Goal: Task Accomplishment & Management: Complete application form

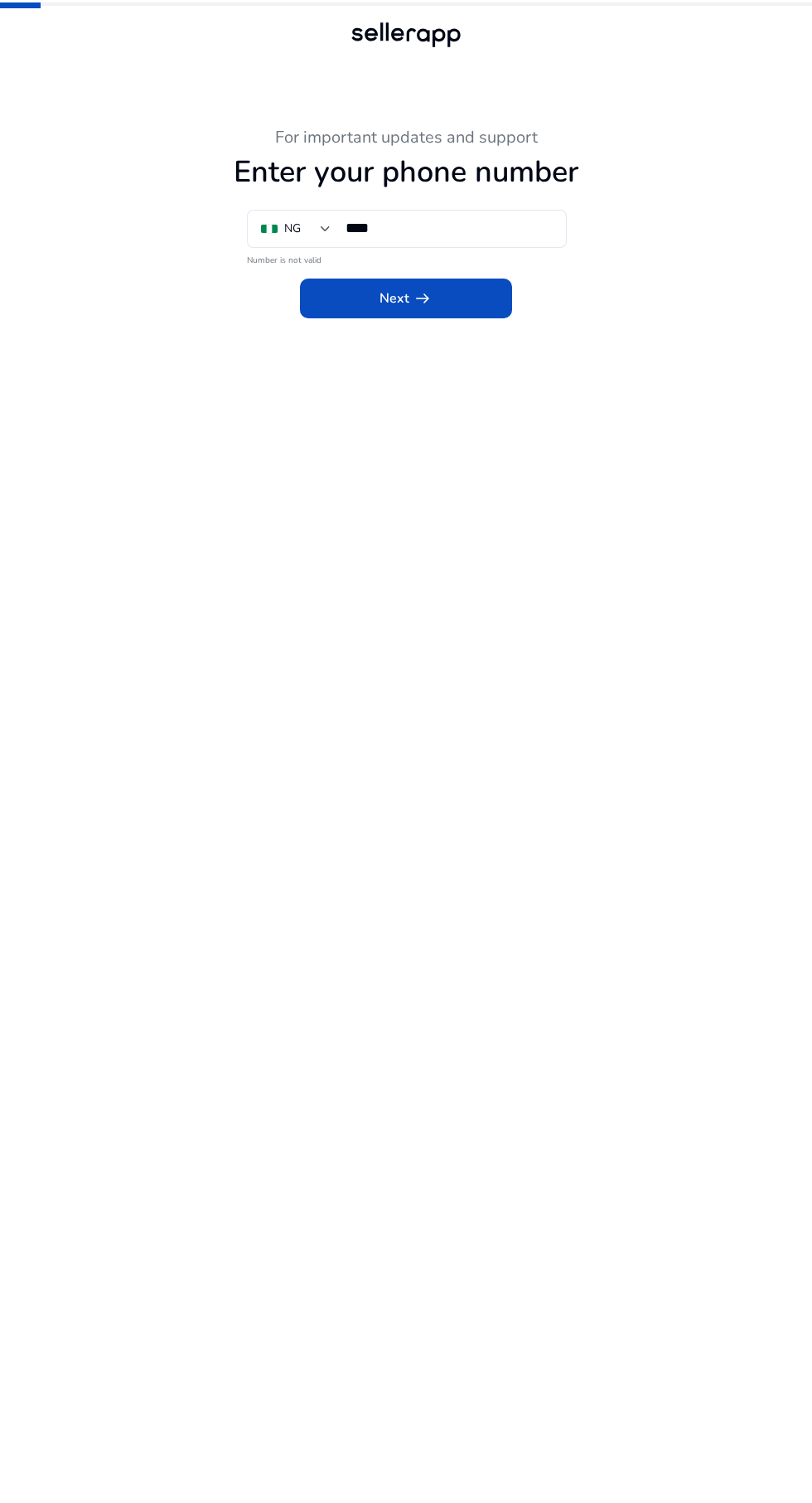
click at [462, 229] on input "****" at bounding box center [448, 228] width 207 height 18
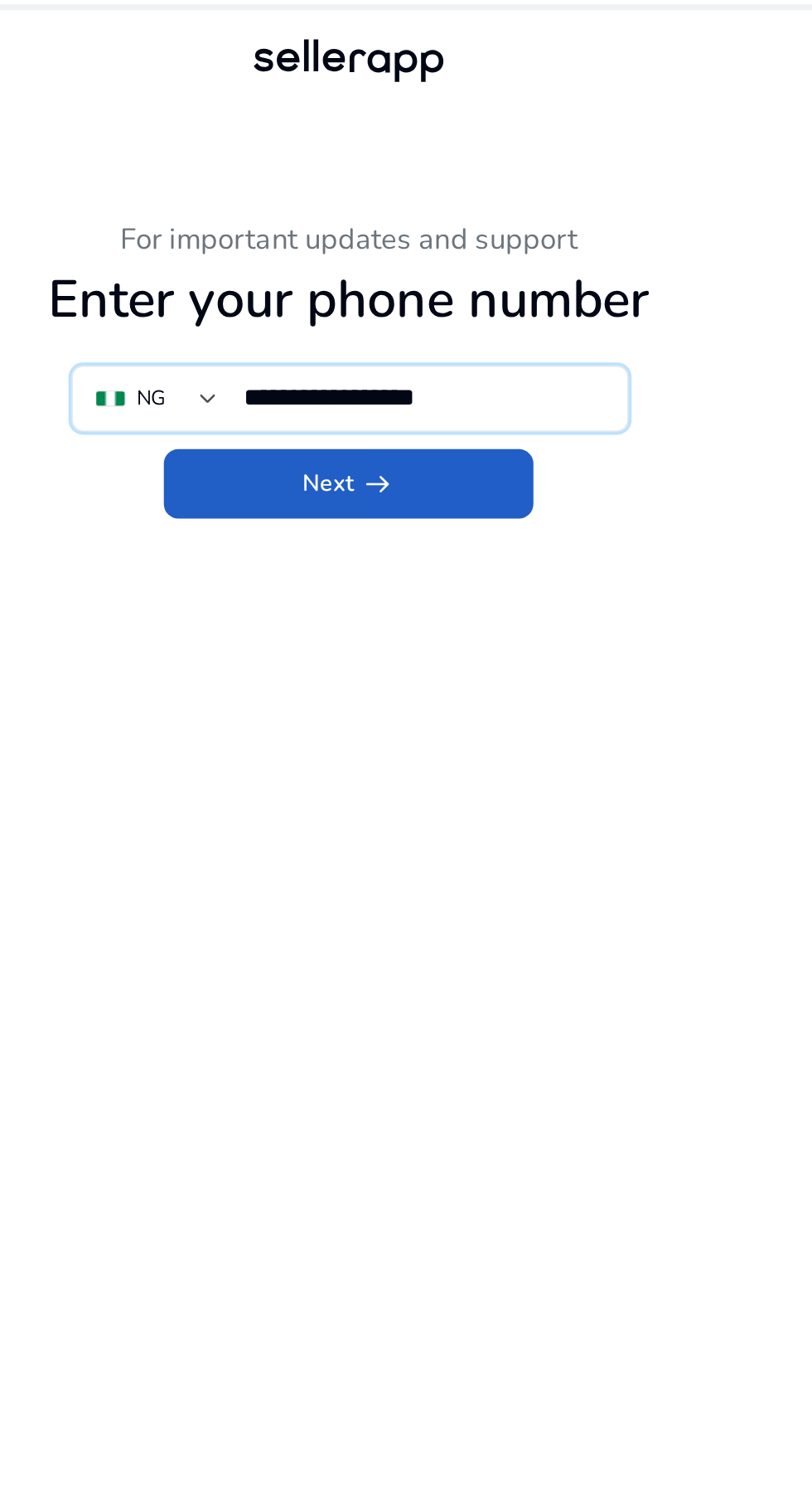
type input "**********"
click at [471, 287] on span at bounding box center [406, 278] width 212 height 40
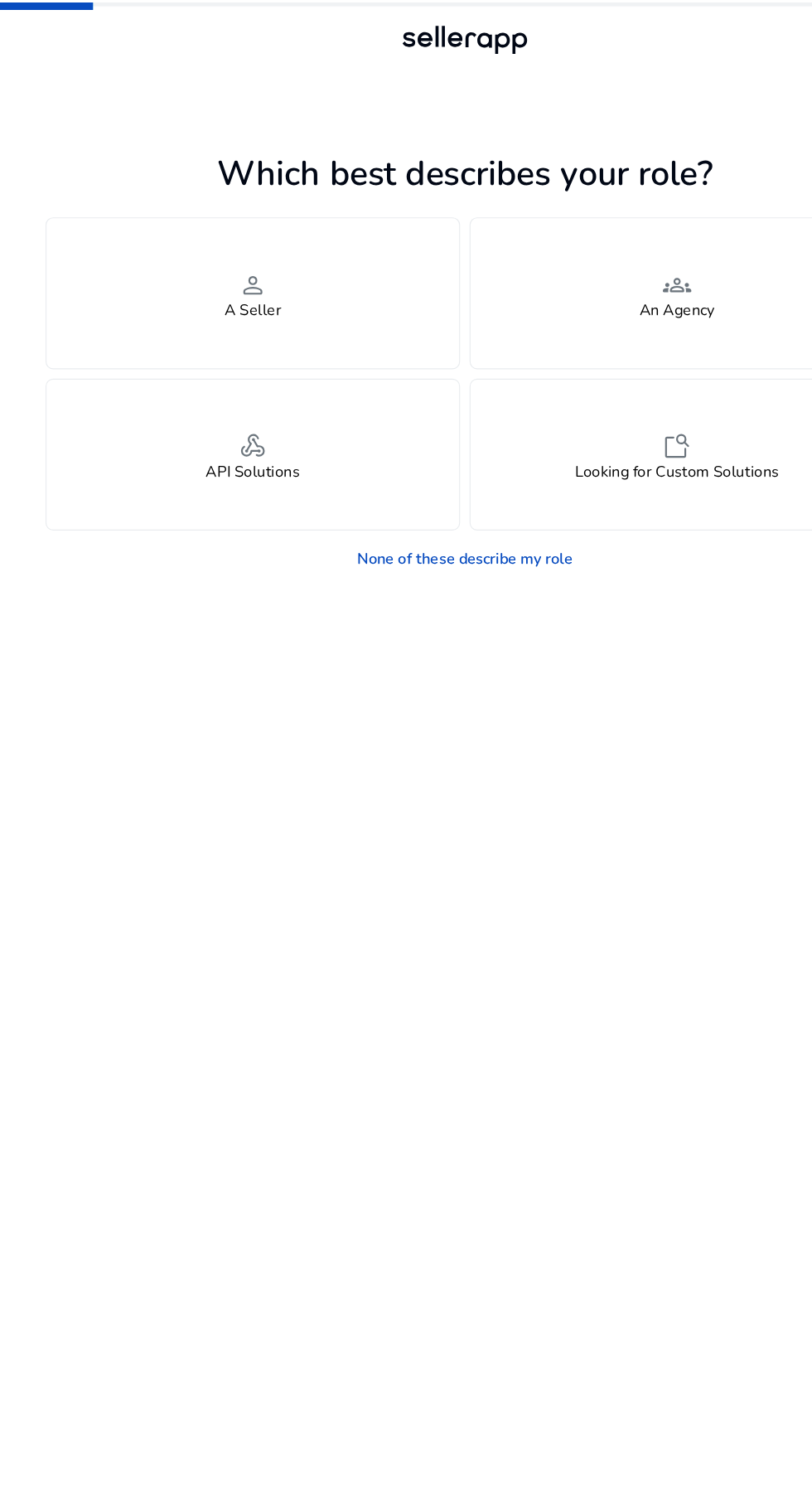
click at [288, 299] on div "person A Seller" at bounding box center [221, 256] width 361 height 131
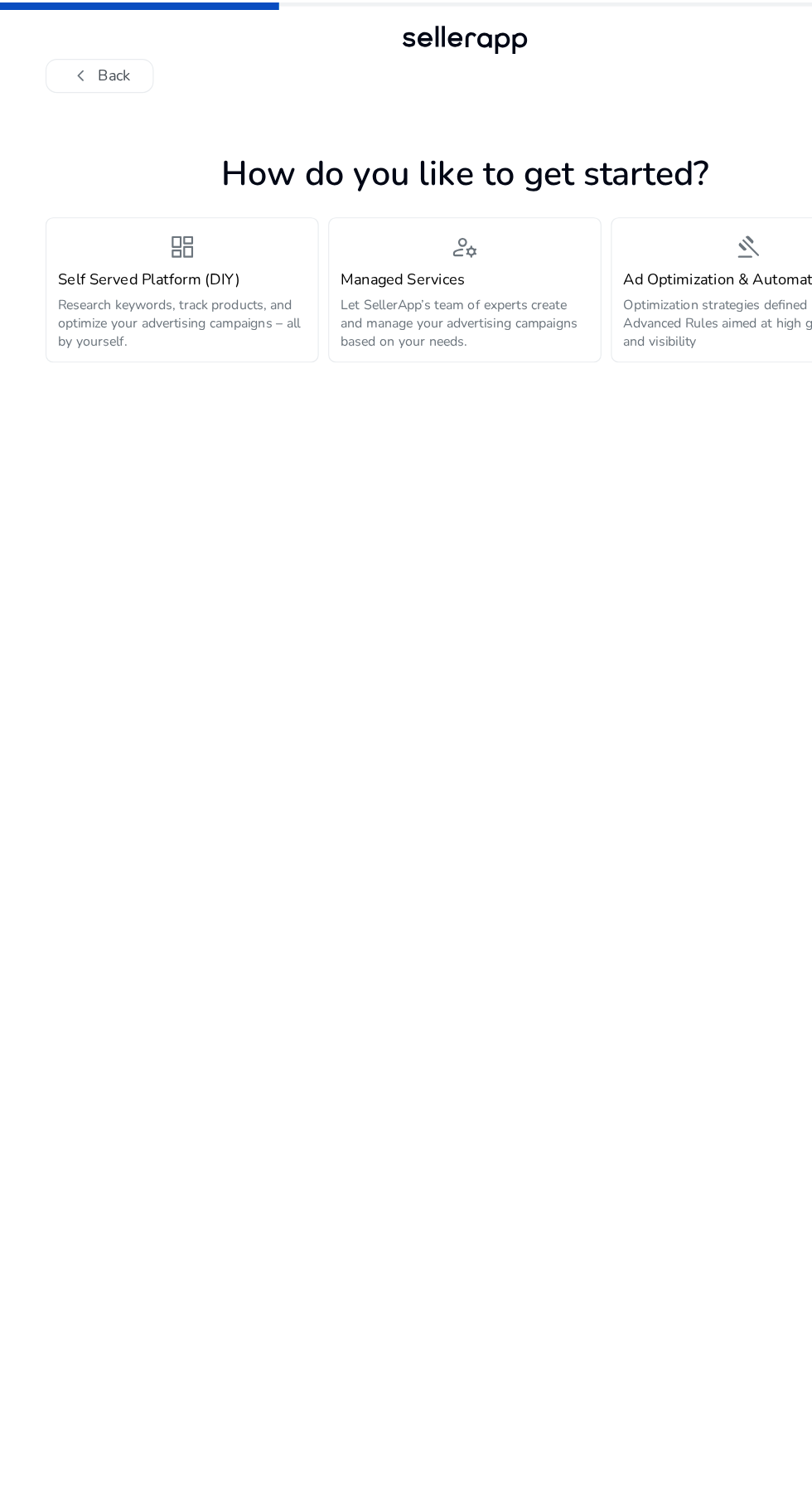
click at [203, 279] on p "Research keywords, track products, and optimize your advertising campaigns – al…" at bounding box center [159, 283] width 217 height 47
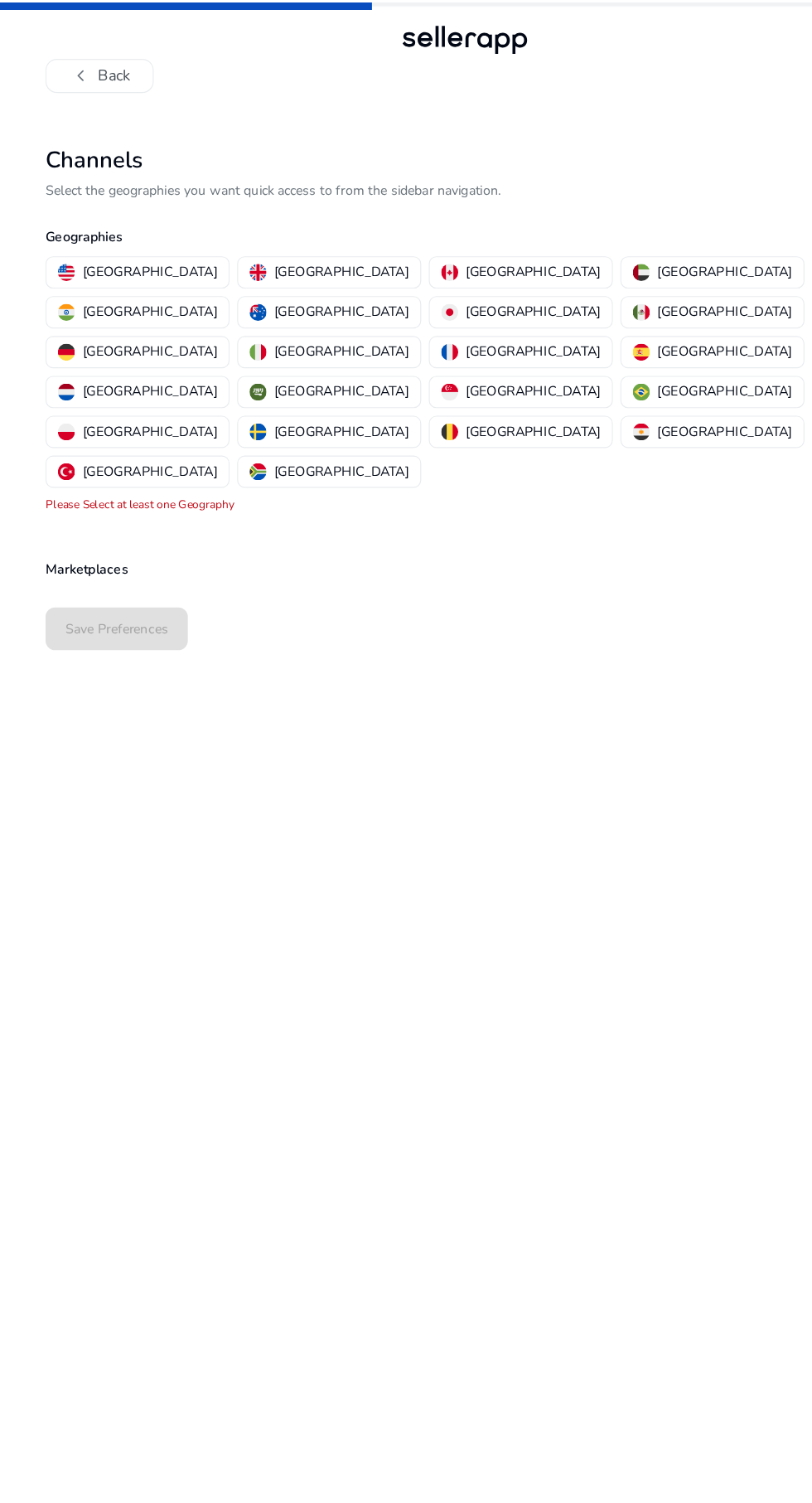
click at [106, 237] on p "[GEOGRAPHIC_DATA]" at bounding box center [130, 237] width 118 height 17
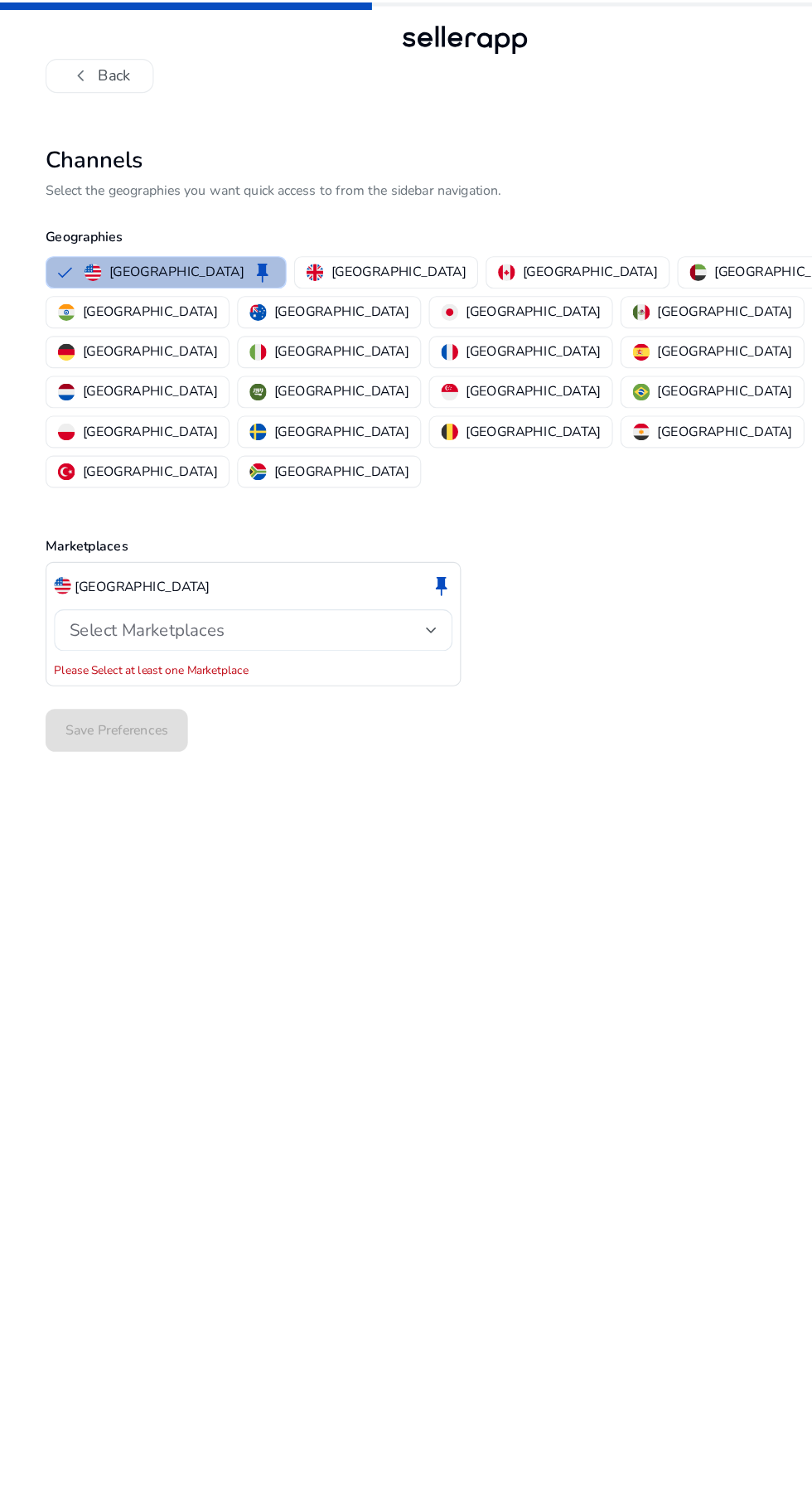
click at [293, 242] on p "[GEOGRAPHIC_DATA]" at bounding box center [347, 237] width 118 height 17
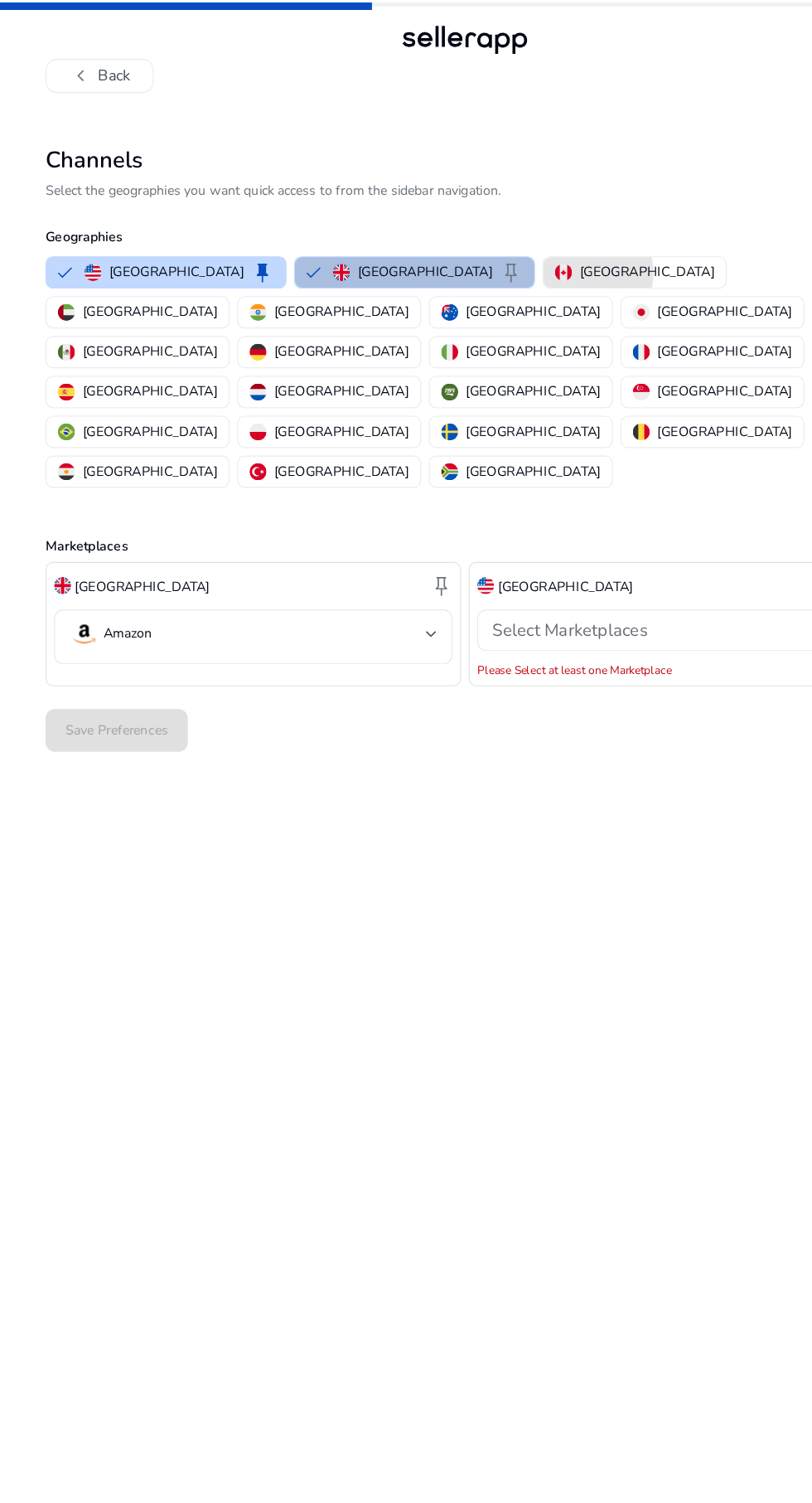
click at [507, 238] on p "[GEOGRAPHIC_DATA]" at bounding box center [565, 237] width 118 height 17
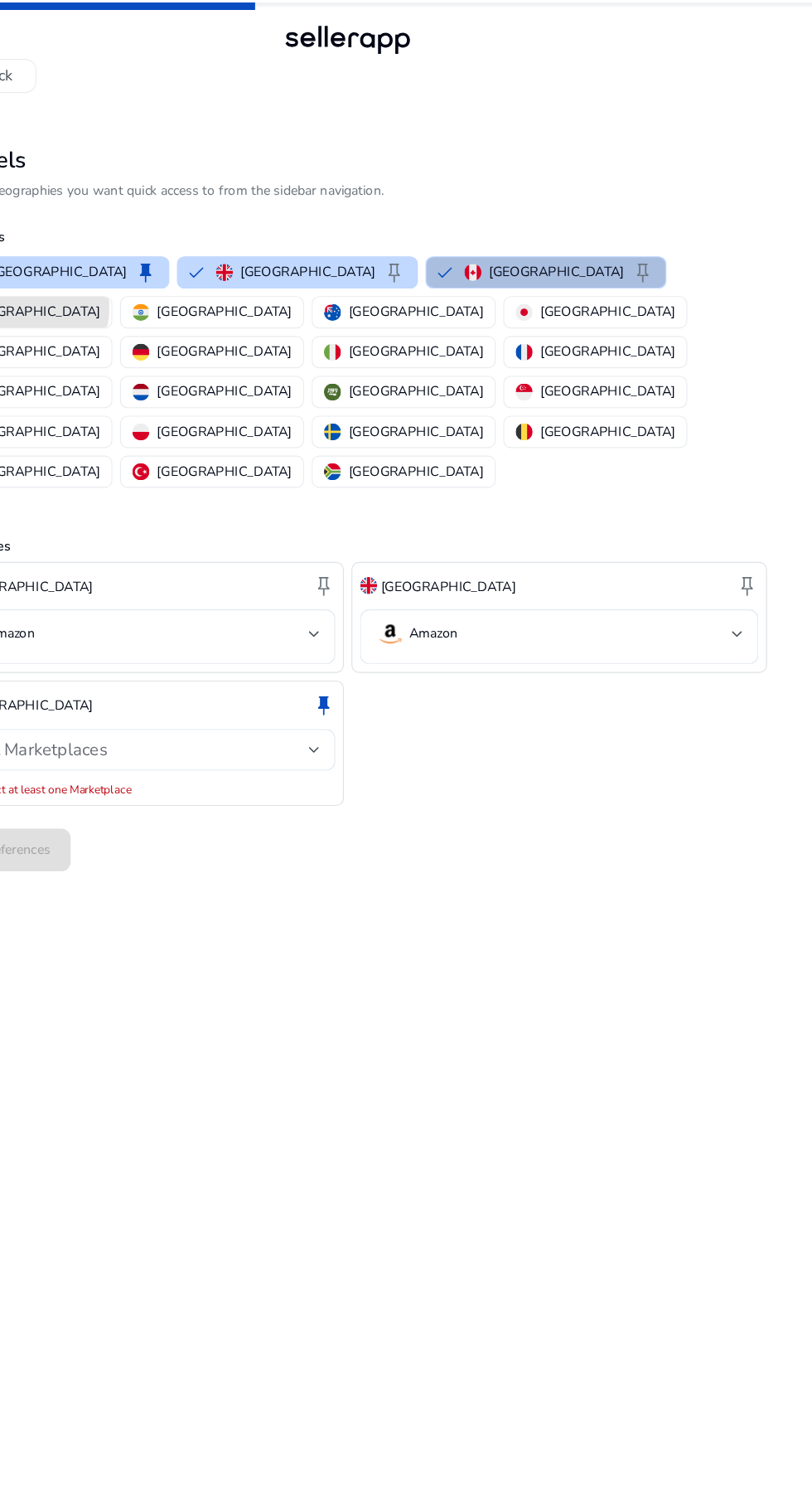
click at [190, 263] on p "[GEOGRAPHIC_DATA]" at bounding box center [130, 272] width 118 height 17
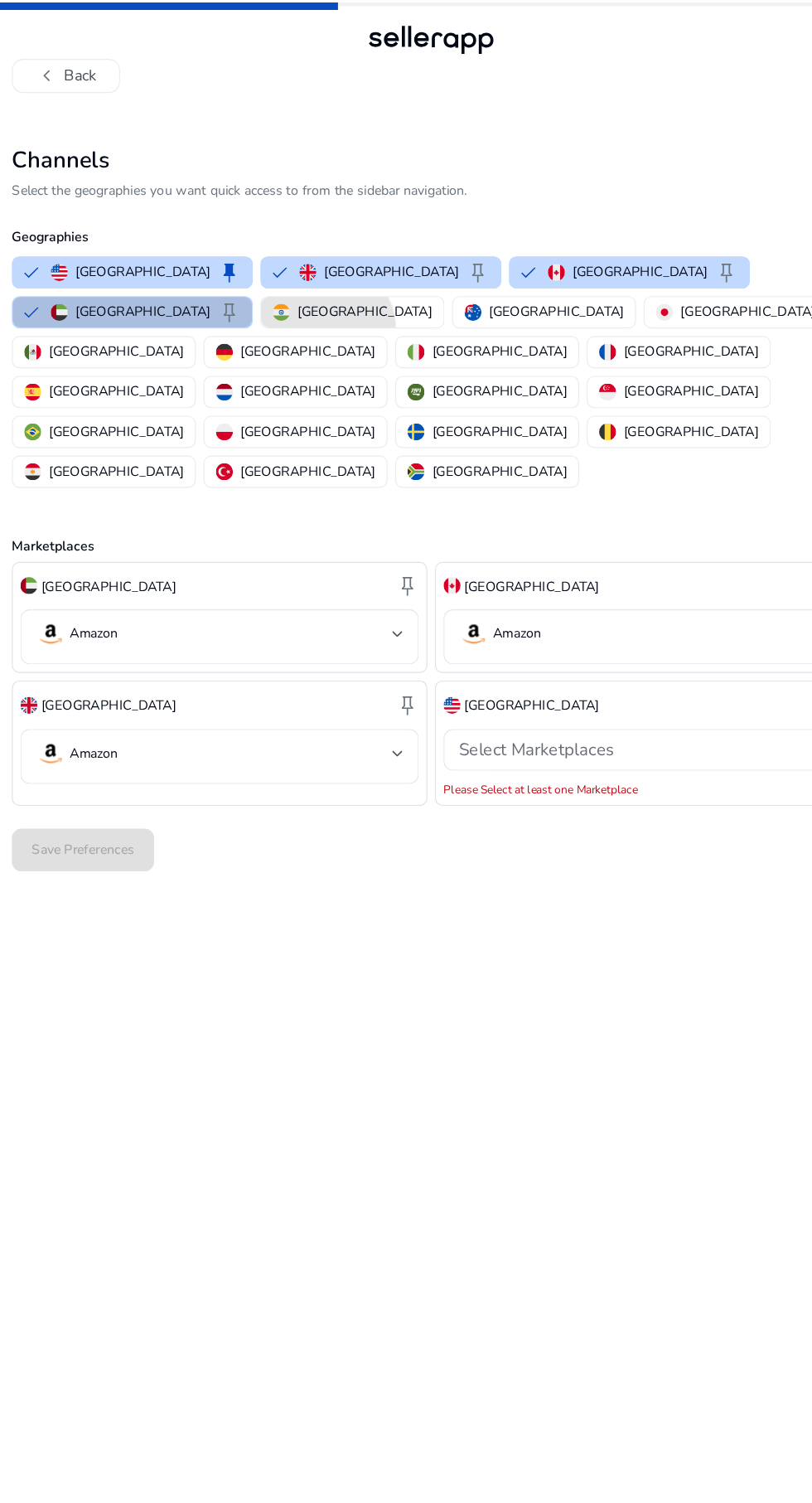
click at [289, 273] on p "[GEOGRAPHIC_DATA]" at bounding box center [347, 272] width 118 height 17
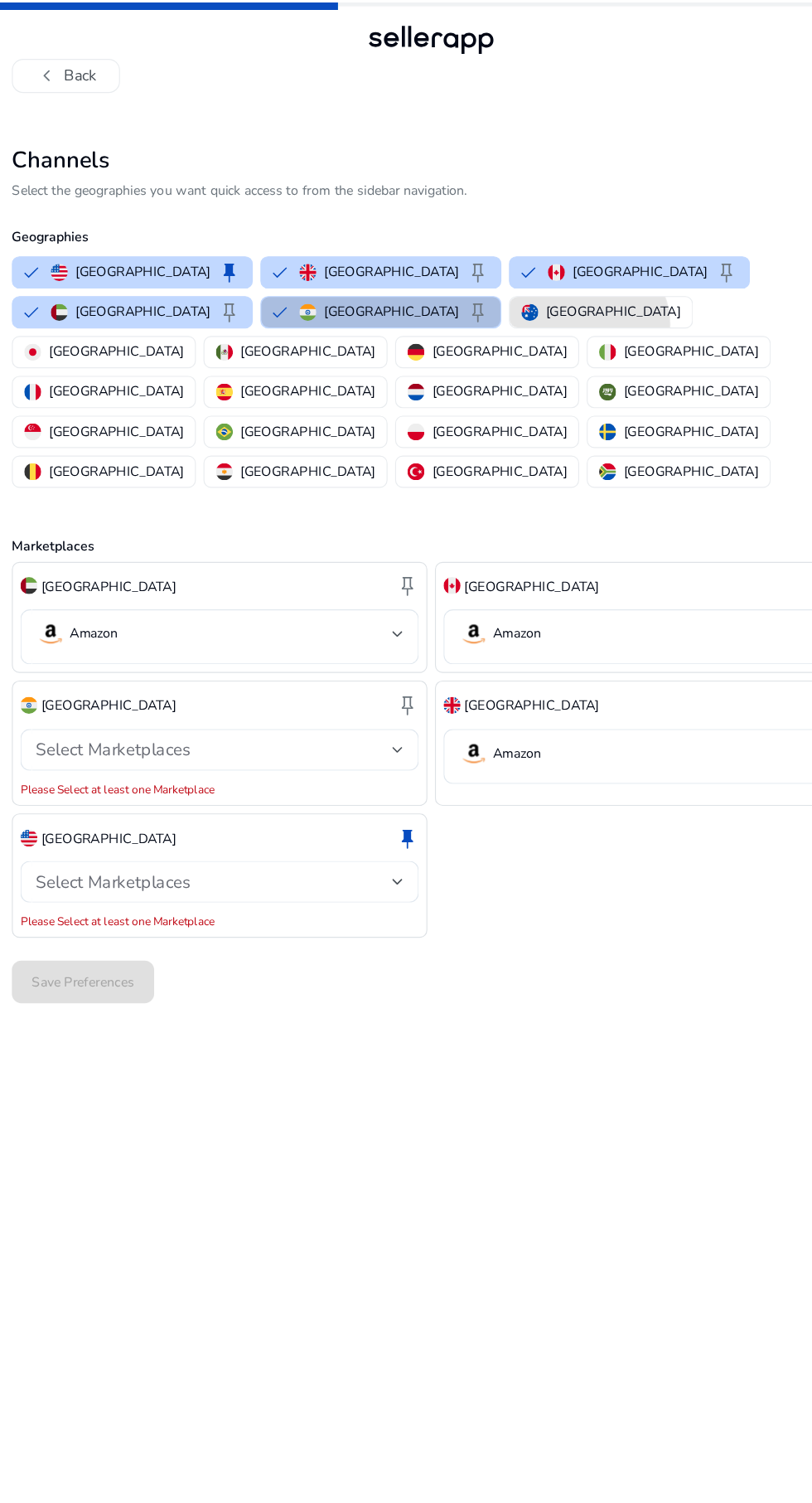
click at [475, 283] on button "[GEOGRAPHIC_DATA]" at bounding box center [554, 273] width 159 height 26
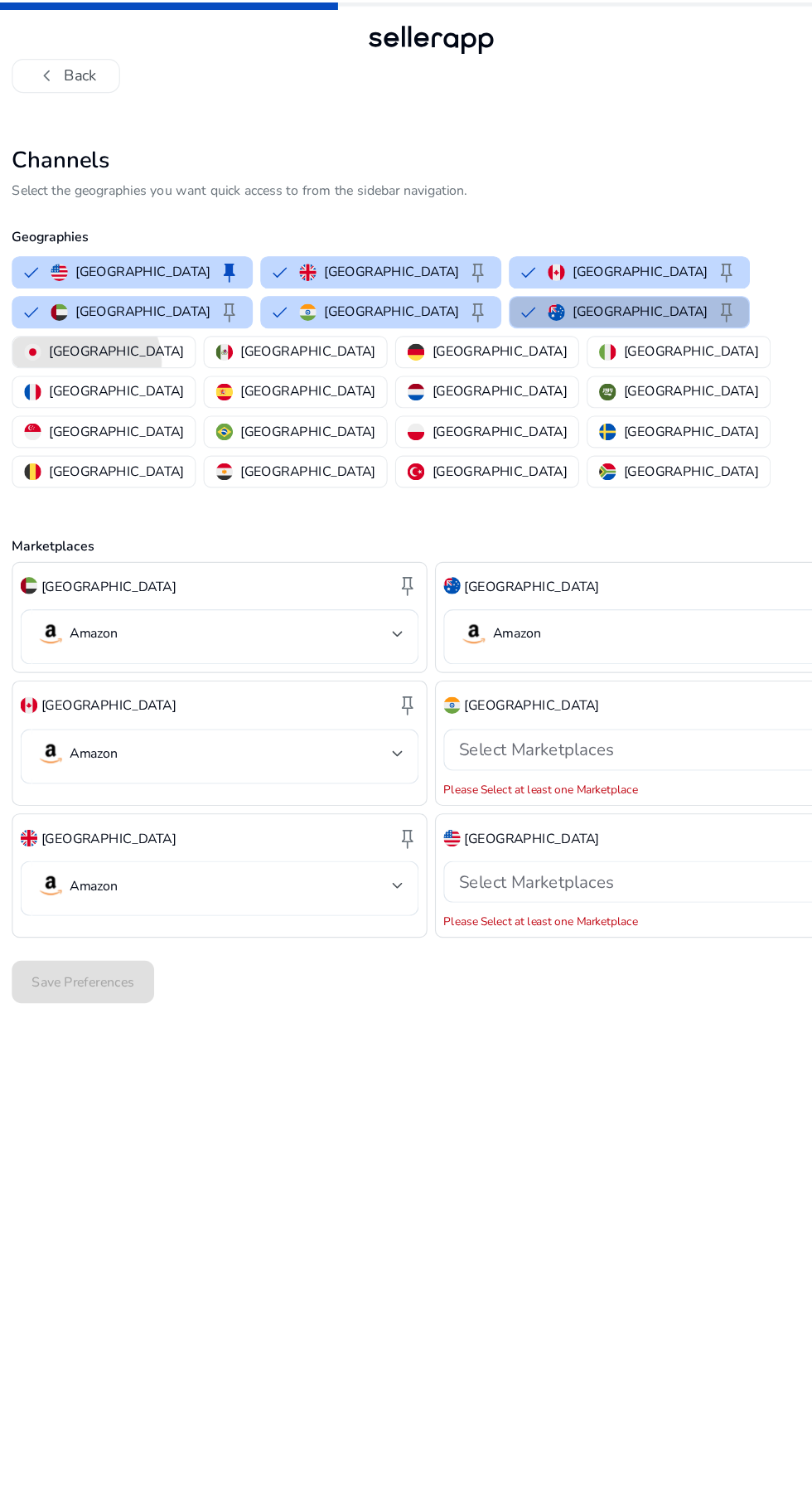
click at [200, 294] on button "[GEOGRAPHIC_DATA]" at bounding box center [120, 307] width 159 height 26
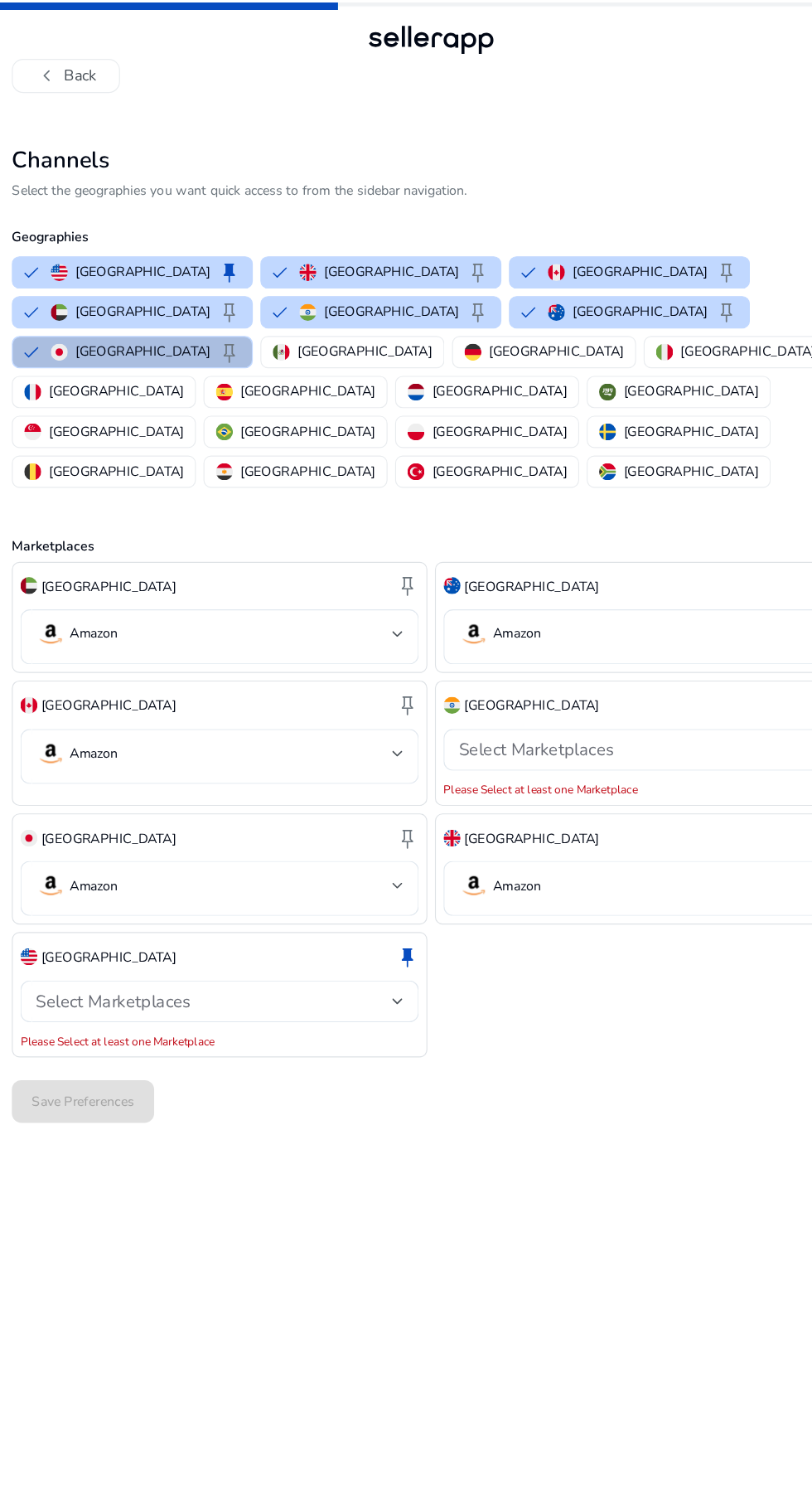
click at [407, 298] on p "[GEOGRAPHIC_DATA]" at bounding box center [347, 306] width 118 height 17
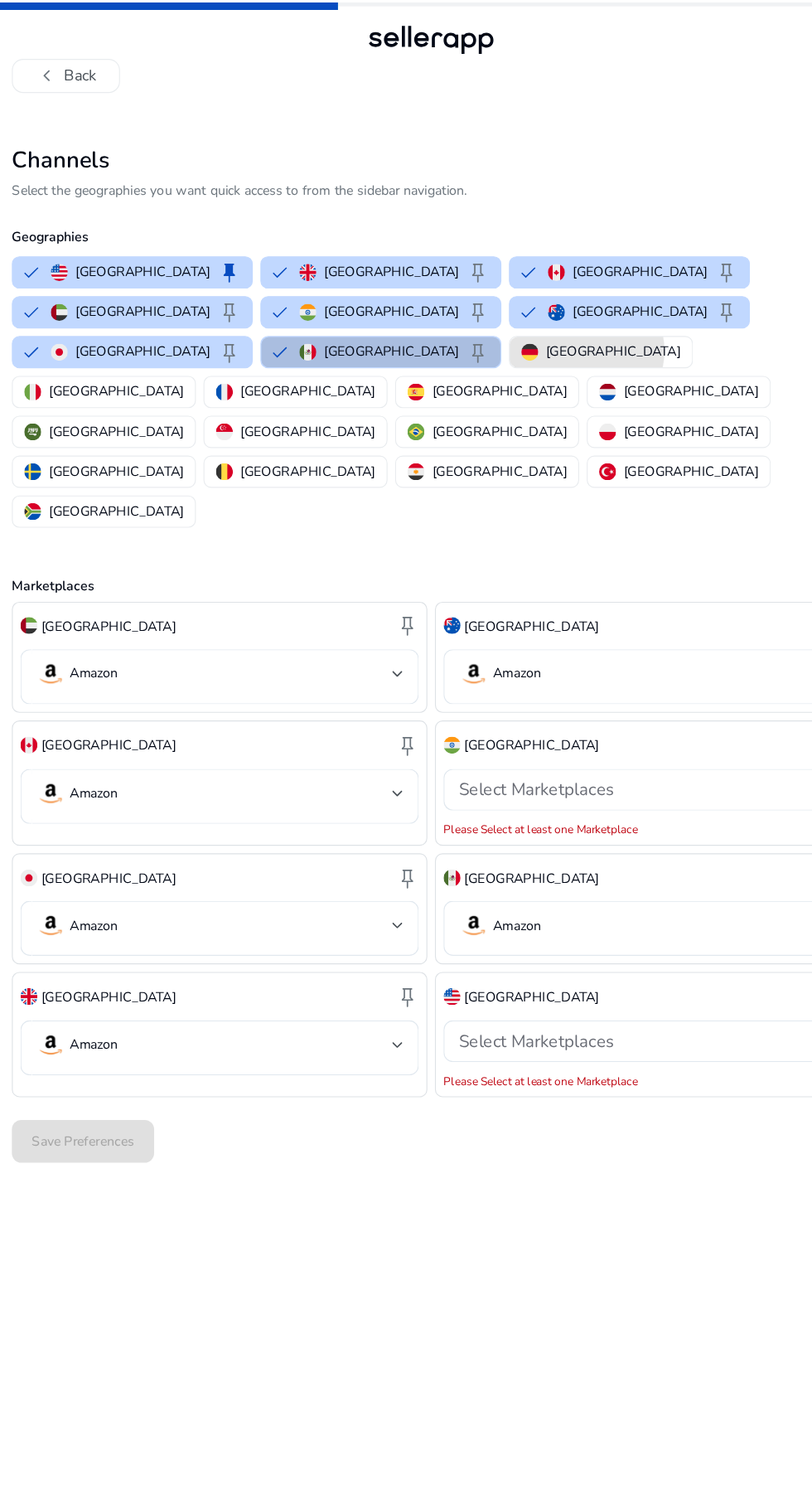
click at [624, 298] on p "[GEOGRAPHIC_DATA]" at bounding box center [565, 306] width 118 height 17
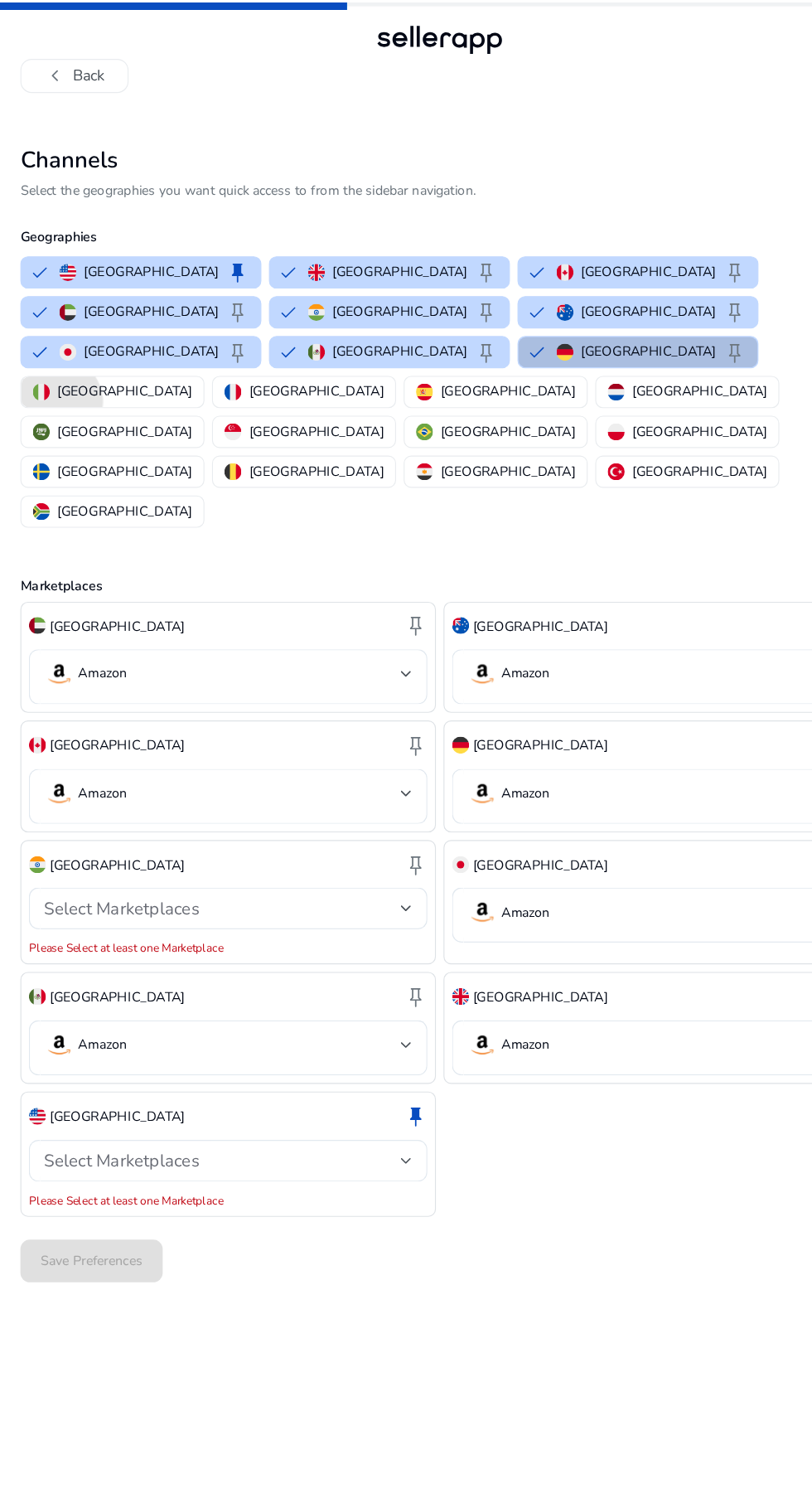
click at [73, 334] on p "[GEOGRAPHIC_DATA]" at bounding box center [130, 342] width 118 height 17
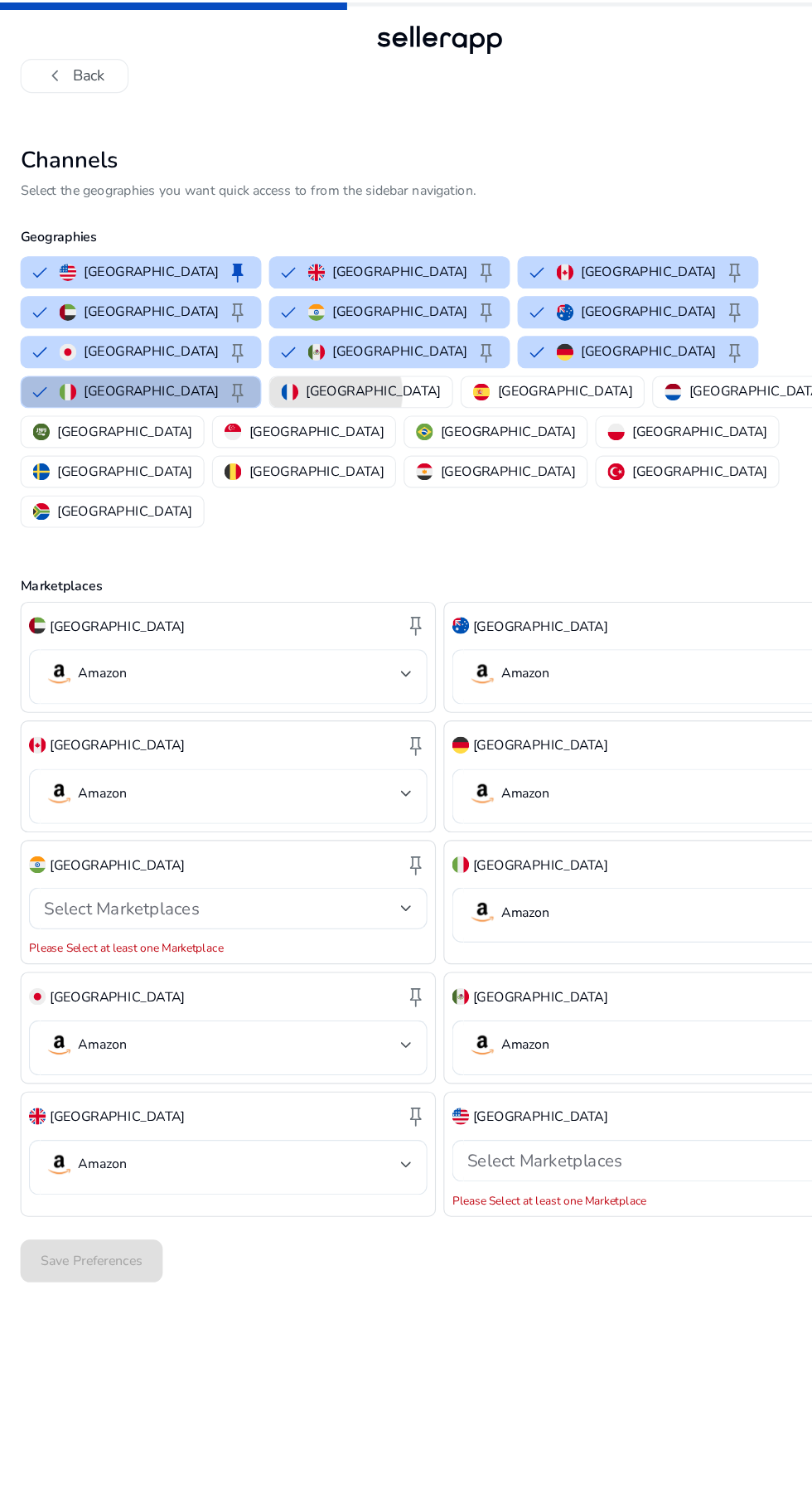
click at [289, 334] on p "[GEOGRAPHIC_DATA]" at bounding box center [347, 342] width 118 height 17
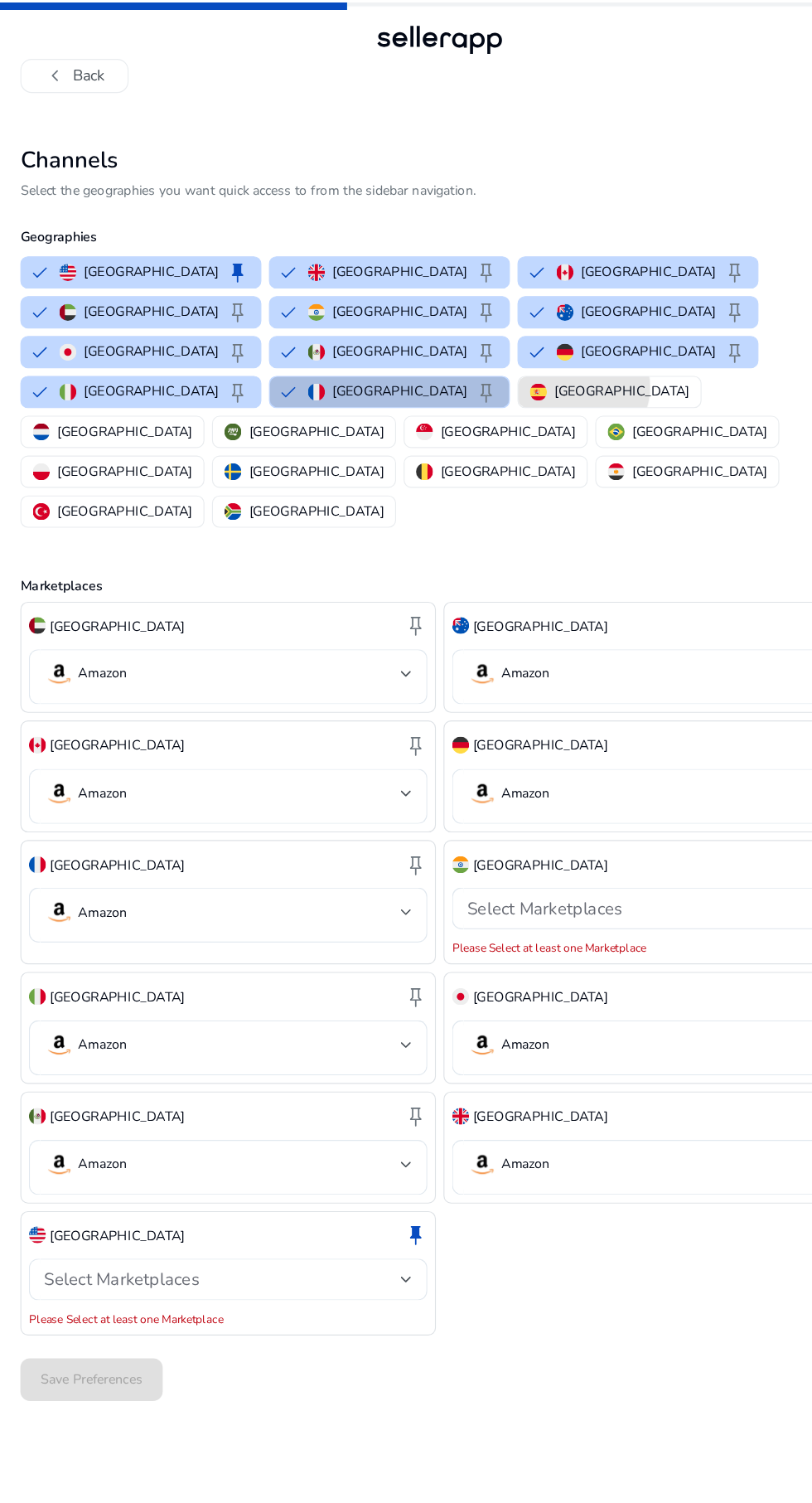
click at [507, 334] on p "[GEOGRAPHIC_DATA]" at bounding box center [565, 342] width 118 height 17
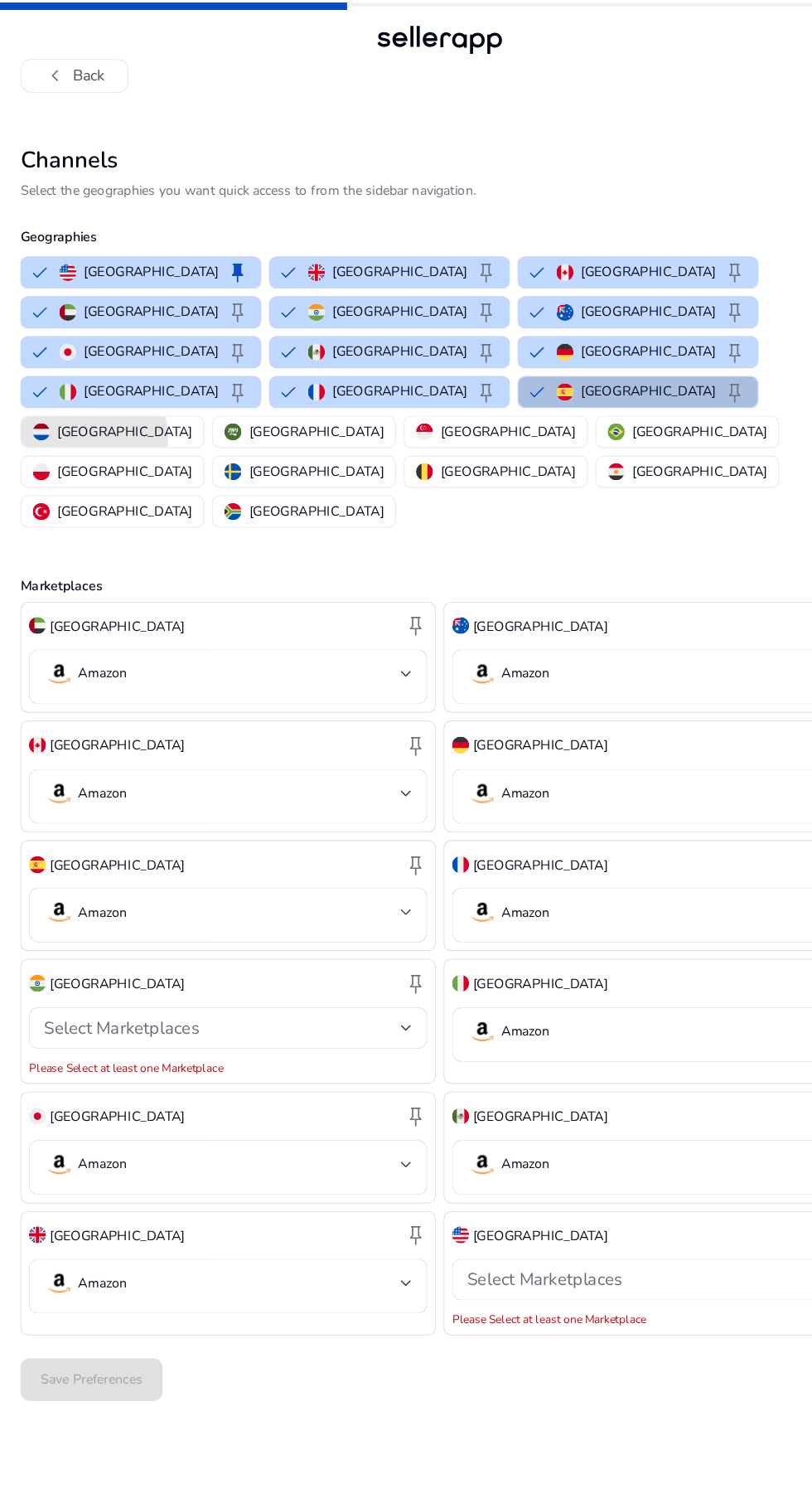
click at [190, 368] on p "[GEOGRAPHIC_DATA]" at bounding box center [130, 376] width 118 height 17
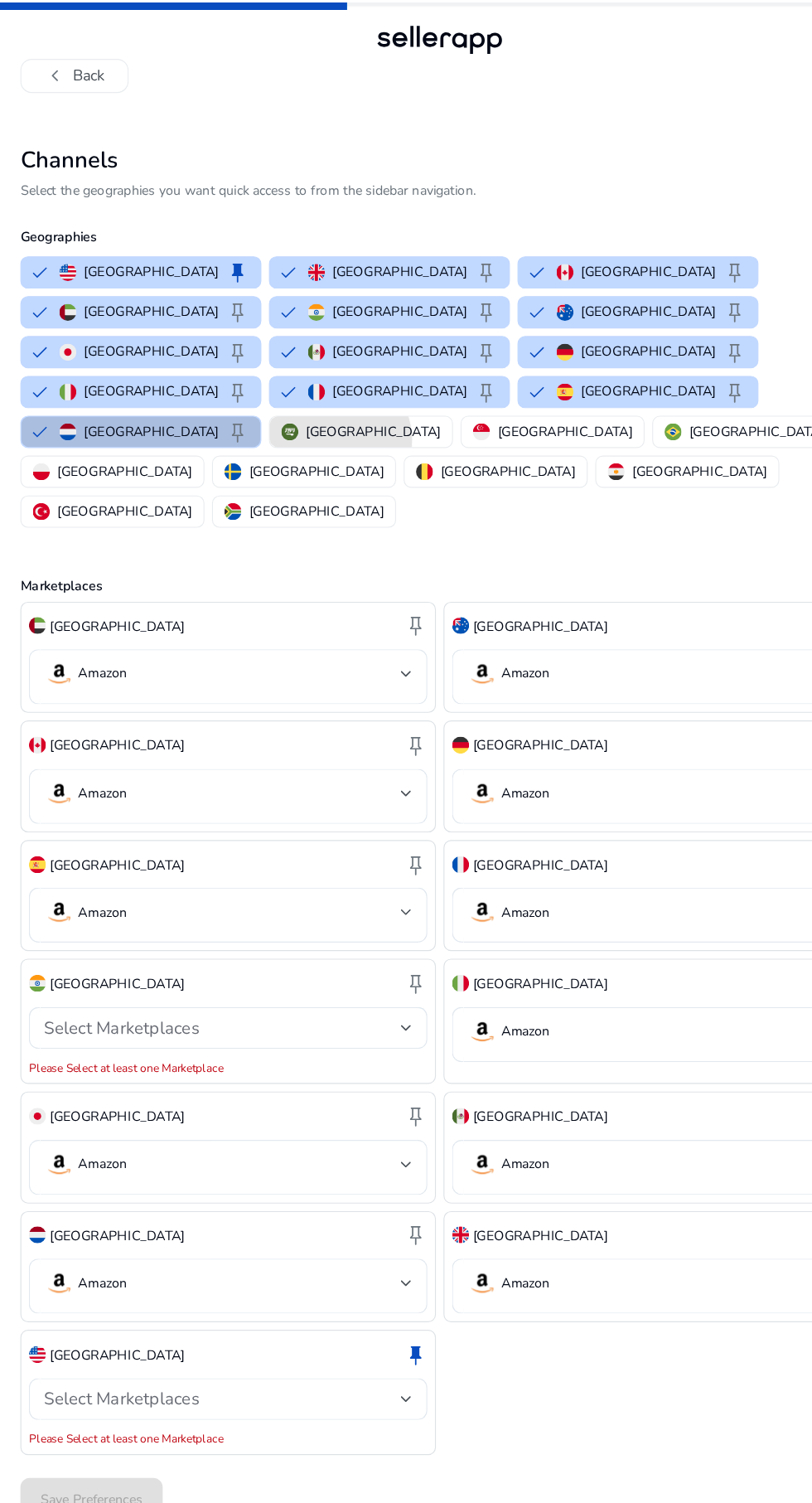
click at [407, 368] on p "[GEOGRAPHIC_DATA]" at bounding box center [347, 376] width 118 height 17
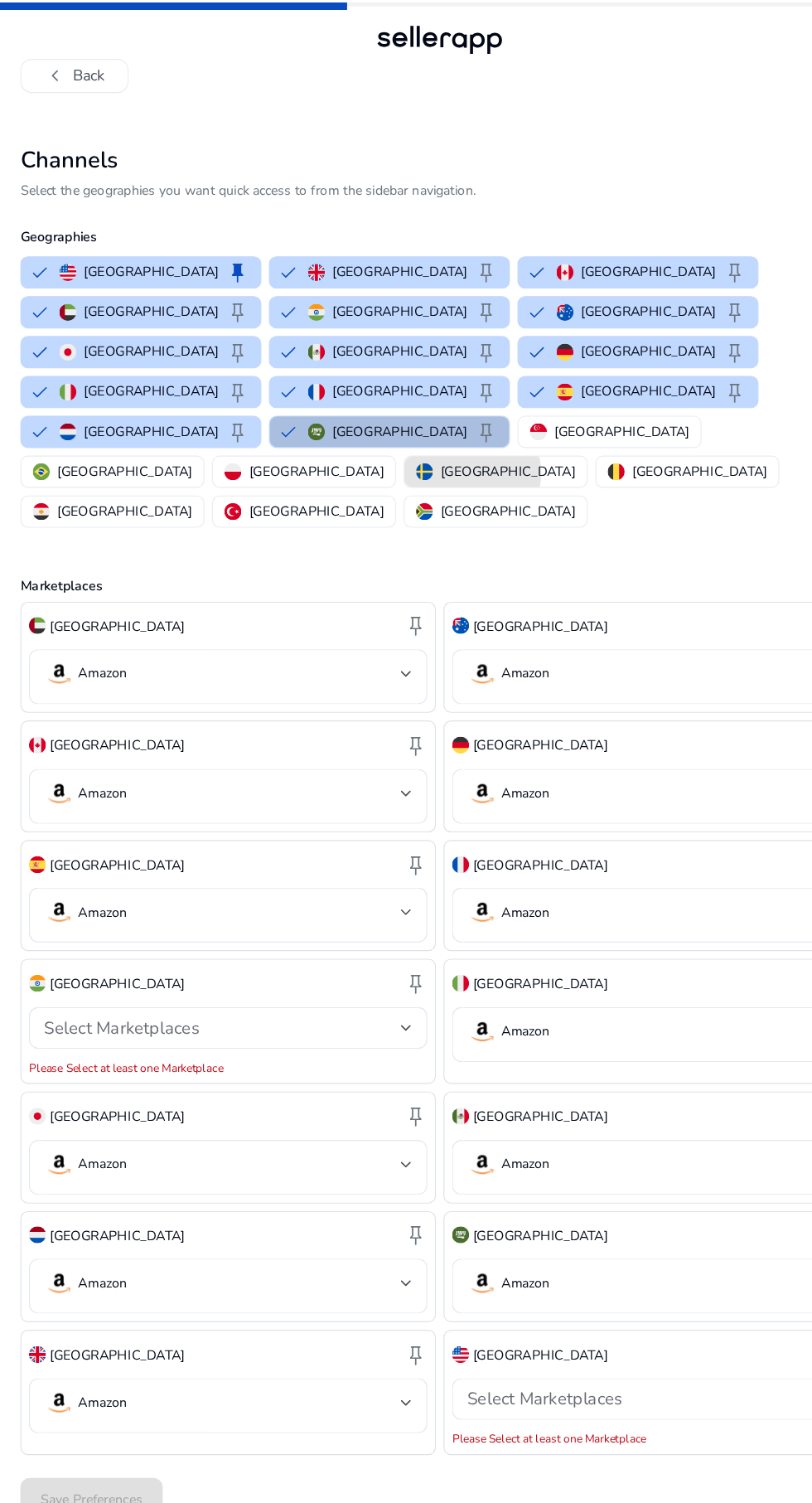
click at [407, 403] on p "[GEOGRAPHIC_DATA]" at bounding box center [466, 411] width 118 height 17
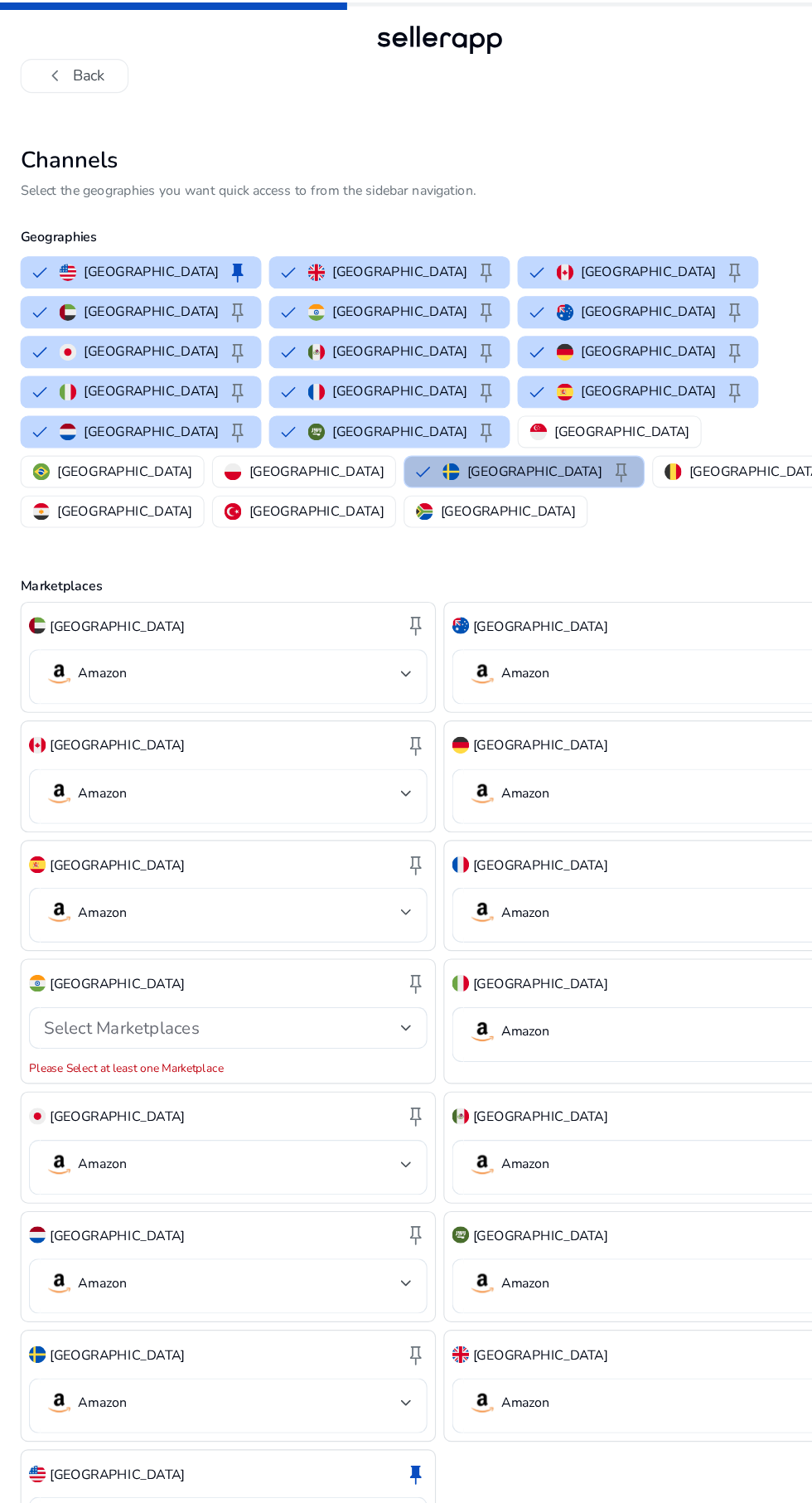
click at [190, 403] on p "[GEOGRAPHIC_DATA]" at bounding box center [130, 411] width 118 height 17
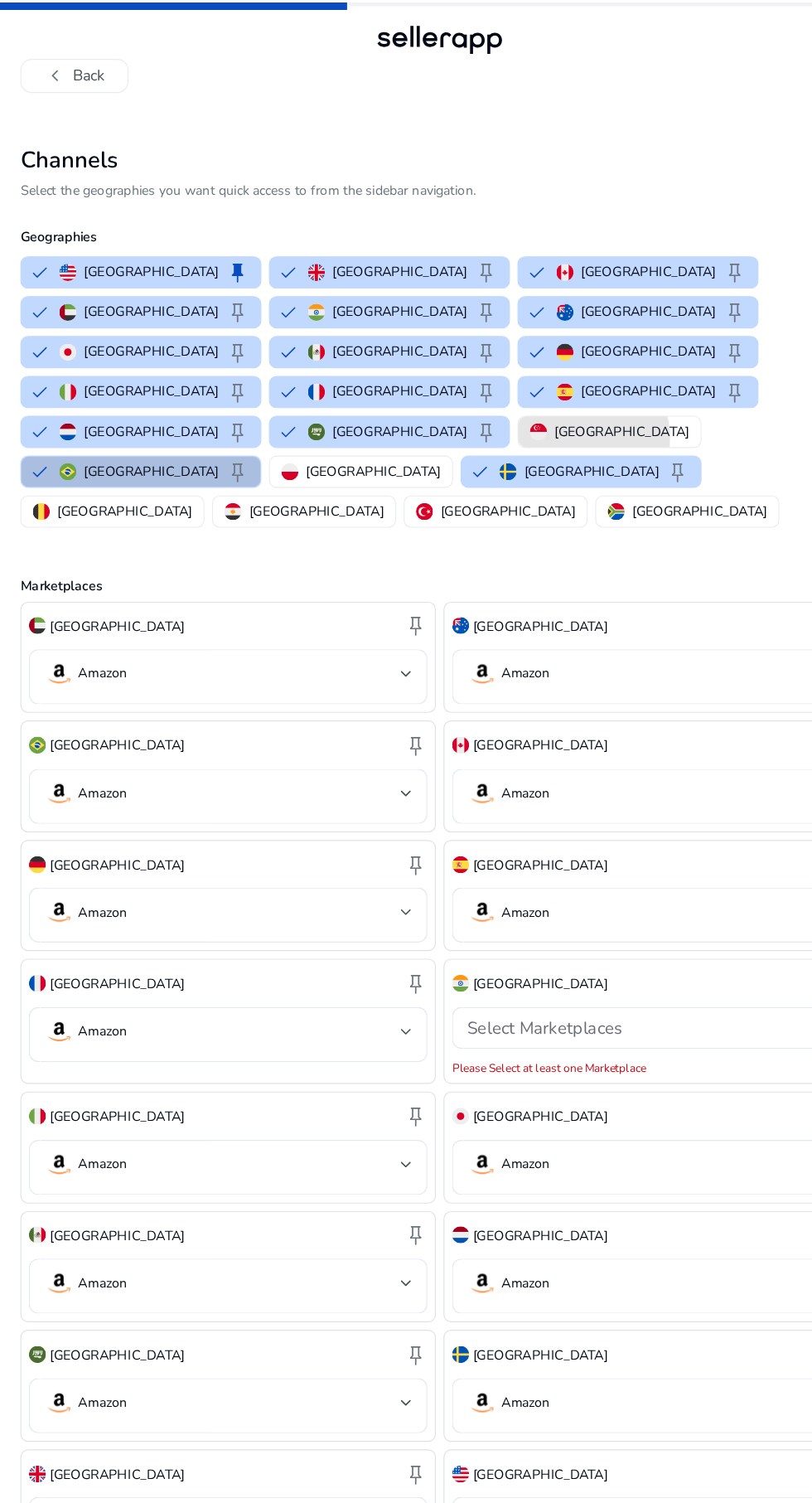
click at [507, 368] on p "[GEOGRAPHIC_DATA]" at bounding box center [565, 376] width 118 height 17
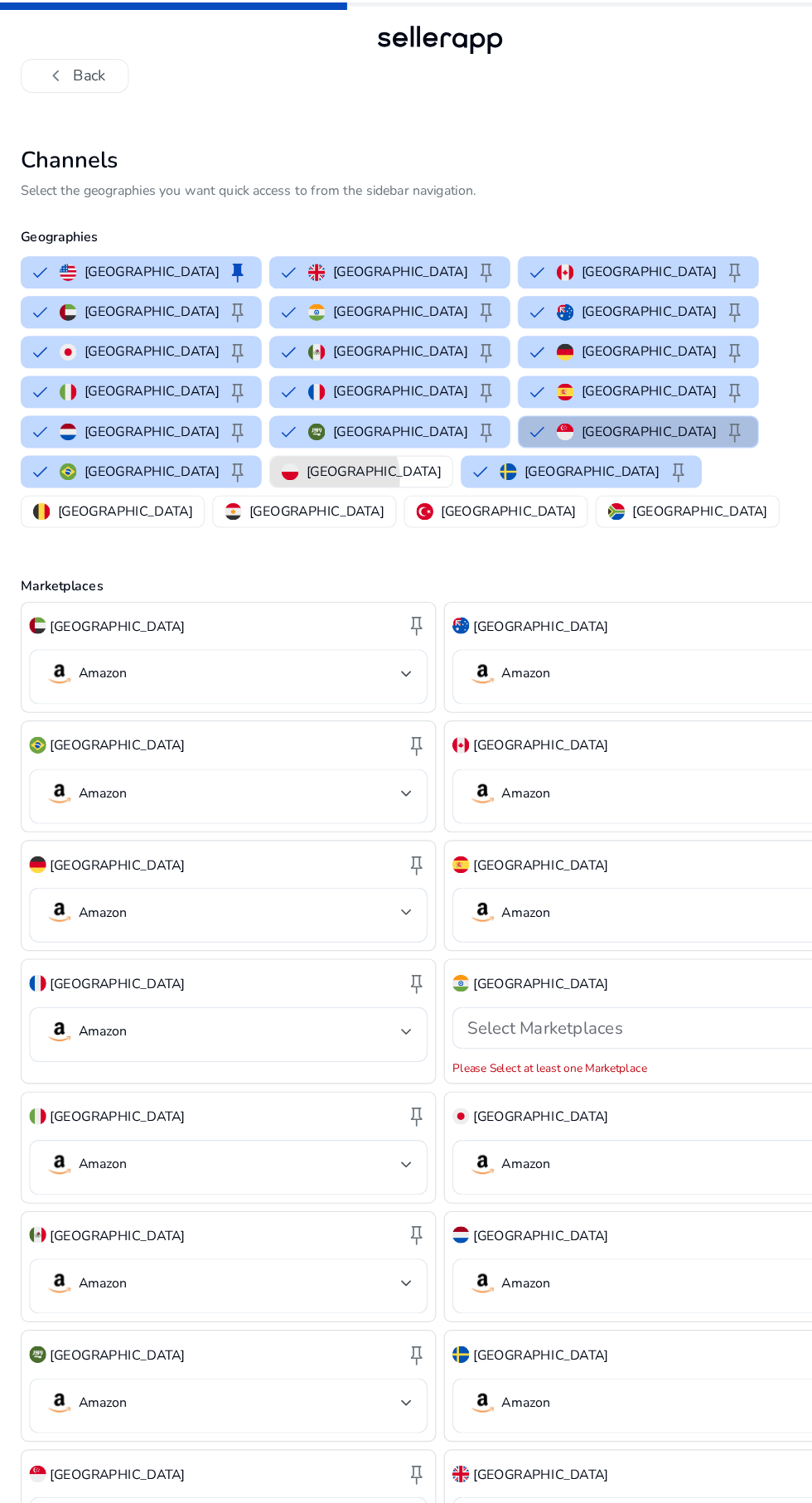
click at [377, 403] on p "[GEOGRAPHIC_DATA]" at bounding box center [347, 411] width 118 height 17
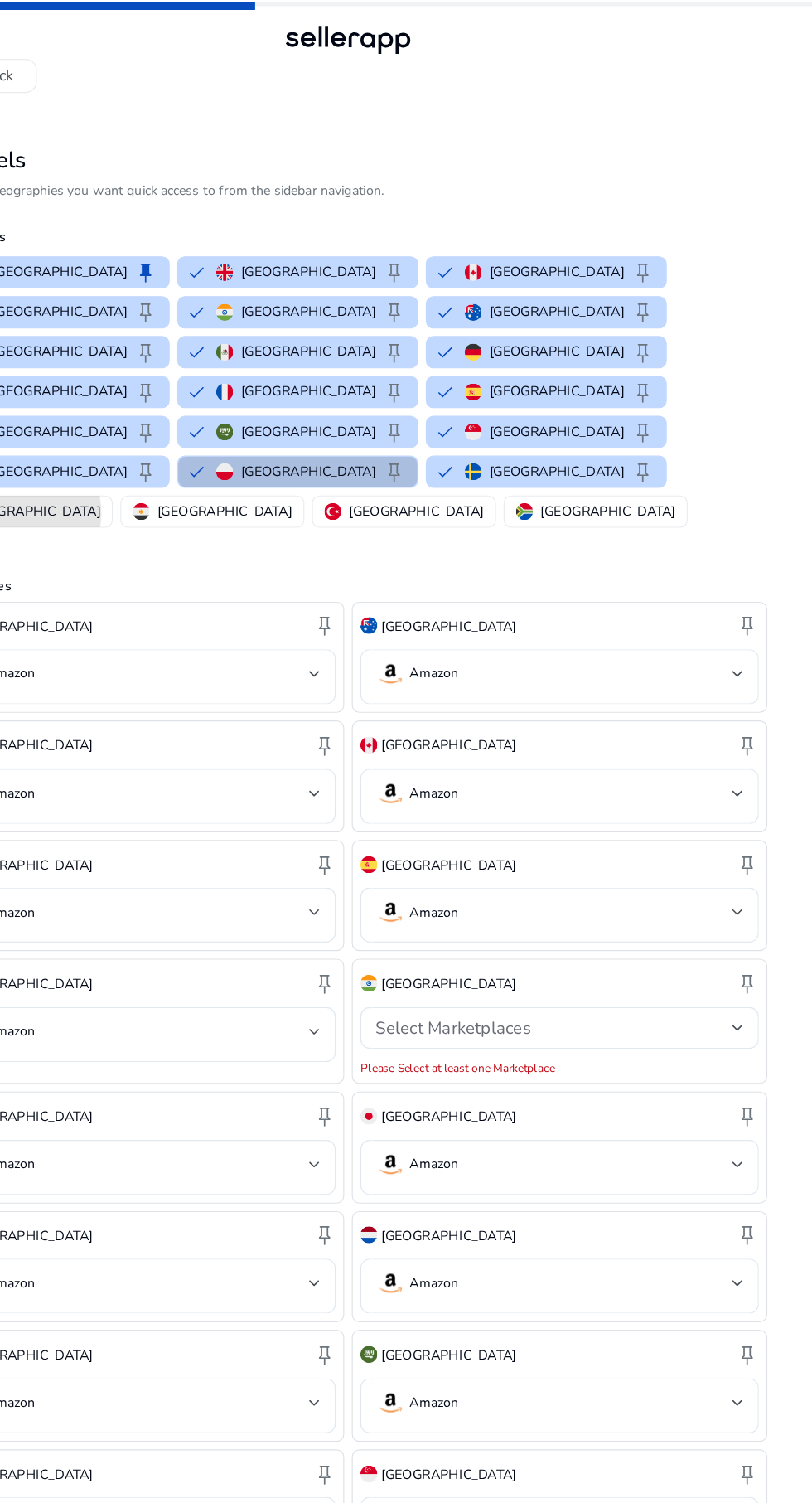
click at [190, 438] on p "[GEOGRAPHIC_DATA]" at bounding box center [130, 446] width 118 height 17
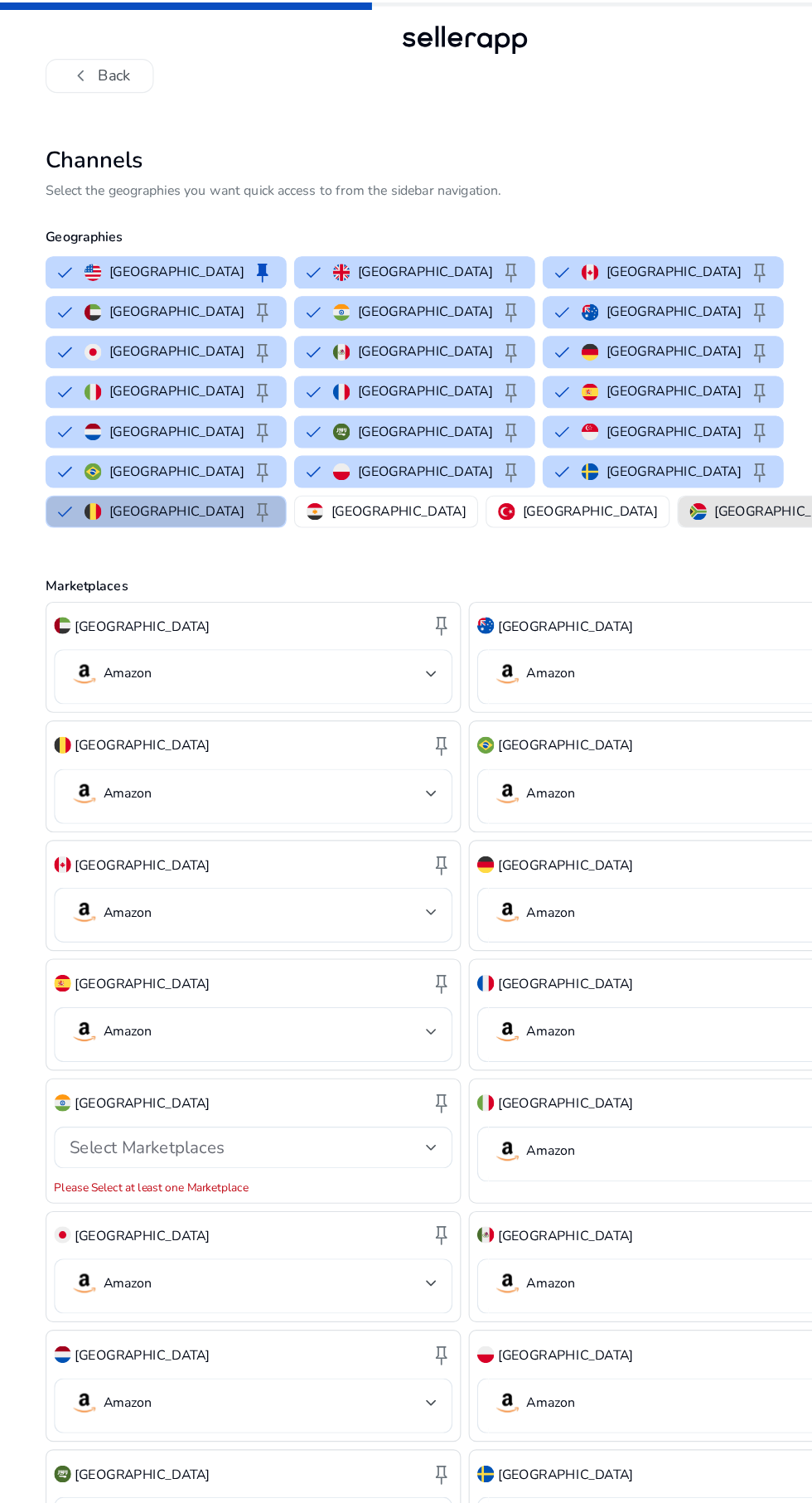
click at [624, 438] on p "[GEOGRAPHIC_DATA]" at bounding box center [683, 446] width 118 height 17
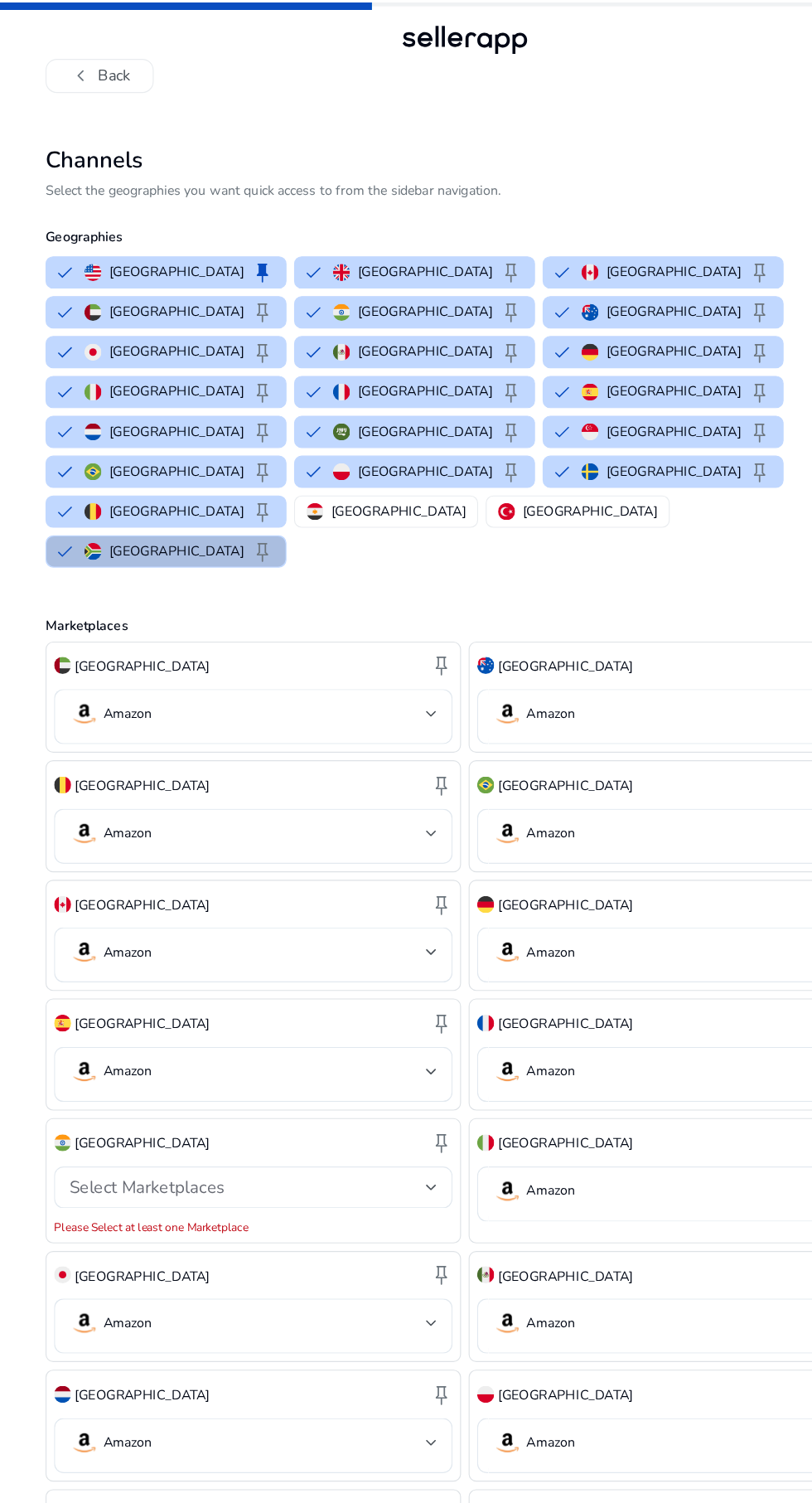
click at [457, 438] on p "[GEOGRAPHIC_DATA]" at bounding box center [515, 446] width 118 height 17
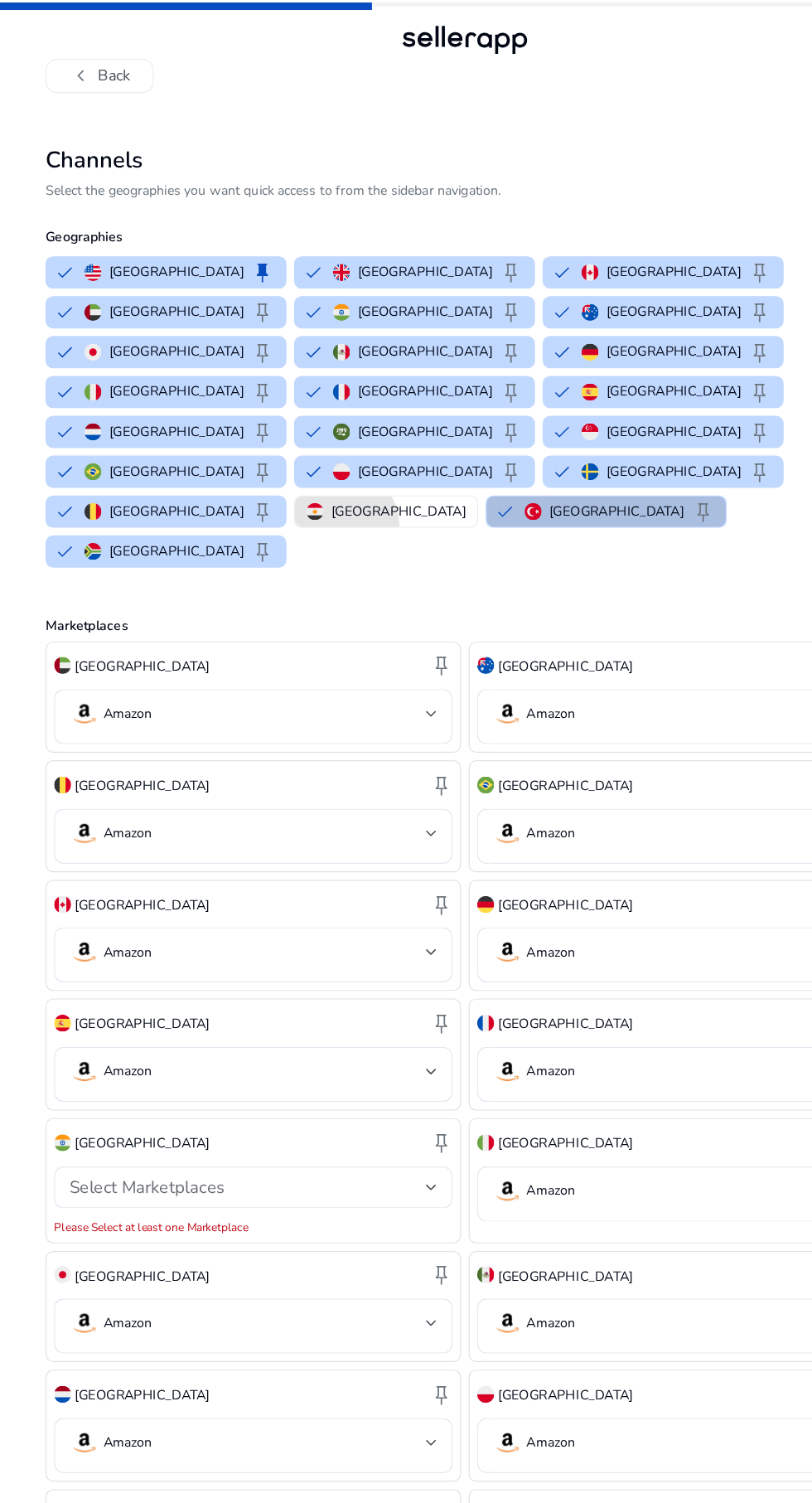
click at [289, 438] on p "[GEOGRAPHIC_DATA]" at bounding box center [347, 446] width 118 height 17
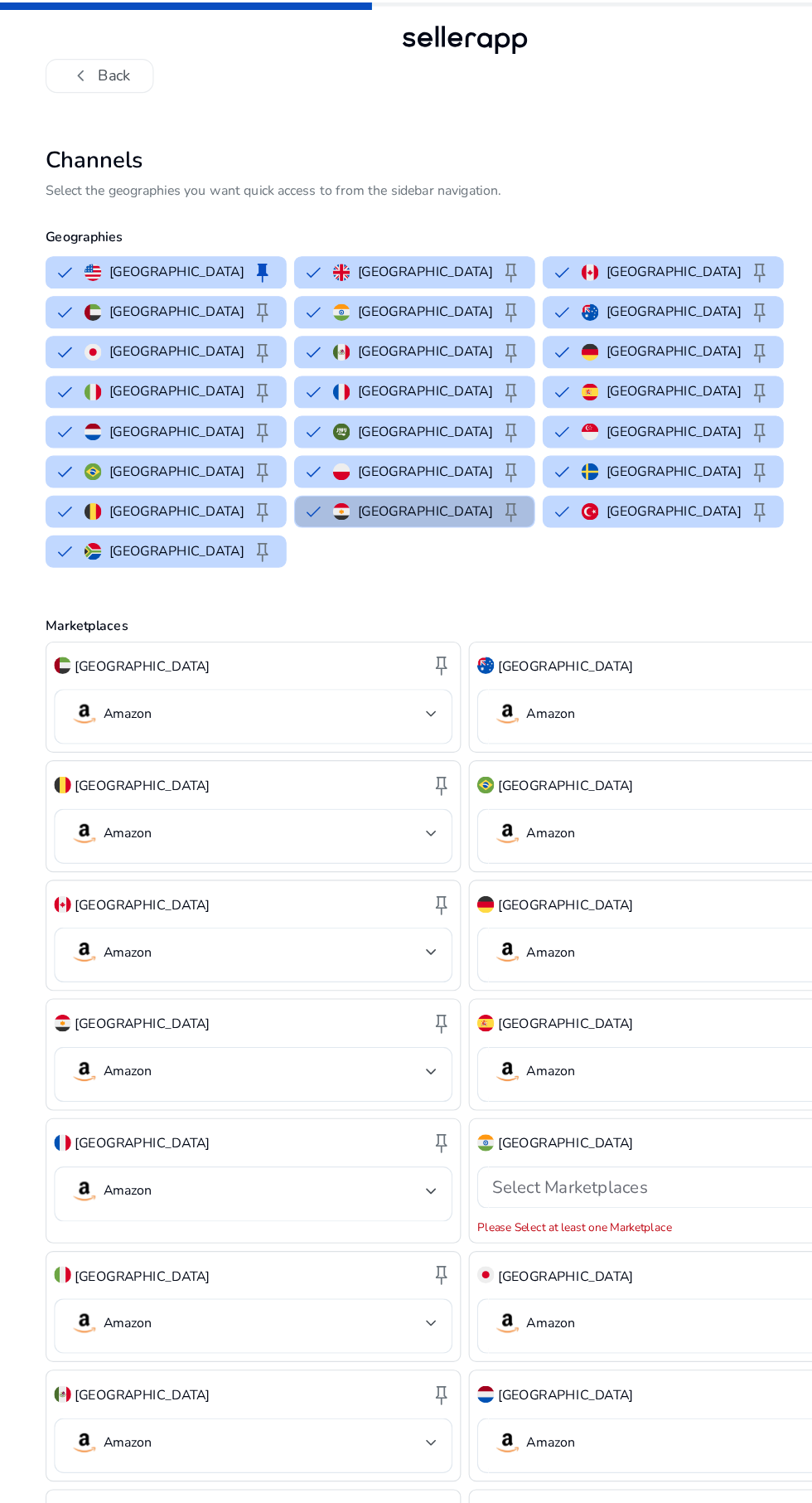
click at [240, 471] on span "keep" at bounding box center [230, 481] width 20 height 20
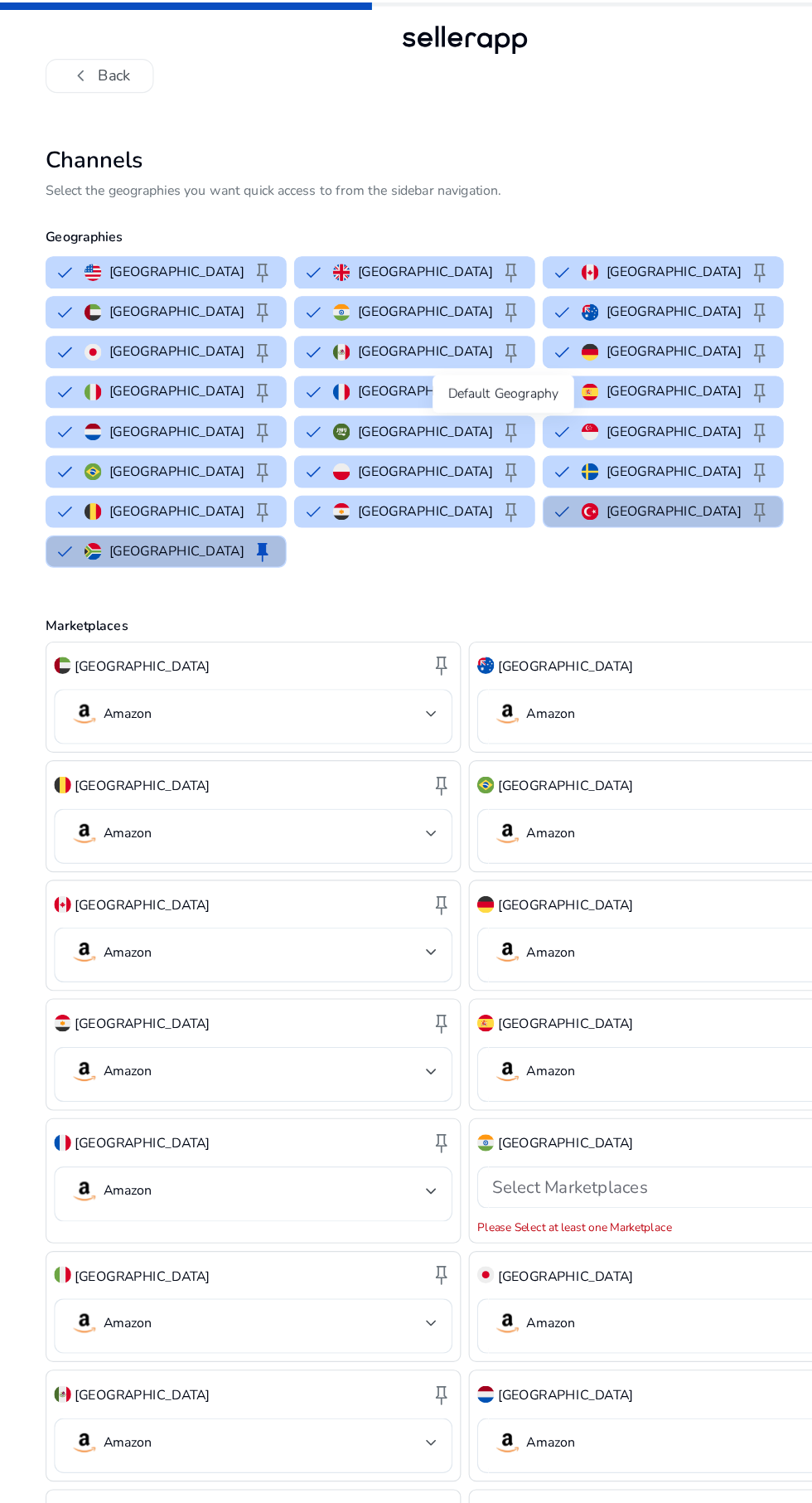
click at [654, 437] on span "keep" at bounding box center [664, 447] width 20 height 20
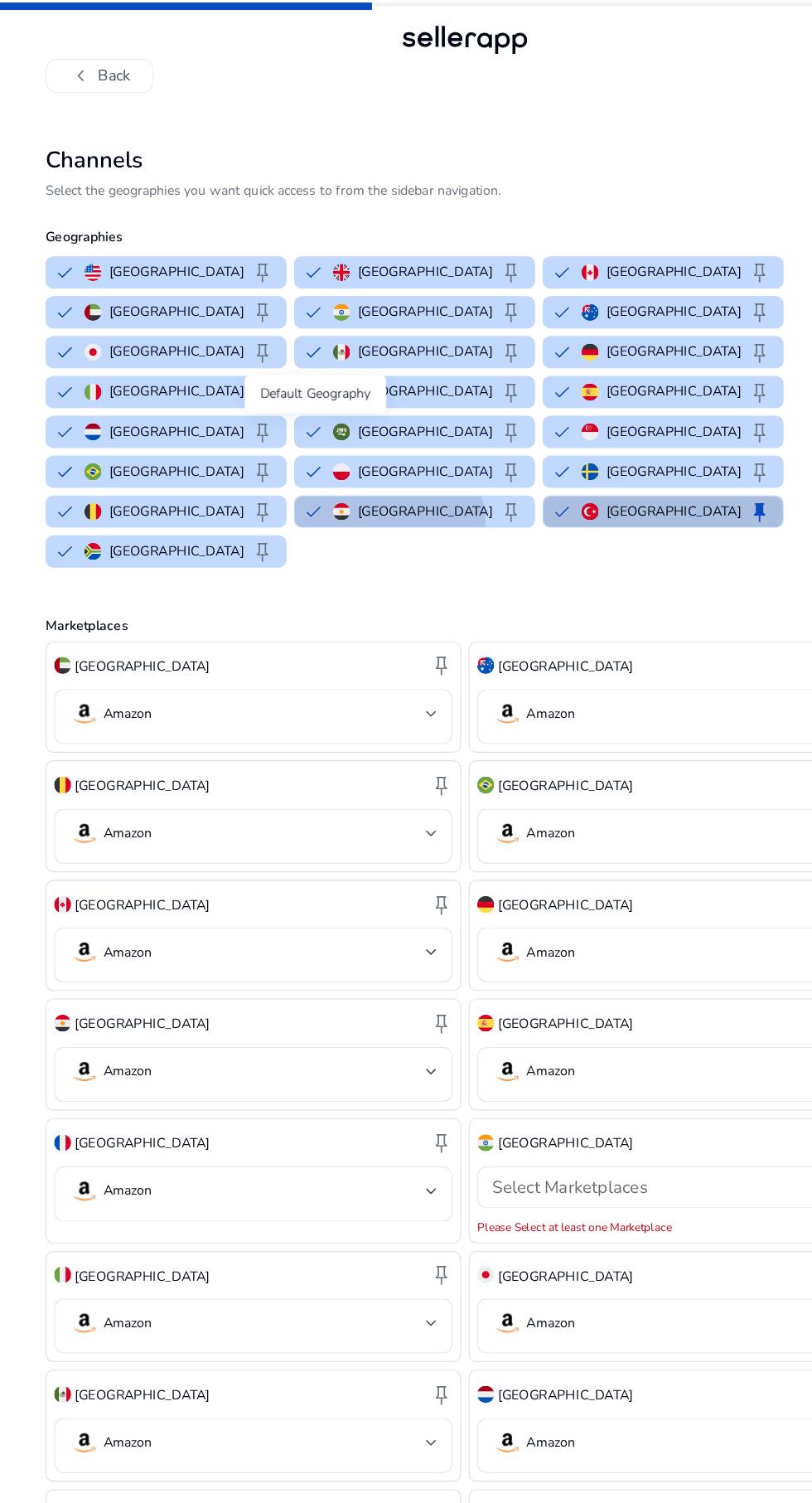
click at [437, 437] on span "keep" at bounding box center [447, 447] width 20 height 20
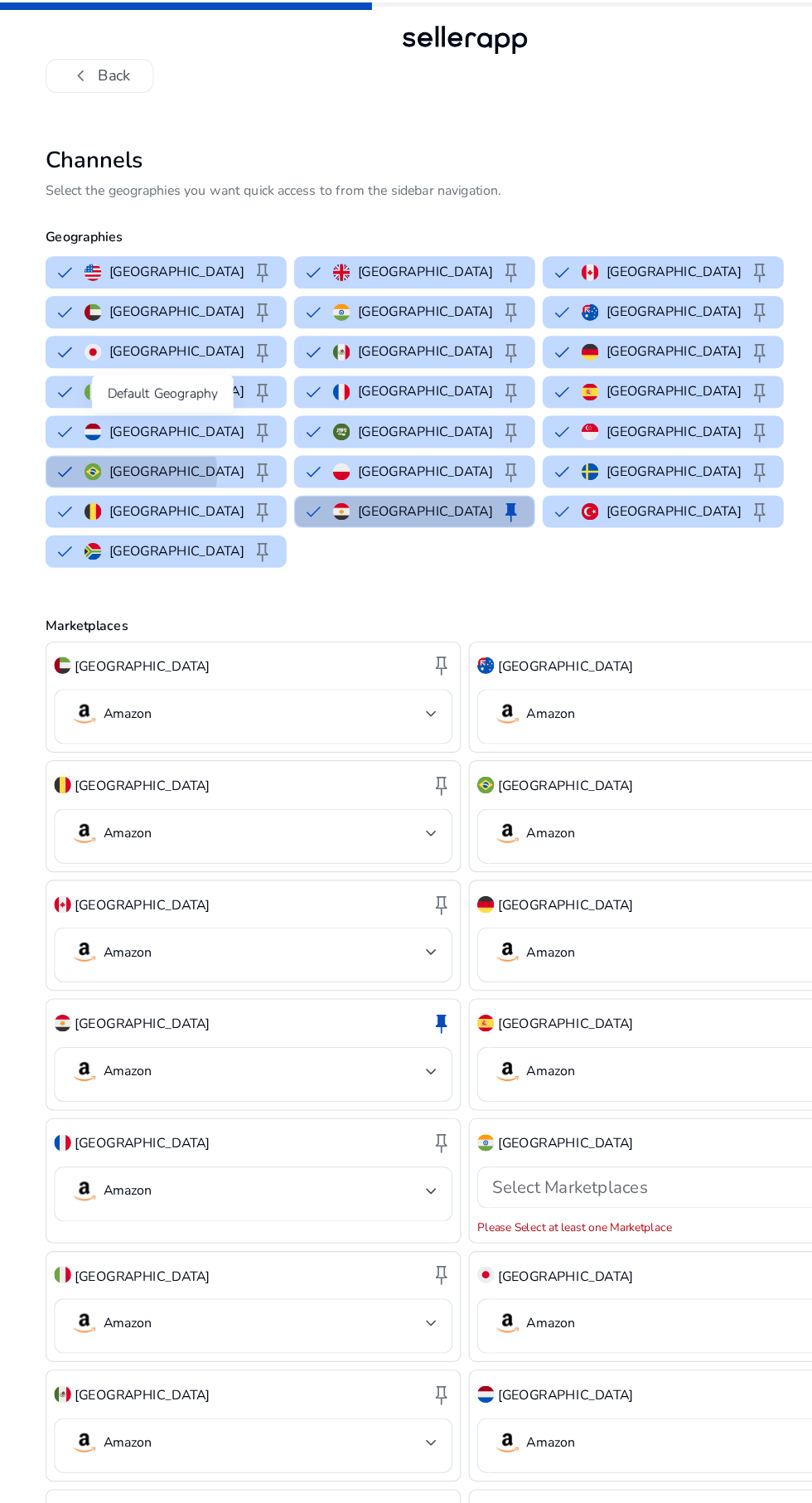
click at [240, 402] on span "keep" at bounding box center [230, 412] width 20 height 20
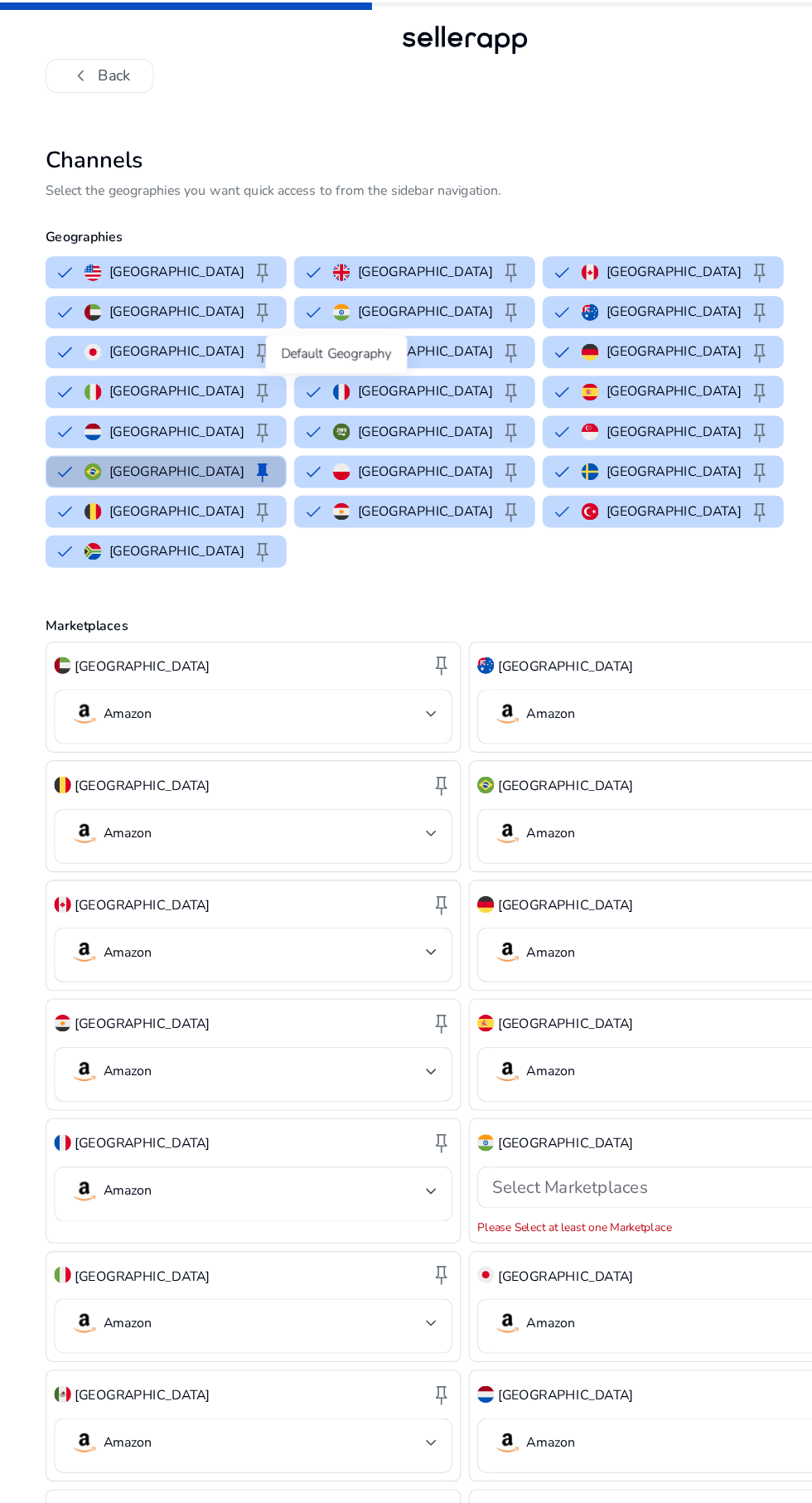
click at [213, 472] on p "[GEOGRAPHIC_DATA]" at bounding box center [154, 480] width 118 height 17
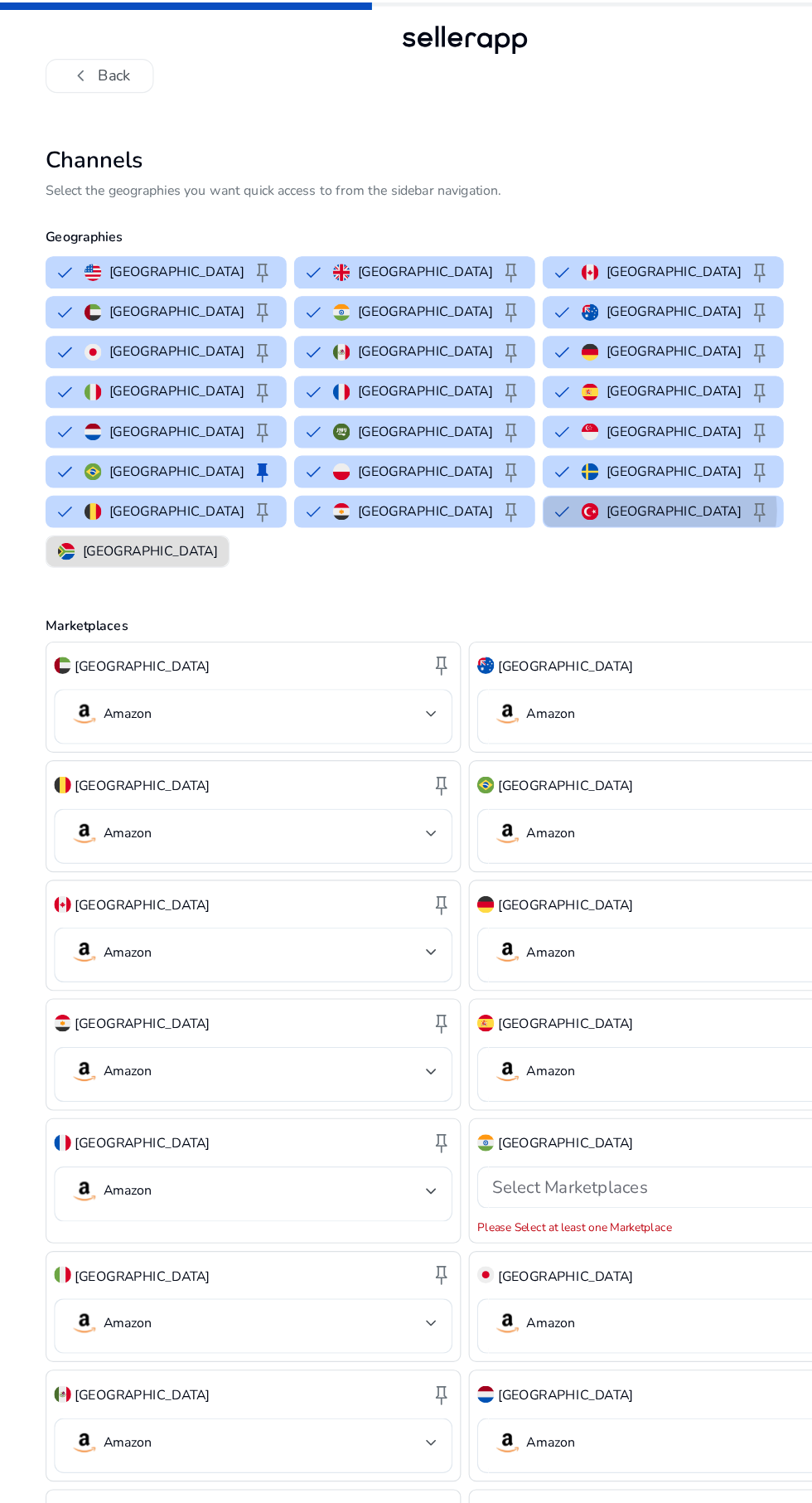
click at [654, 437] on span "keep" at bounding box center [664, 447] width 20 height 20
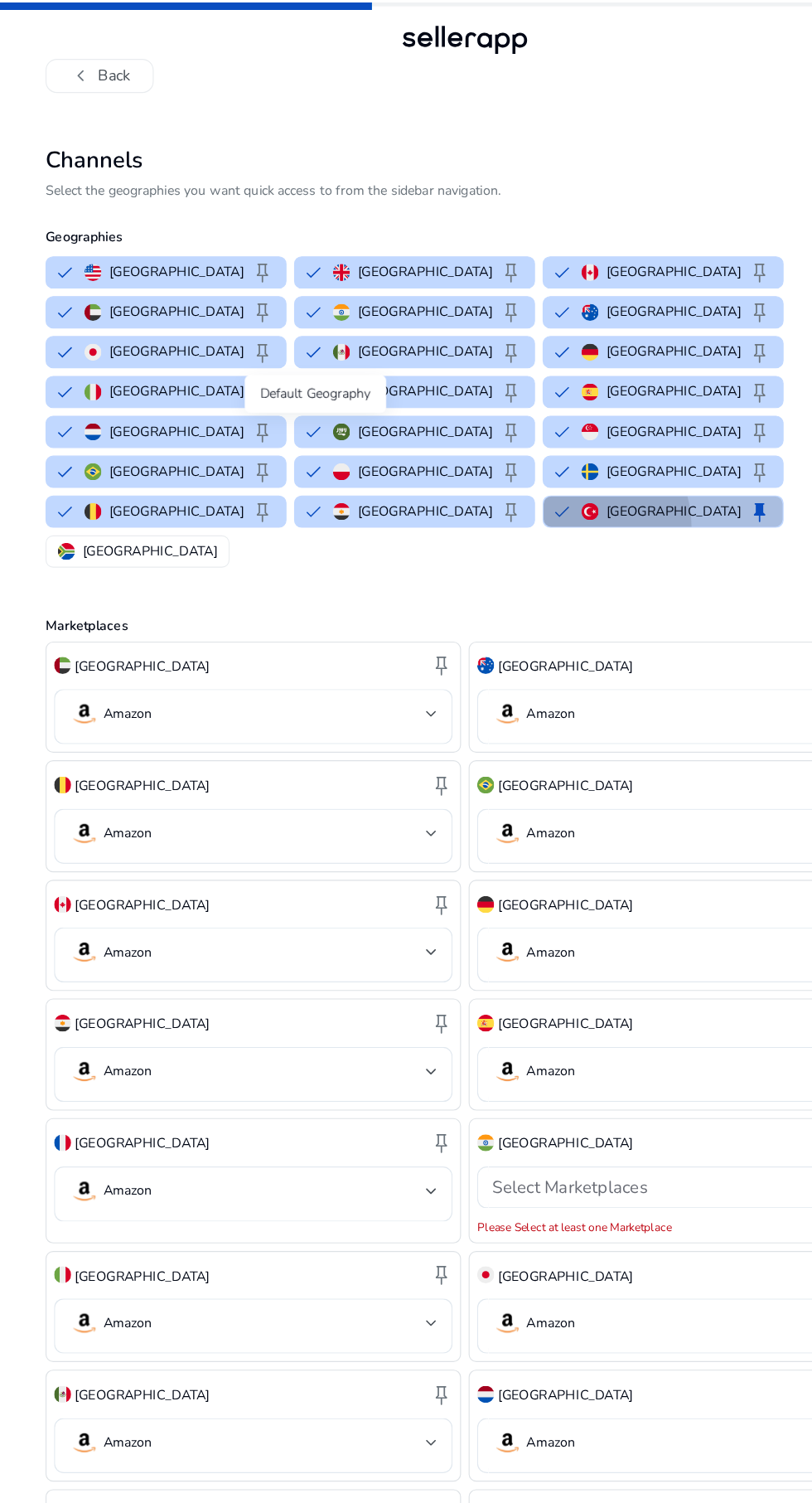
click at [475, 434] on button "Turkey keep" at bounding box center [579, 447] width 209 height 26
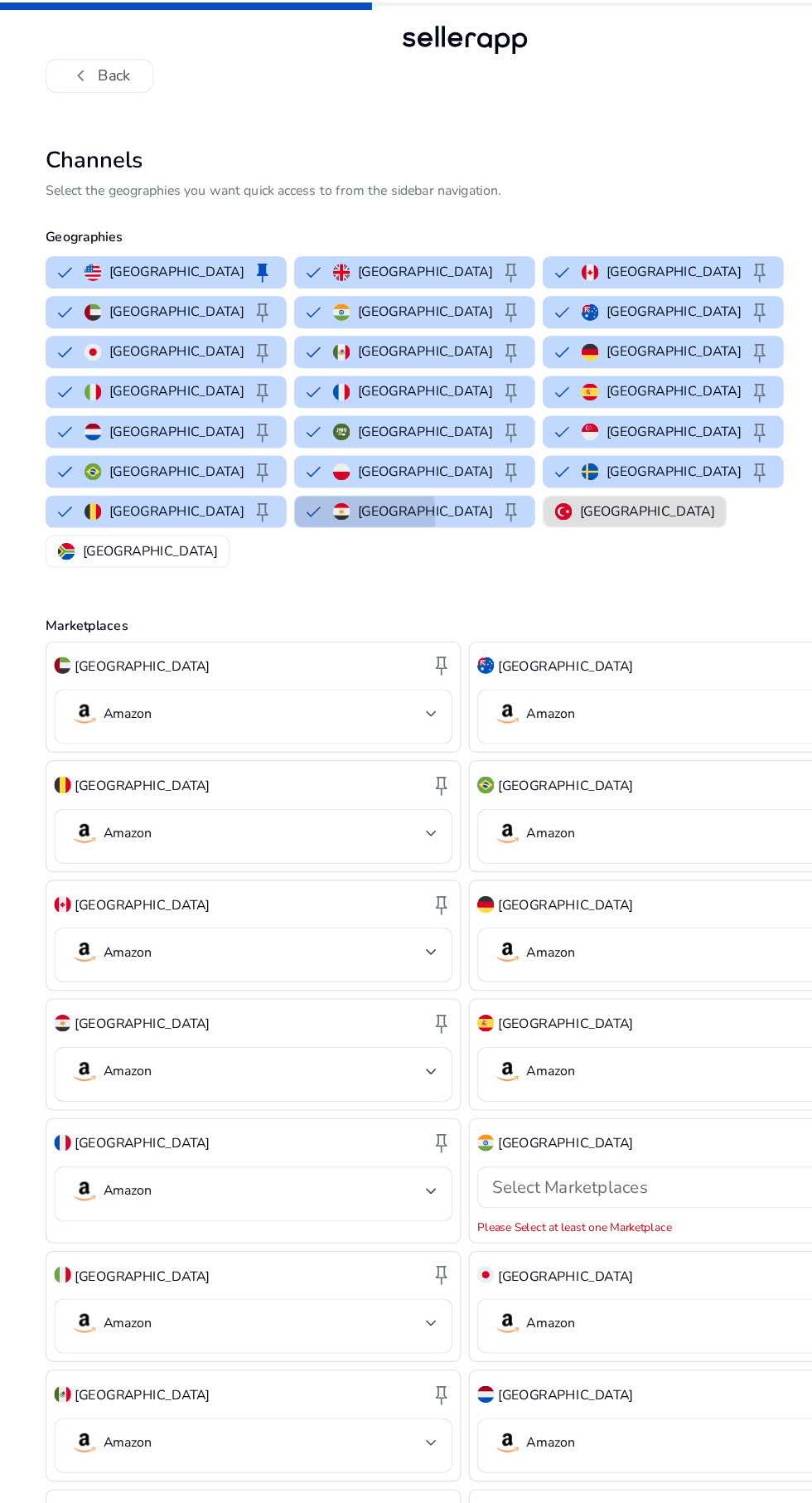
click at [258, 434] on button "Egypt keep" at bounding box center [362, 447] width 209 height 26
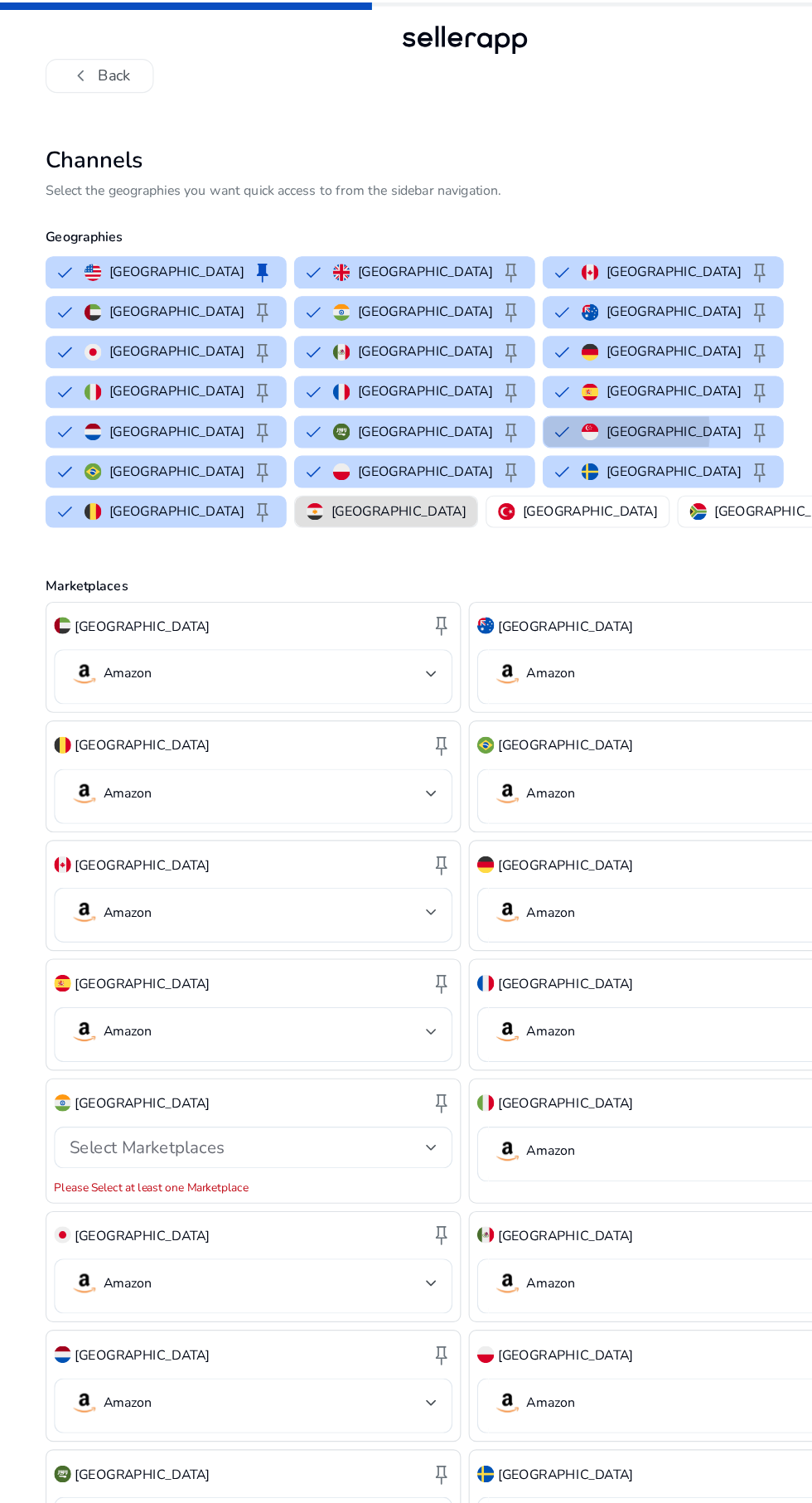
click at [475, 364] on button "Singapore keep" at bounding box center [579, 376] width 209 height 26
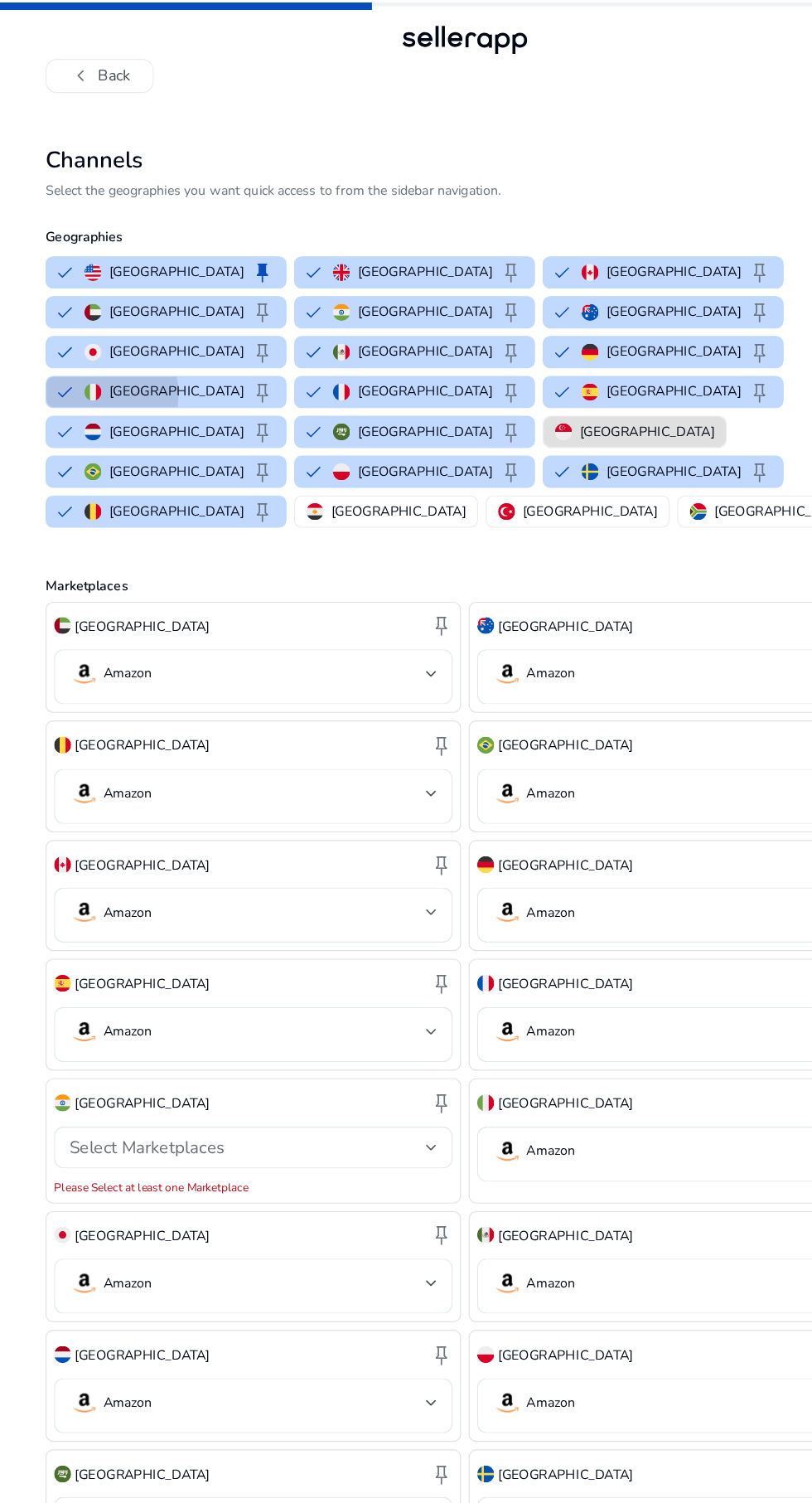
click at [57, 329] on button "Italy keep" at bounding box center [145, 342] width 209 height 26
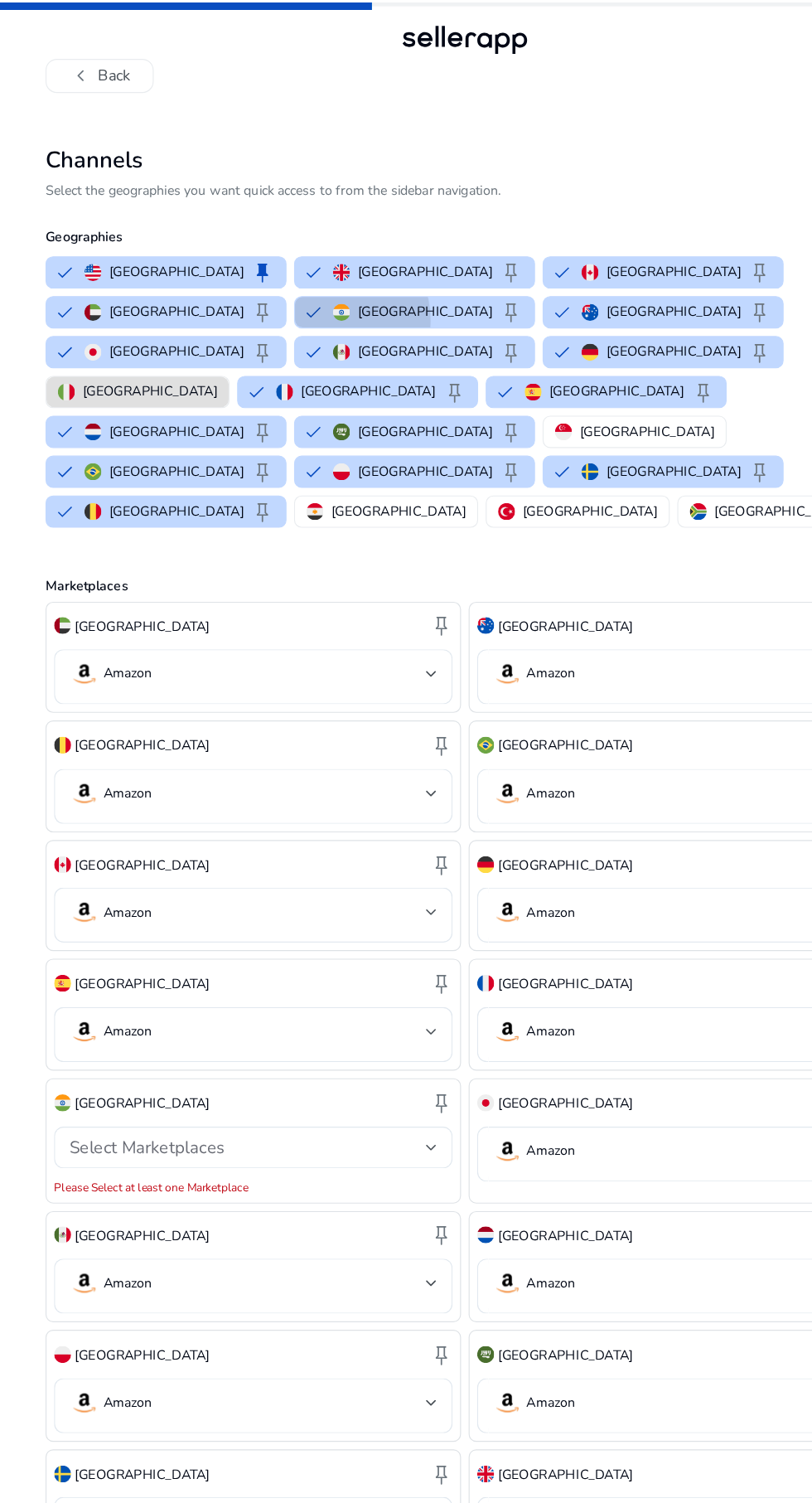
click at [258, 280] on button "India keep" at bounding box center [362, 273] width 209 height 26
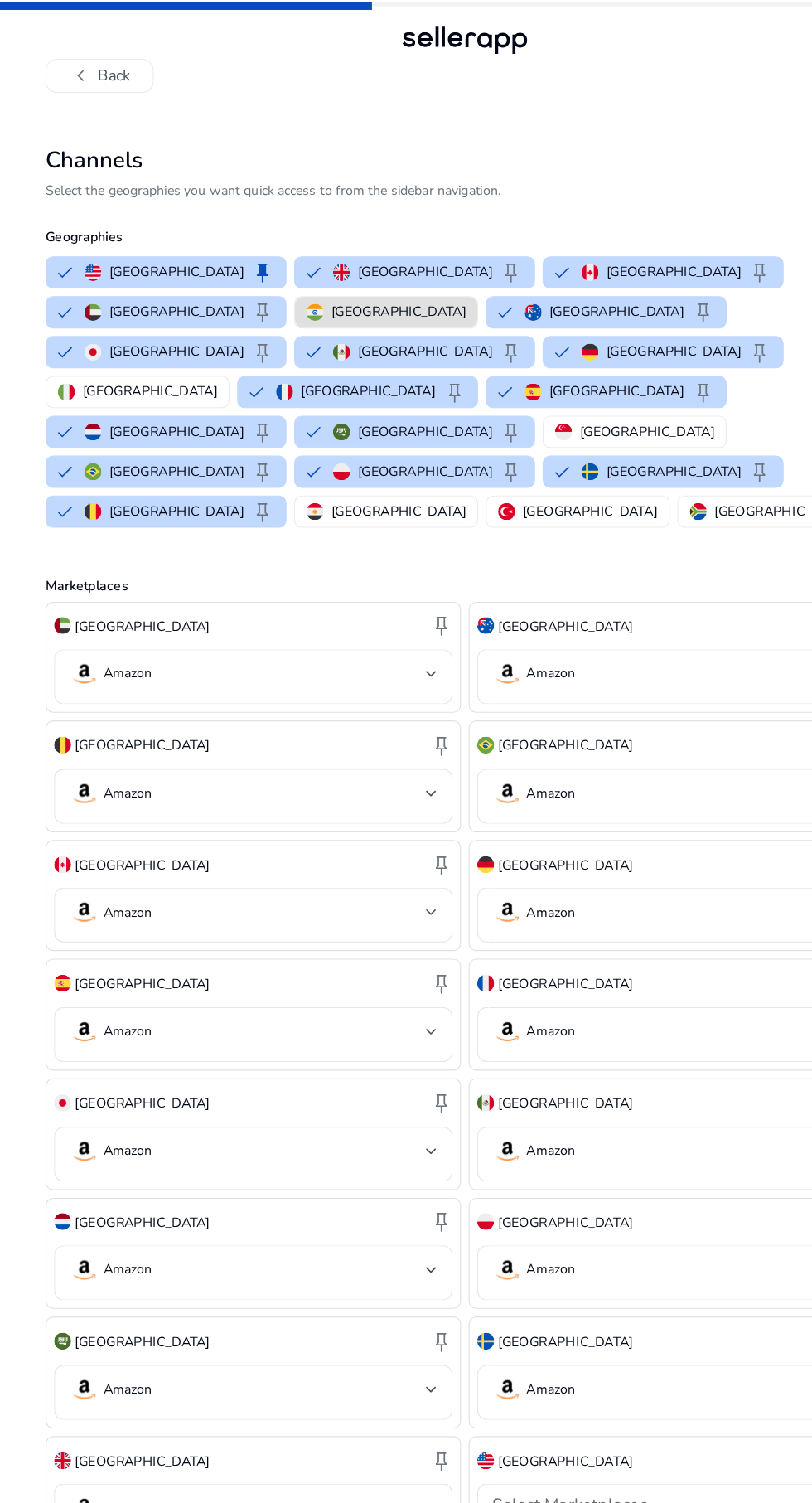
click at [426, 276] on button "Australia keep" at bounding box center [529, 273] width 209 height 26
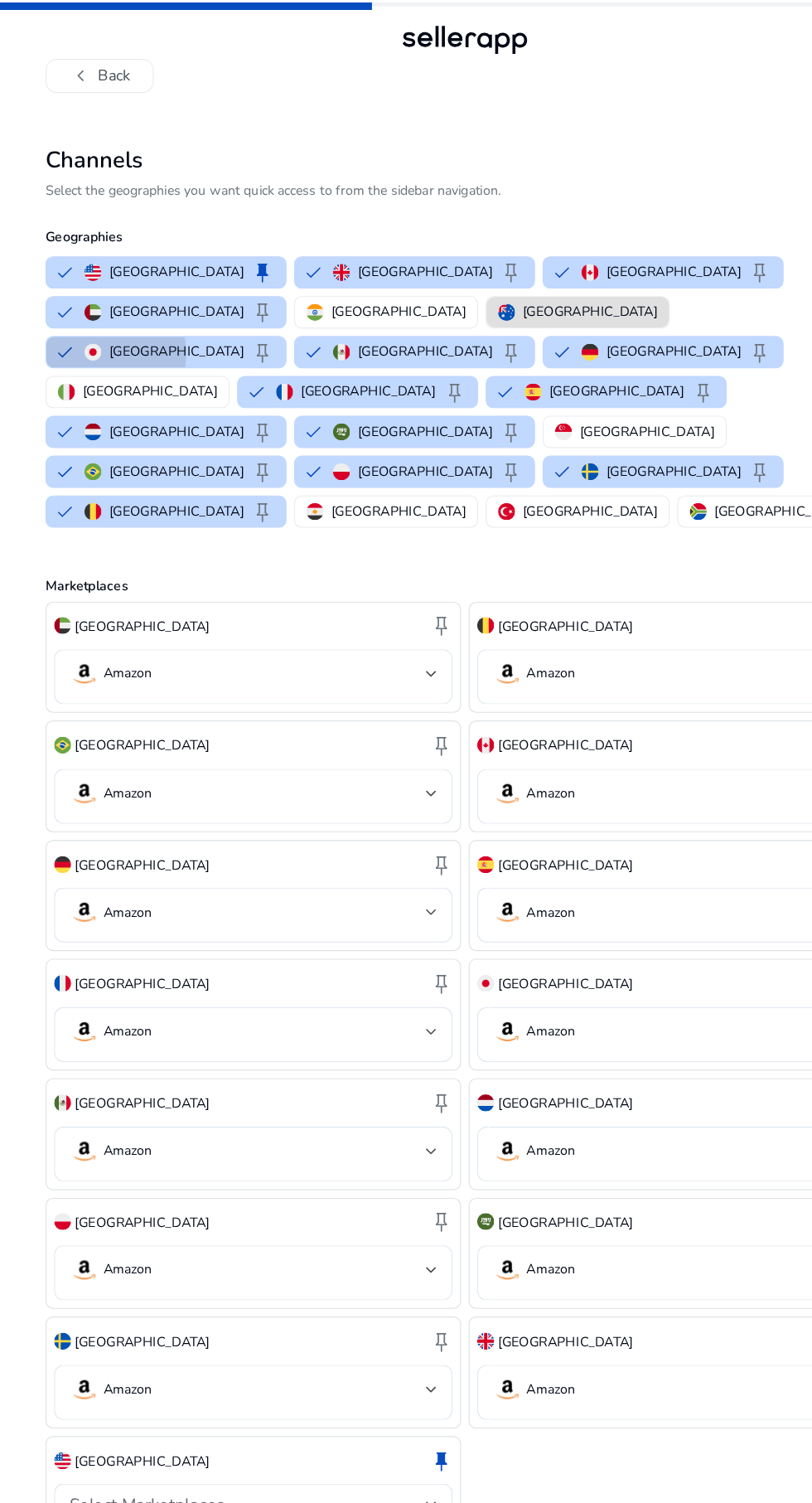
click at [221, 294] on button "Japan keep" at bounding box center [145, 307] width 209 height 26
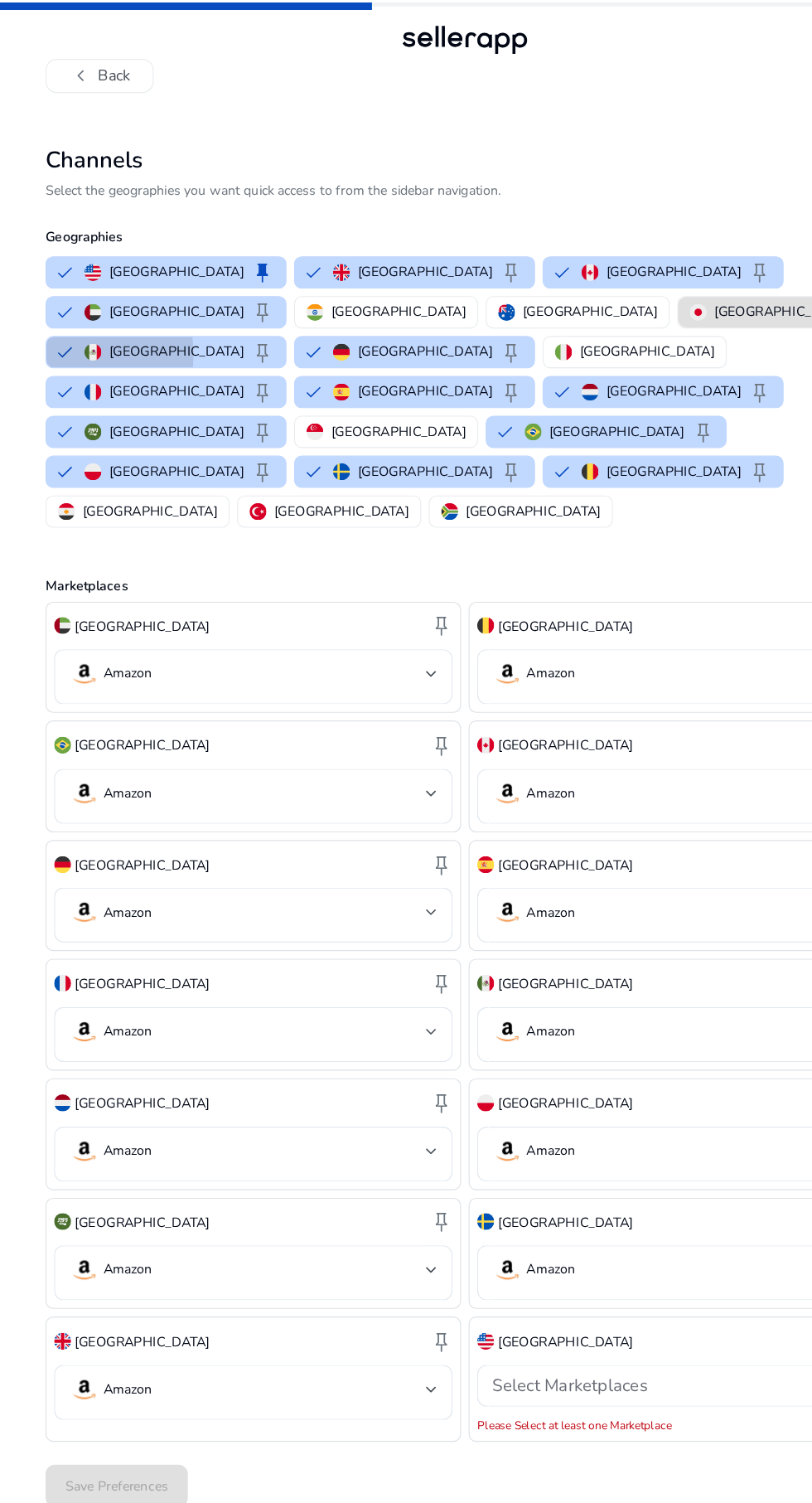
click at [250, 294] on button "Mexico keep" at bounding box center [145, 307] width 209 height 26
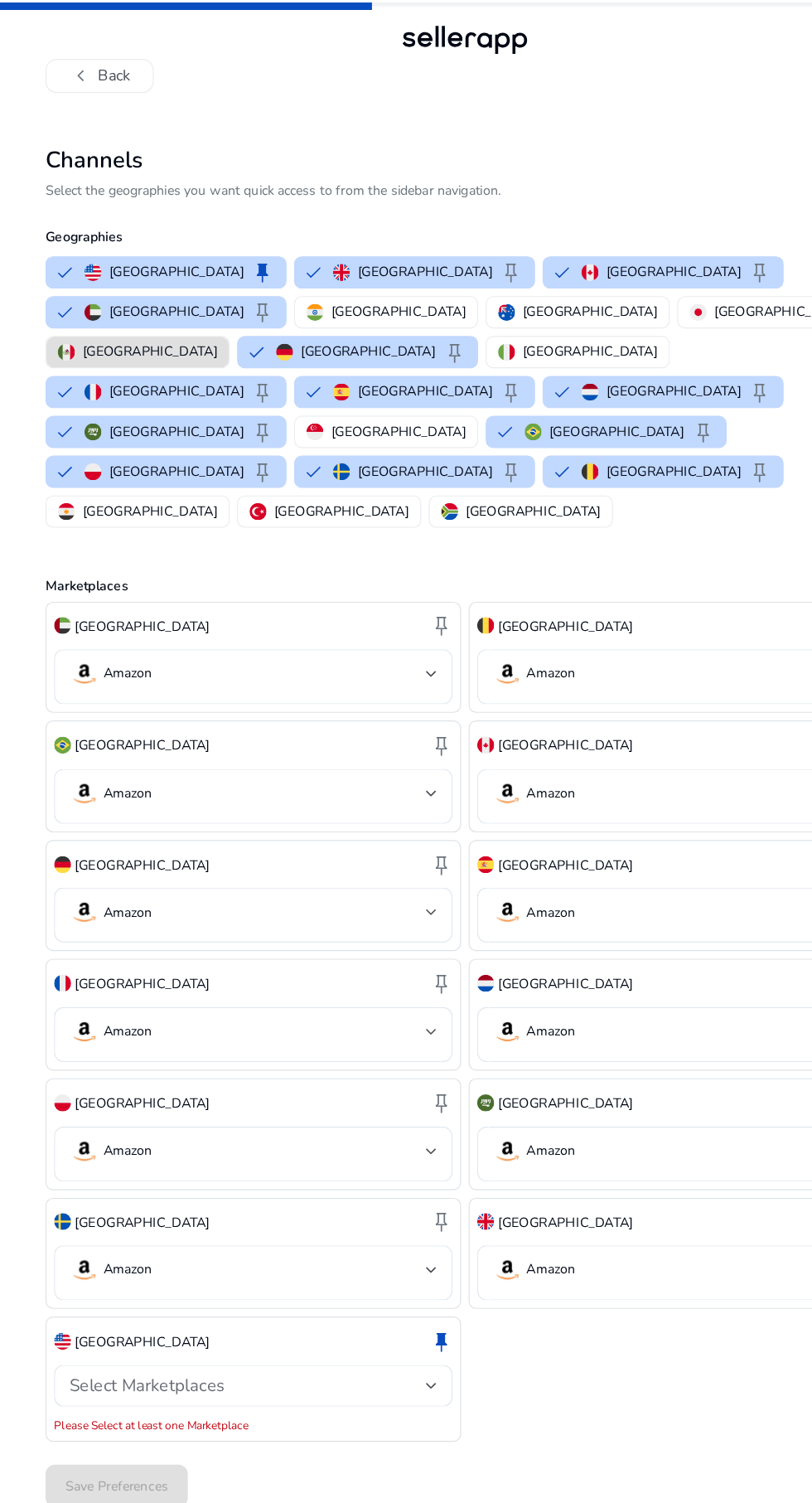
click at [386, 294] on button "Germany keep" at bounding box center [312, 307] width 209 height 26
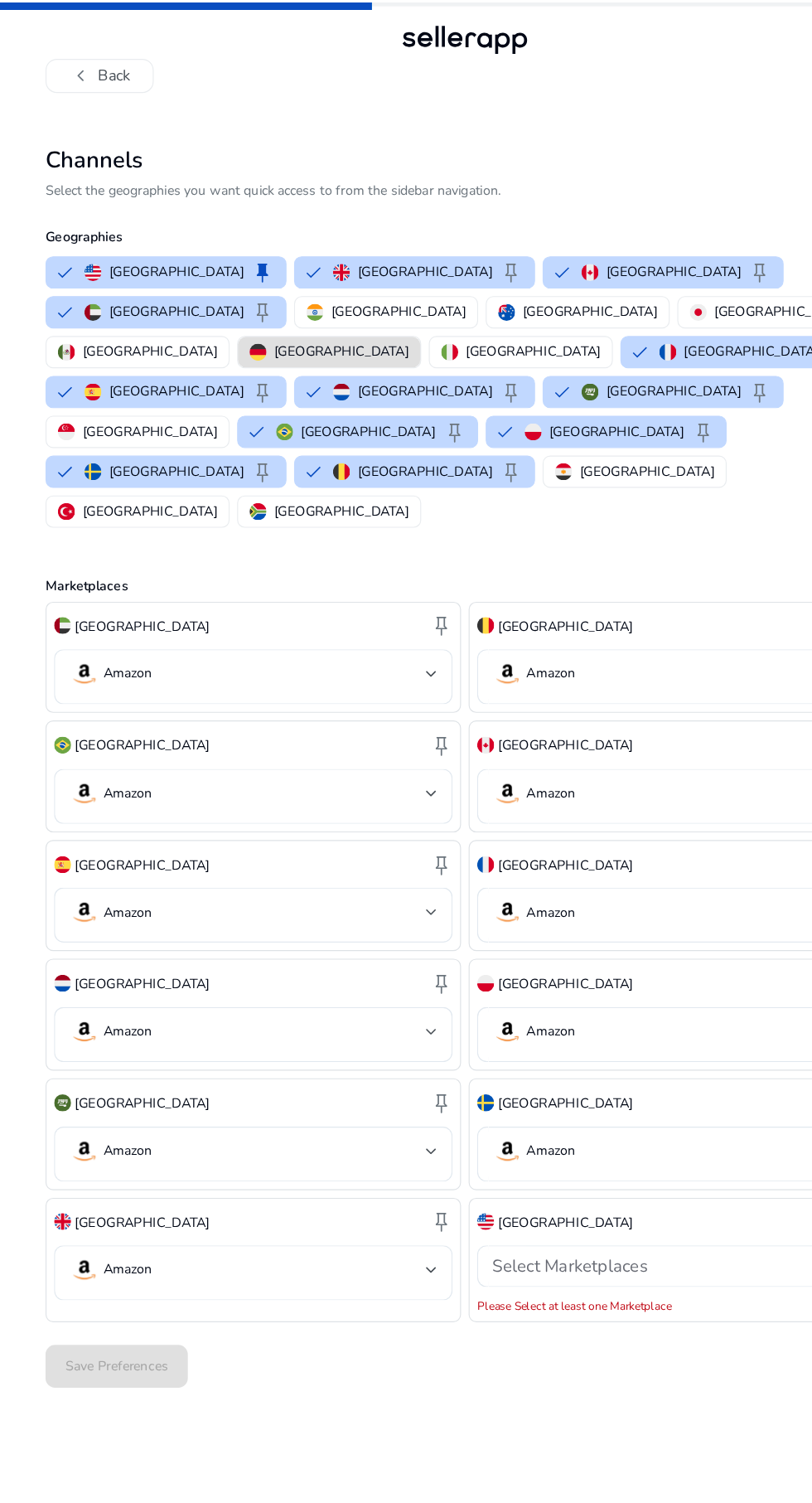
click at [553, 294] on button "France keep" at bounding box center [647, 307] width 209 height 26
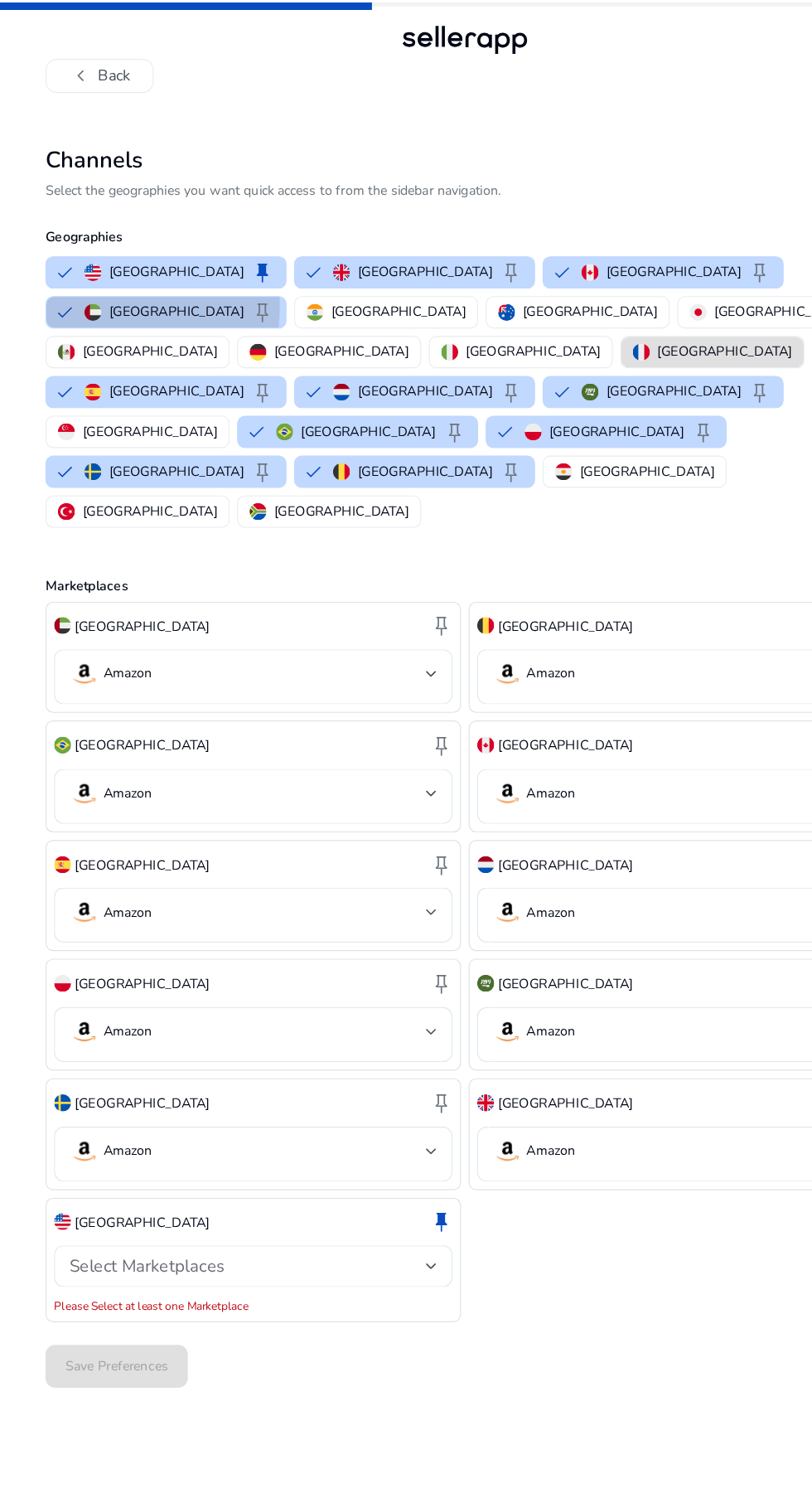
click at [250, 260] on button "[GEOGRAPHIC_DATA] keep" at bounding box center [145, 273] width 209 height 26
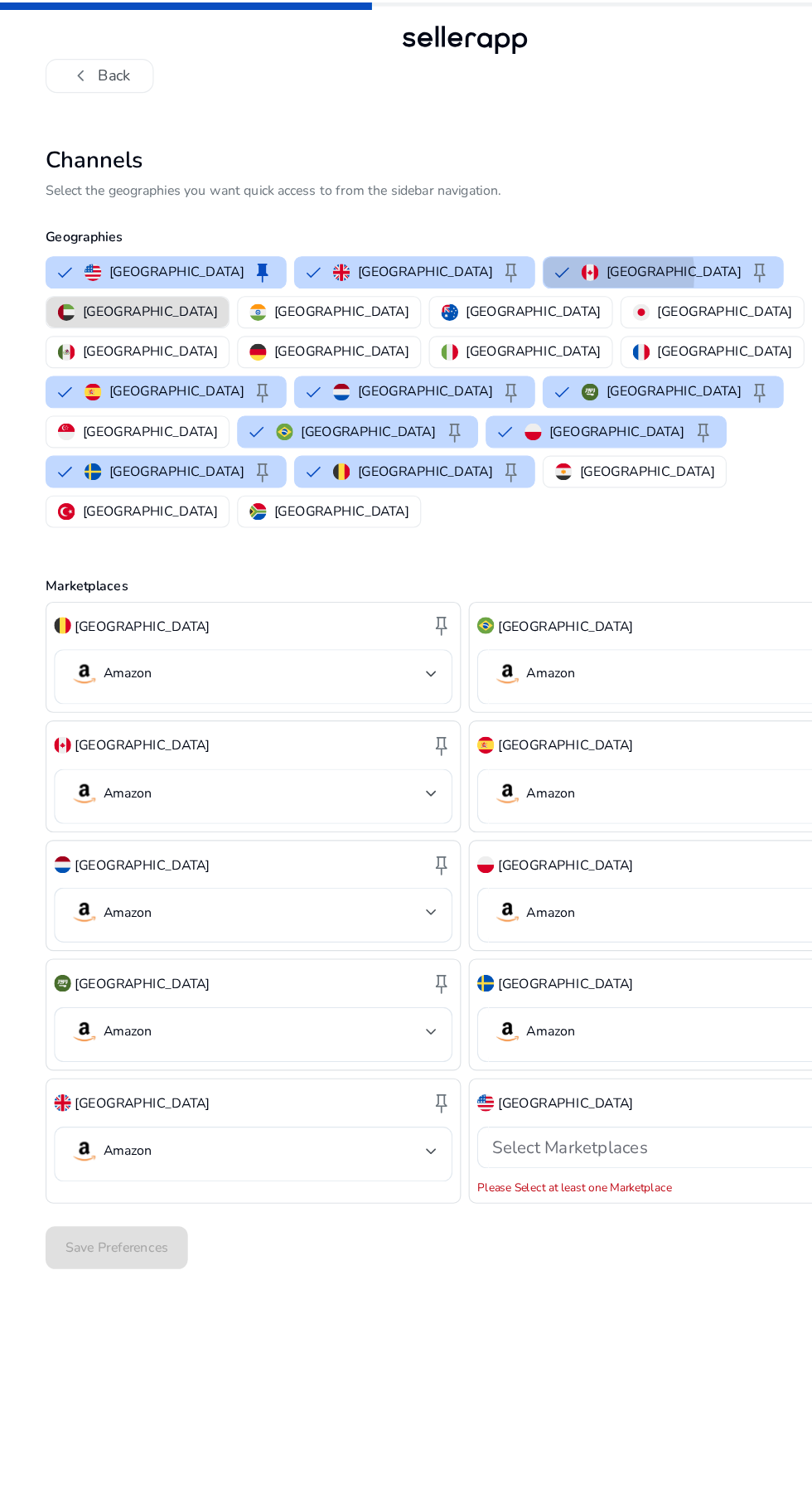
click at [475, 241] on button "Canada keep" at bounding box center [579, 237] width 209 height 26
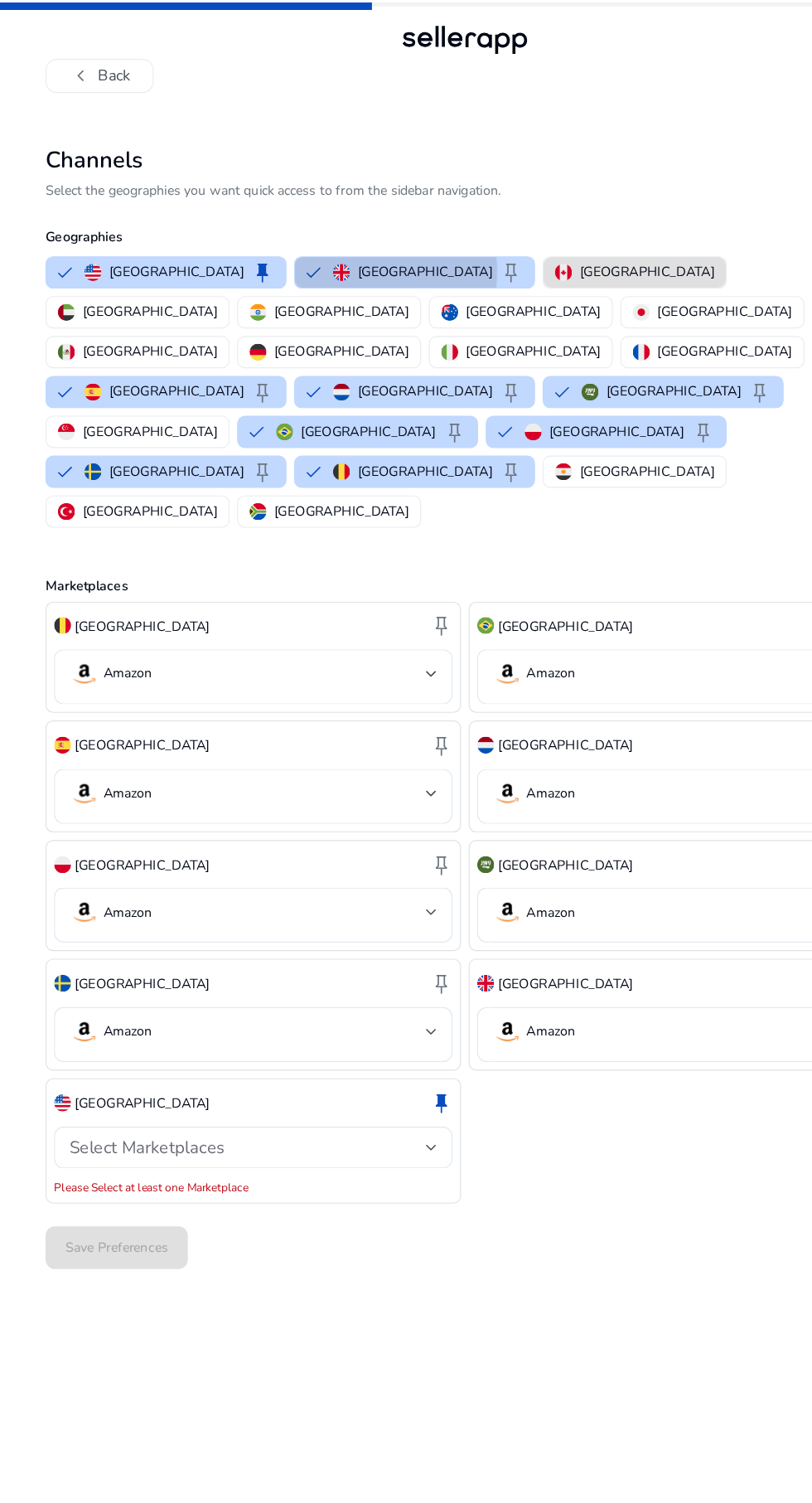
click at [291, 236] on img "button" at bounding box center [298, 238] width 15 height 15
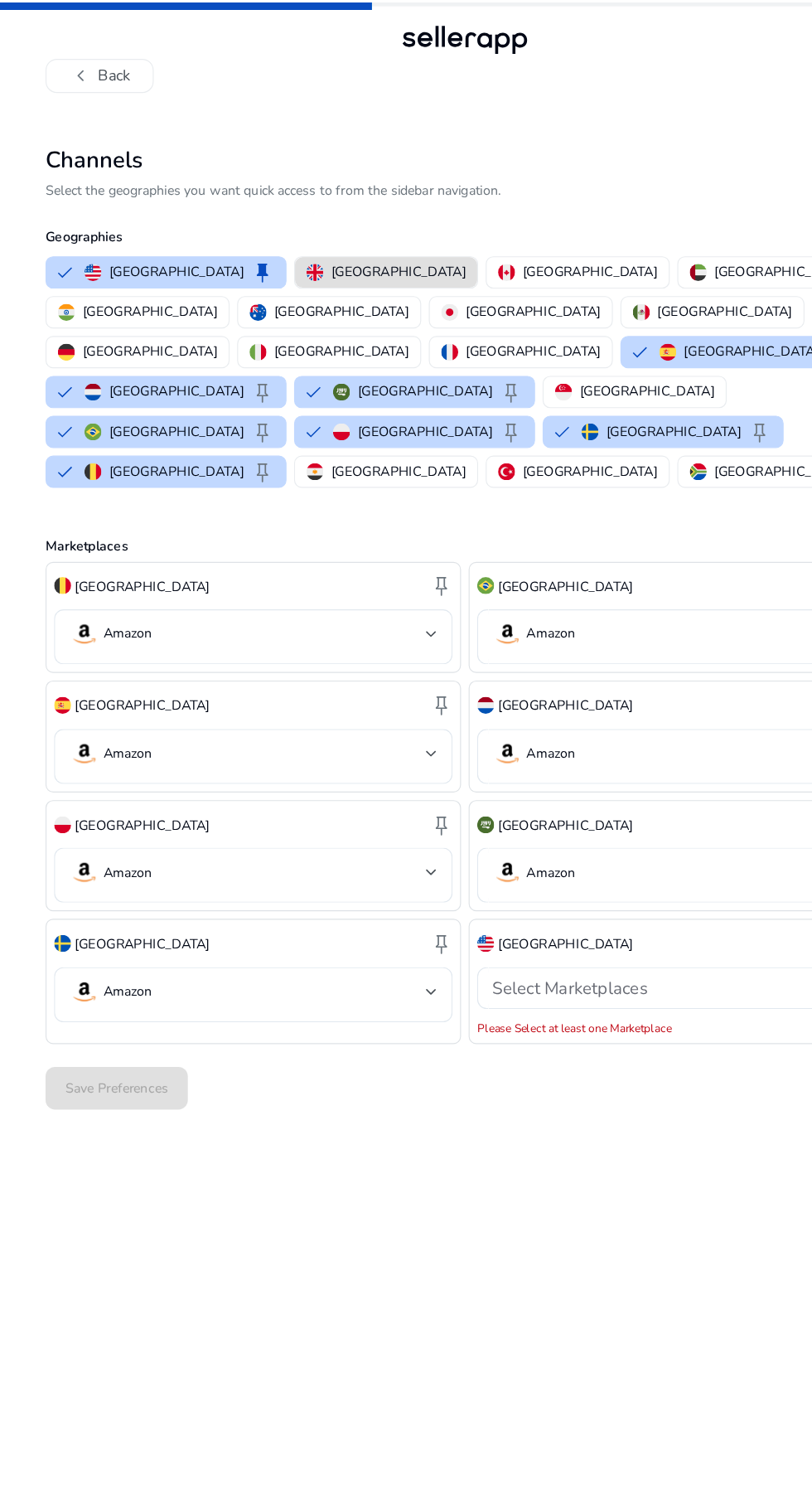
click at [543, 294] on button "Spain keep" at bounding box center [647, 307] width 209 height 26
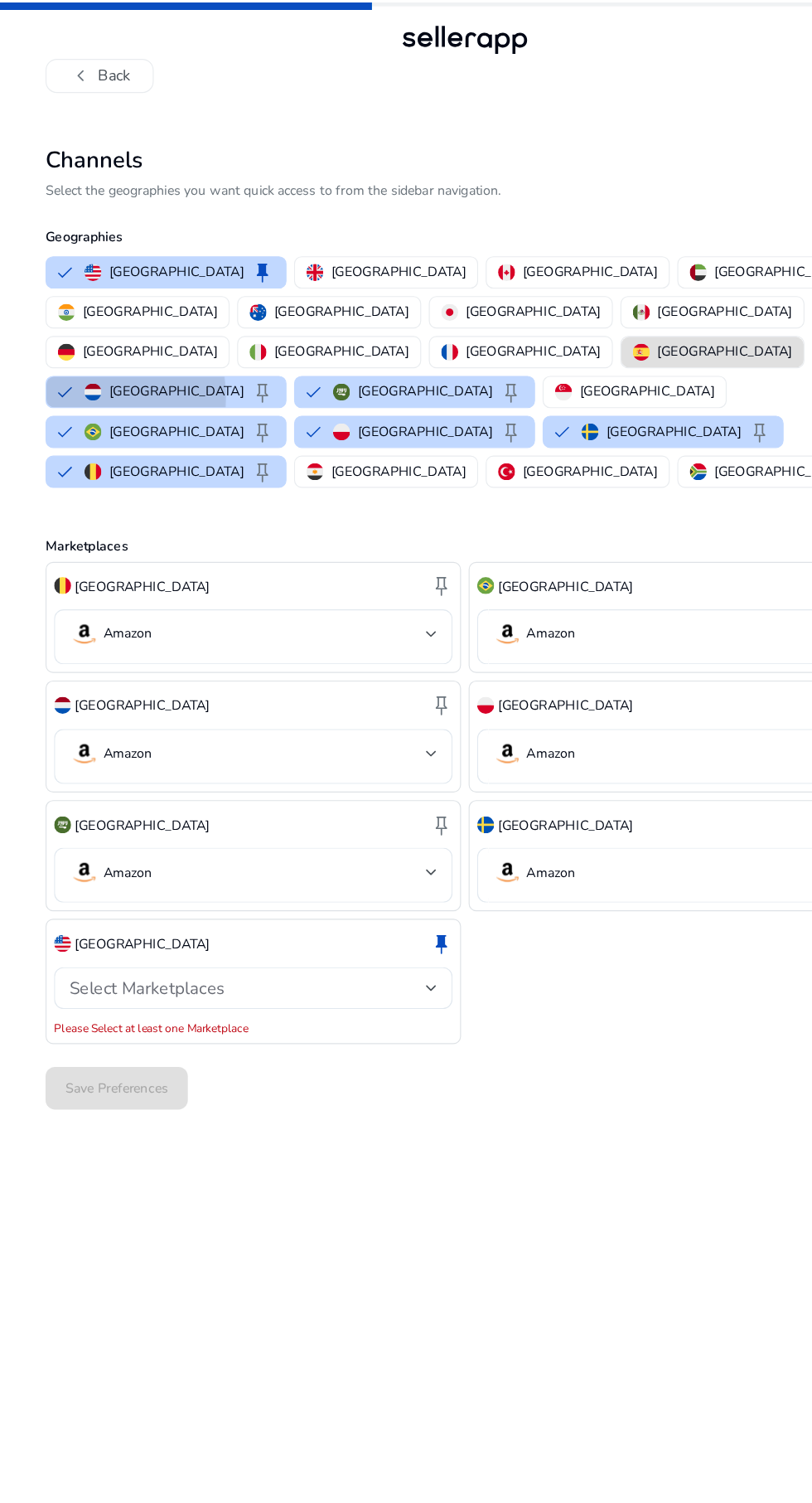
click at [250, 329] on button "Netherlands keep" at bounding box center [145, 342] width 209 height 26
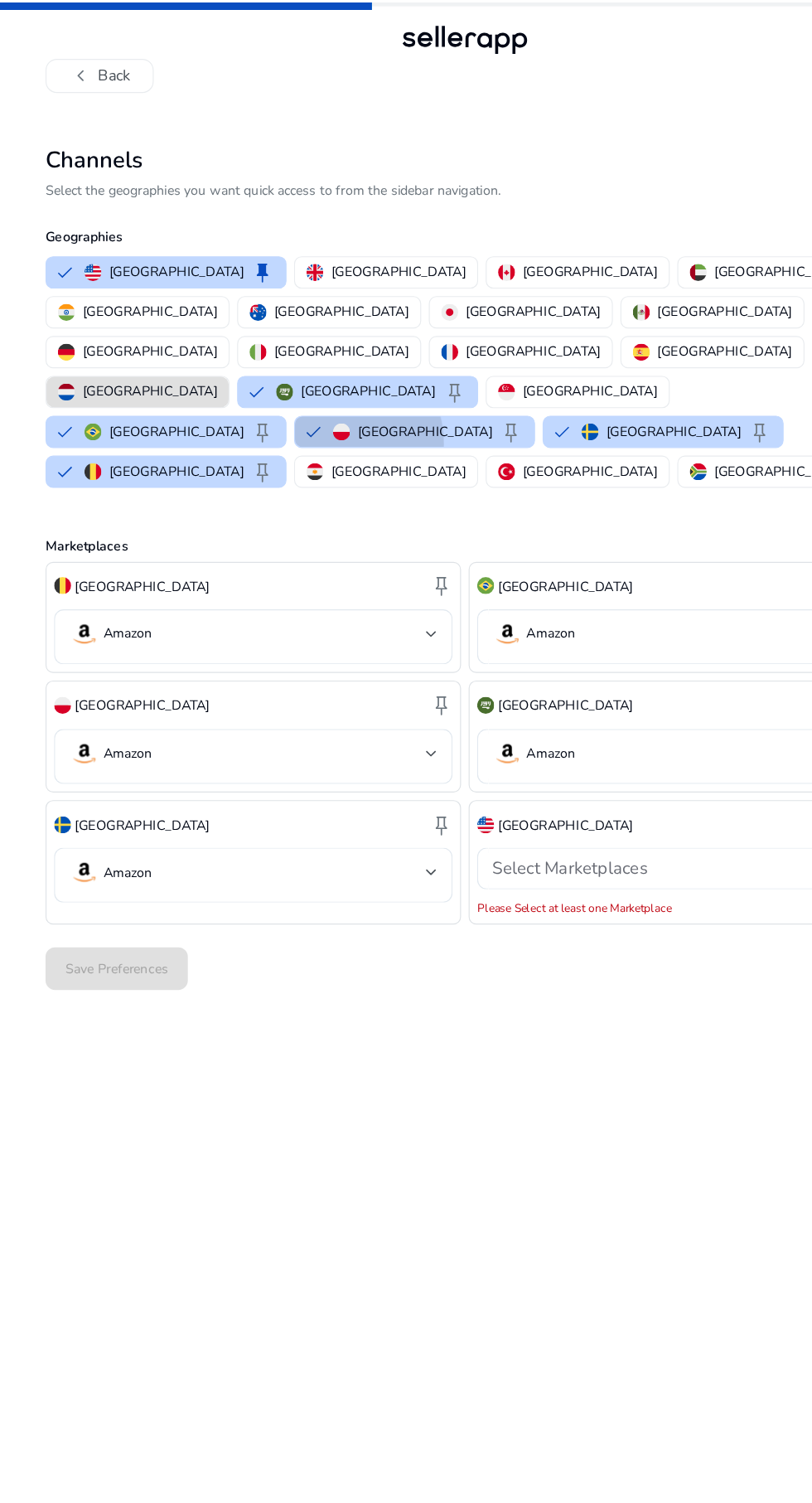
click at [306, 370] on img "button" at bounding box center [298, 377] width 15 height 15
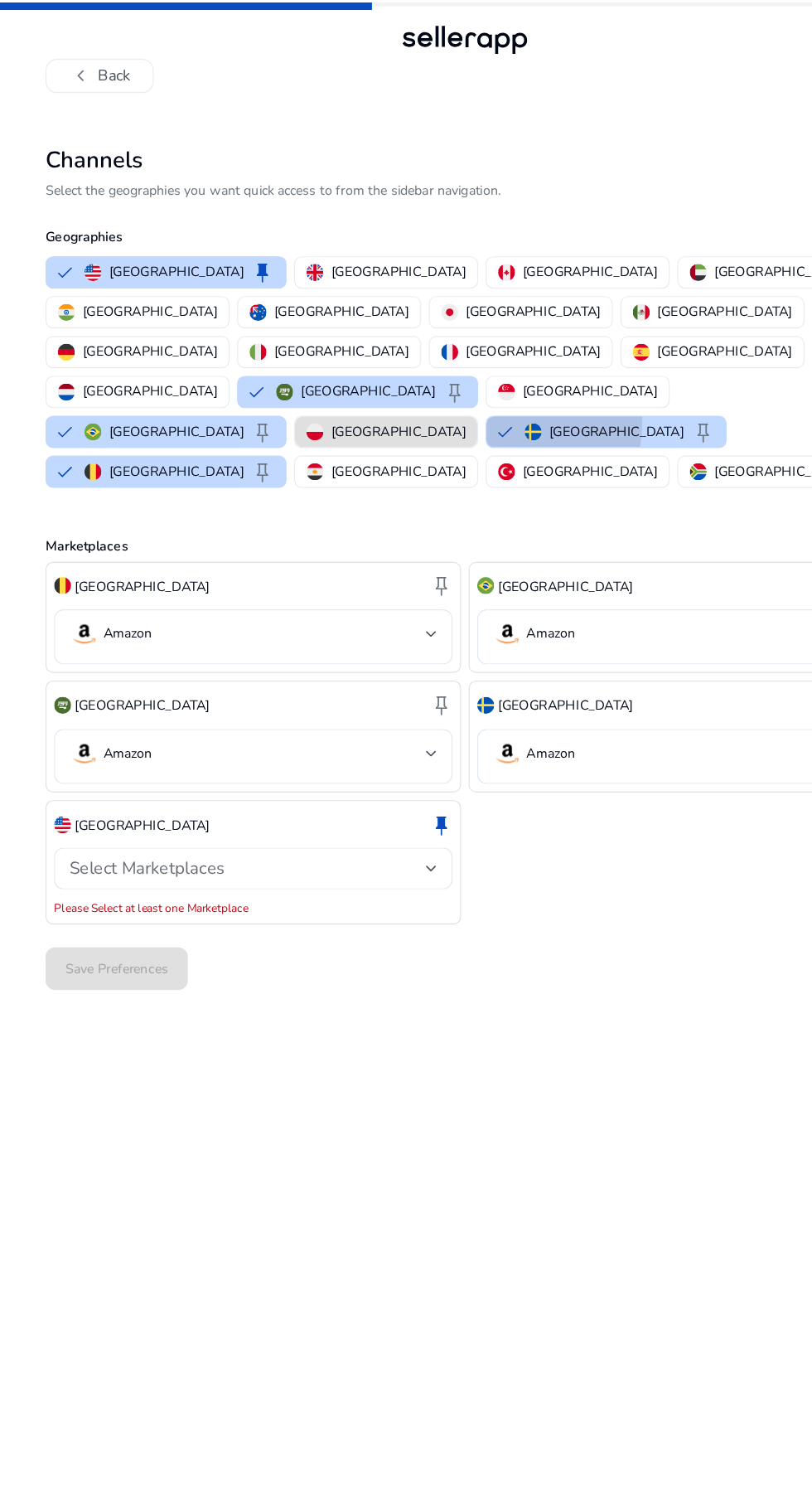
click at [540, 364] on button "Sweden keep" at bounding box center [529, 376] width 209 height 26
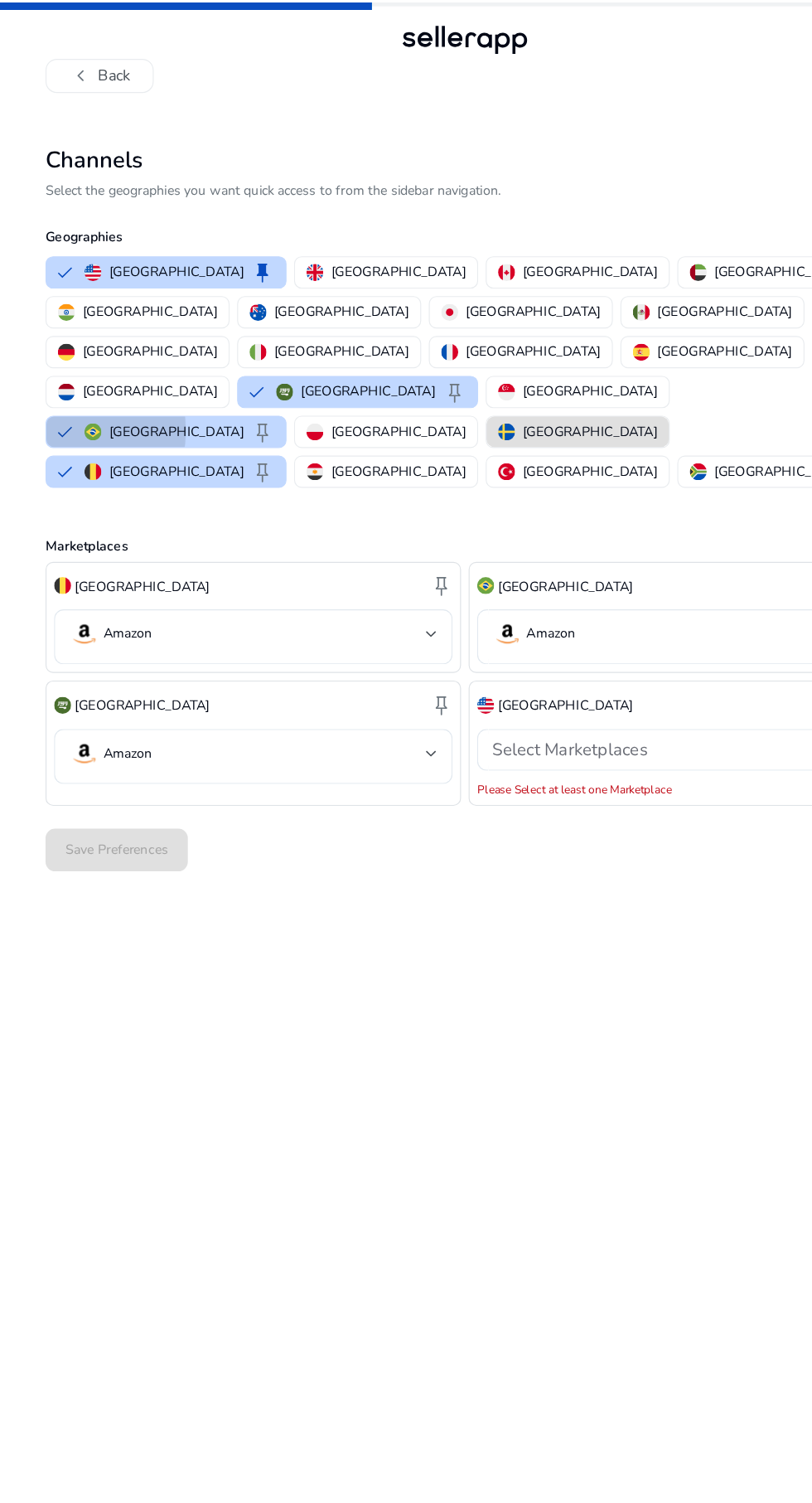
click at [250, 364] on button "Brazil keep" at bounding box center [145, 376] width 209 height 26
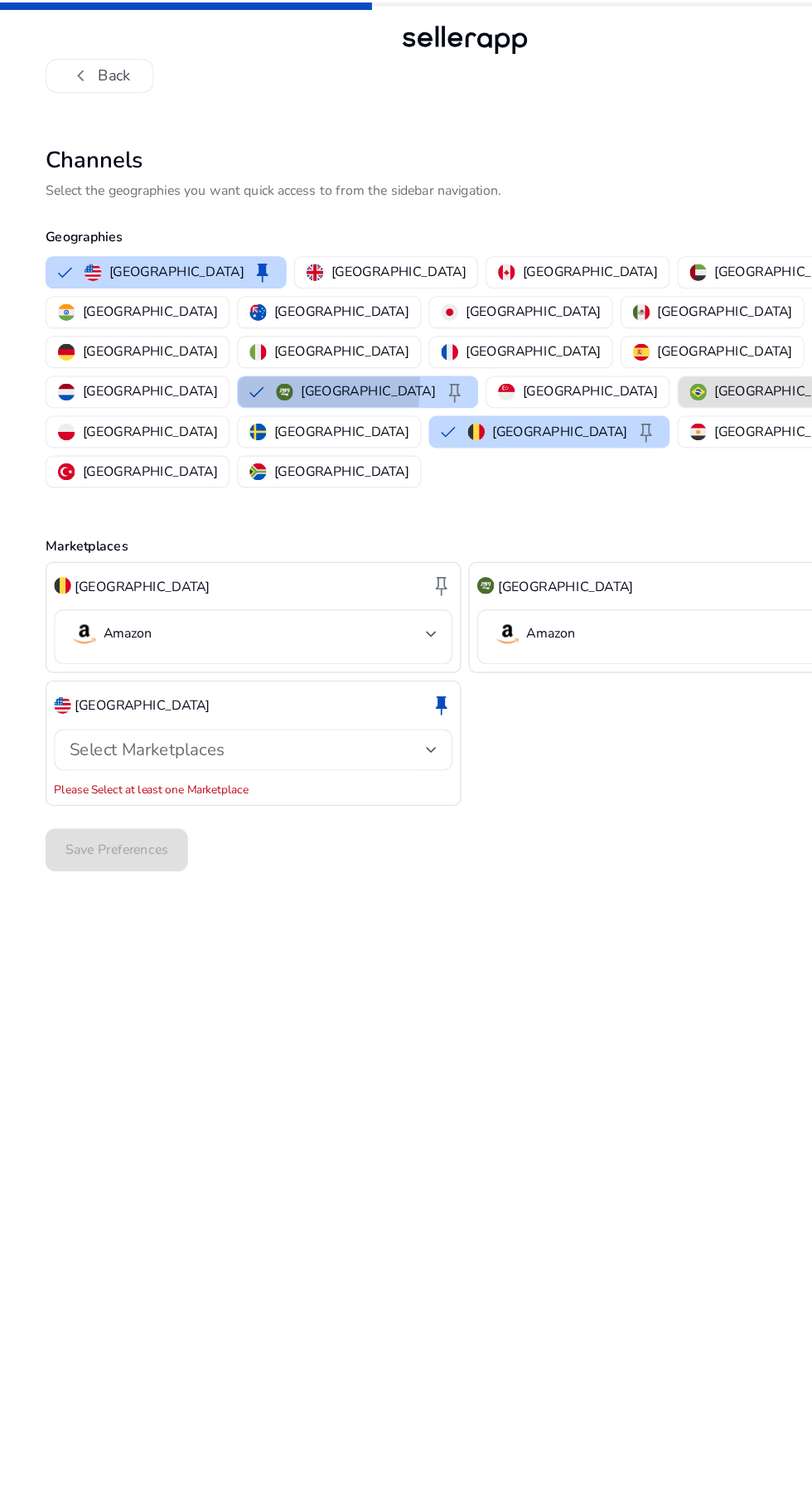
click at [208, 329] on button "Saudi Arabia keep" at bounding box center [312, 342] width 209 height 26
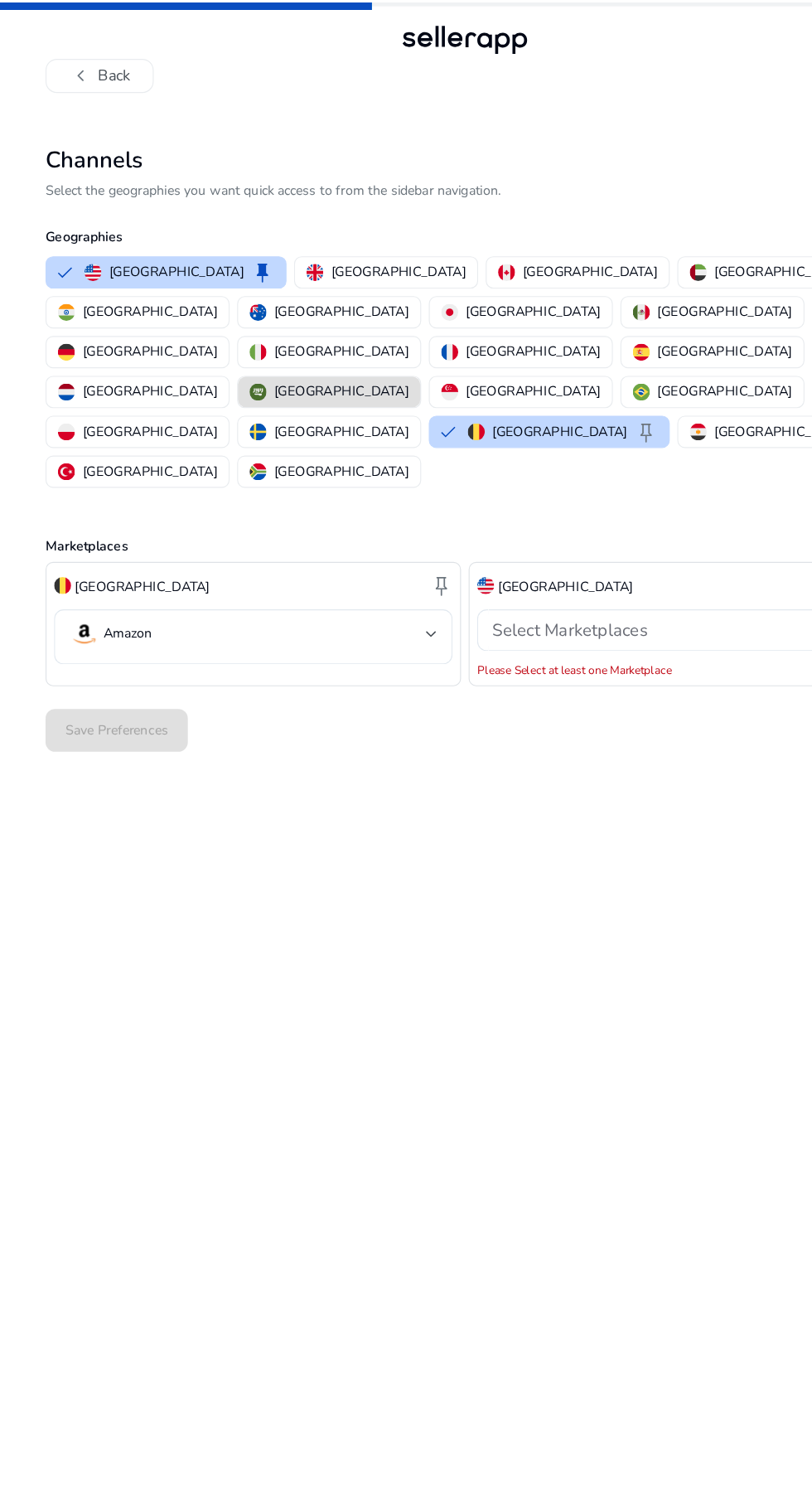
click at [427, 364] on button "Belgium keep" at bounding box center [479, 376] width 209 height 26
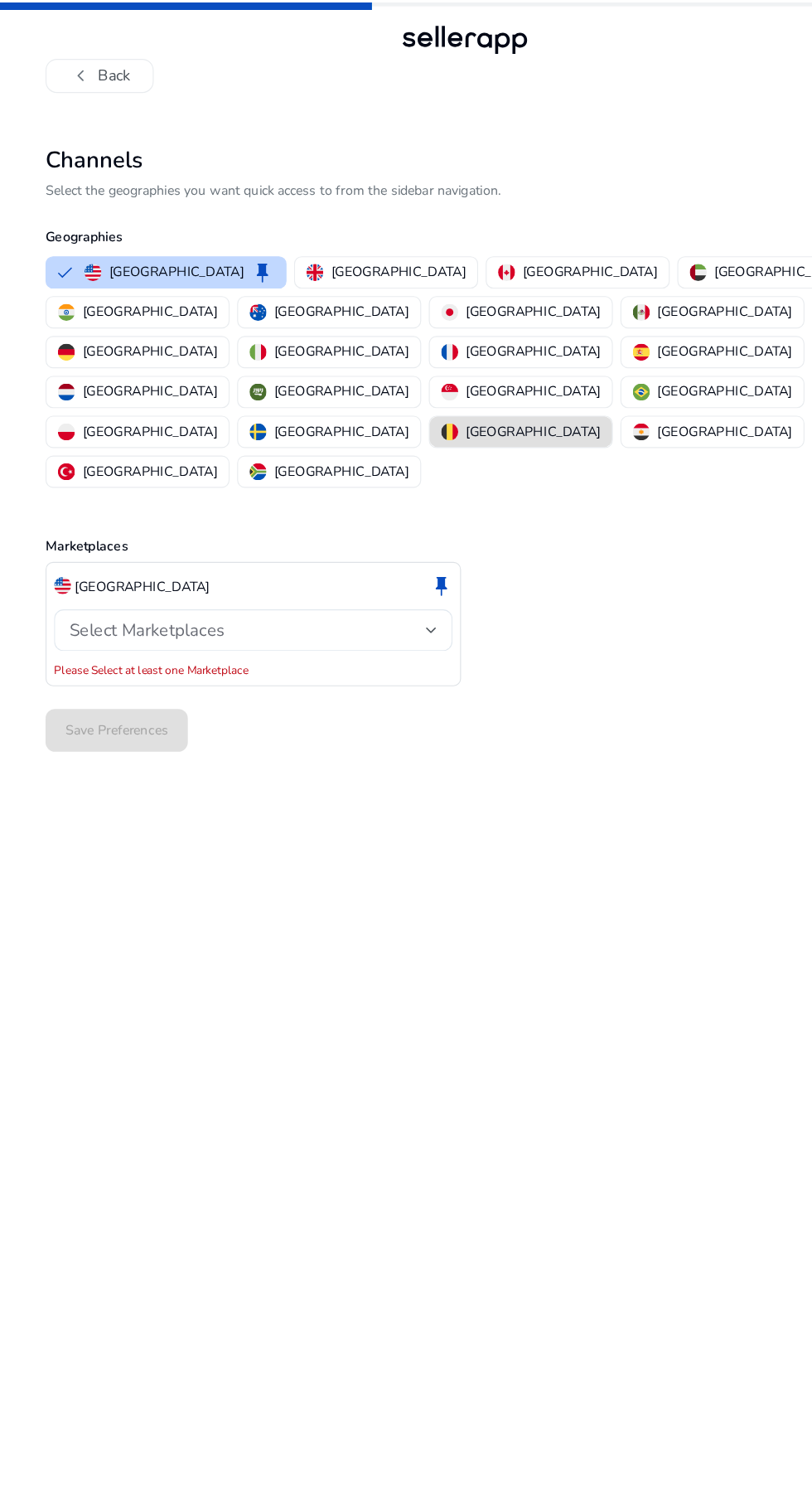
click at [378, 547] on div at bounding box center [376, 550] width 10 height 6
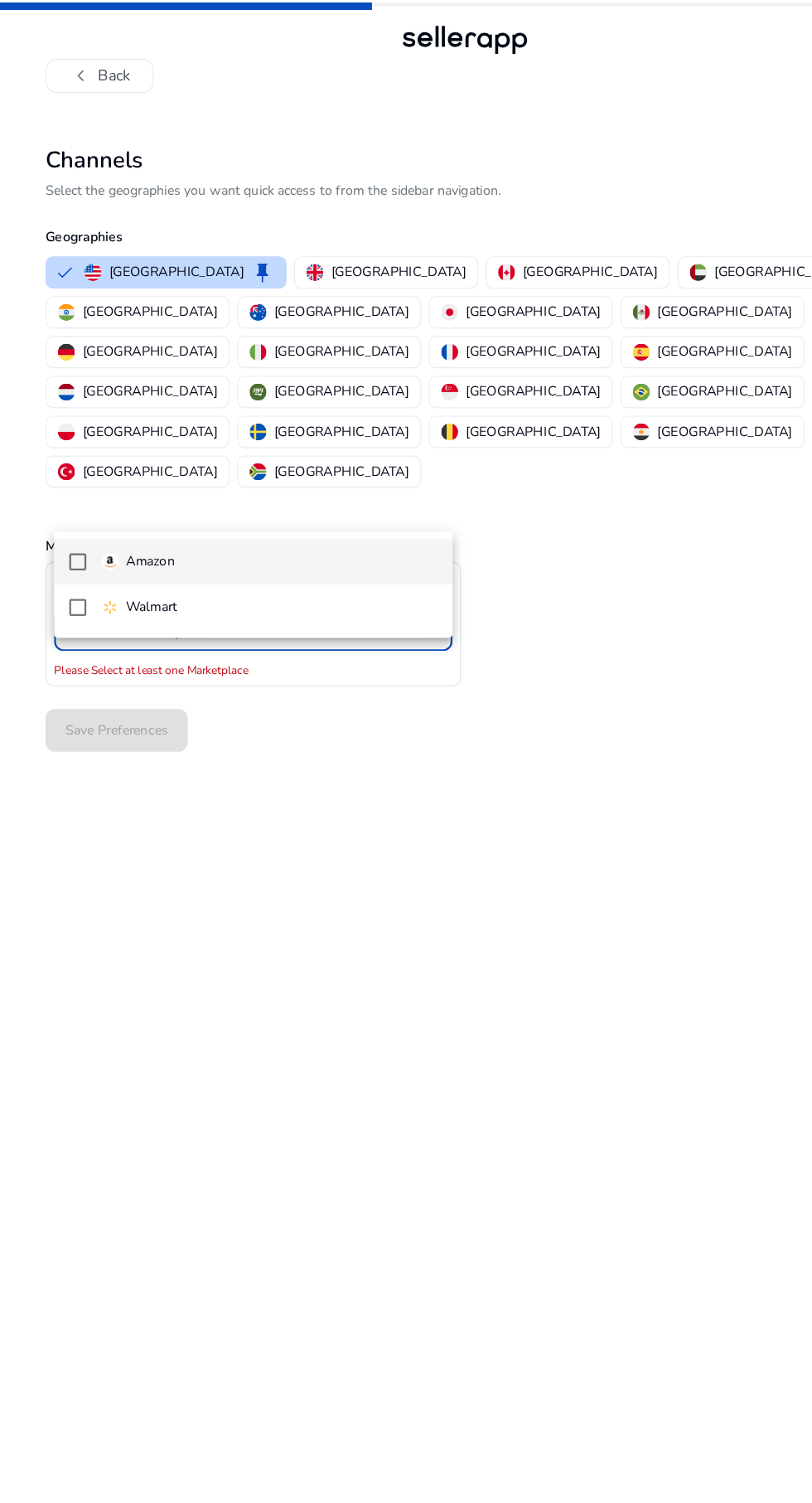
click at [159, 493] on span "Amazon" at bounding box center [235, 490] width 293 height 18
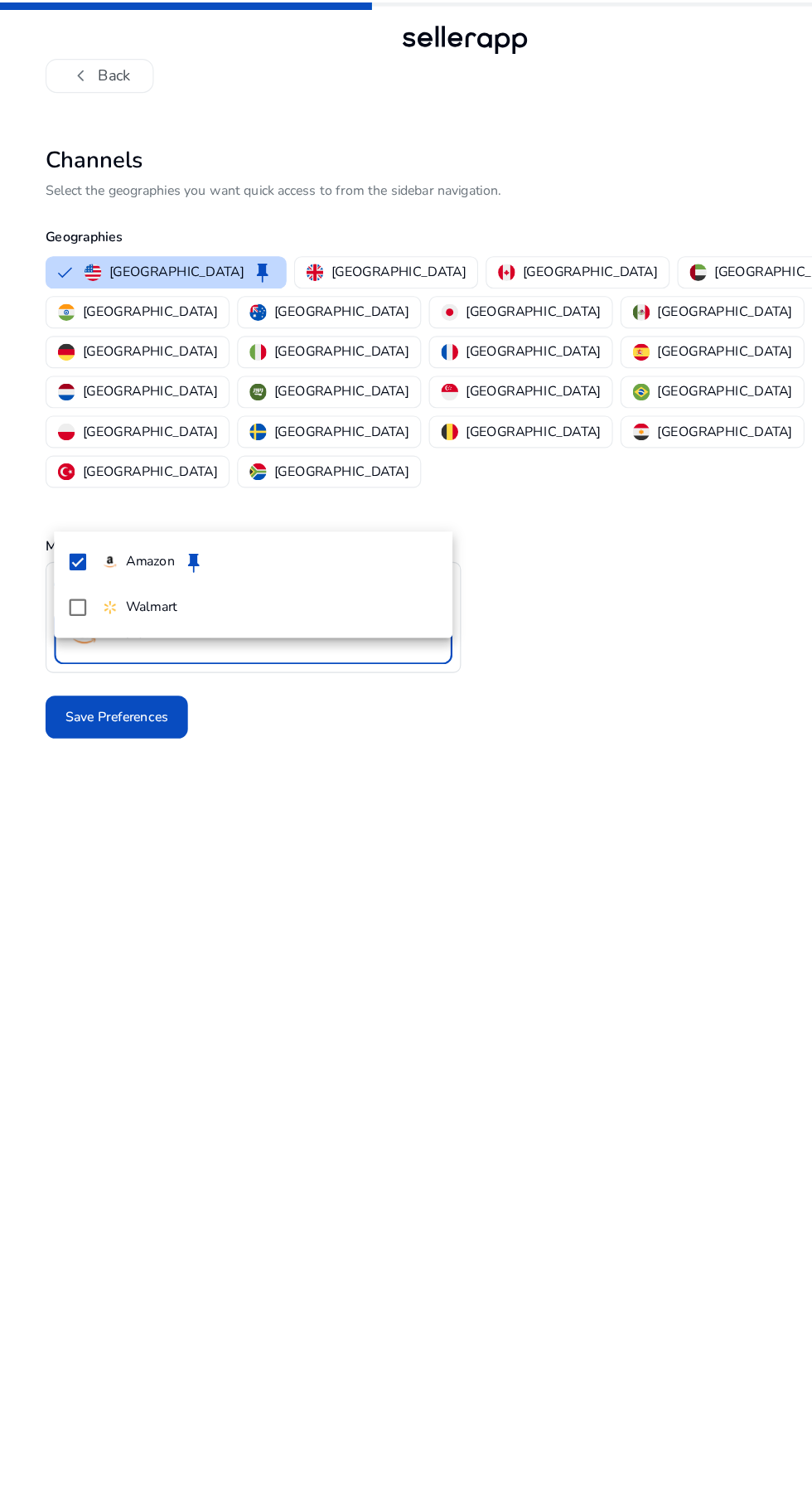
click at [77, 275] on div at bounding box center [406, 751] width 812 height 1503
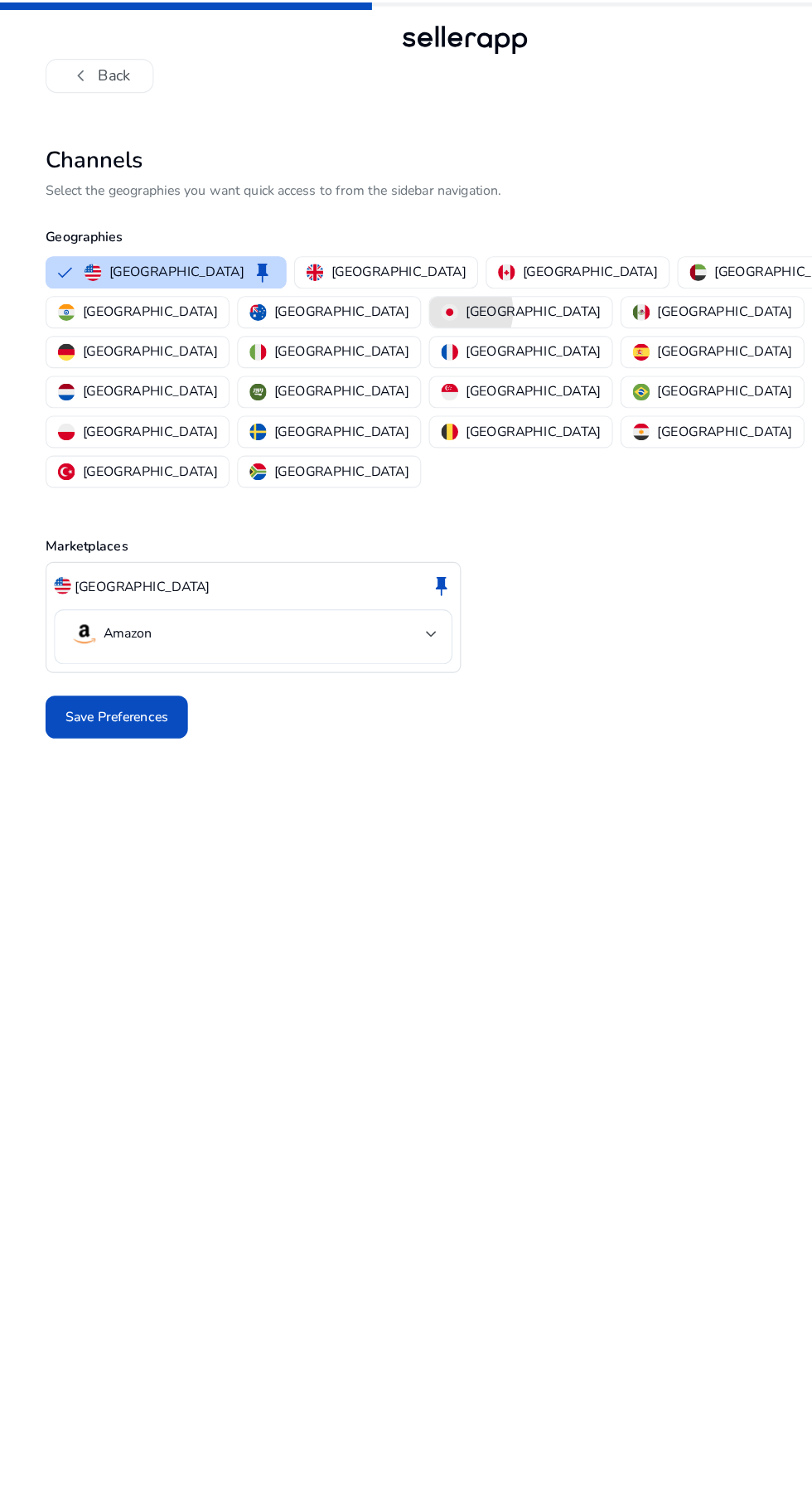
click at [385, 272] on img "button" at bounding box center [393, 273] width 15 height 15
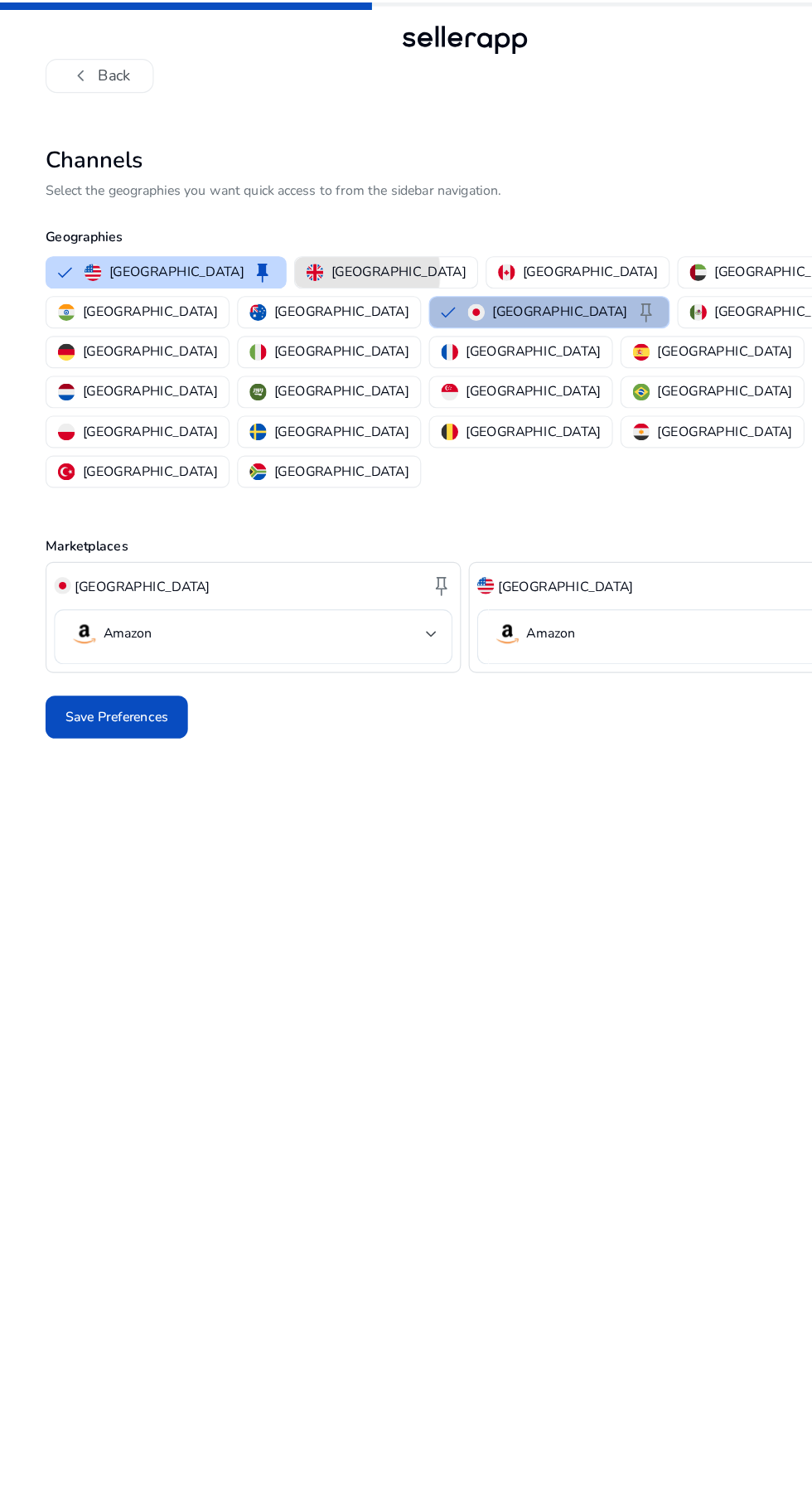
click at [289, 238] on p "[GEOGRAPHIC_DATA]" at bounding box center [347, 237] width 118 height 17
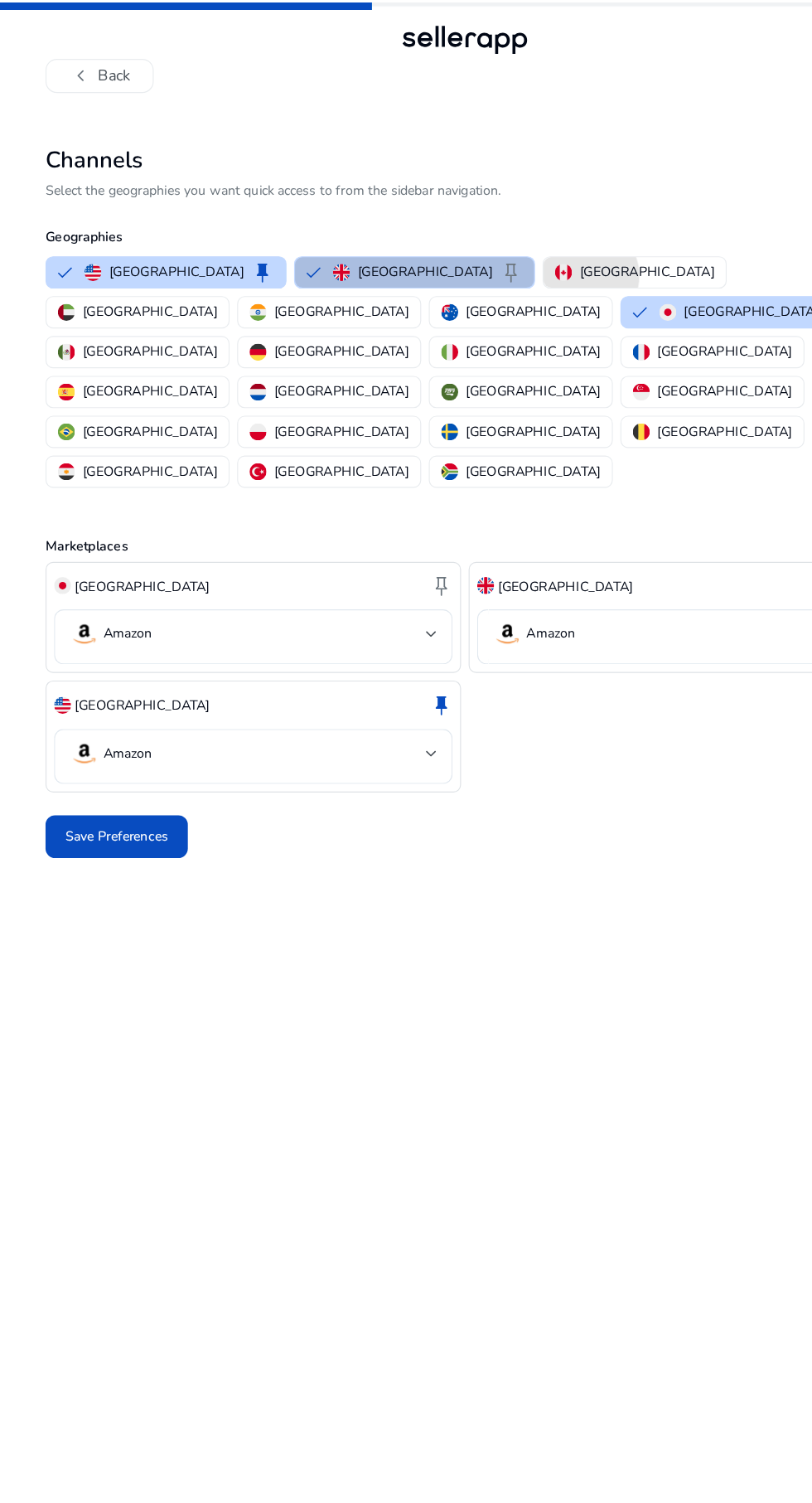
click at [507, 242] on p "[GEOGRAPHIC_DATA]" at bounding box center [565, 237] width 118 height 17
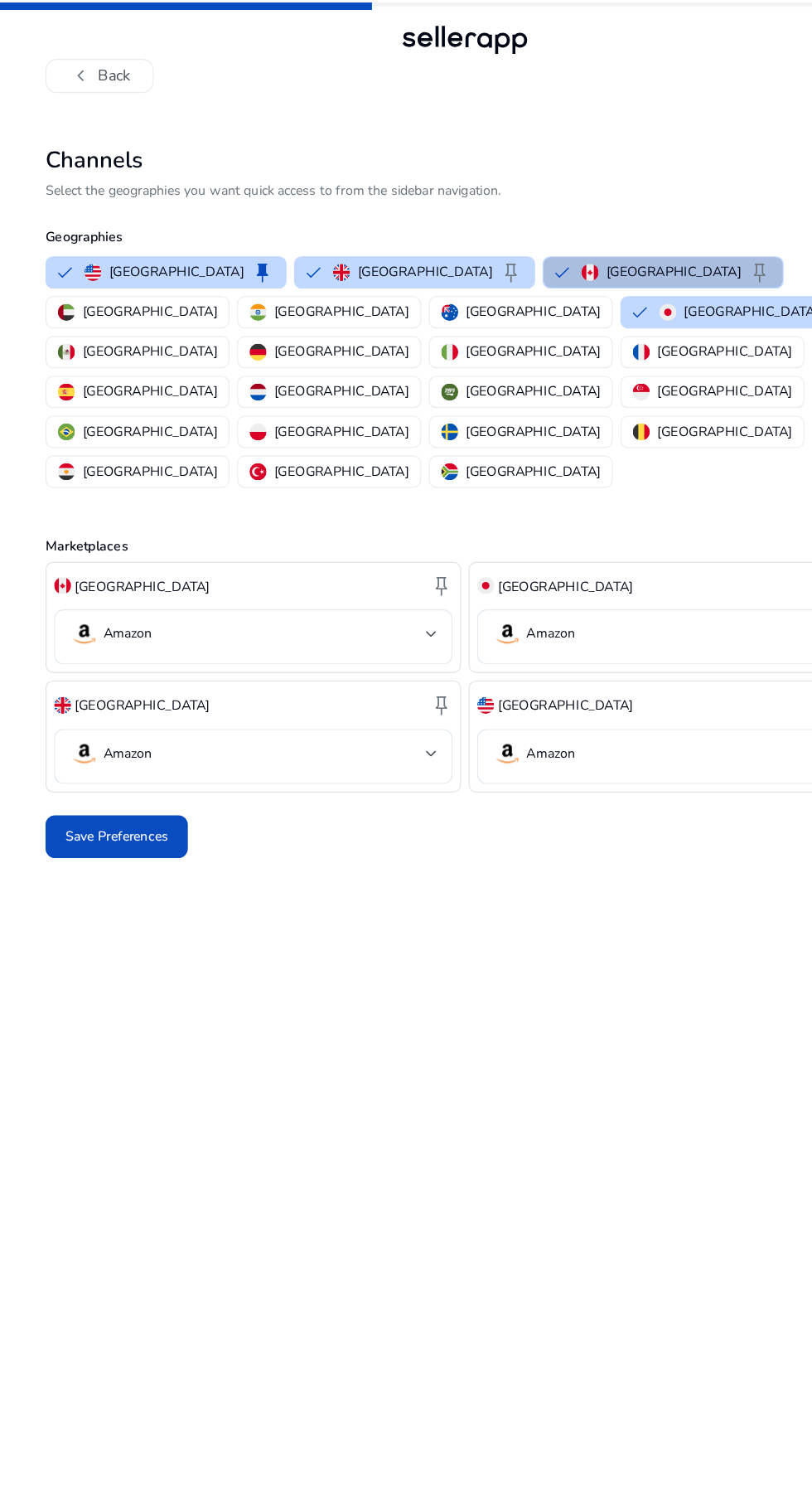
click at [190, 263] on p "[GEOGRAPHIC_DATA]" at bounding box center [130, 272] width 118 height 17
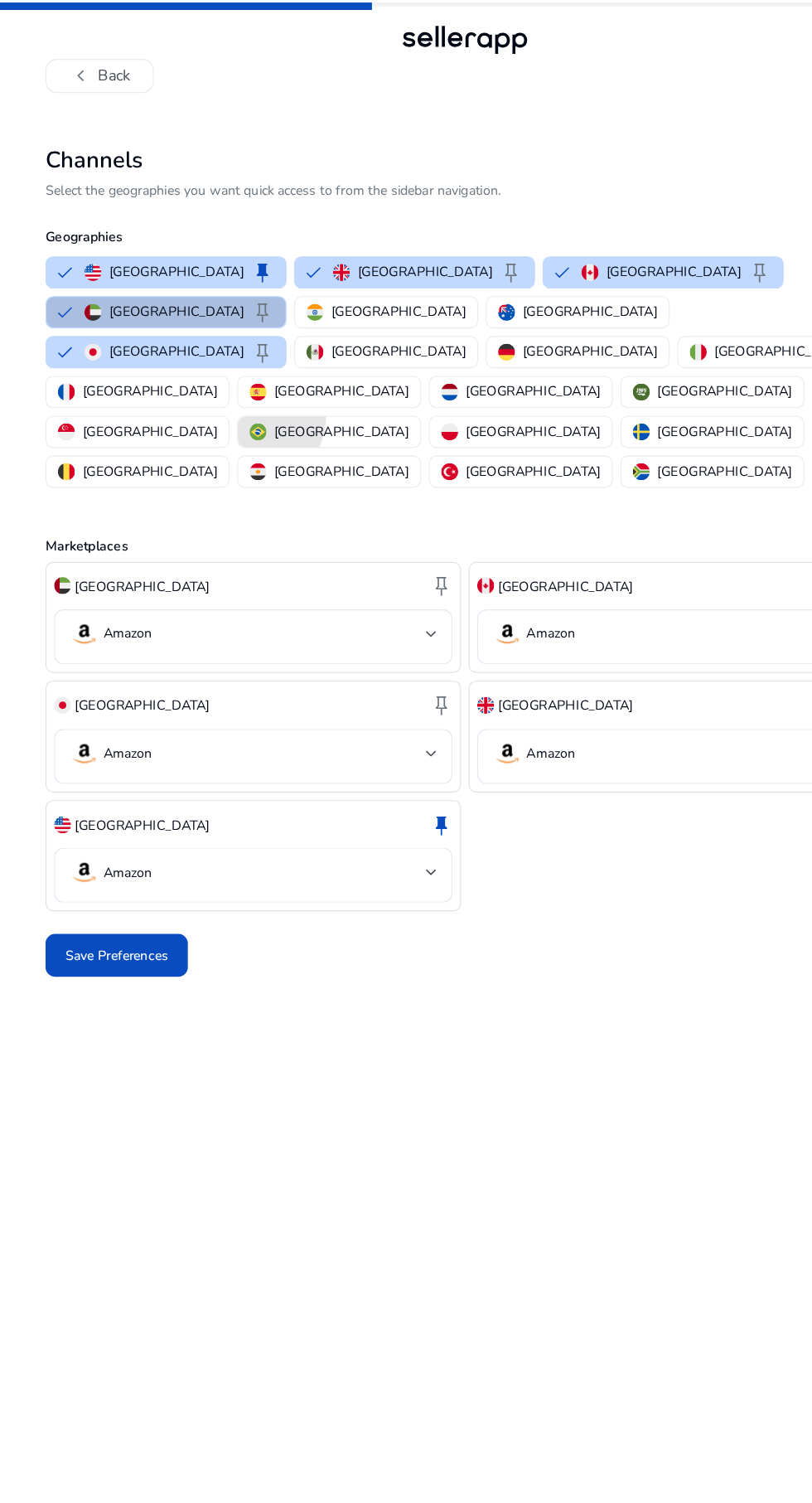
click at [233, 370] on img "button" at bounding box center [225, 377] width 15 height 15
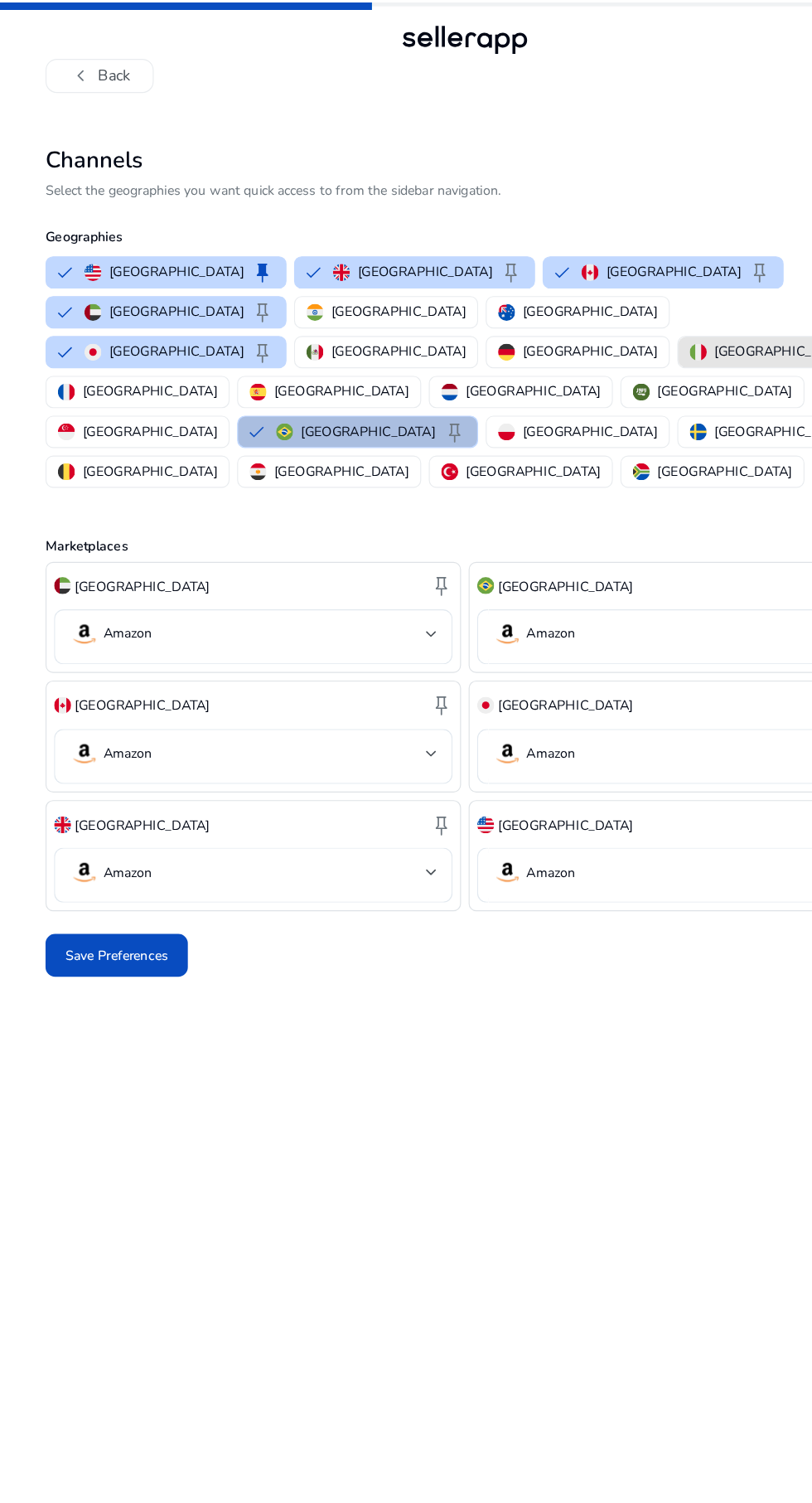
click at [592, 294] on button "[GEOGRAPHIC_DATA]" at bounding box center [672, 307] width 159 height 26
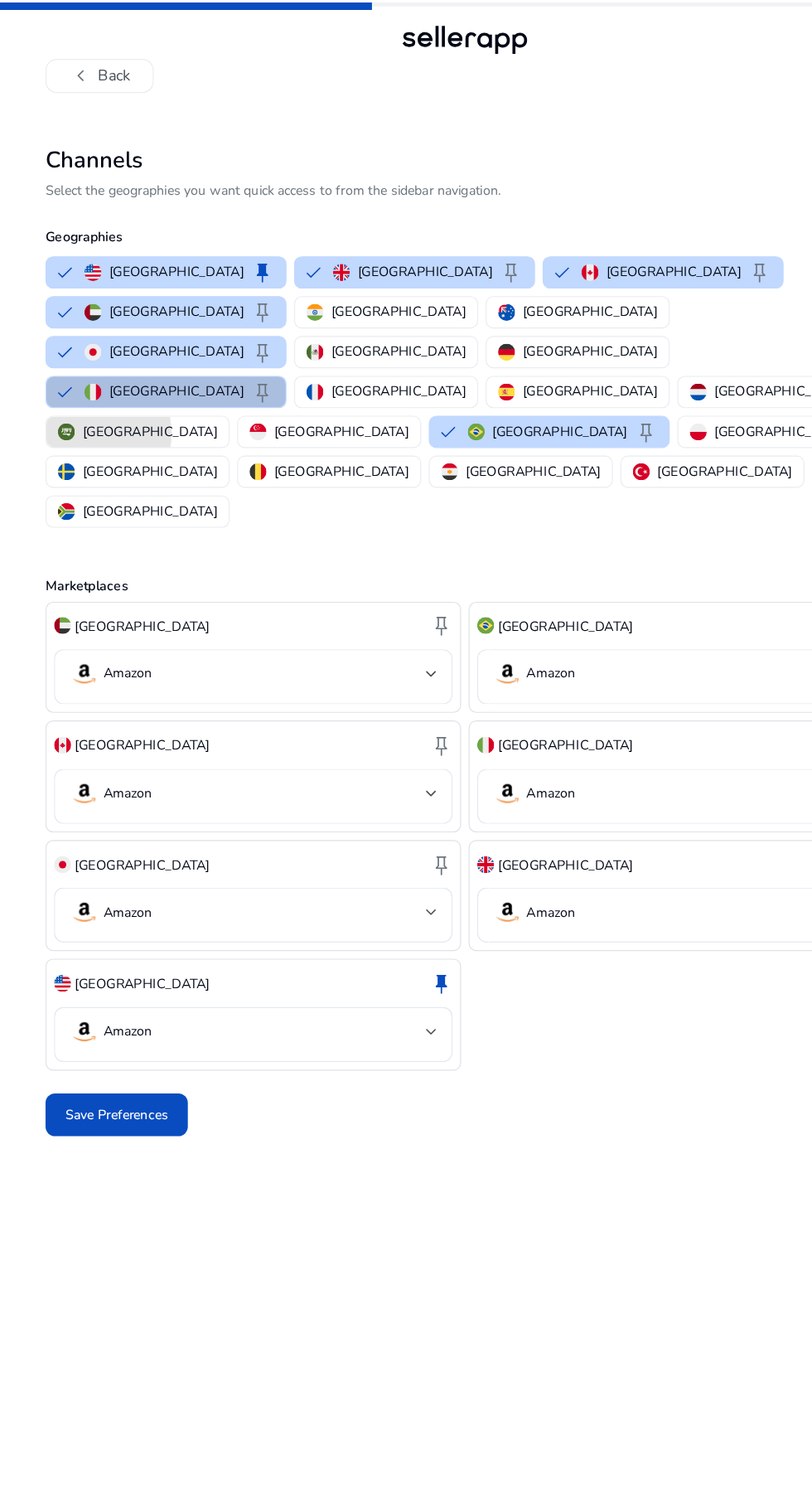
click at [190, 368] on p "[GEOGRAPHIC_DATA]" at bounding box center [130, 376] width 118 height 17
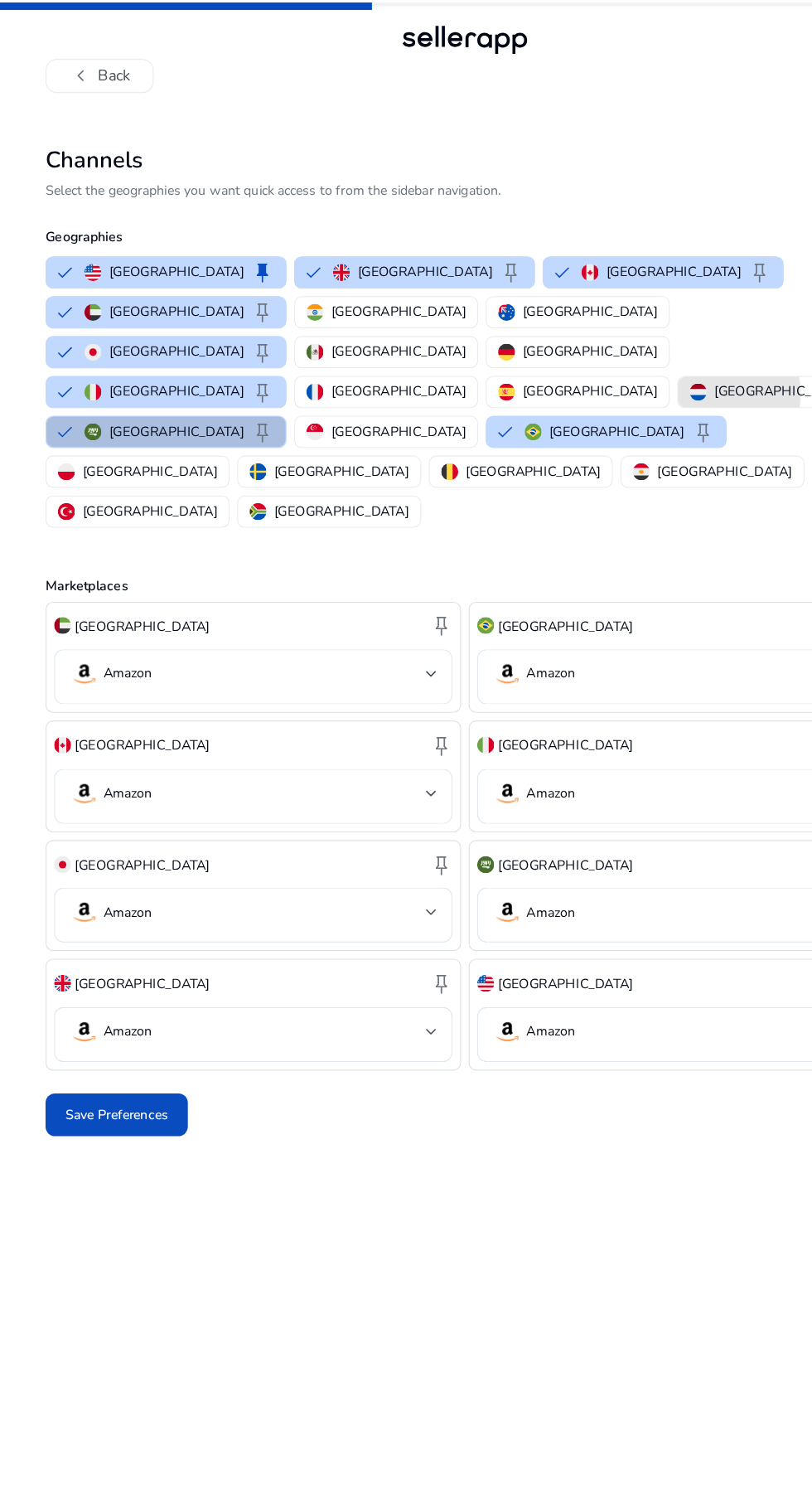
click at [602, 335] on img "button" at bounding box center [610, 342] width 15 height 15
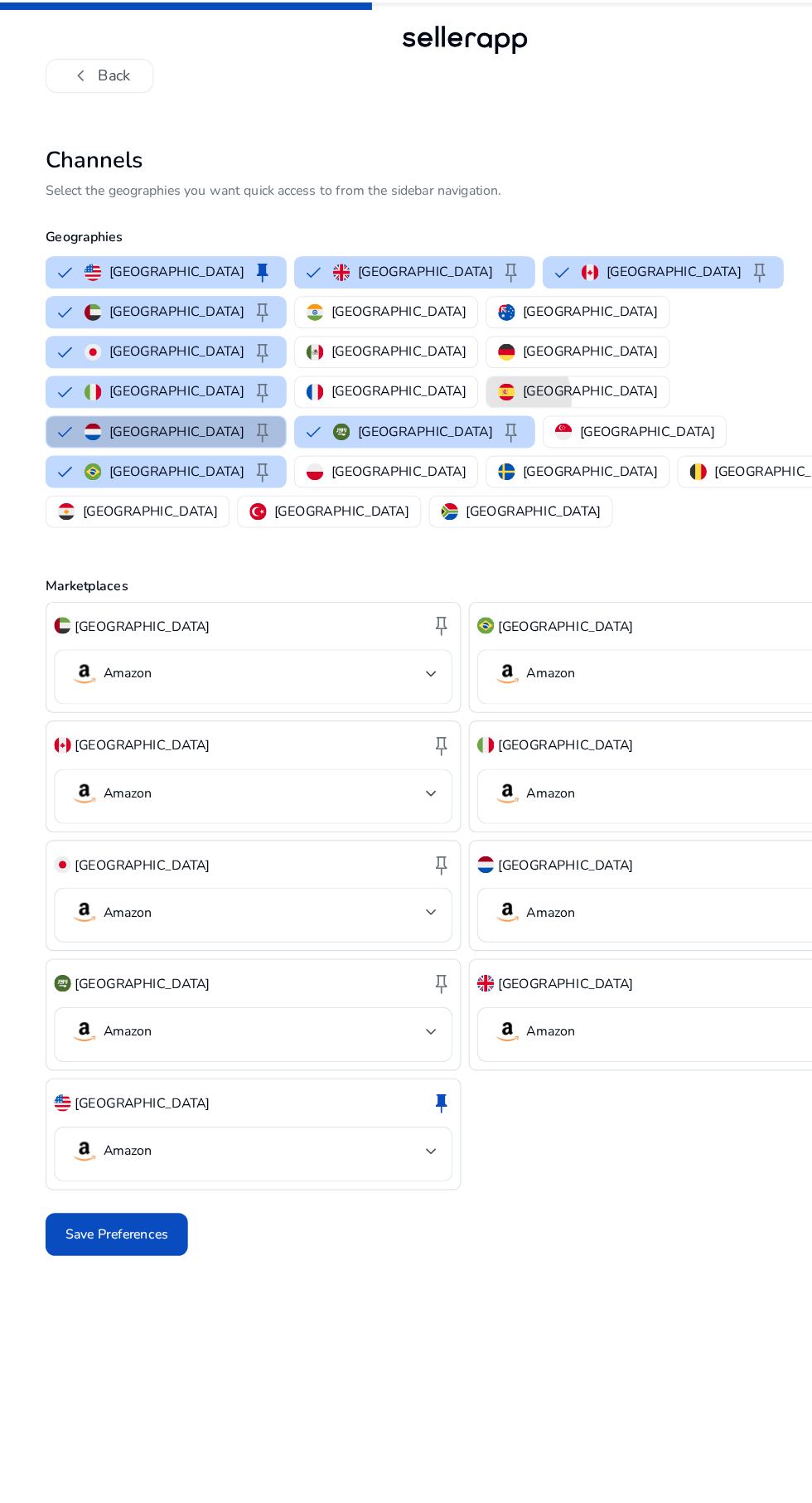
click at [435, 334] on div "[GEOGRAPHIC_DATA]" at bounding box center [504, 342] width 139 height 17
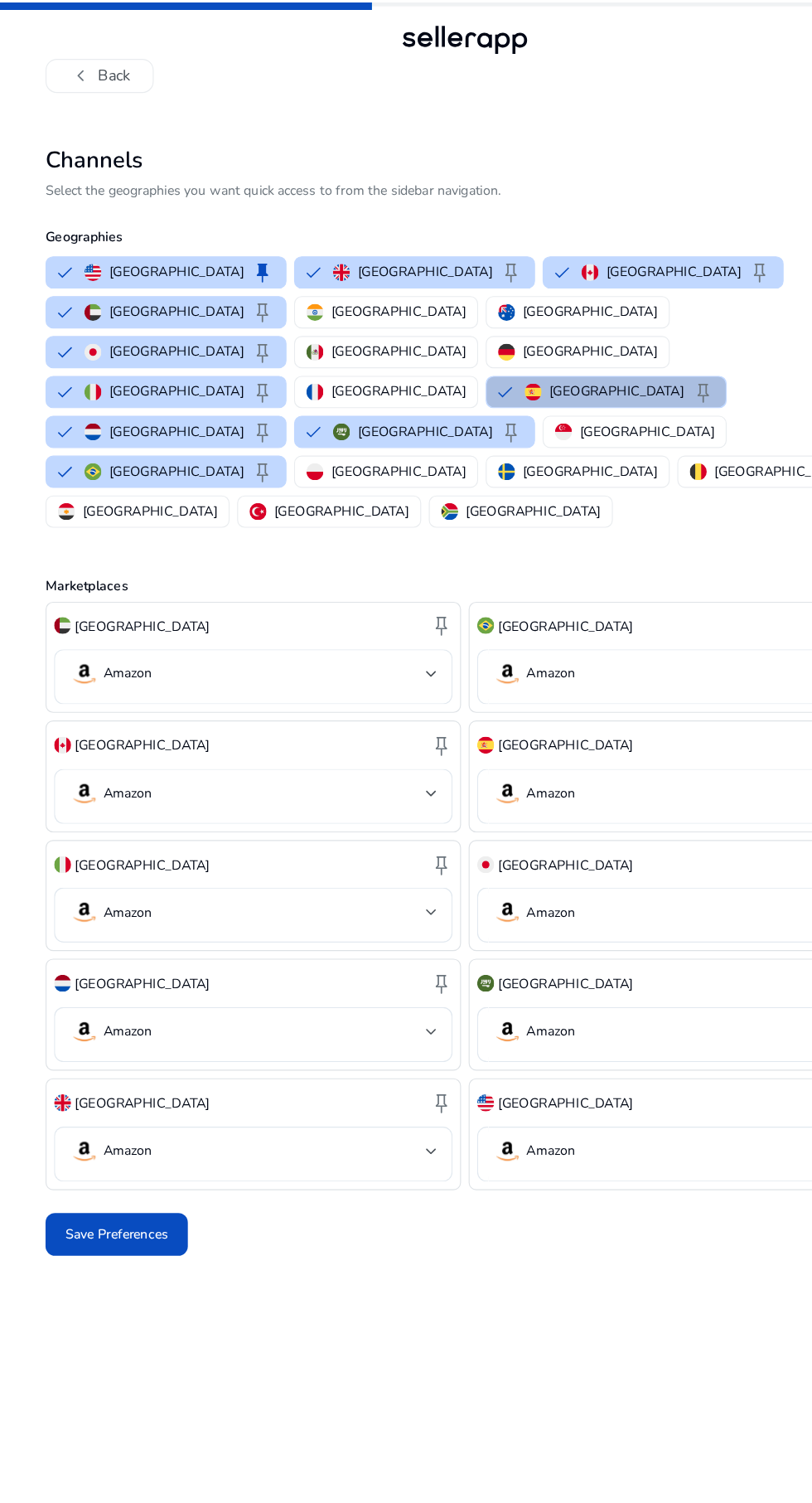
click at [457, 403] on p "[GEOGRAPHIC_DATA]" at bounding box center [515, 411] width 118 height 17
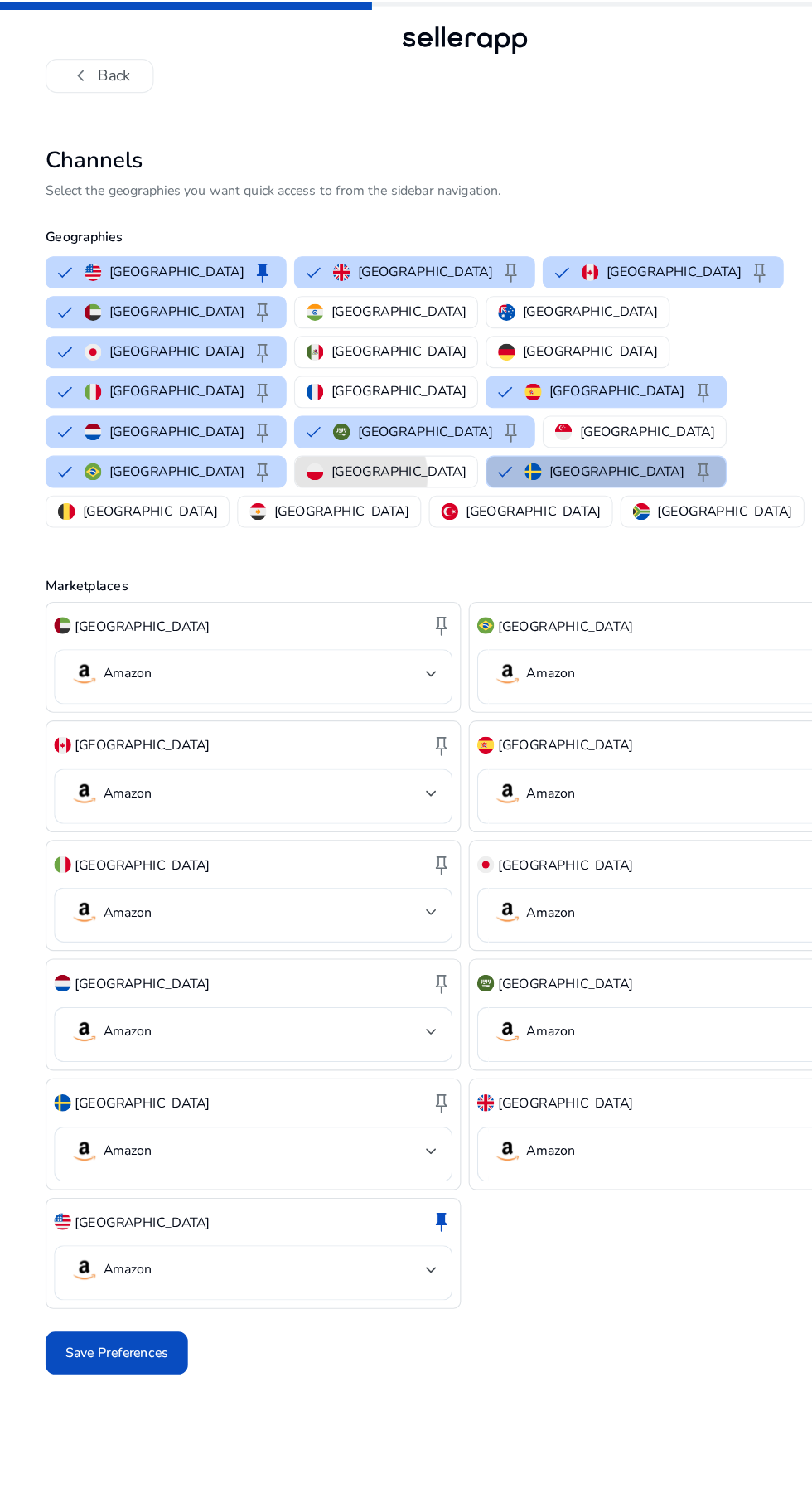
click at [289, 403] on p "[GEOGRAPHIC_DATA]" at bounding box center [347, 411] width 118 height 17
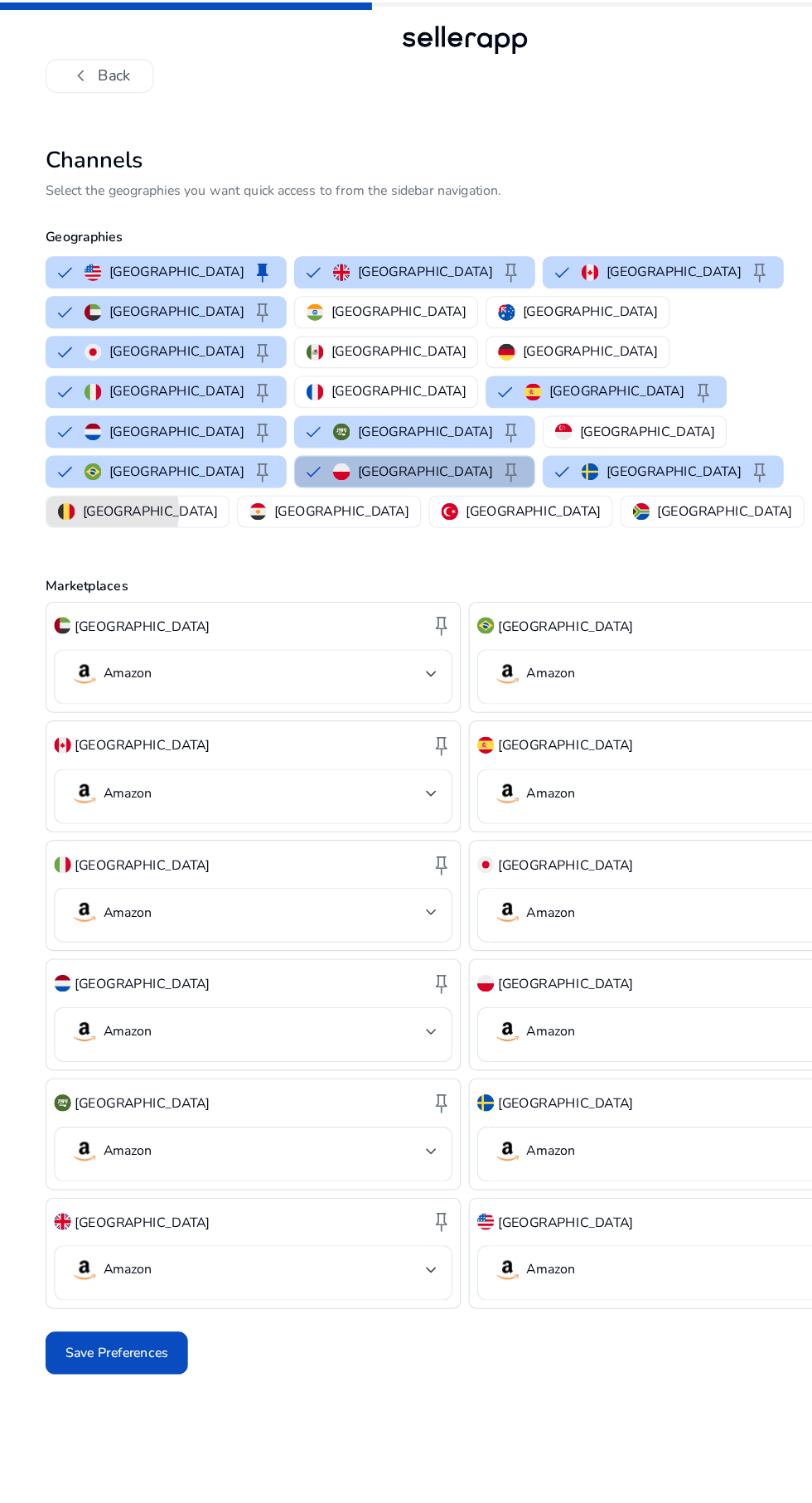
click at [190, 438] on p "[GEOGRAPHIC_DATA]" at bounding box center [130, 446] width 118 height 17
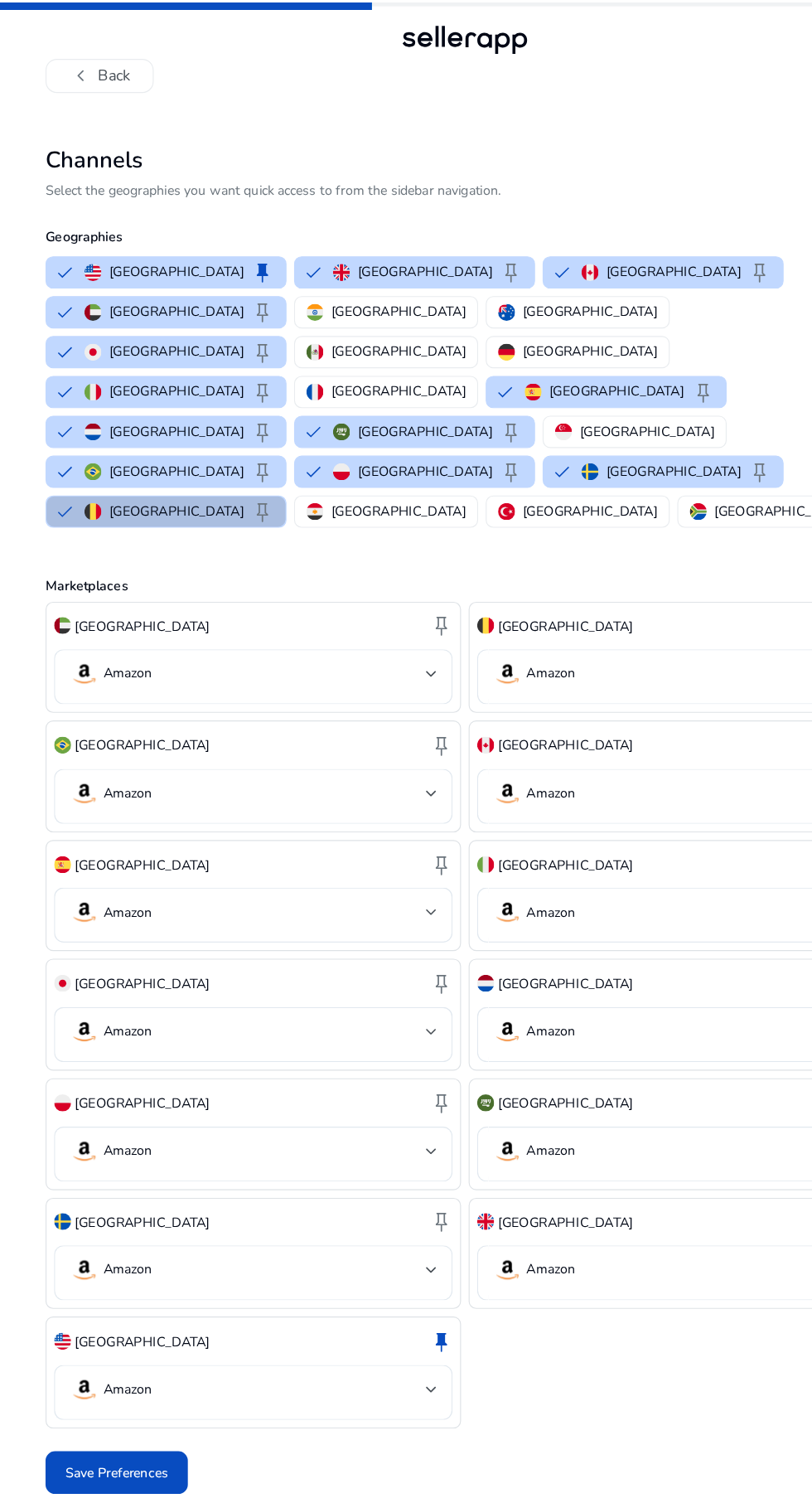
click at [289, 279] on p "[GEOGRAPHIC_DATA]" at bounding box center [347, 272] width 118 height 17
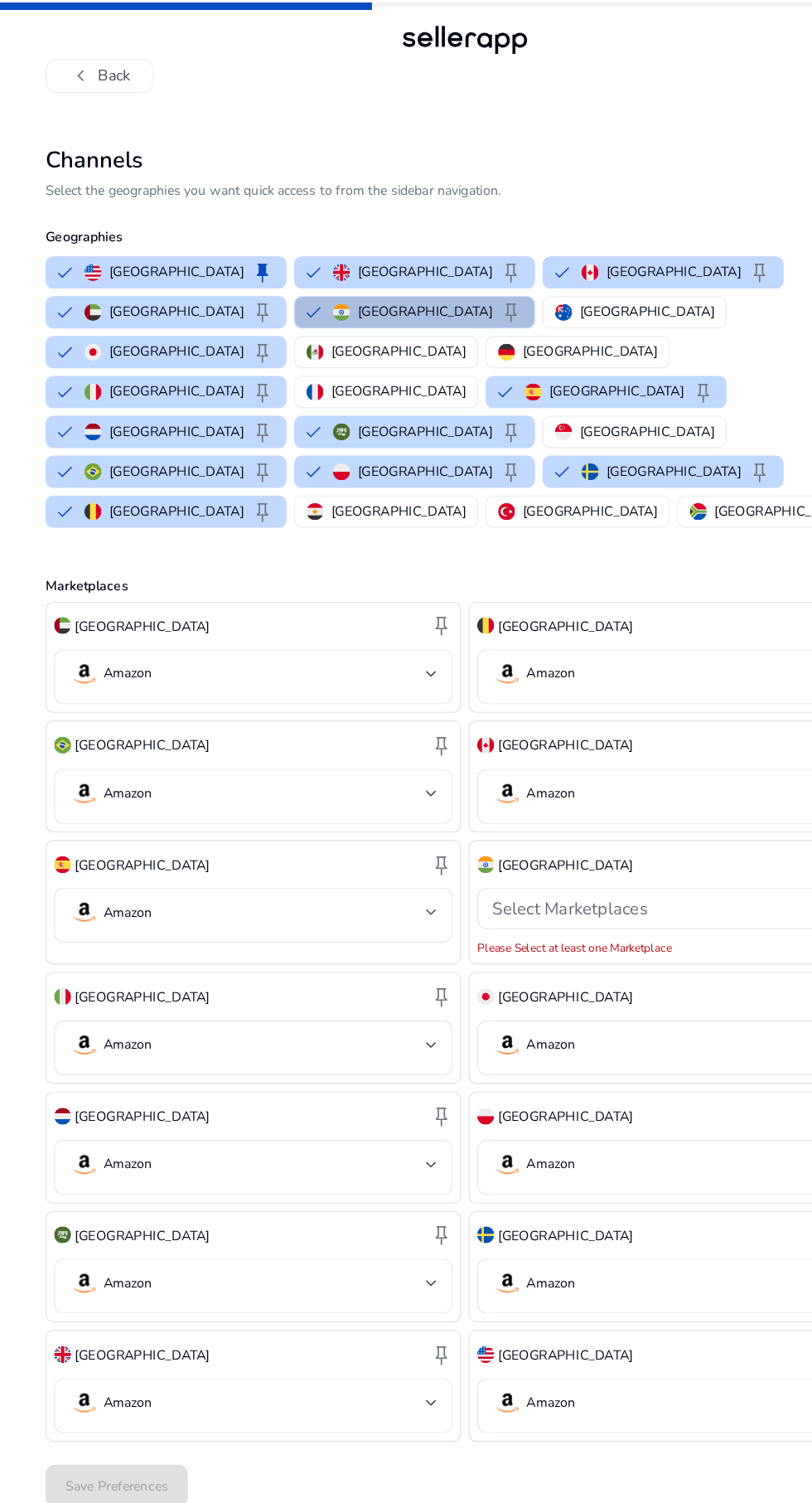
click at [507, 270] on p "[GEOGRAPHIC_DATA]" at bounding box center [565, 272] width 118 height 17
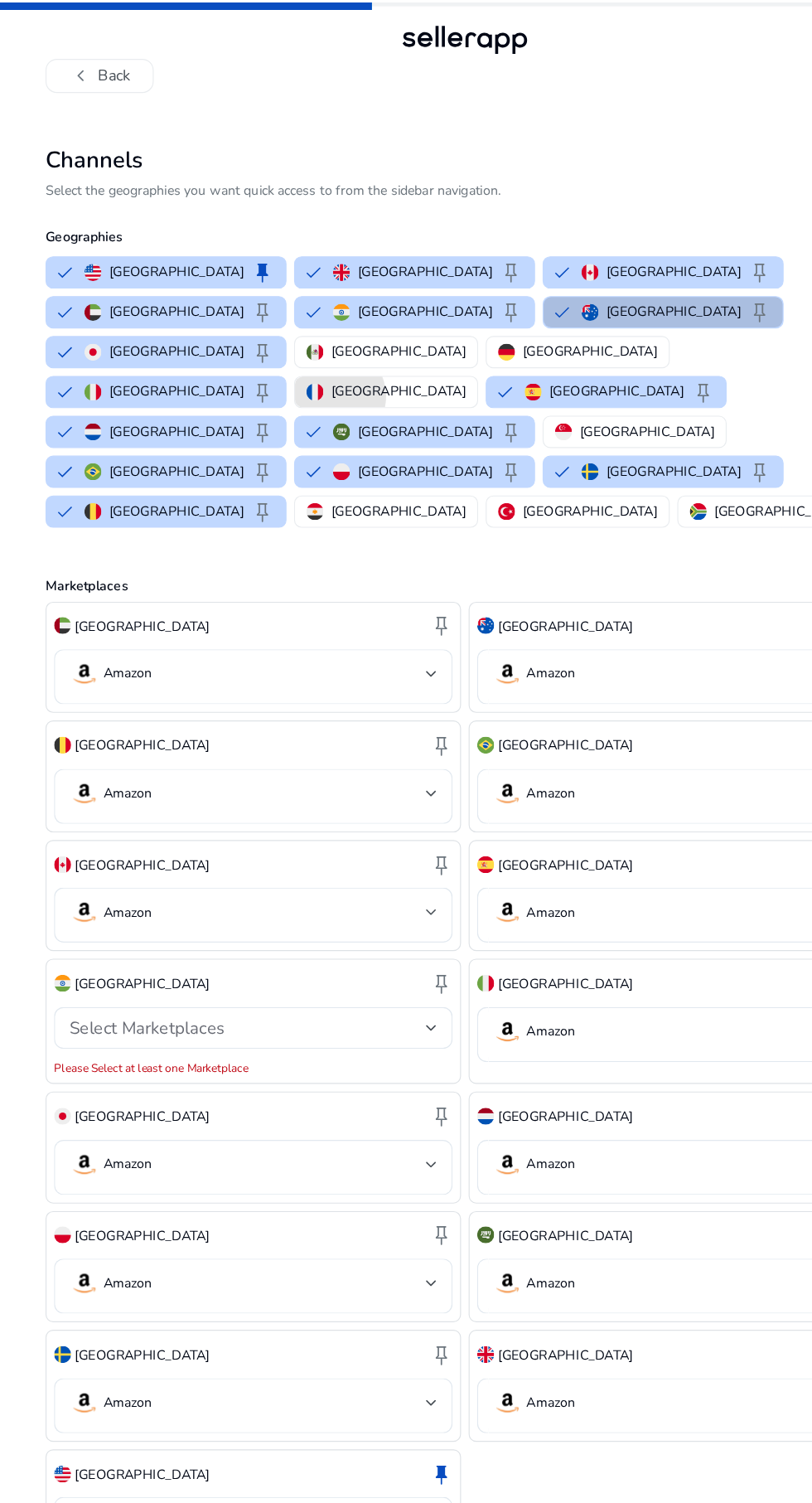
click at [289, 334] on p "[GEOGRAPHIC_DATA]" at bounding box center [347, 342] width 118 height 17
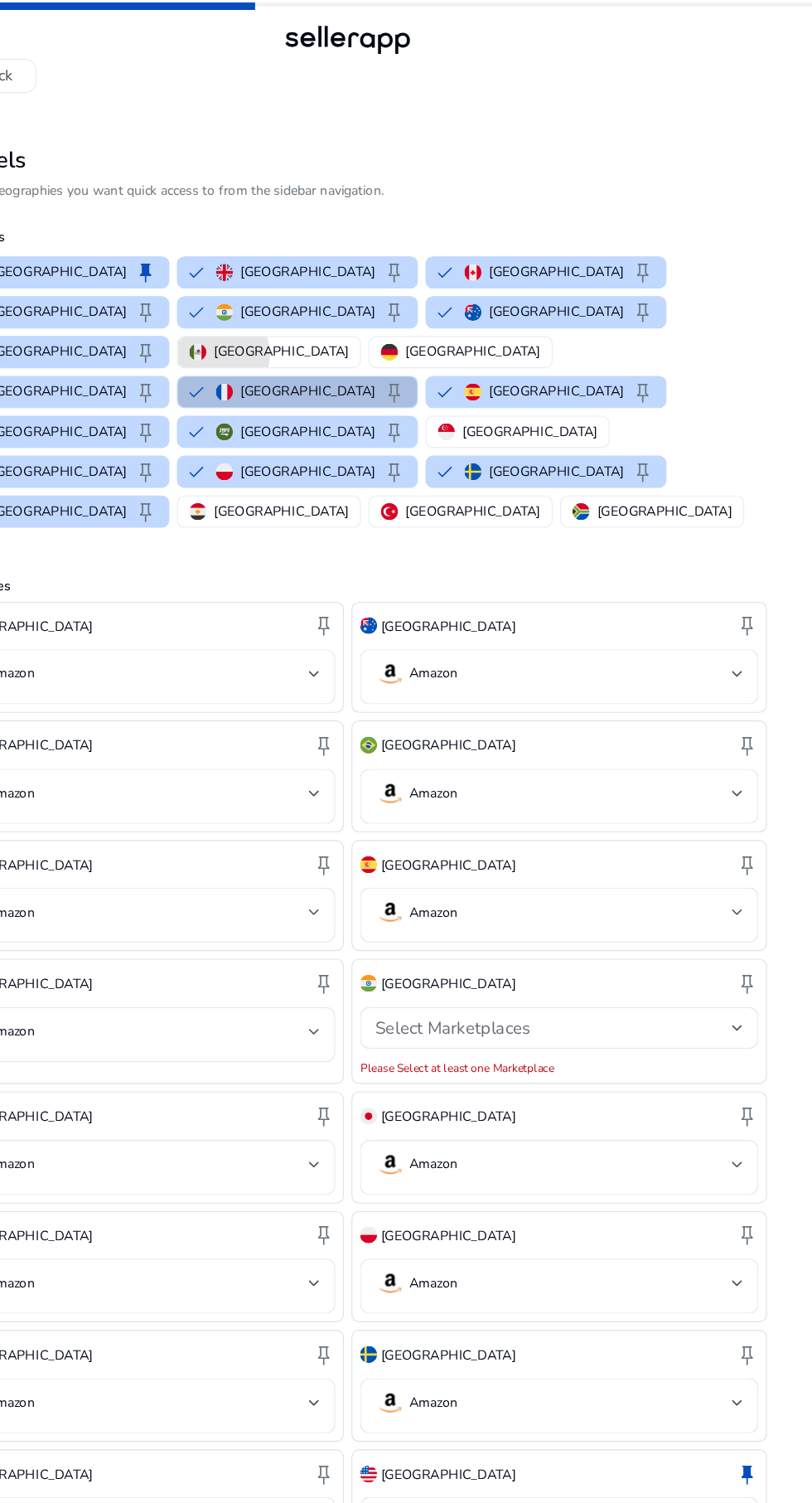
click at [407, 298] on p "[GEOGRAPHIC_DATA]" at bounding box center [347, 306] width 118 height 17
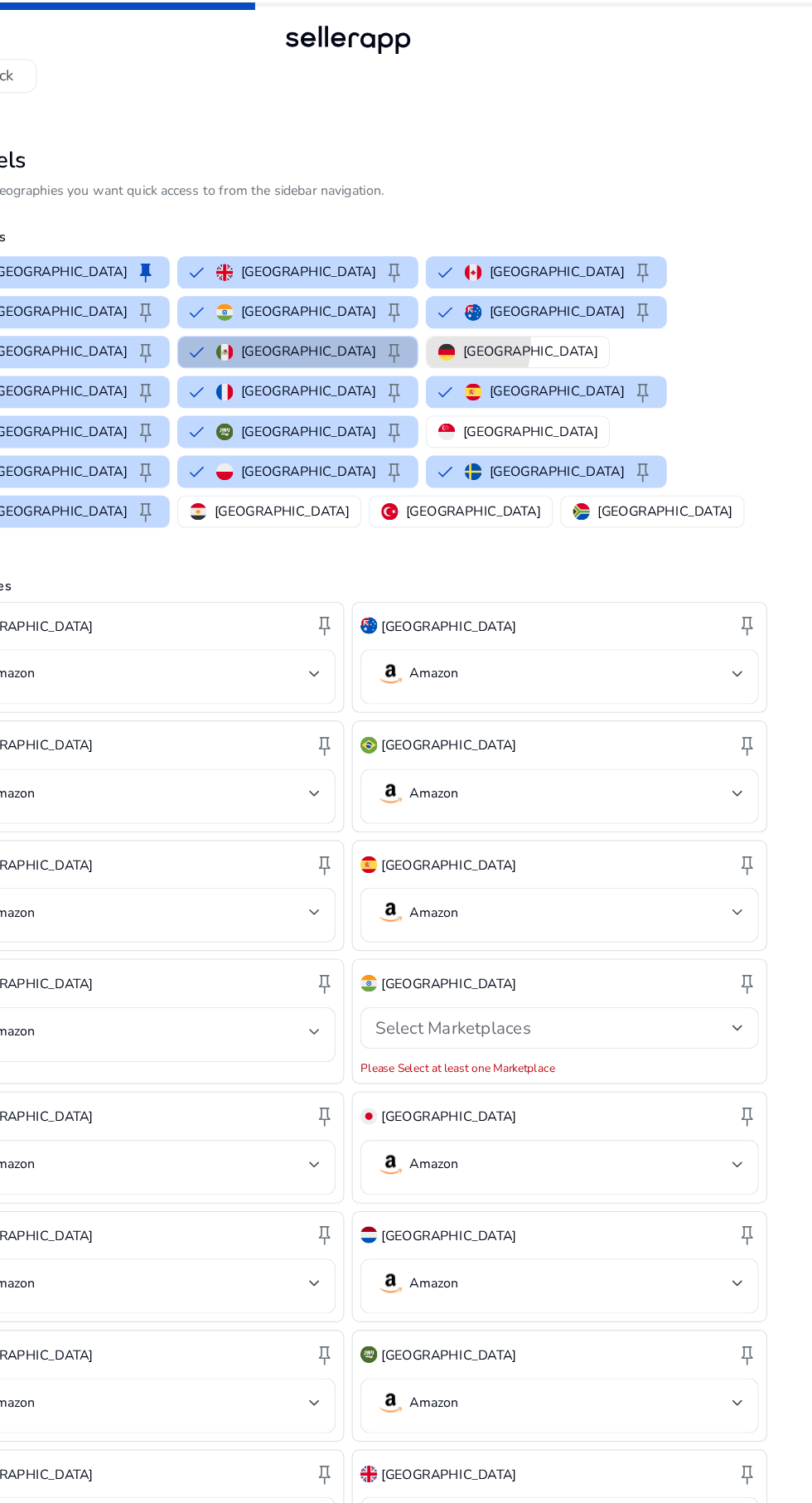
click at [499, 300] on img "button" at bounding box center [492, 307] width 15 height 15
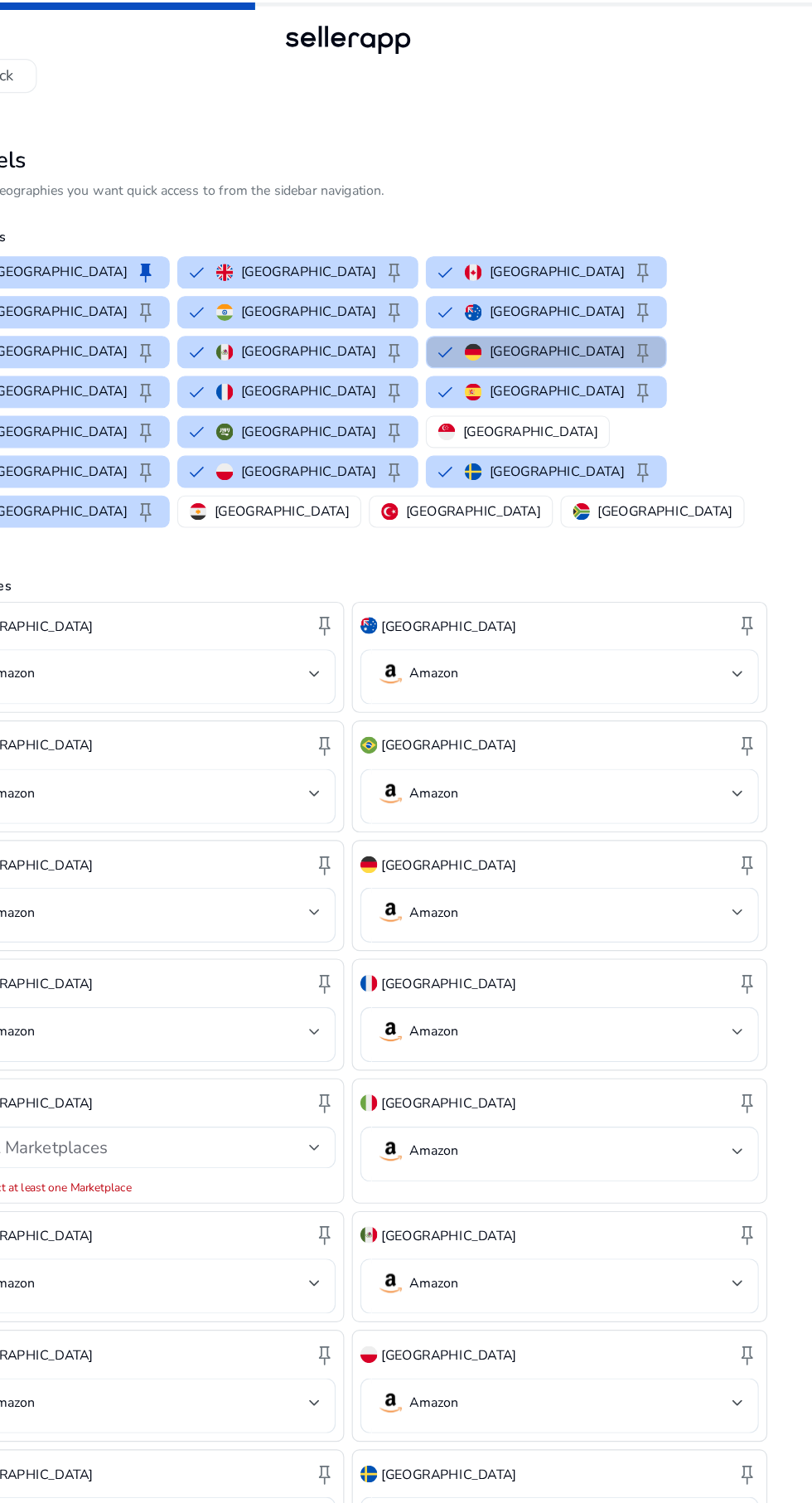
click at [407, 438] on p "[GEOGRAPHIC_DATA]" at bounding box center [347, 446] width 118 height 17
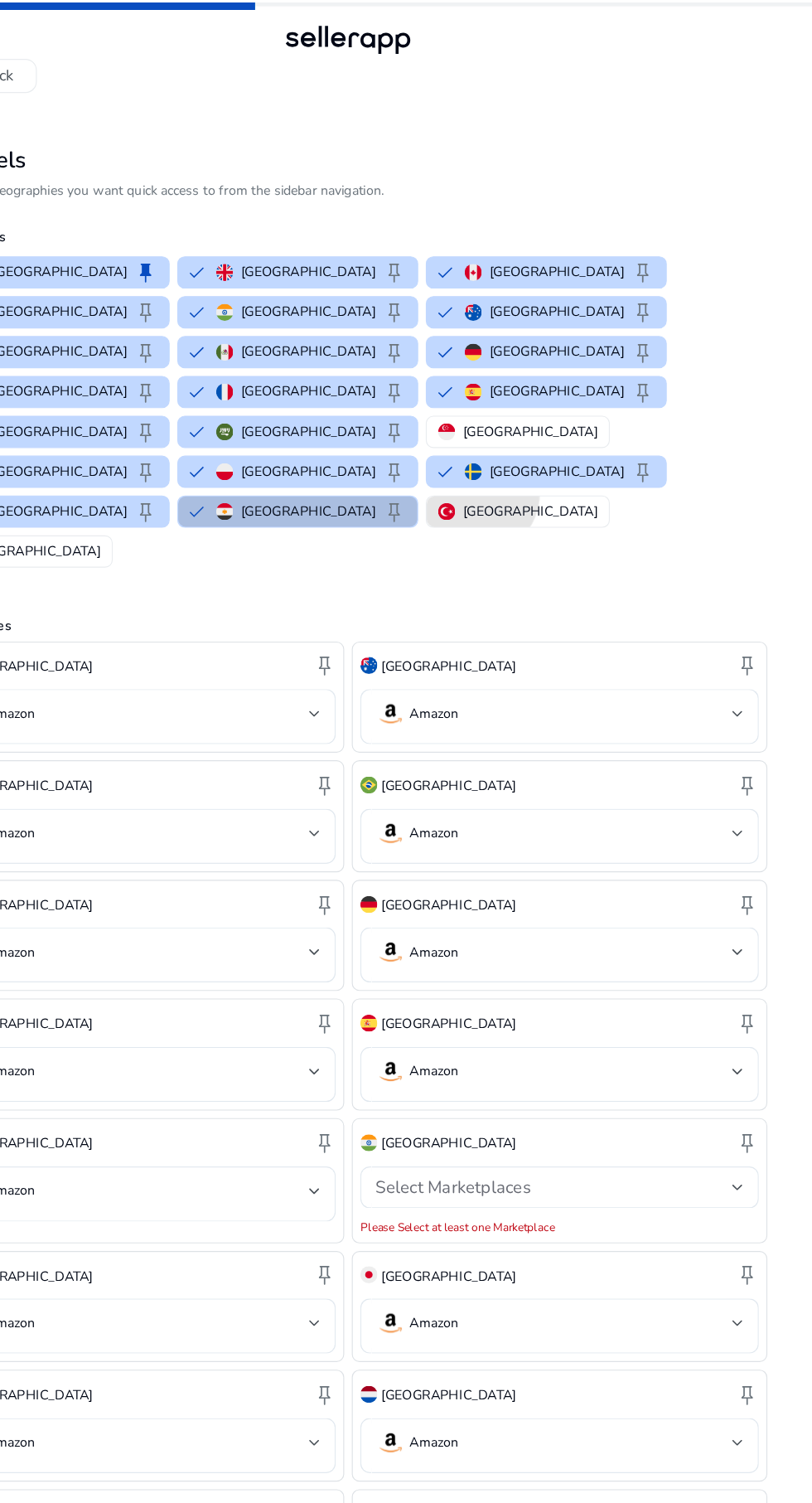
click at [507, 438] on p "[GEOGRAPHIC_DATA]" at bounding box center [565, 446] width 118 height 17
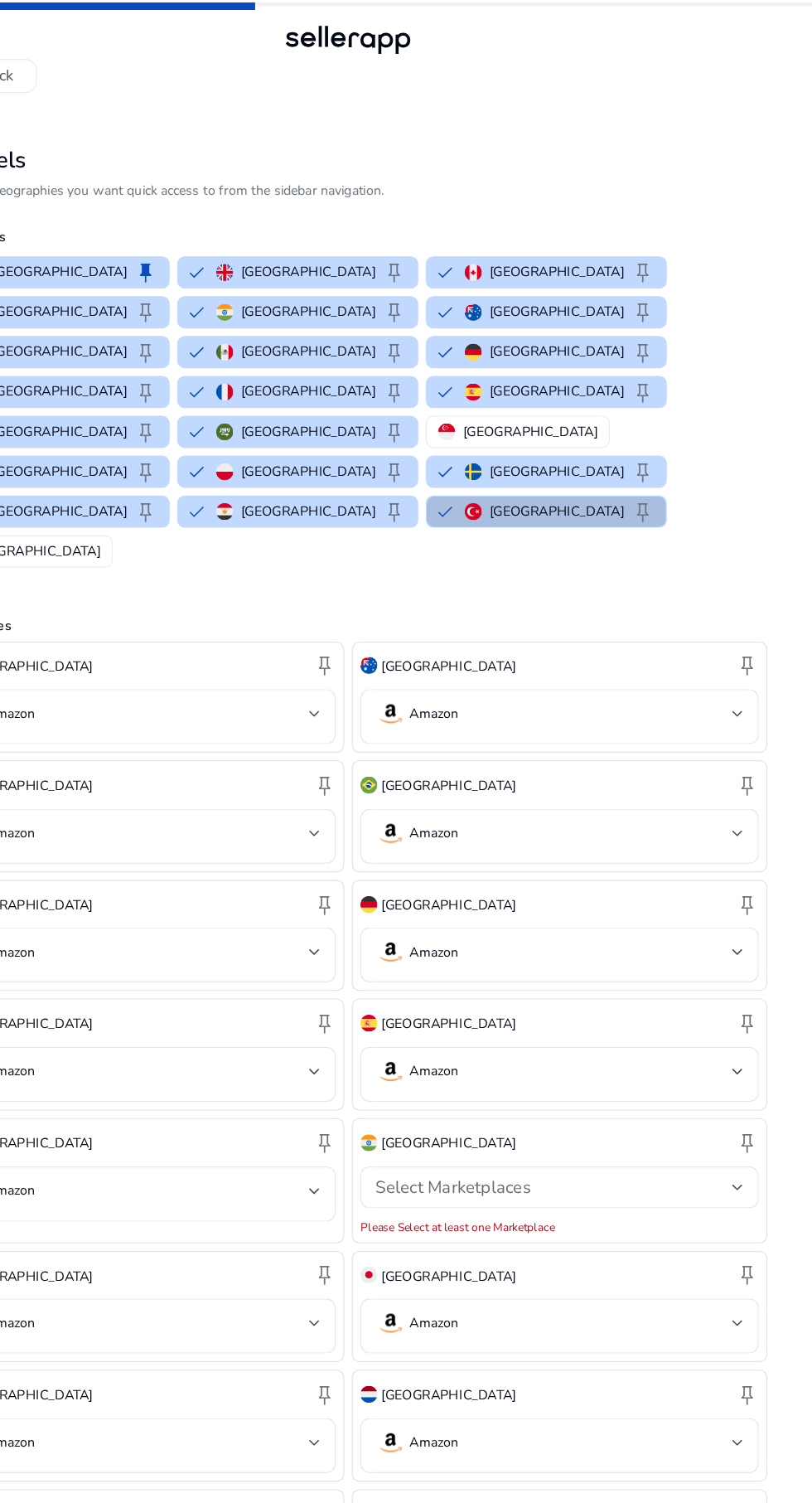
click at [190, 472] on p "[GEOGRAPHIC_DATA]" at bounding box center [130, 480] width 118 height 17
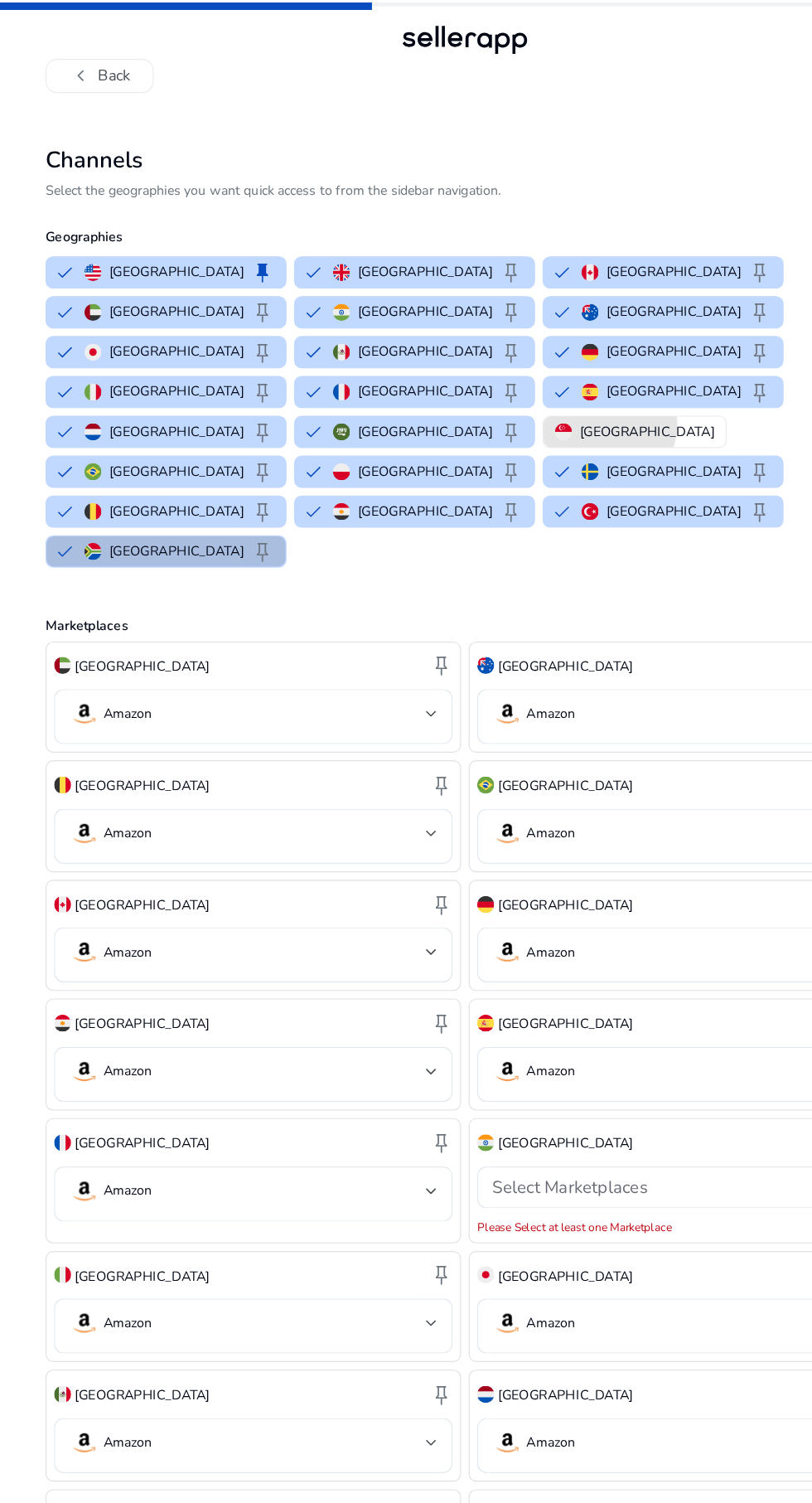
click at [507, 368] on p "[GEOGRAPHIC_DATA]" at bounding box center [565, 376] width 118 height 17
click at [250, 468] on button "[GEOGRAPHIC_DATA] keep" at bounding box center [145, 481] width 209 height 26
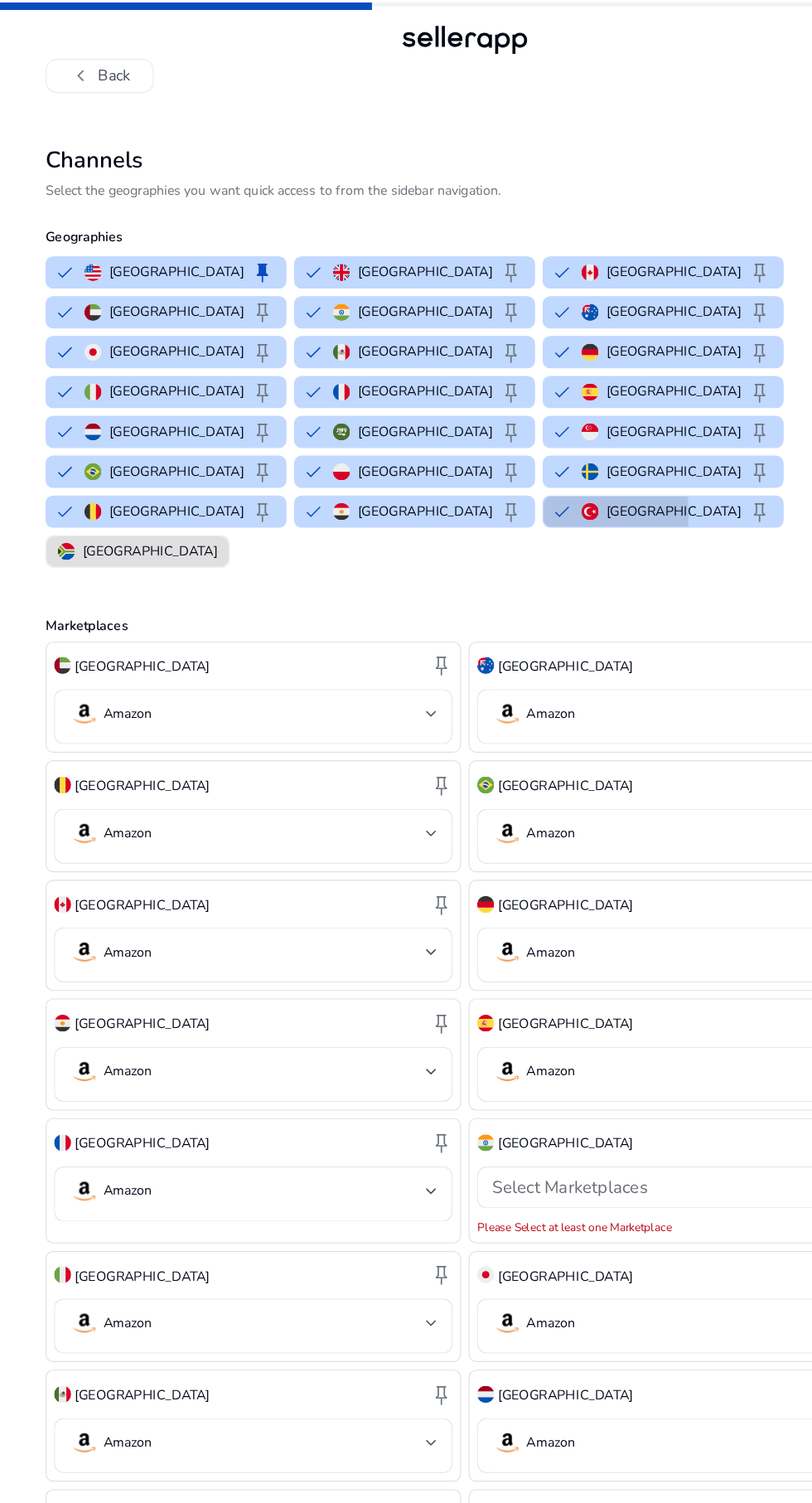
click at [475, 434] on button "Turkey keep" at bounding box center [579, 447] width 209 height 26
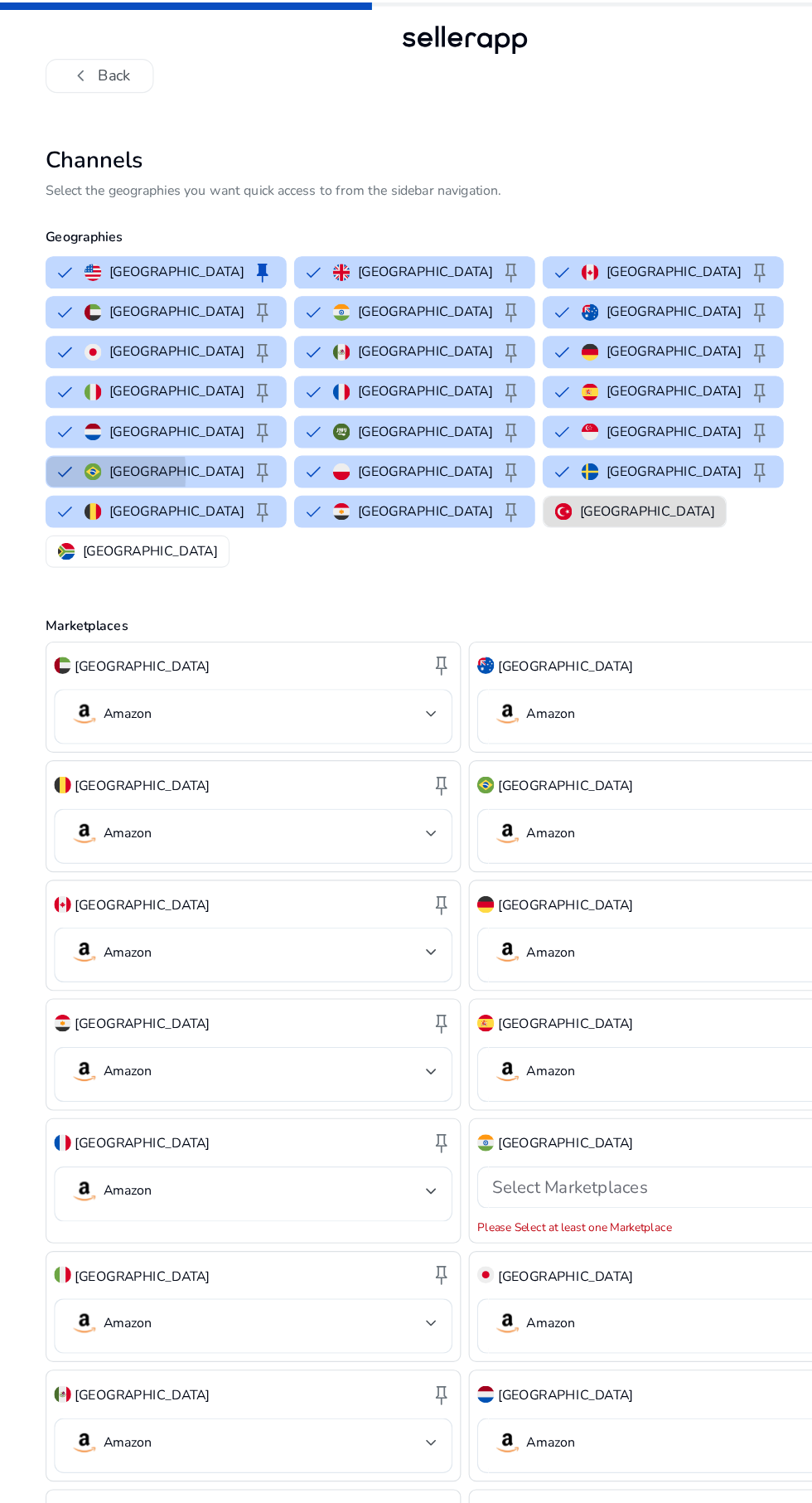
click at [197, 398] on button "Brazil keep" at bounding box center [145, 411] width 209 height 26
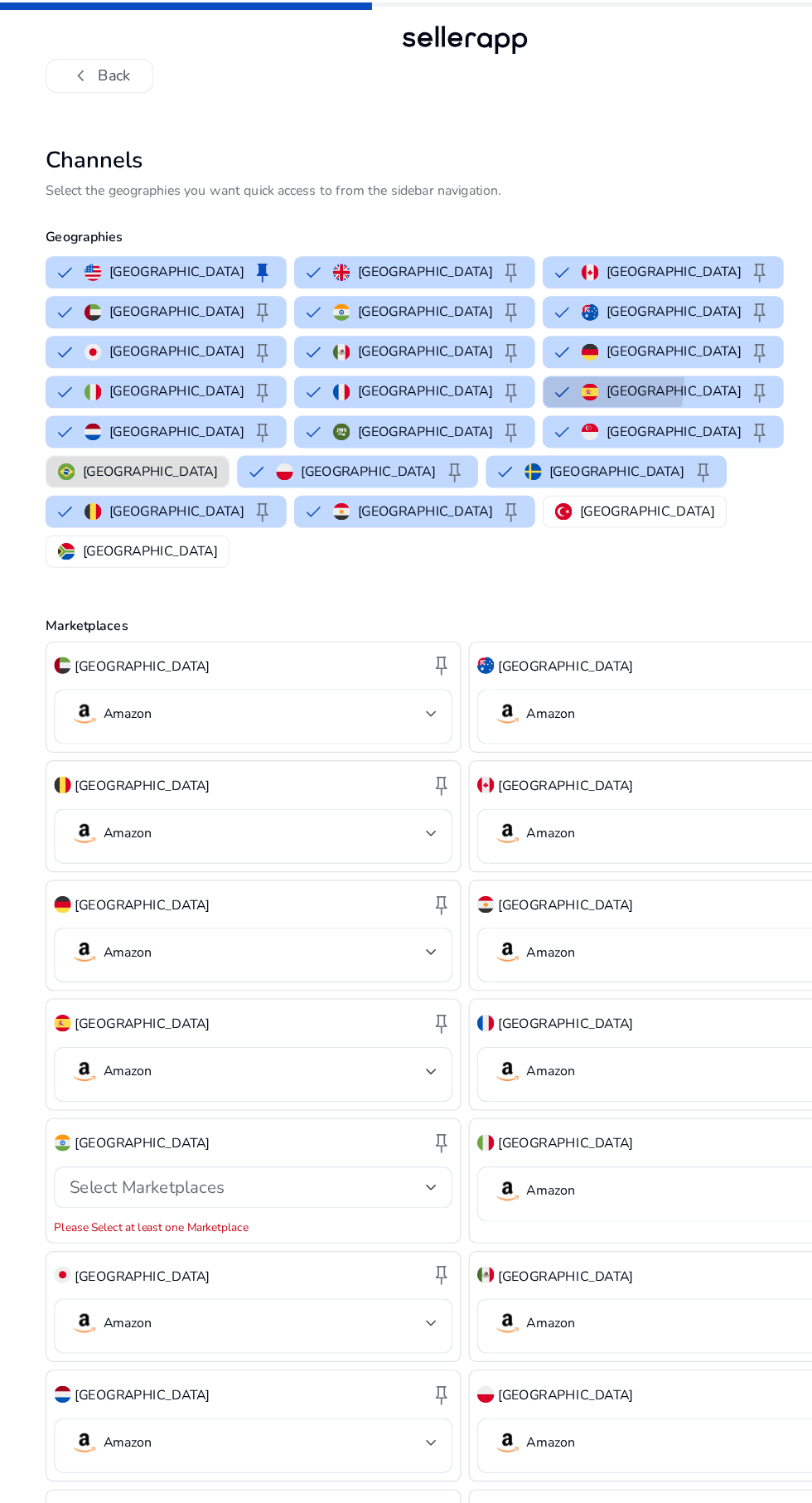
click at [475, 329] on button "Spain keep" at bounding box center [579, 342] width 209 height 26
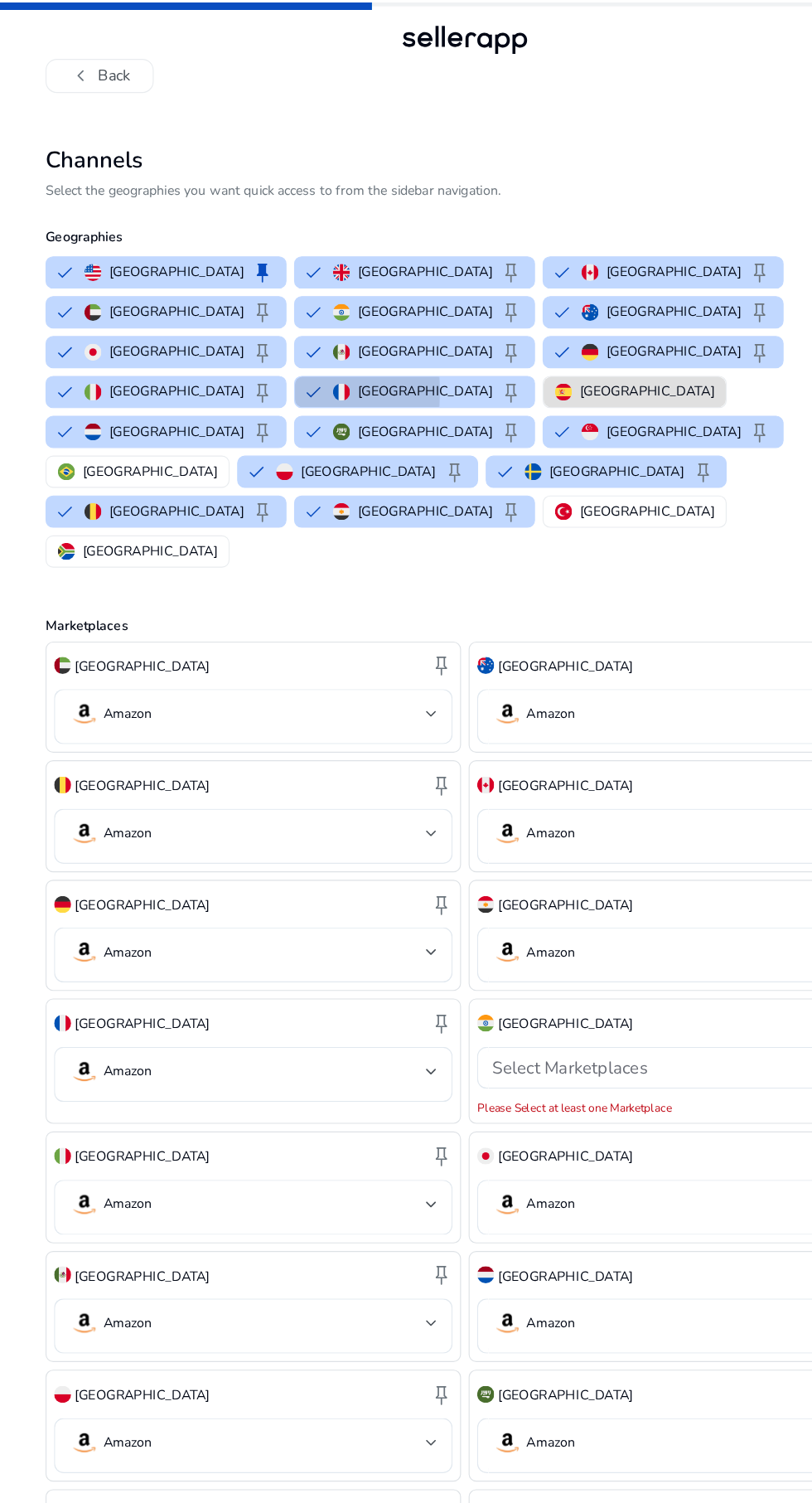
click at [258, 329] on button "France keep" at bounding box center [362, 342] width 209 height 26
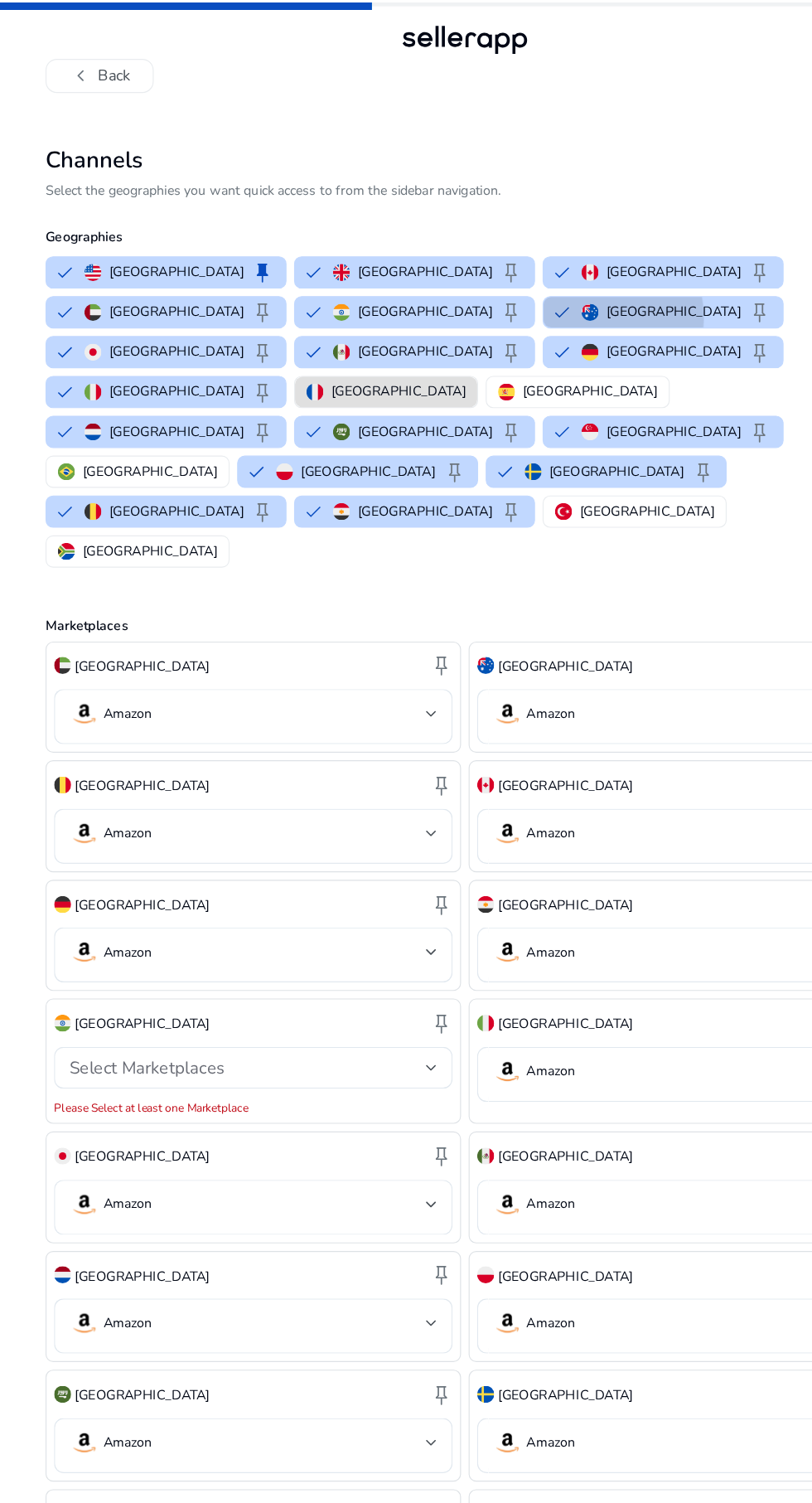
click at [475, 279] on button "Australia keep" at bounding box center [579, 273] width 209 height 26
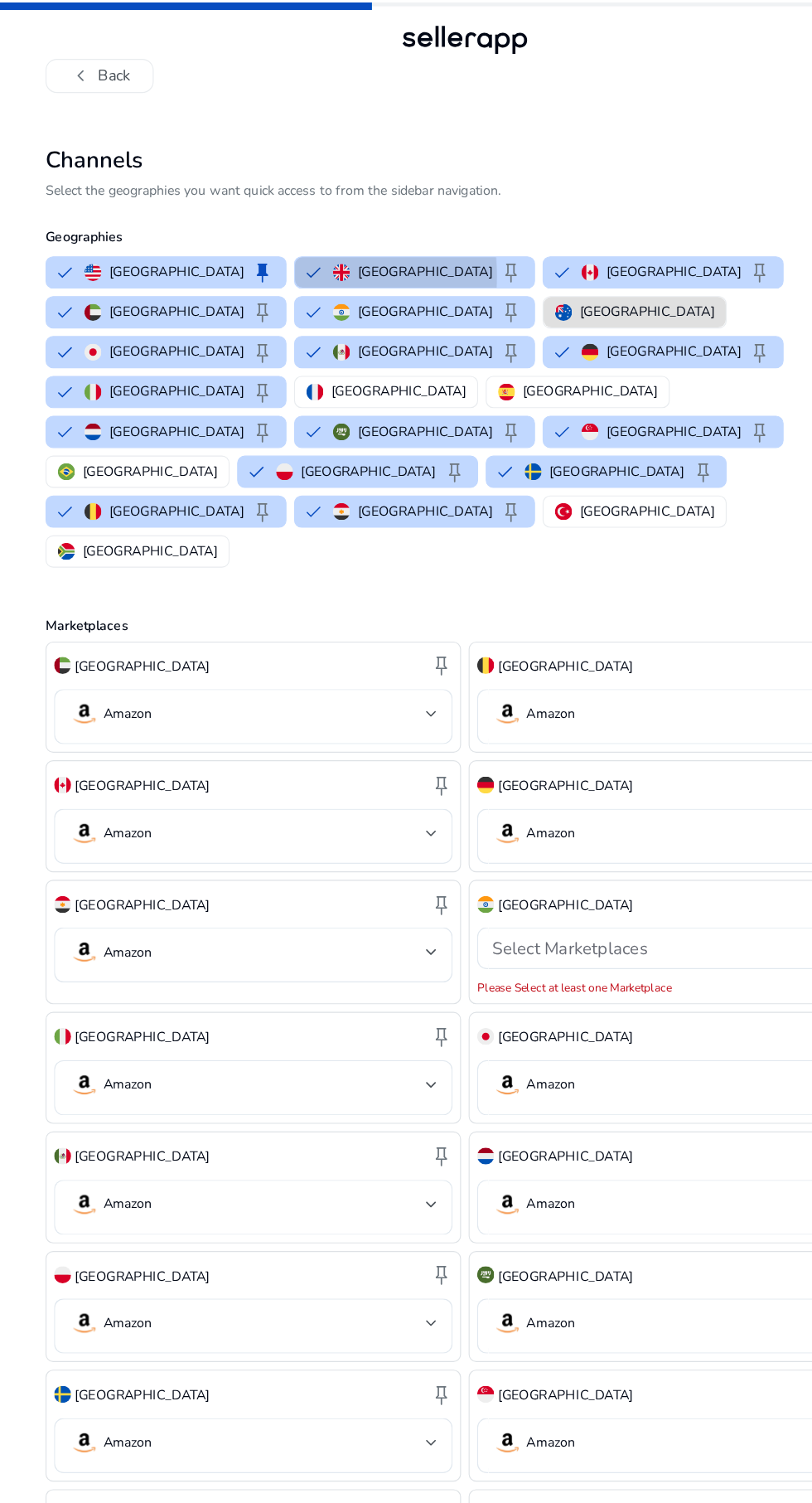
click at [258, 242] on button "[GEOGRAPHIC_DATA] keep" at bounding box center [362, 237] width 209 height 26
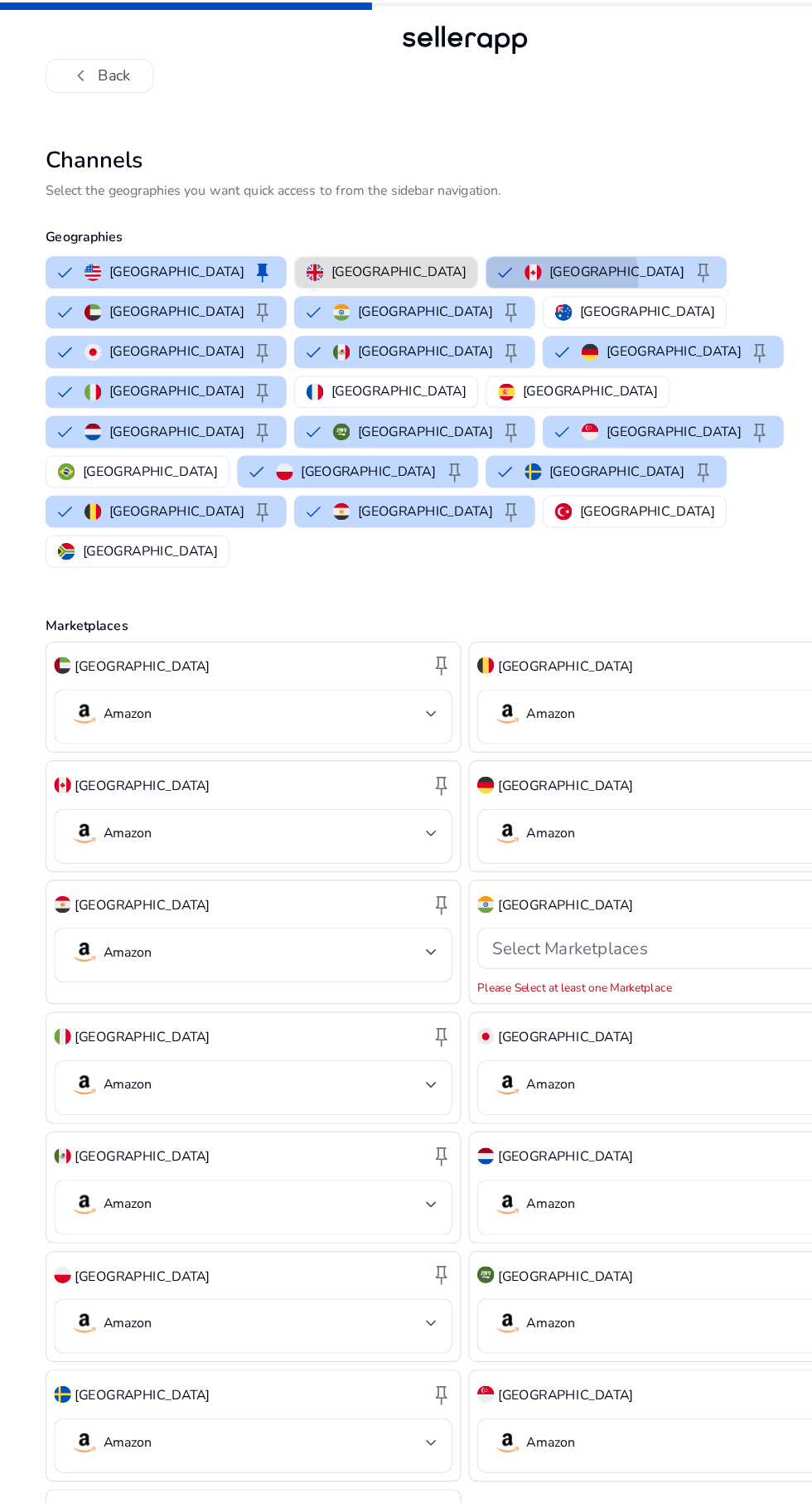
click at [426, 246] on button "Canada keep" at bounding box center [529, 237] width 209 height 26
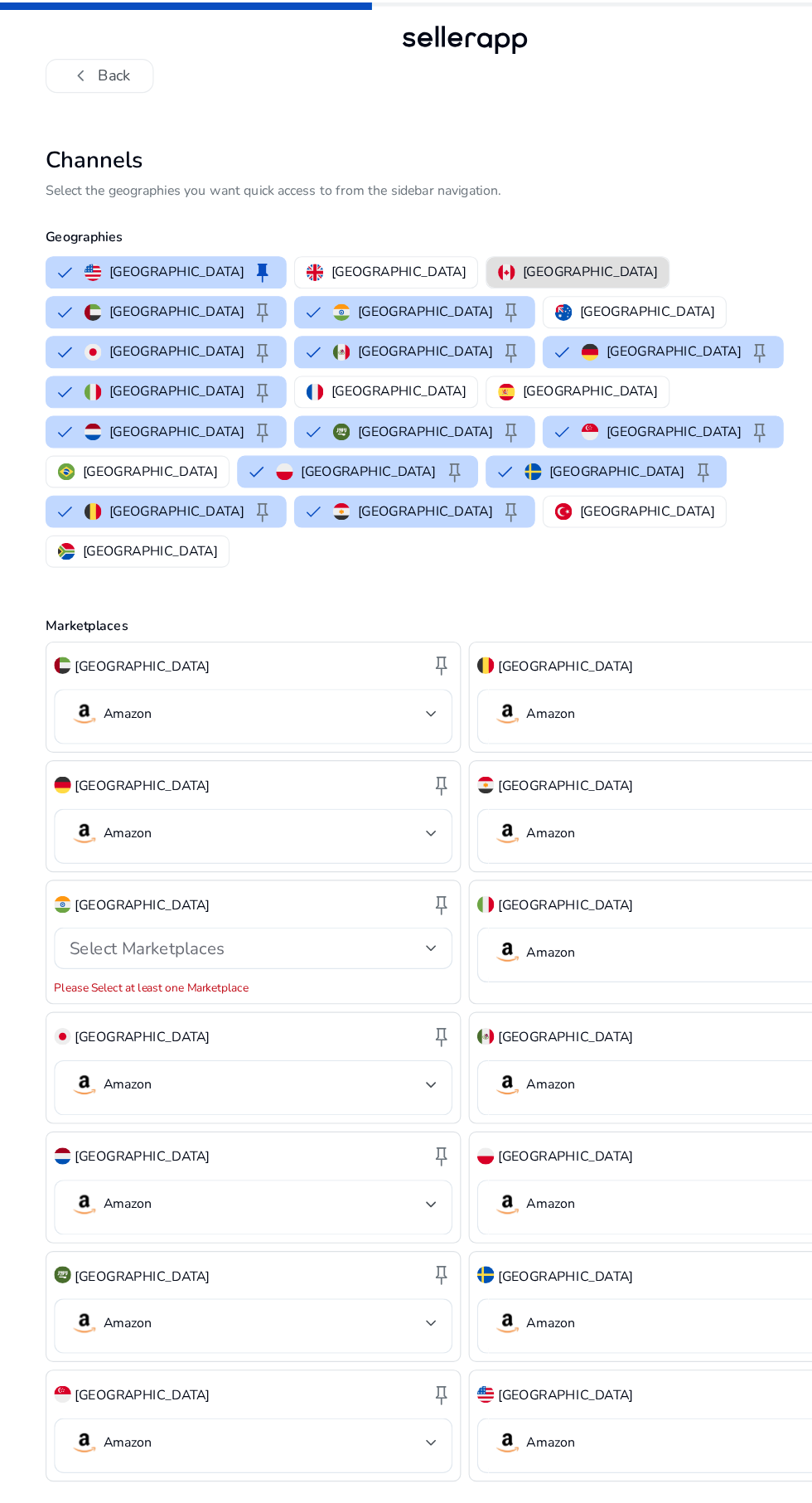
click at [240, 297] on span "keep" at bounding box center [230, 307] width 20 height 20
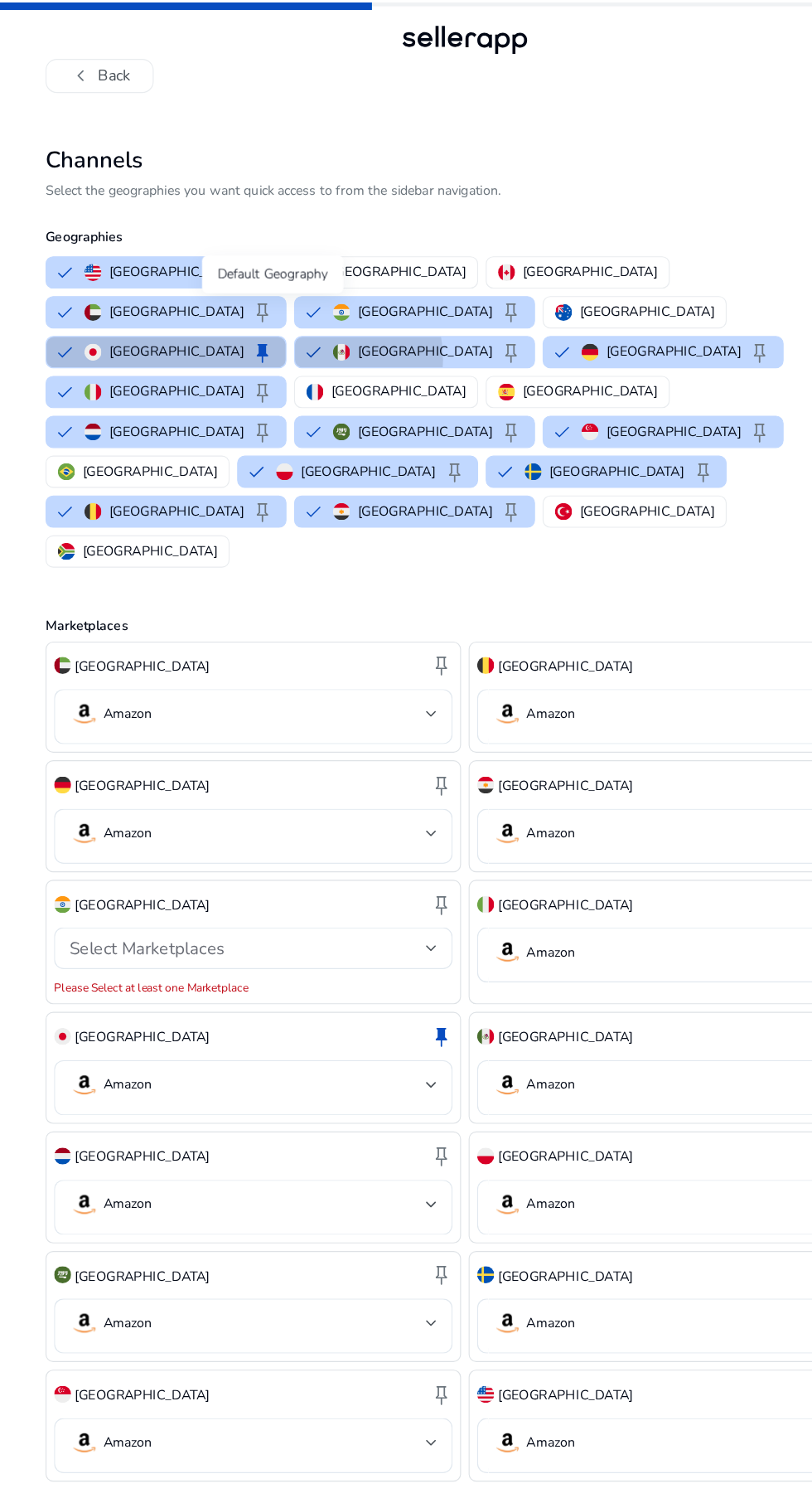
click at [276, 294] on button "Mexico keep" at bounding box center [362, 307] width 209 height 26
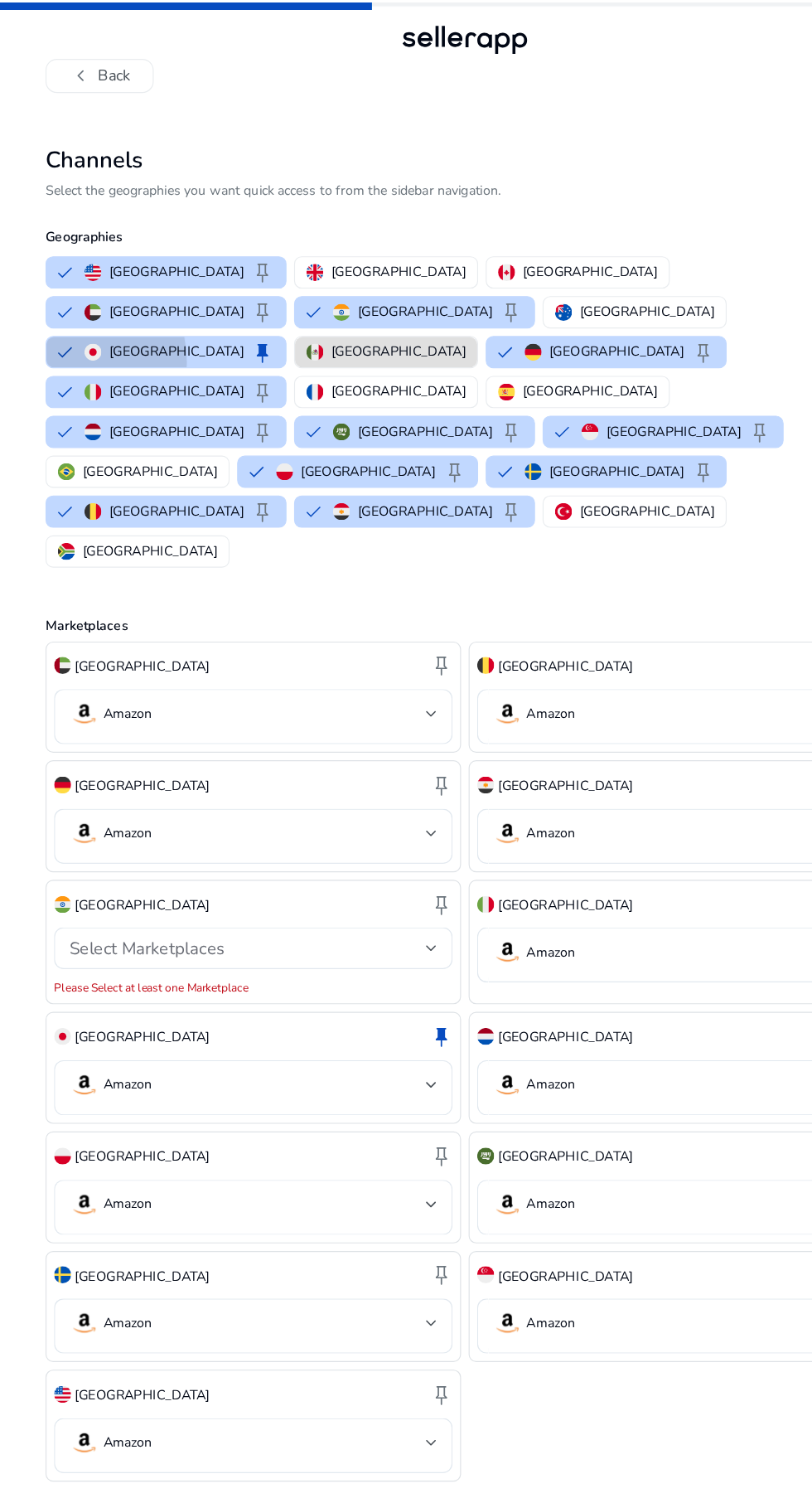
click at [148, 294] on button "Japan keep" at bounding box center [145, 307] width 209 height 26
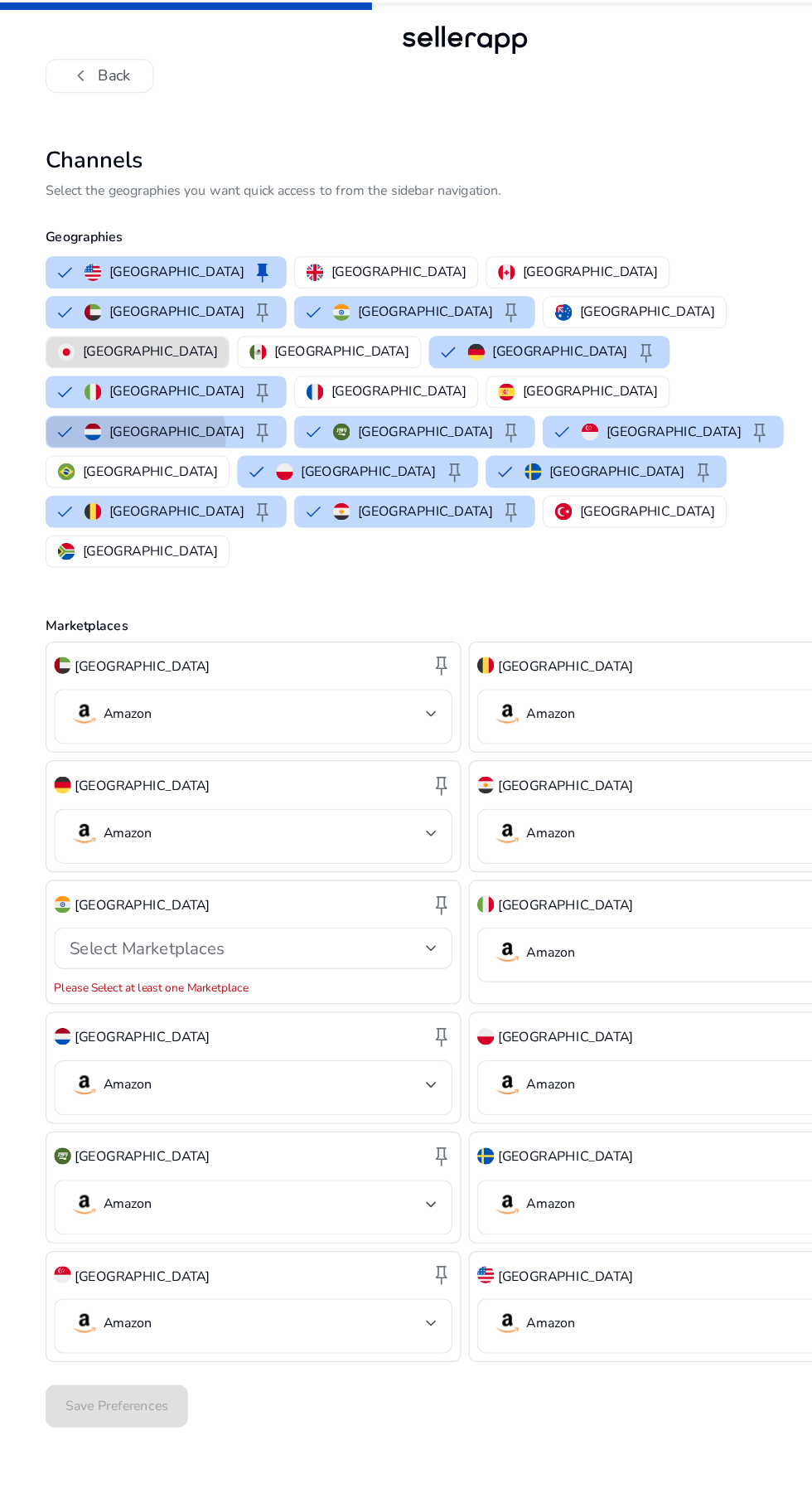
click at [54, 364] on button "Netherlands keep" at bounding box center [145, 376] width 209 height 26
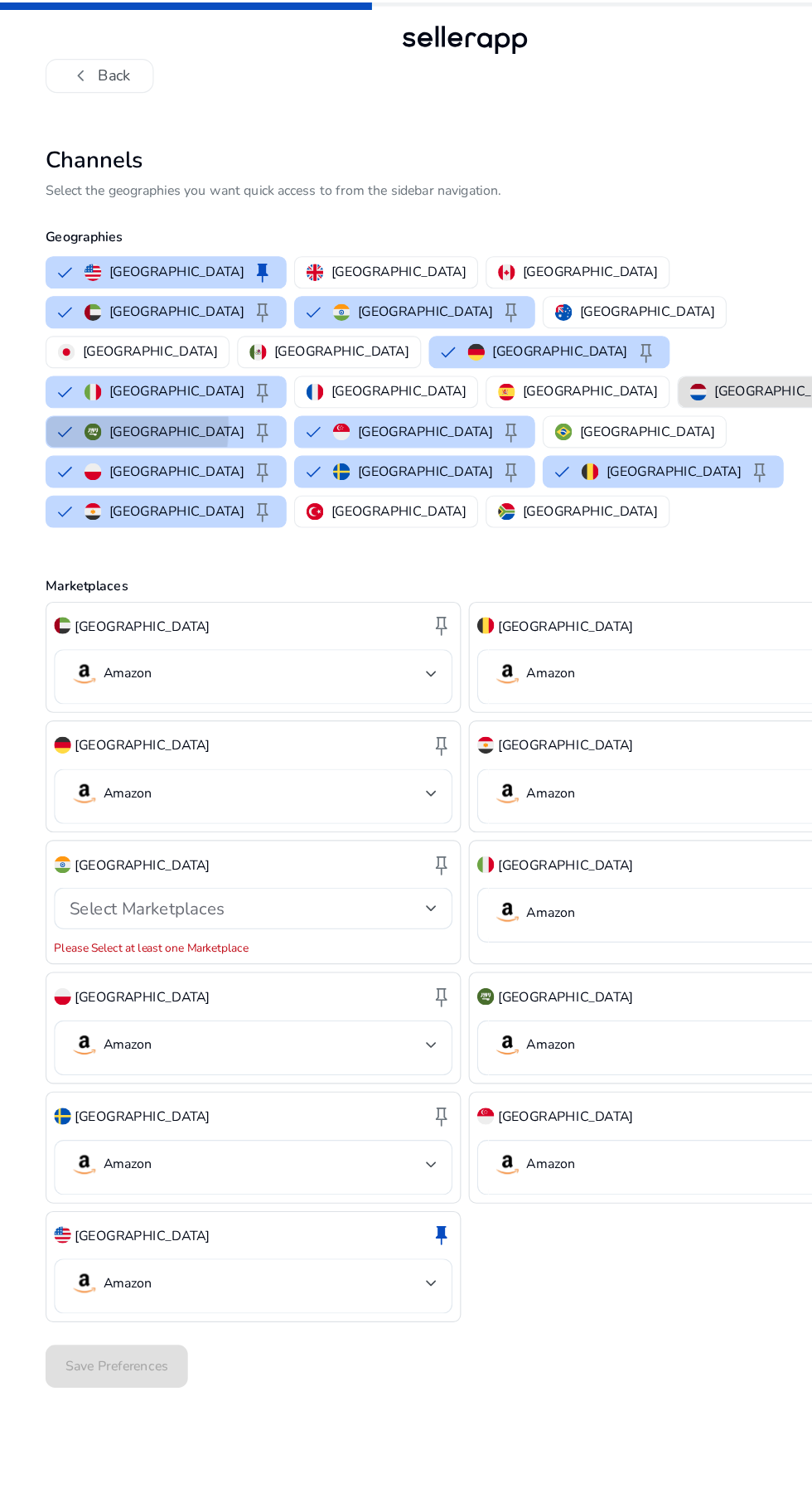
click at [175, 364] on button "Saudi Arabia keep" at bounding box center [145, 376] width 209 height 26
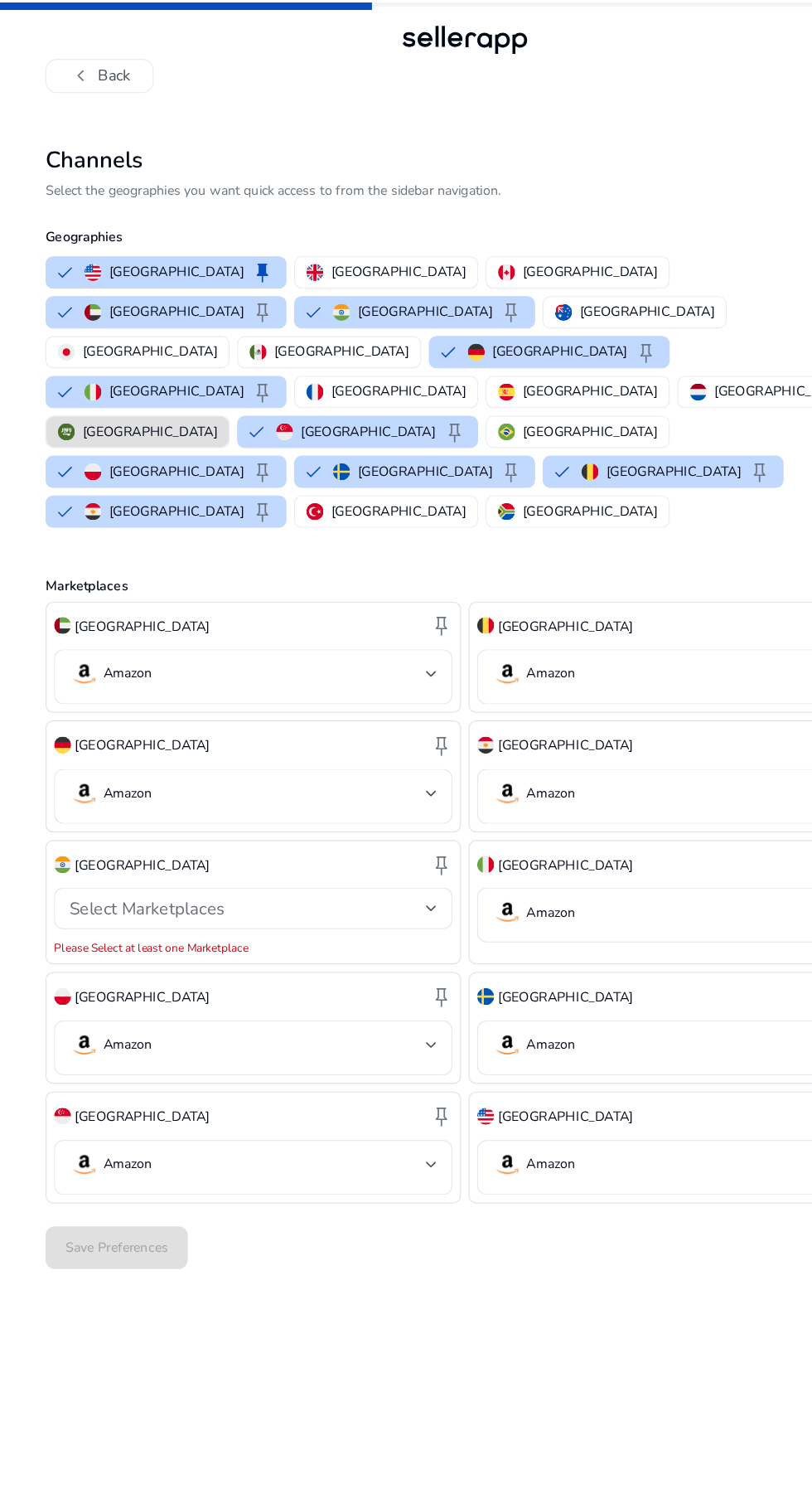
click at [475, 398] on button "Belgium keep" at bounding box center [579, 411] width 209 height 26
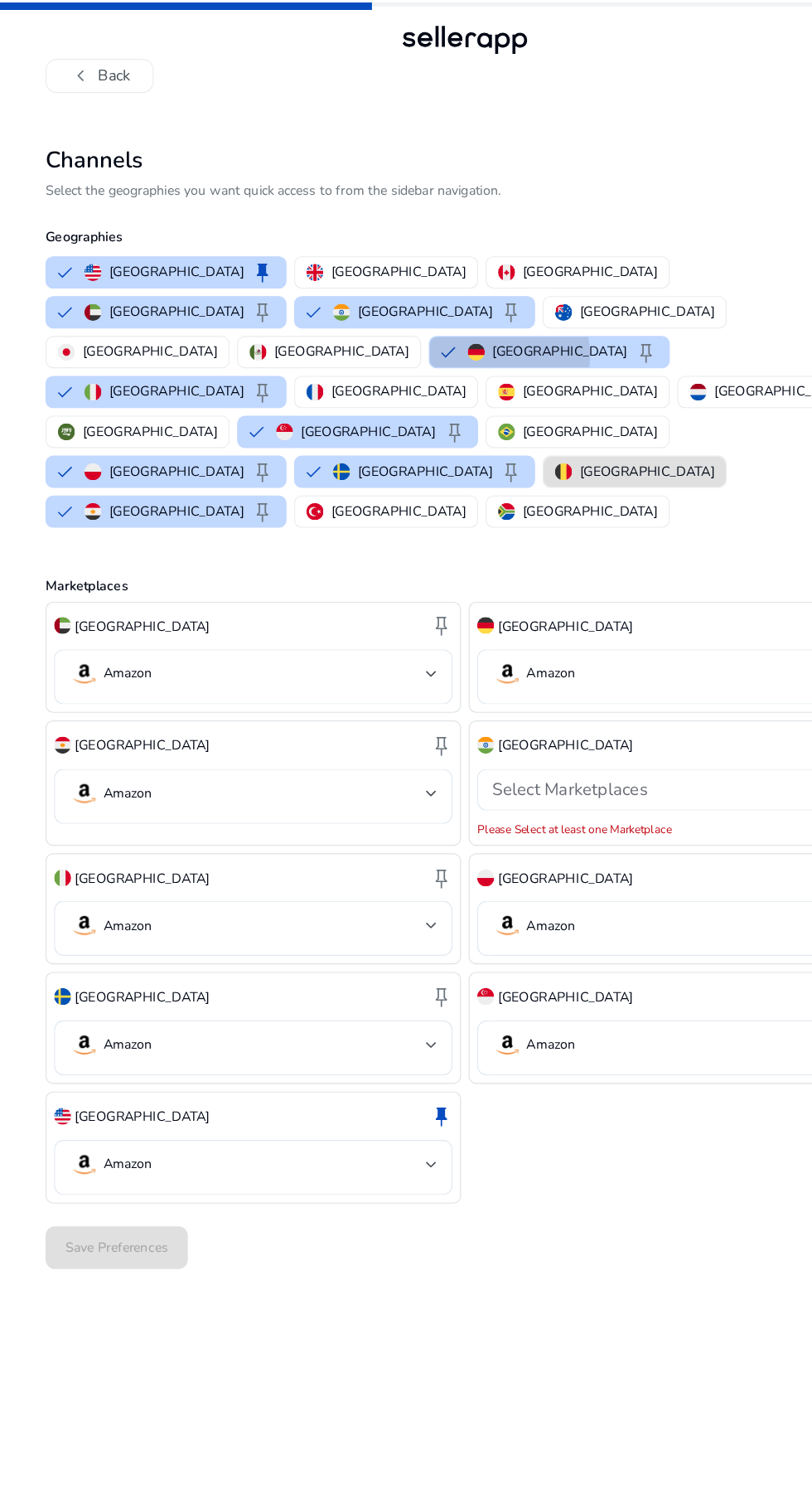
click at [375, 294] on button "Germany keep" at bounding box center [479, 307] width 209 height 26
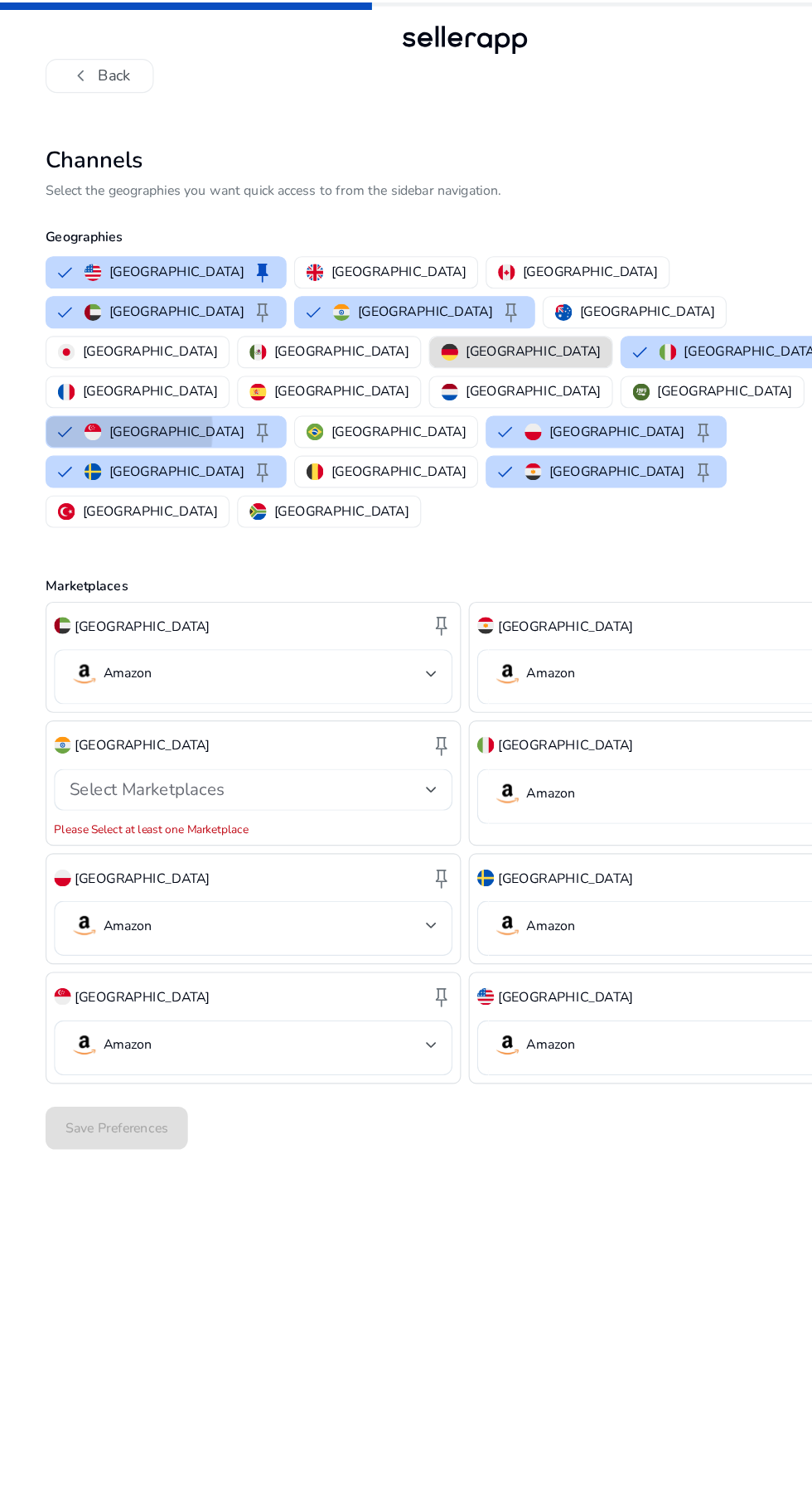
click at [250, 364] on button "Singapore keep" at bounding box center [145, 376] width 209 height 26
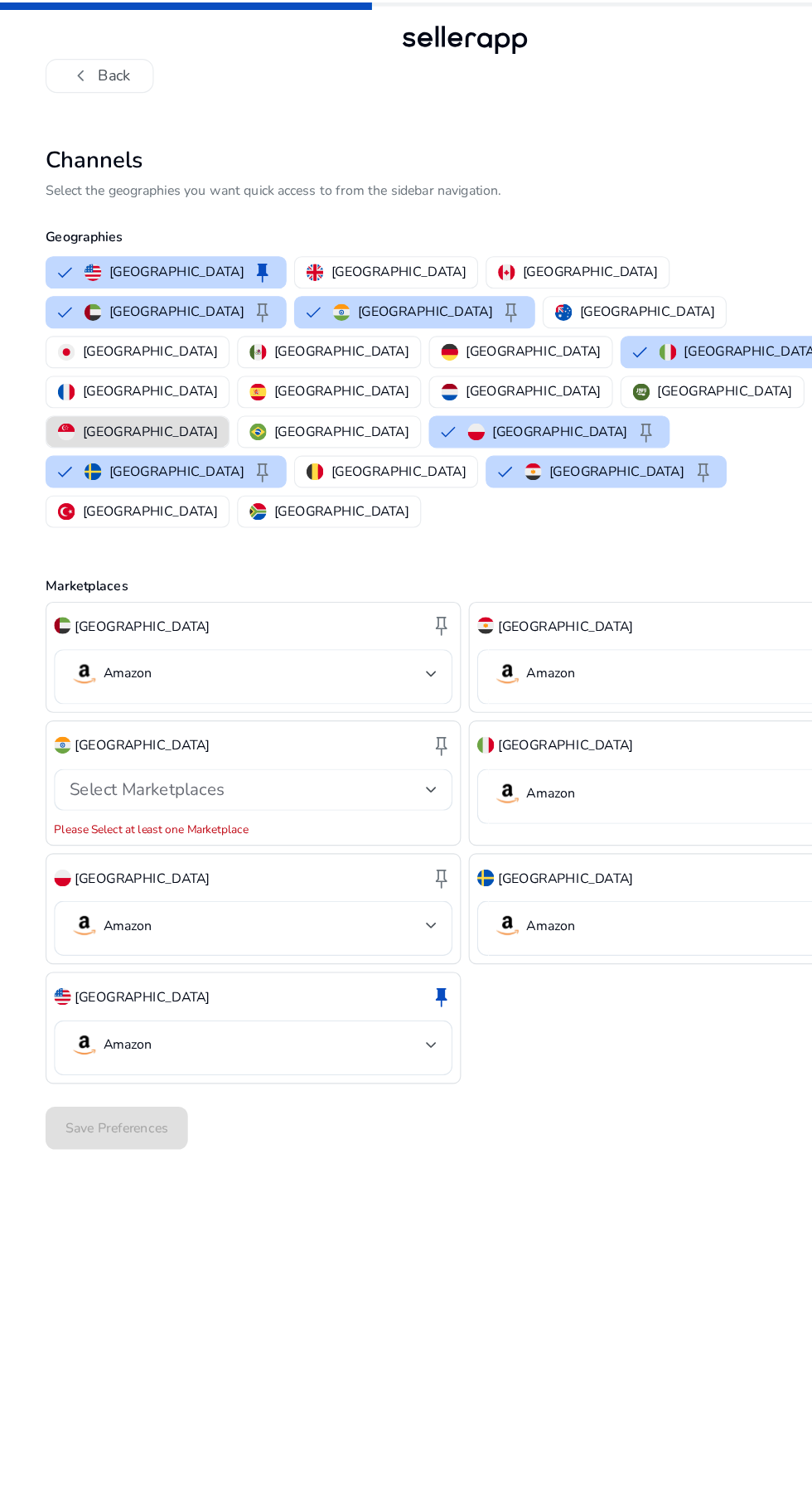
click at [426, 398] on button "Egypt keep" at bounding box center [529, 411] width 209 height 26
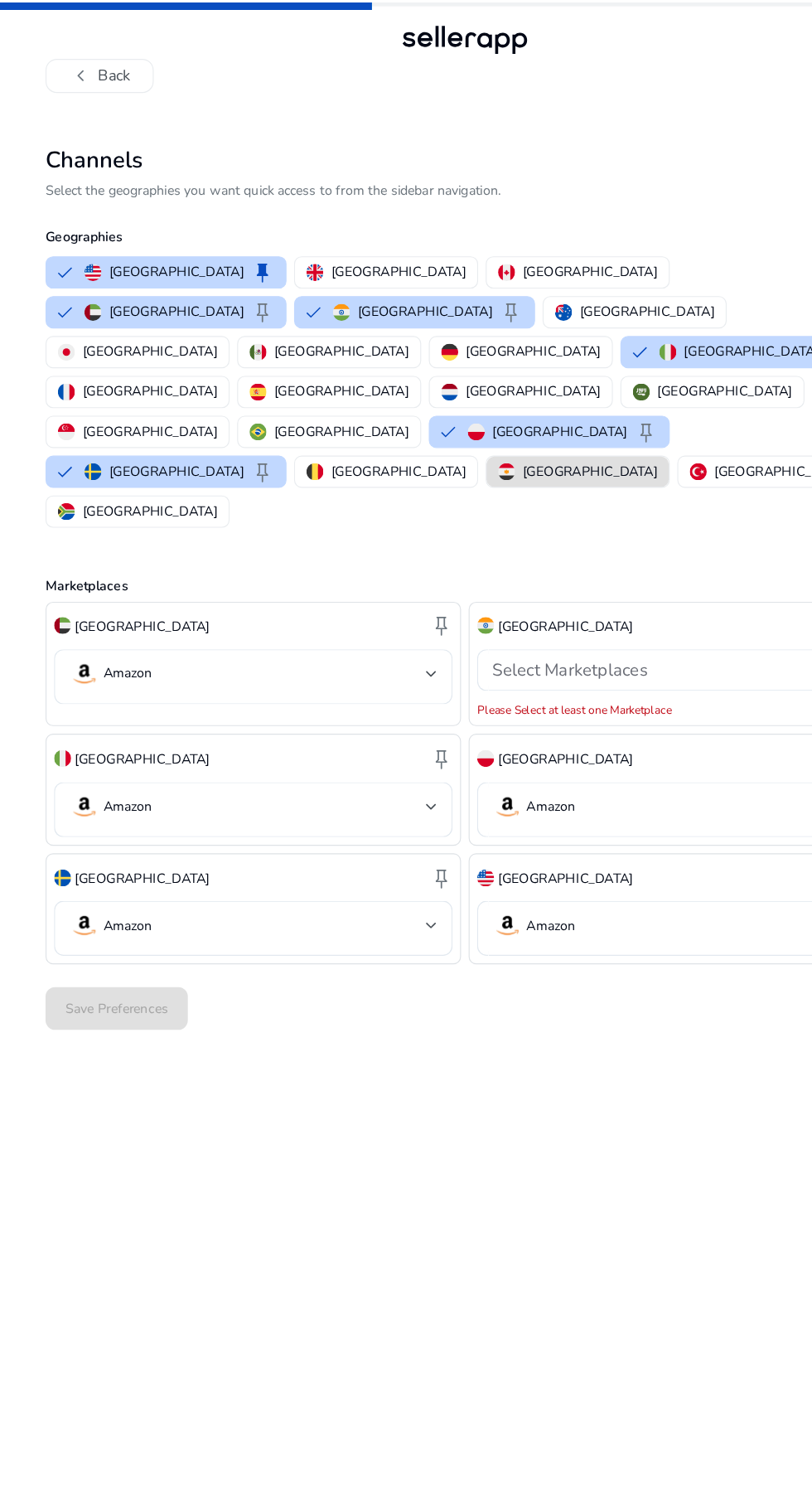
click at [543, 294] on button "Italy keep" at bounding box center [647, 307] width 209 height 26
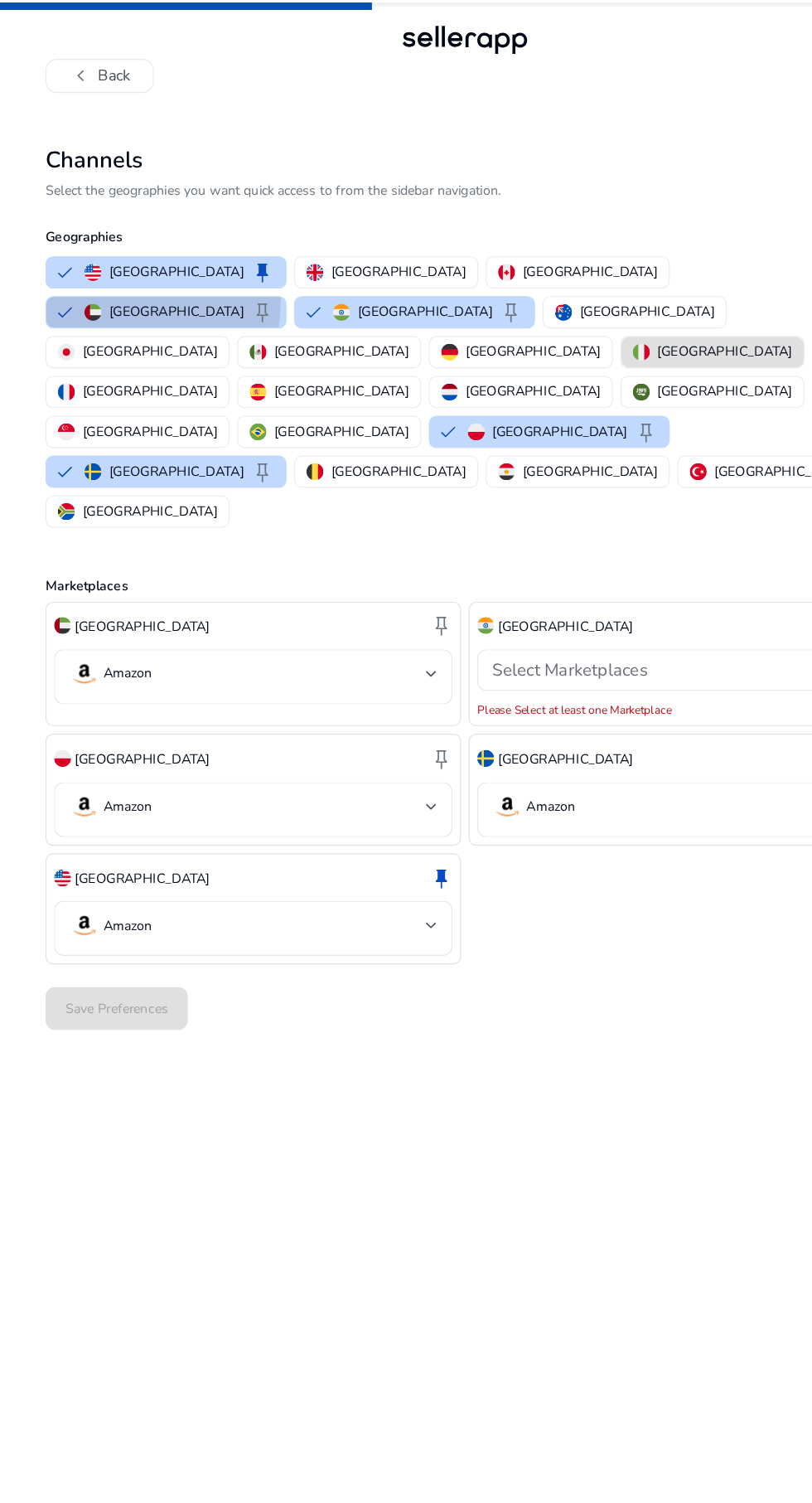
click at [250, 260] on button "[GEOGRAPHIC_DATA] keep" at bounding box center [145, 273] width 209 height 26
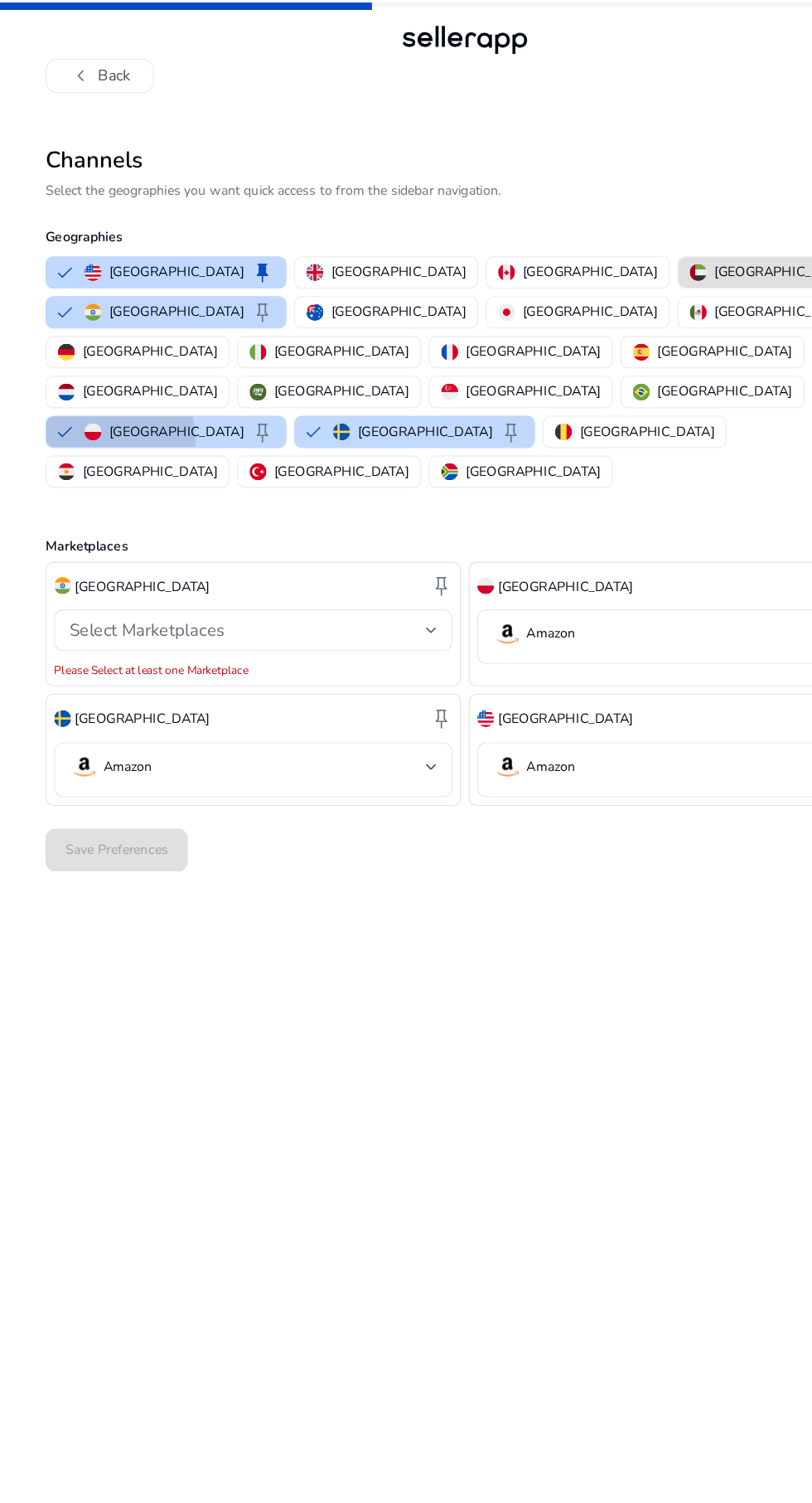
click at [250, 364] on button "Poland keep" at bounding box center [145, 376] width 209 height 26
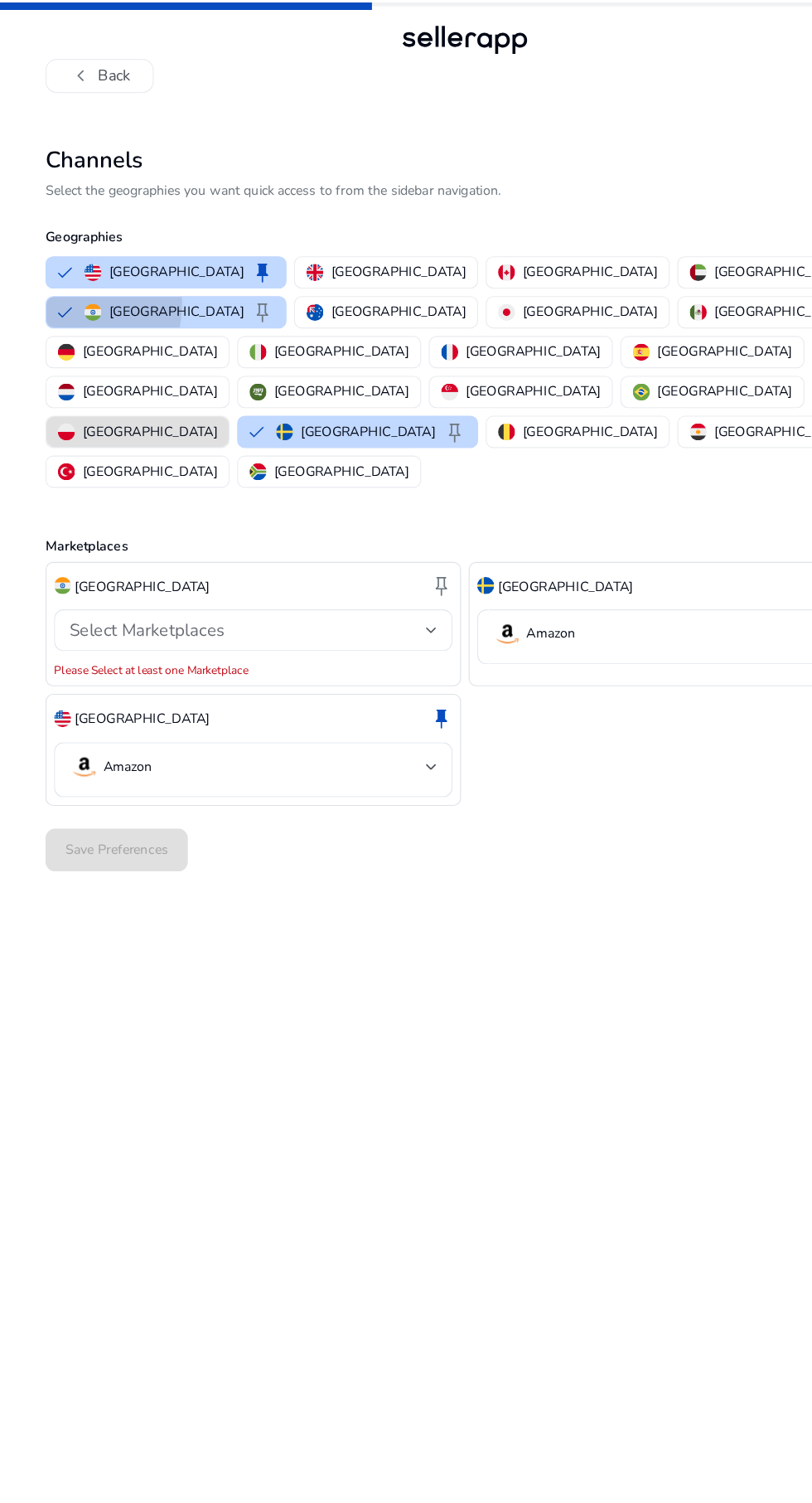
click at [250, 260] on button "India keep" at bounding box center [145, 273] width 209 height 26
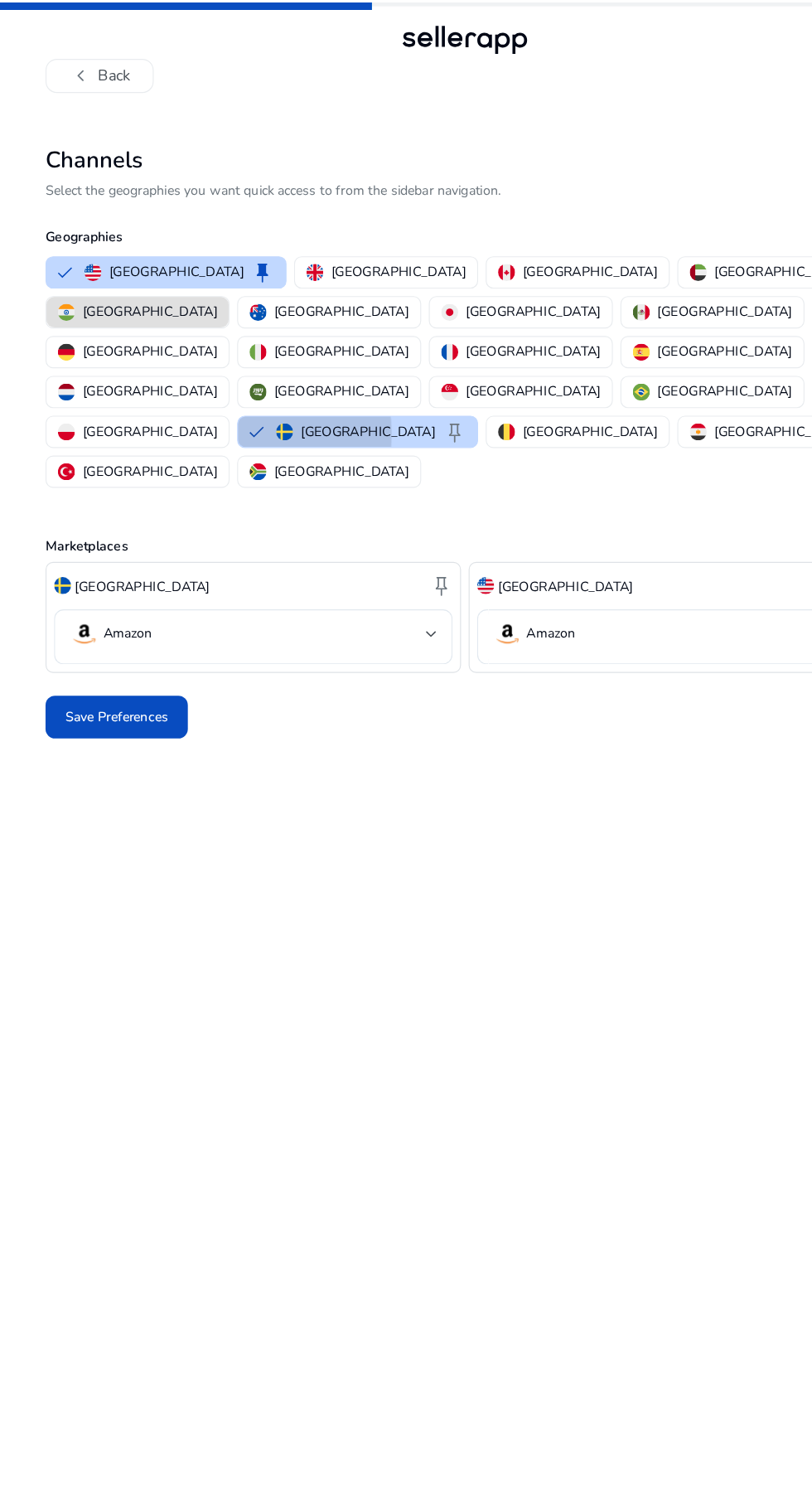
click at [318, 364] on button "Sweden keep" at bounding box center [312, 376] width 209 height 26
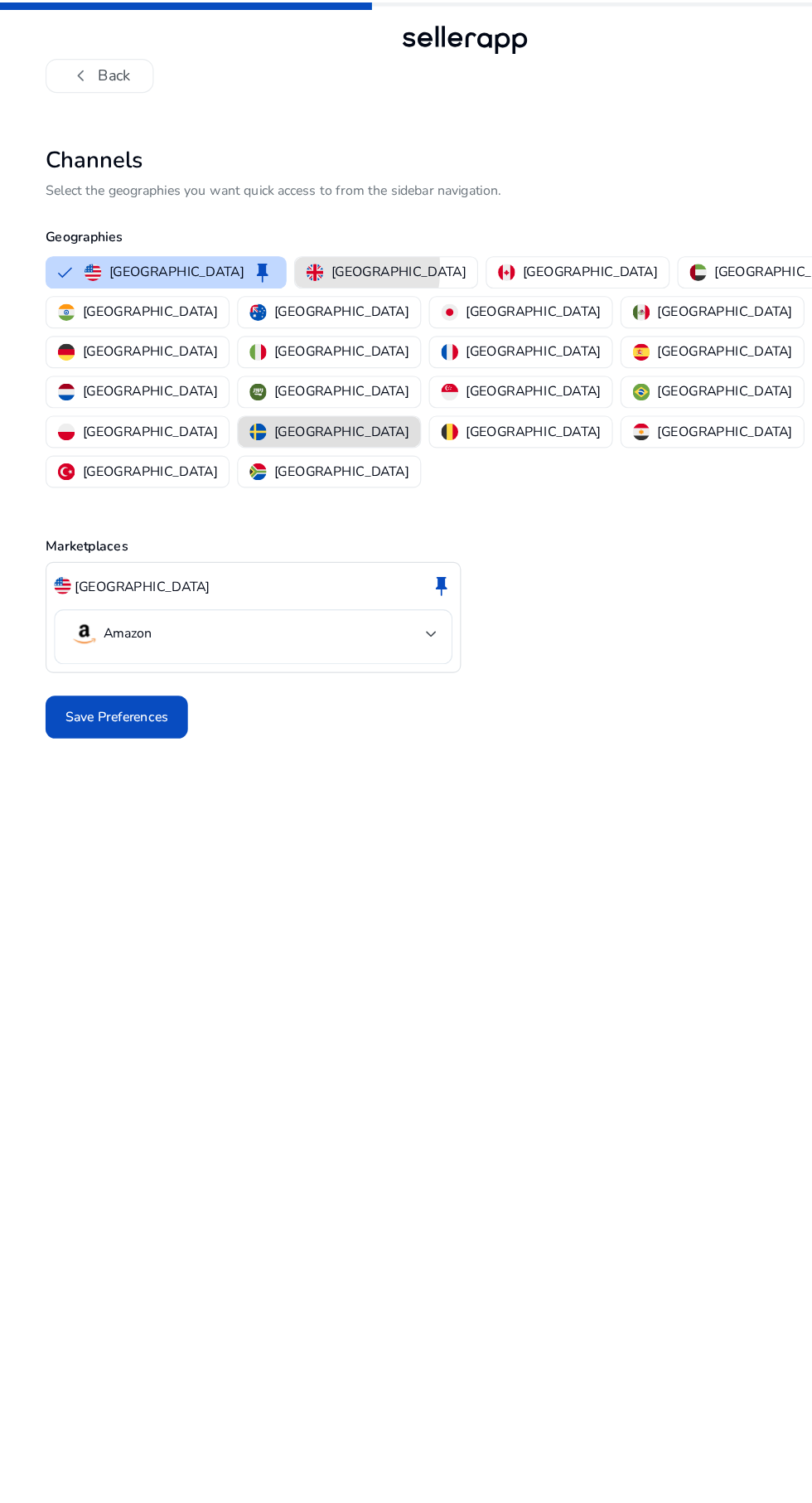
click at [268, 233] on img "button" at bounding box center [275, 238] width 15 height 15
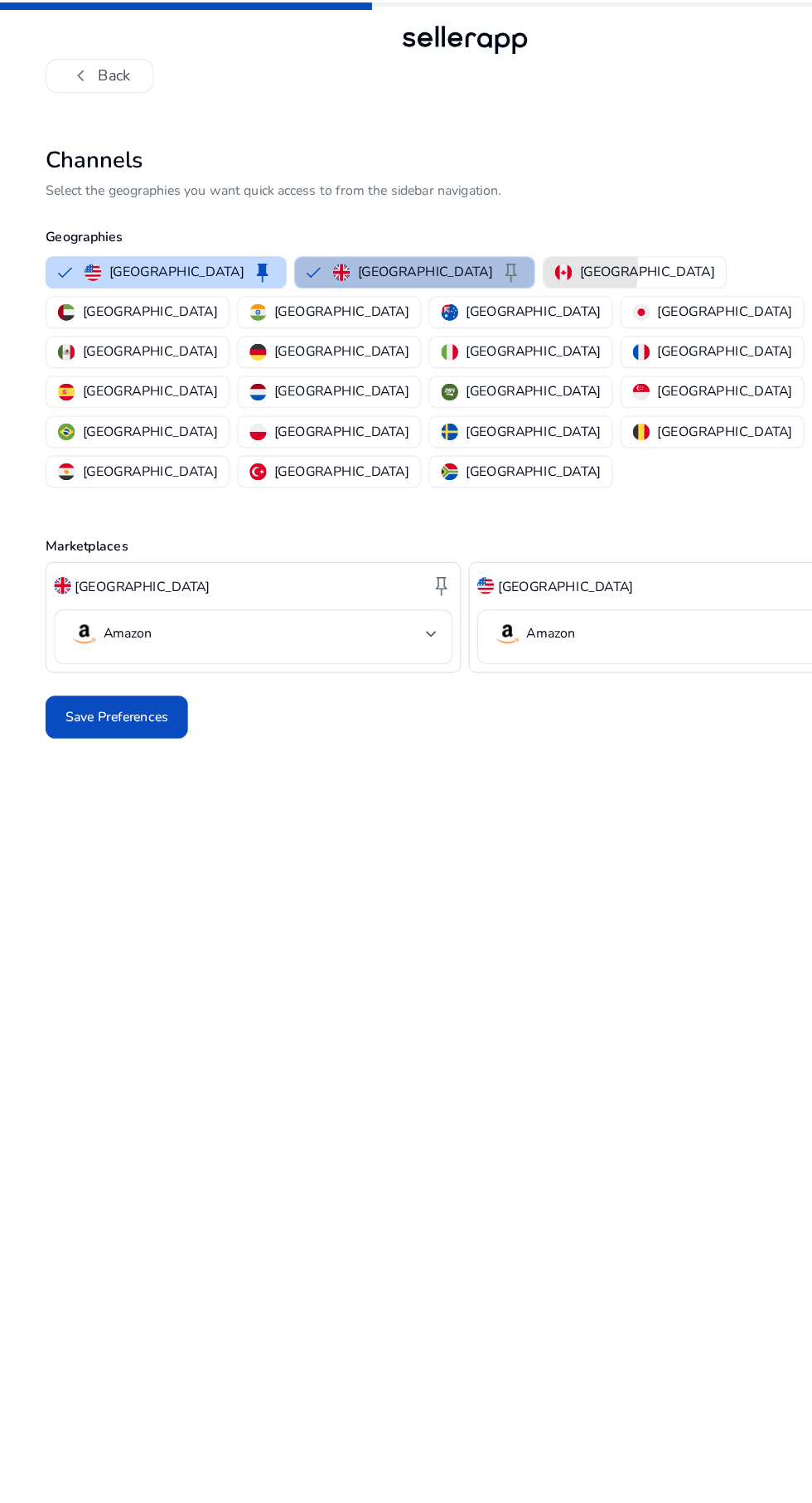
click at [485, 233] on img "button" at bounding box center [492, 238] width 15 height 15
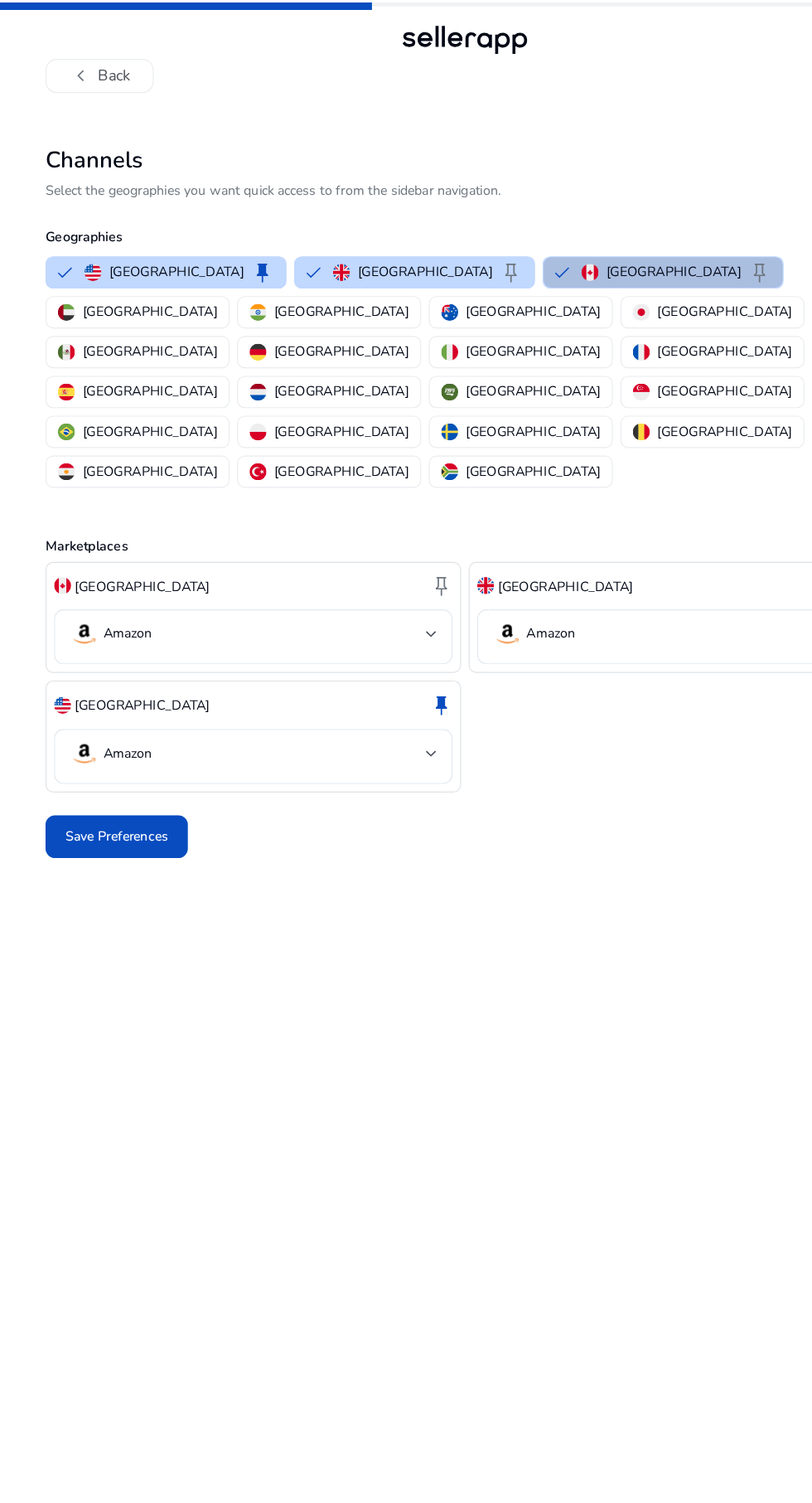
click at [553, 272] on img "button" at bounding box center [560, 273] width 15 height 15
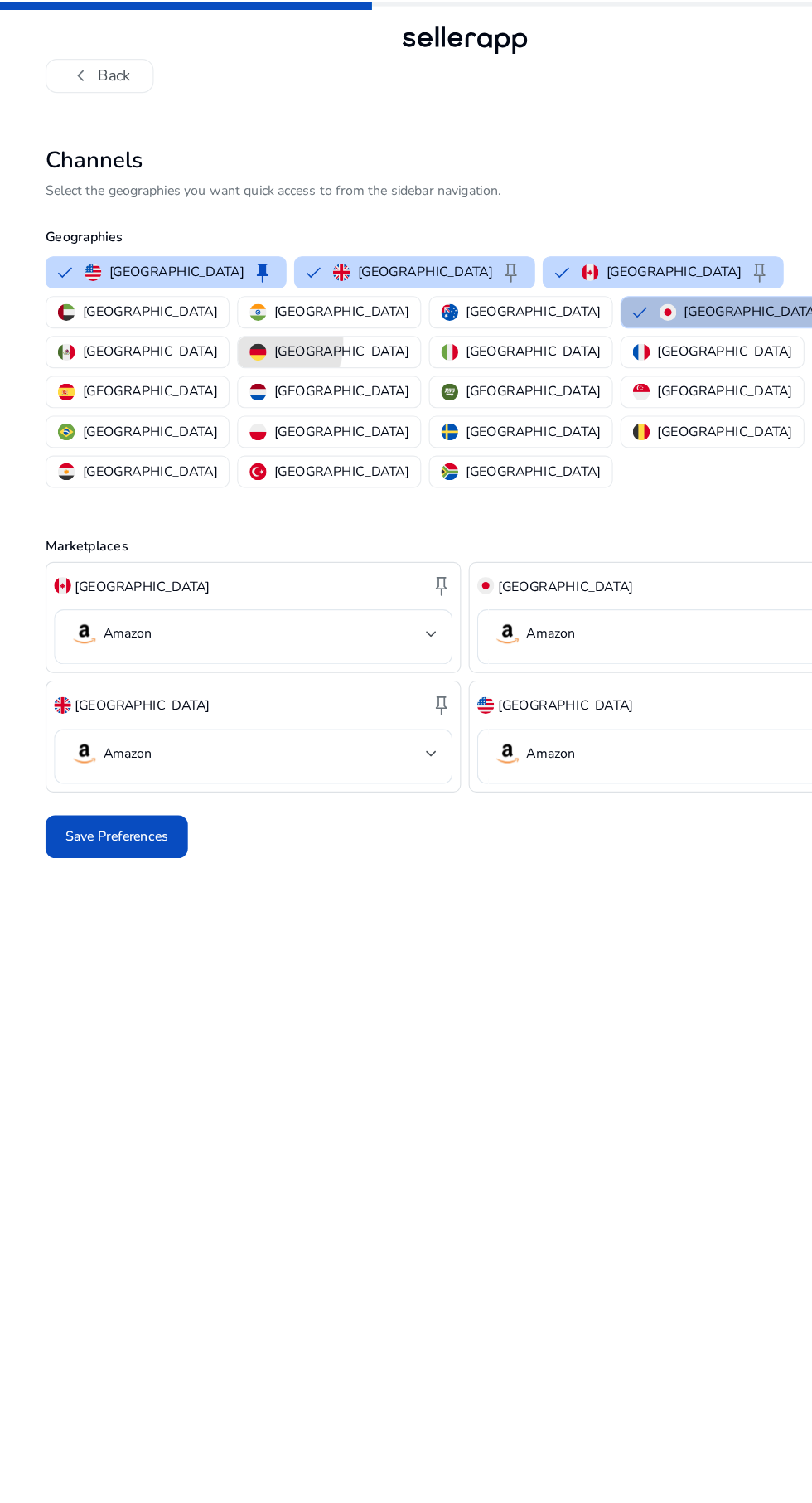
click at [233, 300] on img "button" at bounding box center [225, 307] width 15 height 15
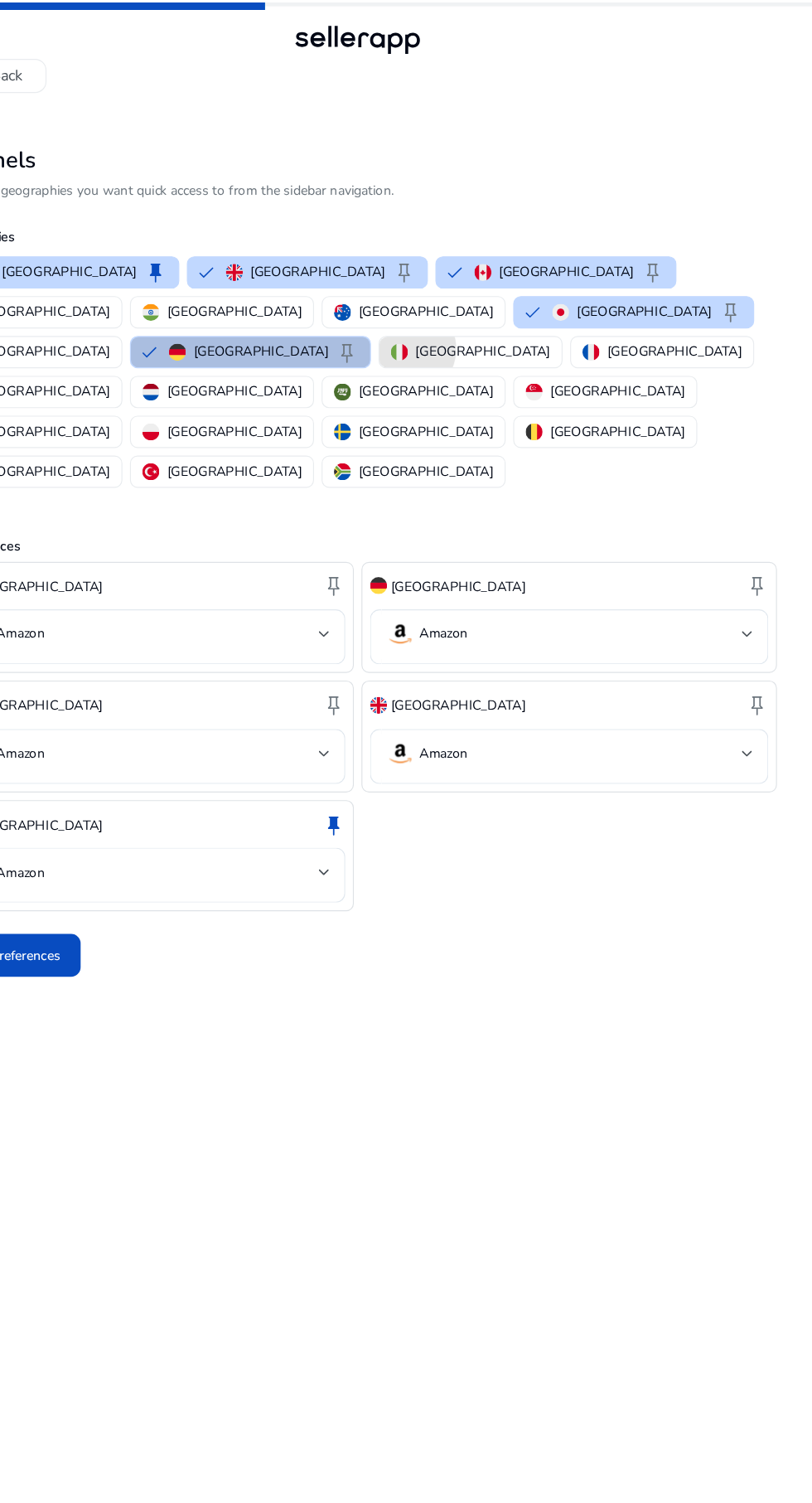
click at [450, 300] on img "button" at bounding box center [442, 307] width 15 height 15
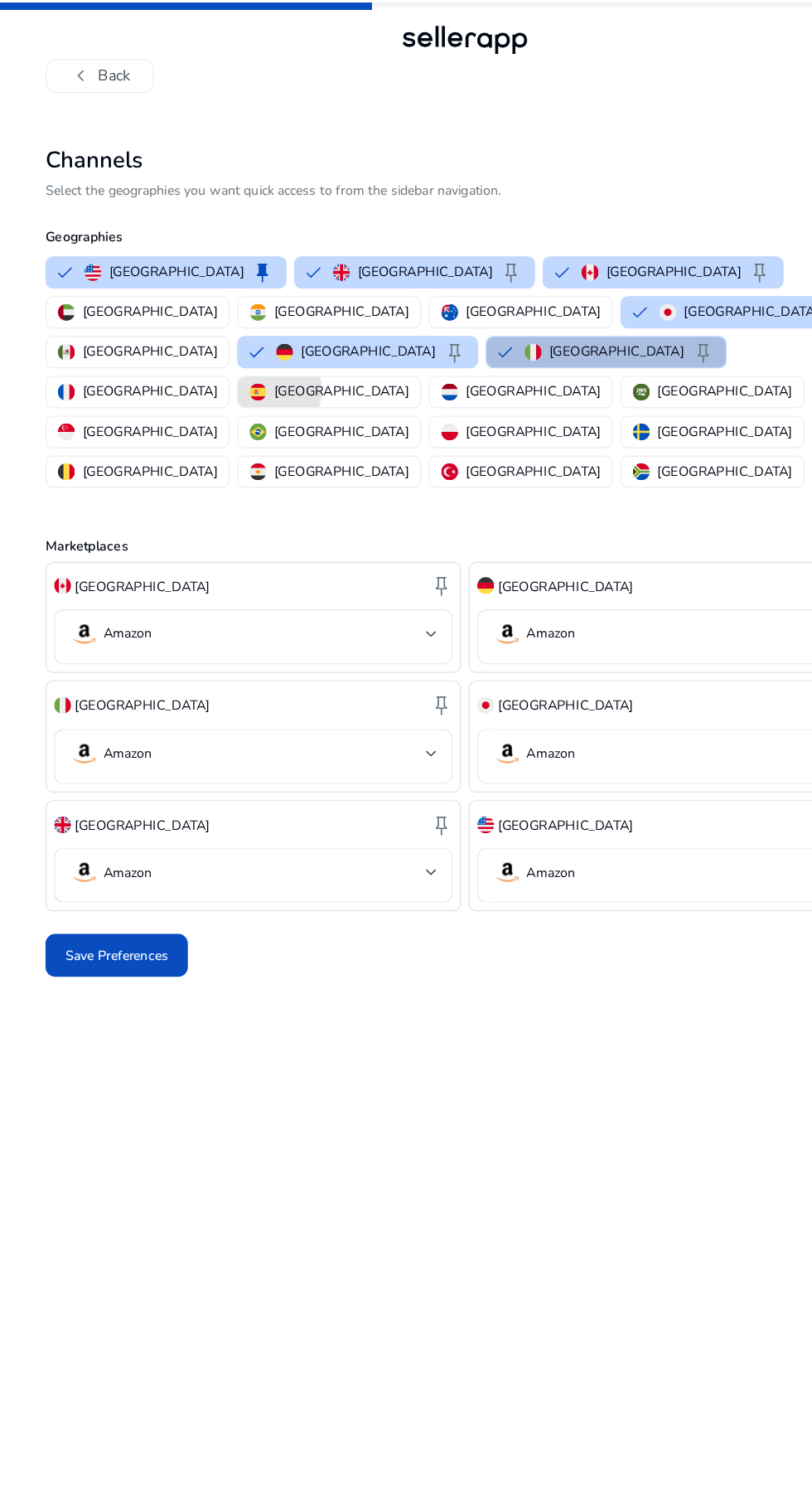
click at [218, 335] on img "button" at bounding box center [225, 342] width 15 height 15
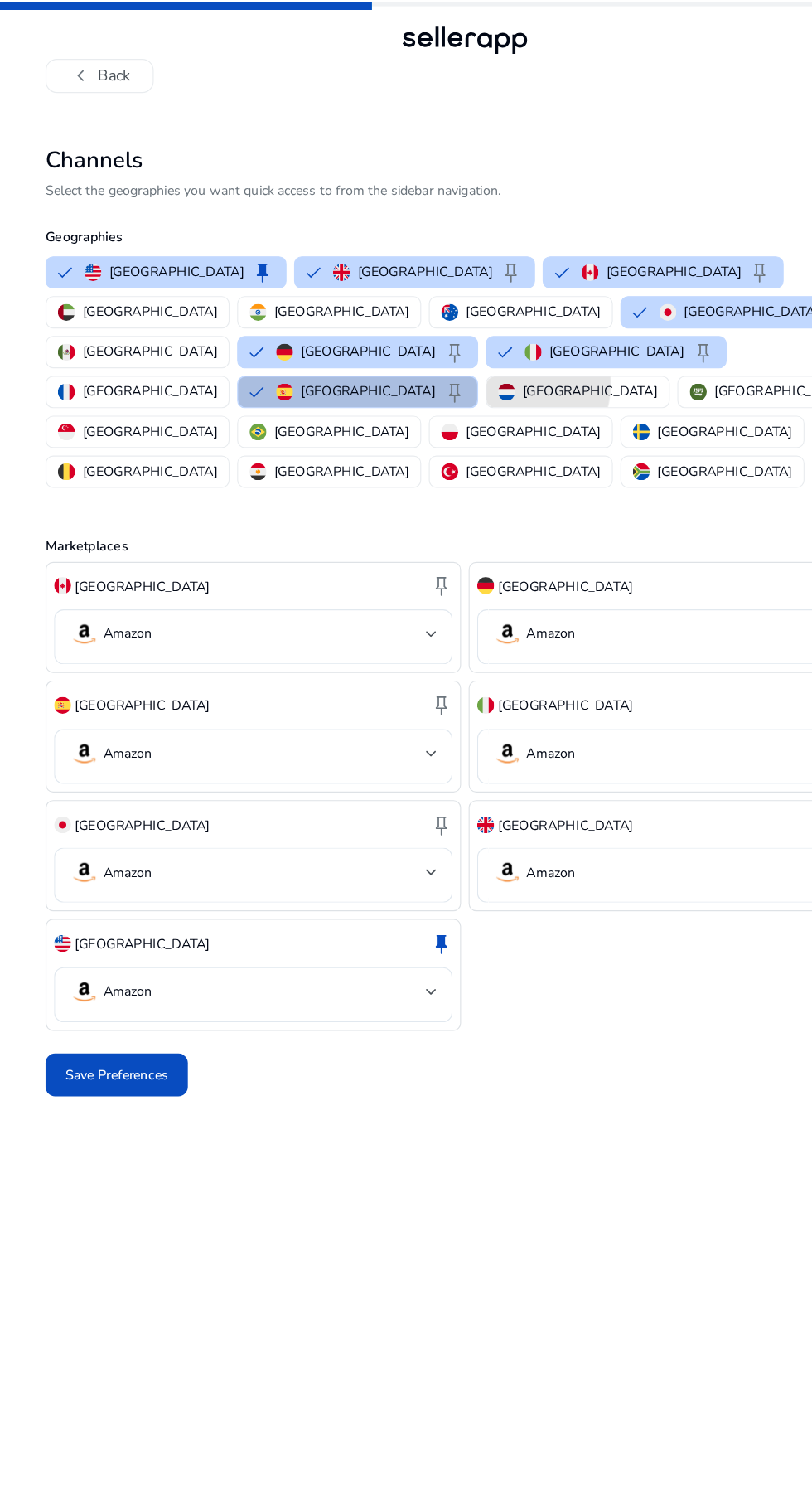
click at [435, 335] on img "button" at bounding box center [442, 342] width 15 height 15
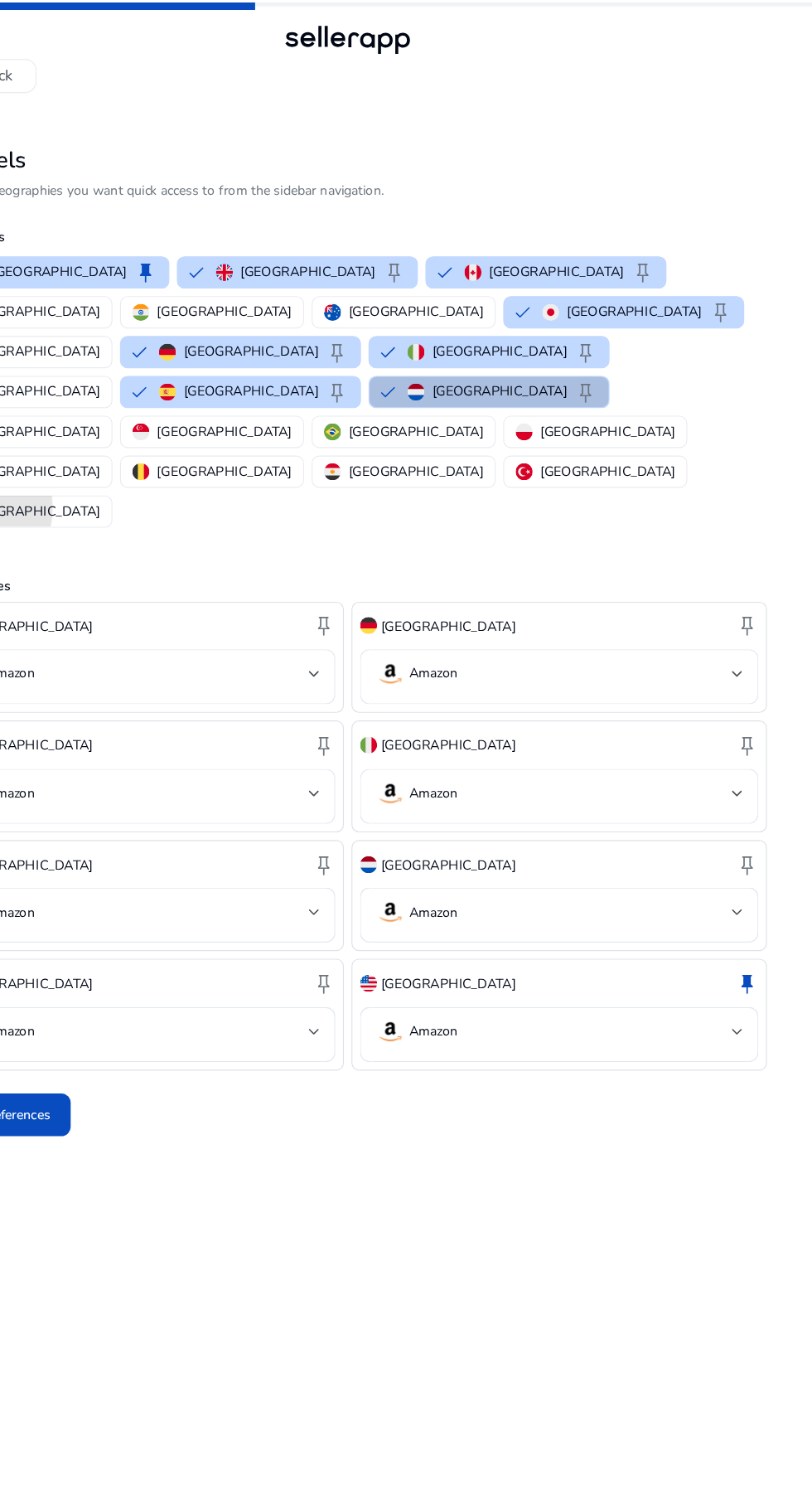
click at [66, 439] on img "button" at bounding box center [57, 447] width 15 height 15
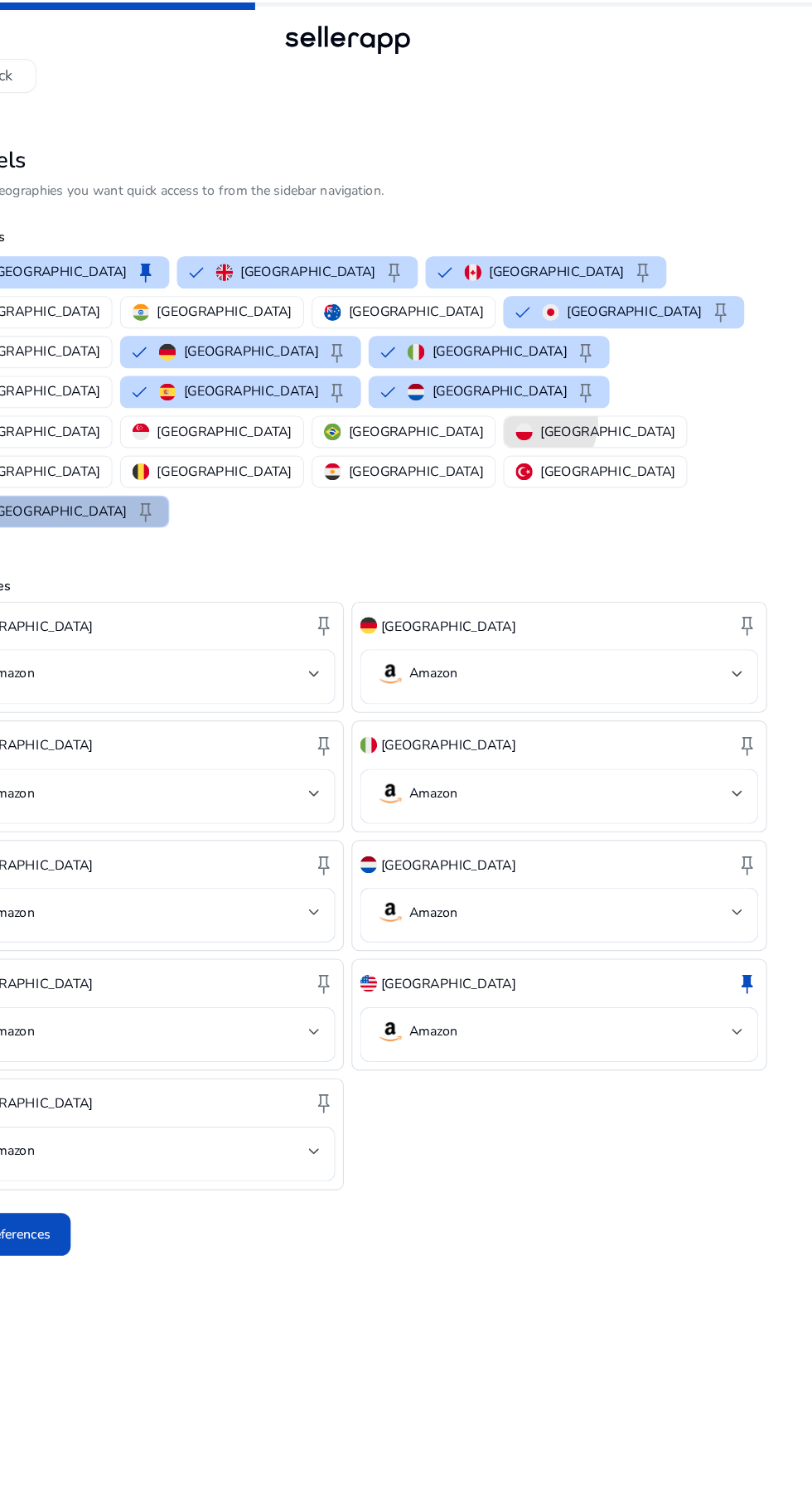
click at [568, 370] on img "button" at bounding box center [560, 377] width 15 height 15
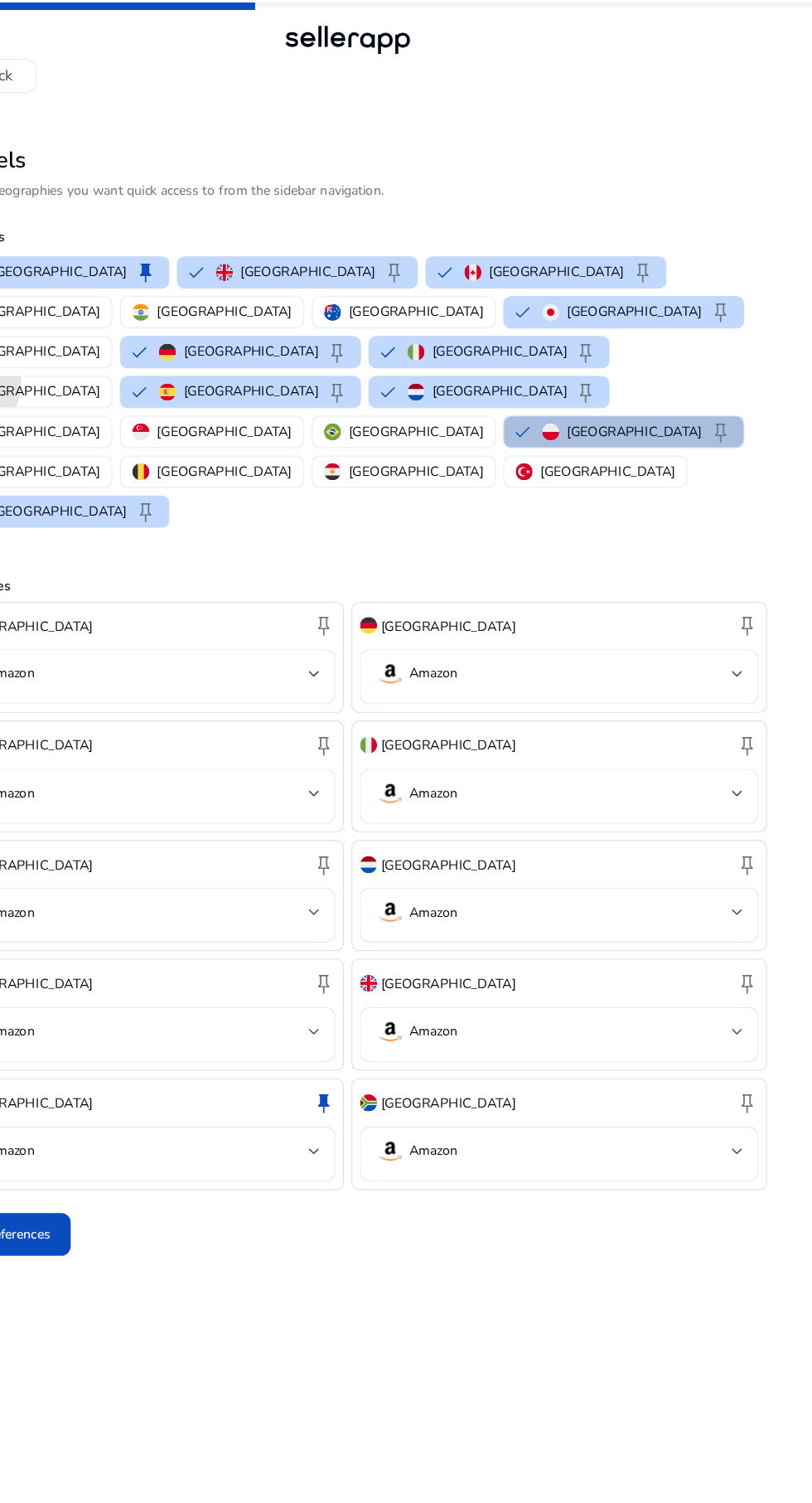
click at [66, 335] on img "button" at bounding box center [57, 342] width 15 height 15
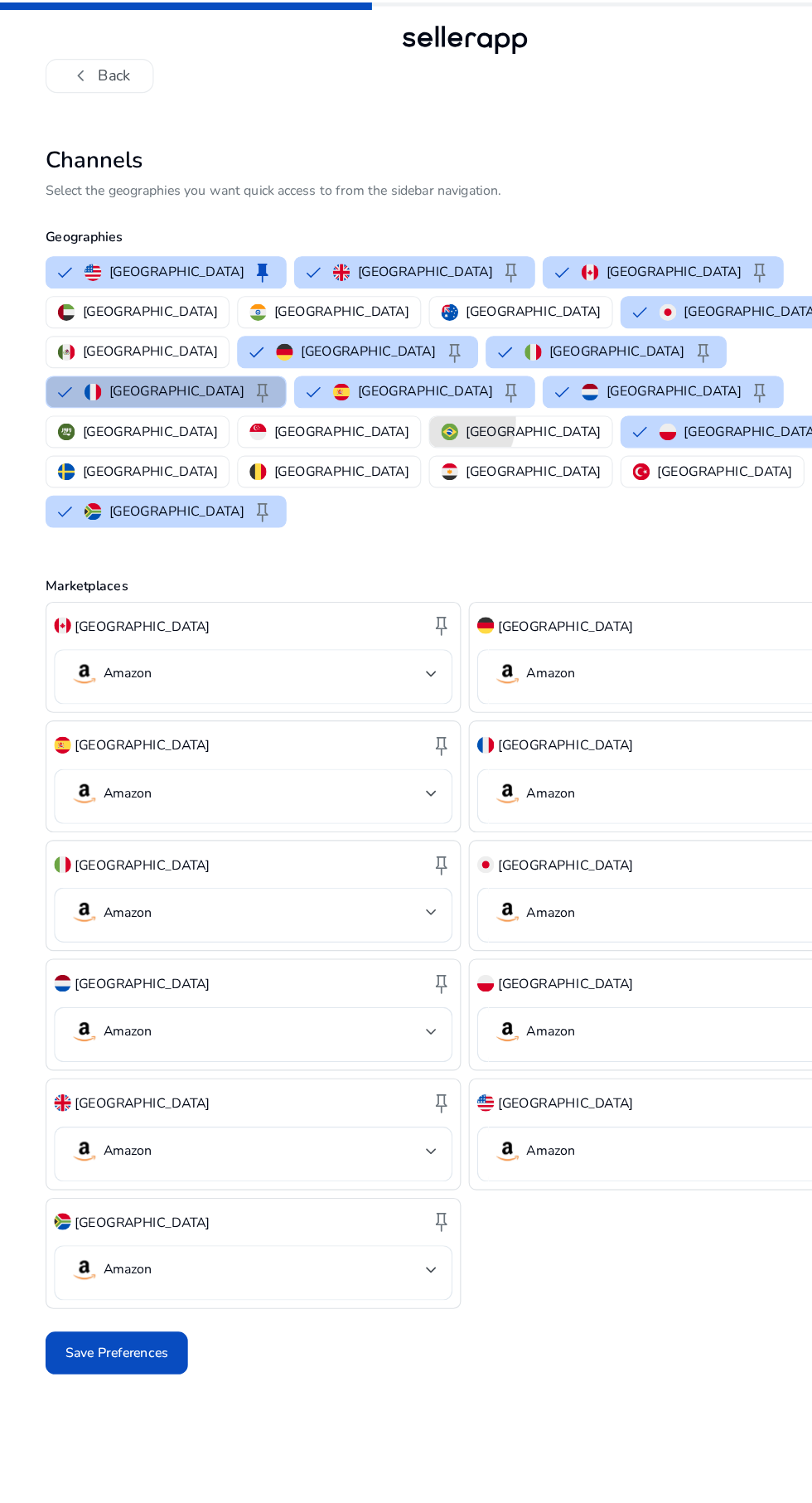
click at [400, 370] on img "button" at bounding box center [393, 377] width 15 height 15
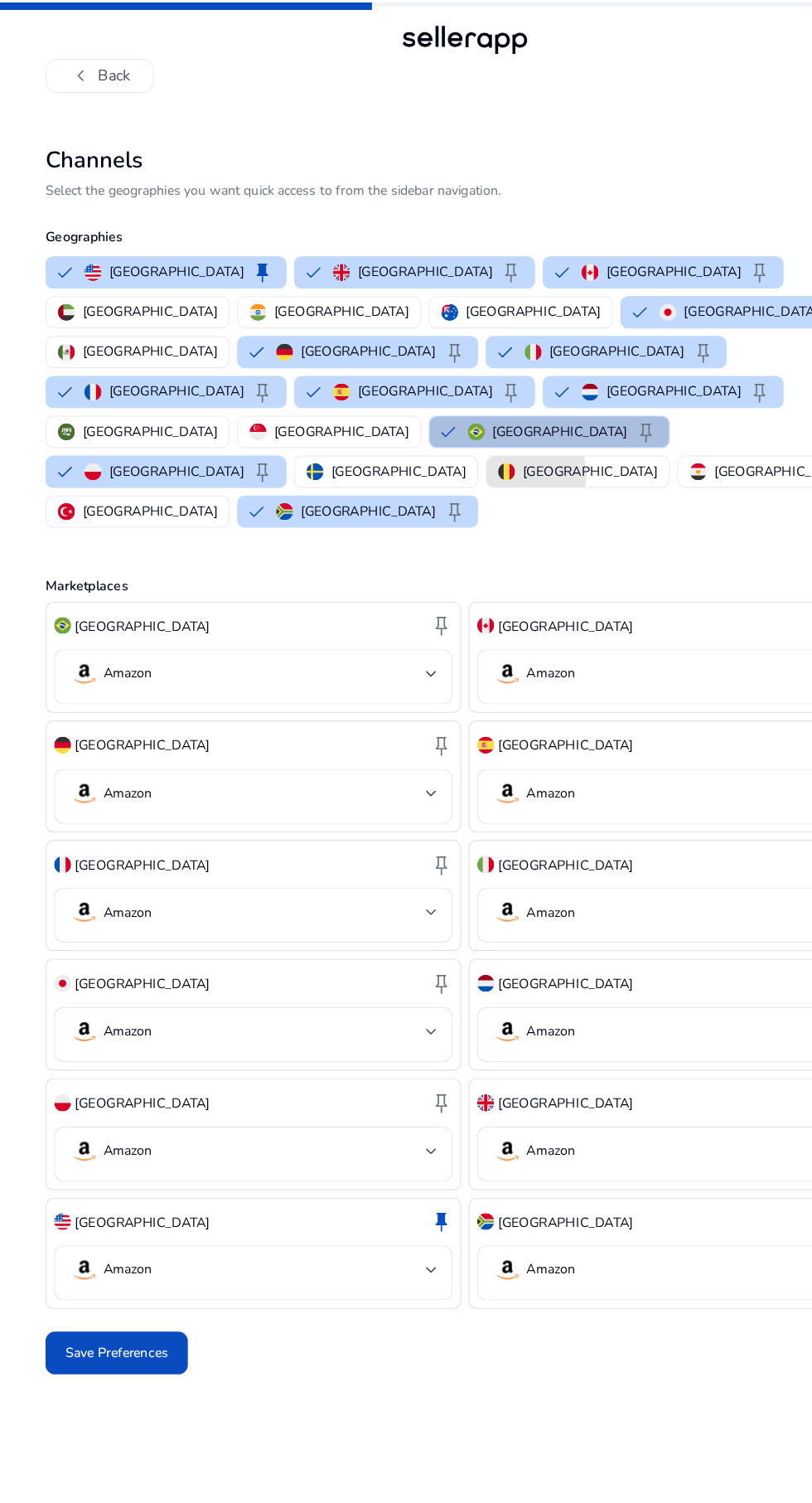
click at [435, 405] on img "button" at bounding box center [442, 412] width 15 height 15
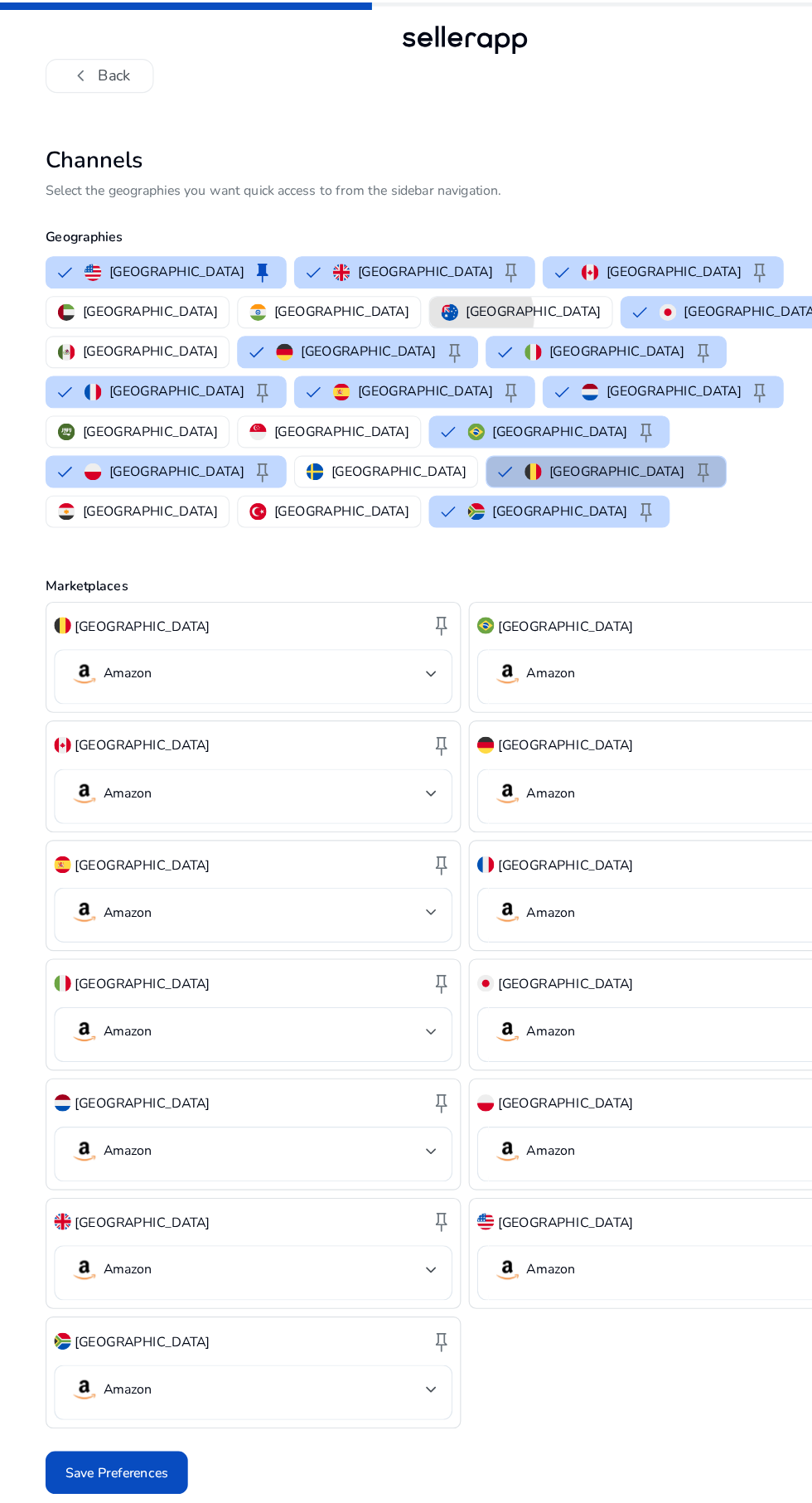
click at [385, 276] on div "[GEOGRAPHIC_DATA]" at bounding box center [455, 272] width 139 height 17
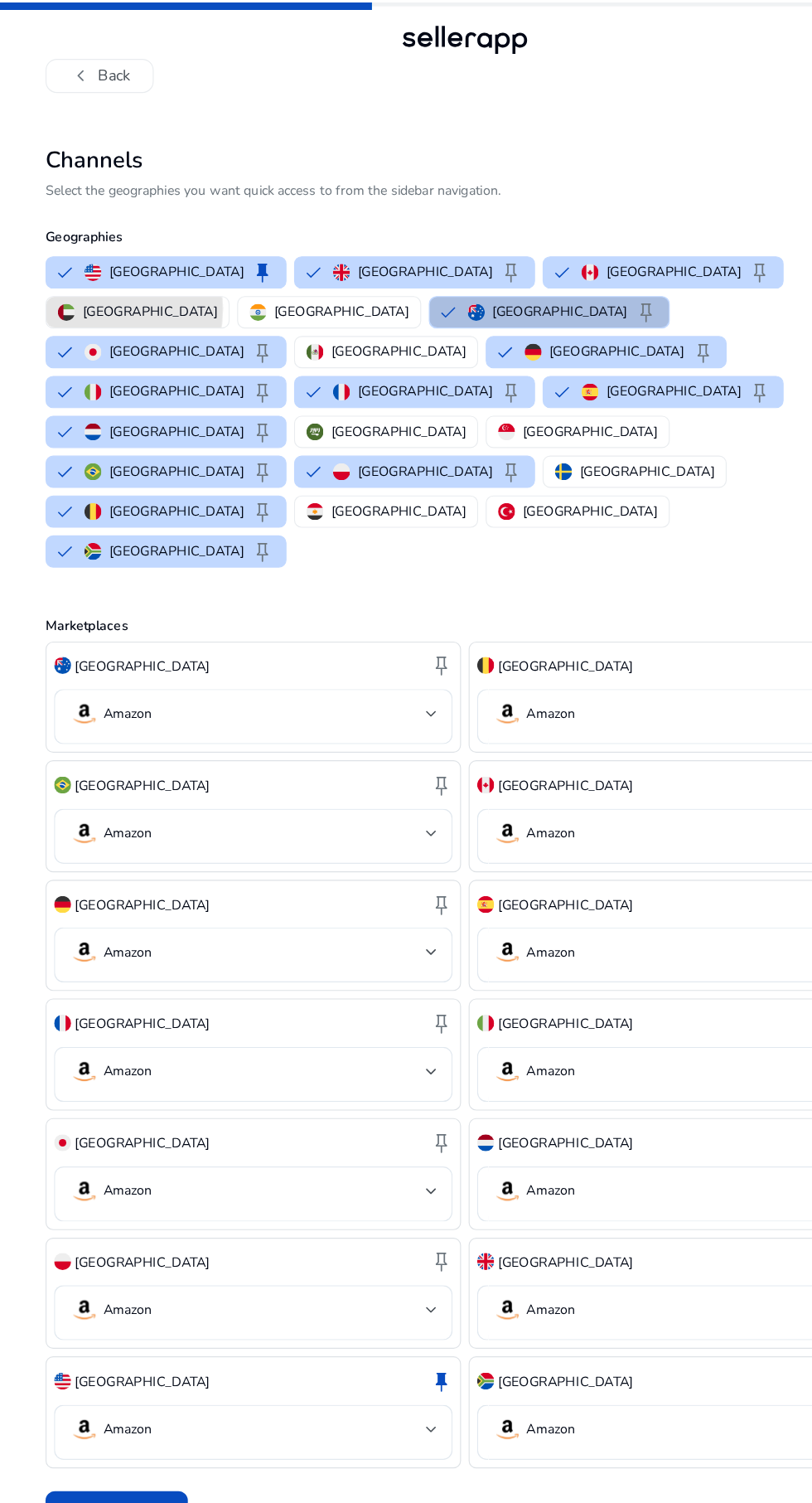
click at [66, 265] on img "button" at bounding box center [57, 273] width 15 height 15
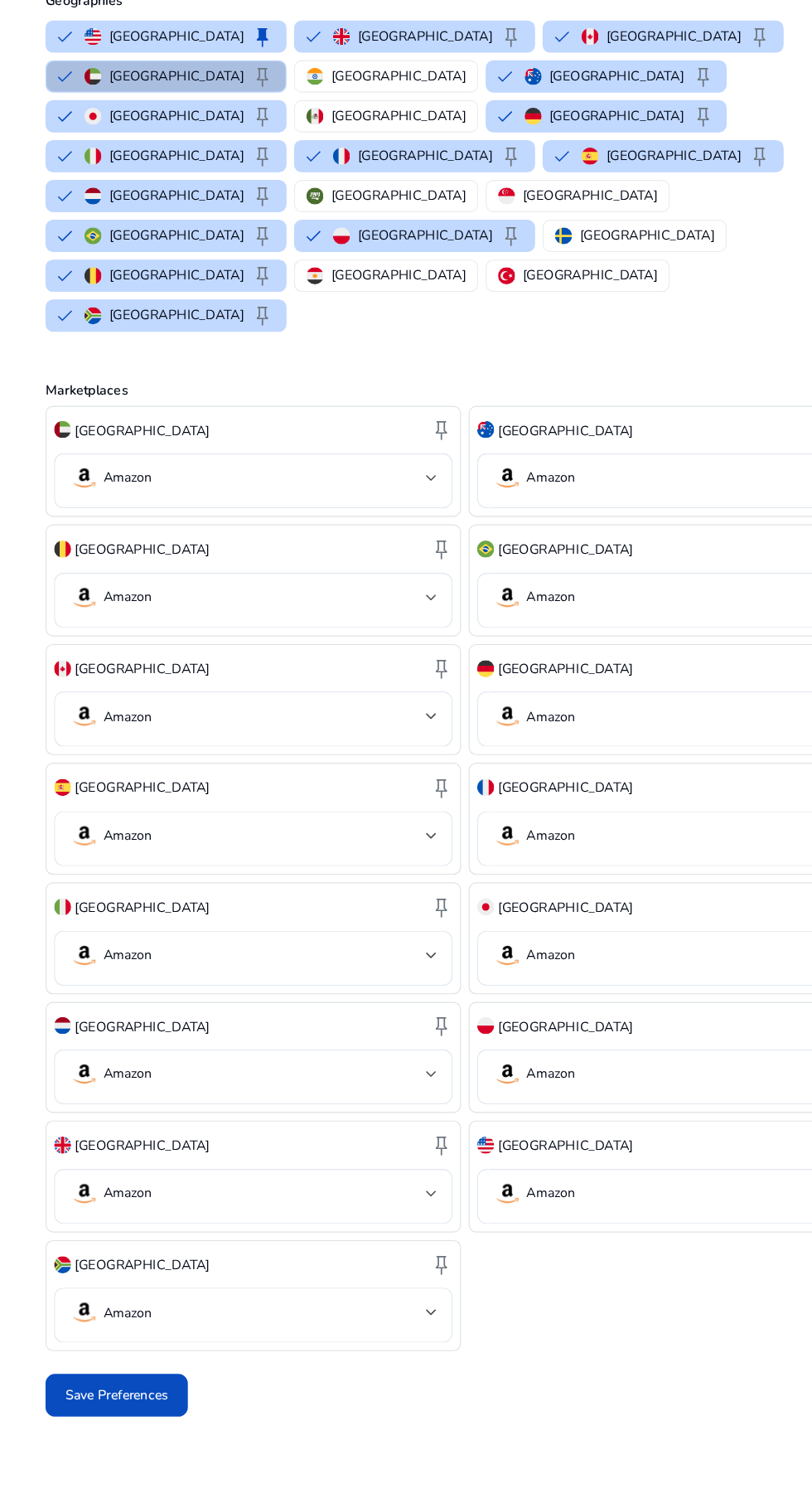
click at [485, 405] on img "button" at bounding box center [492, 412] width 15 height 15
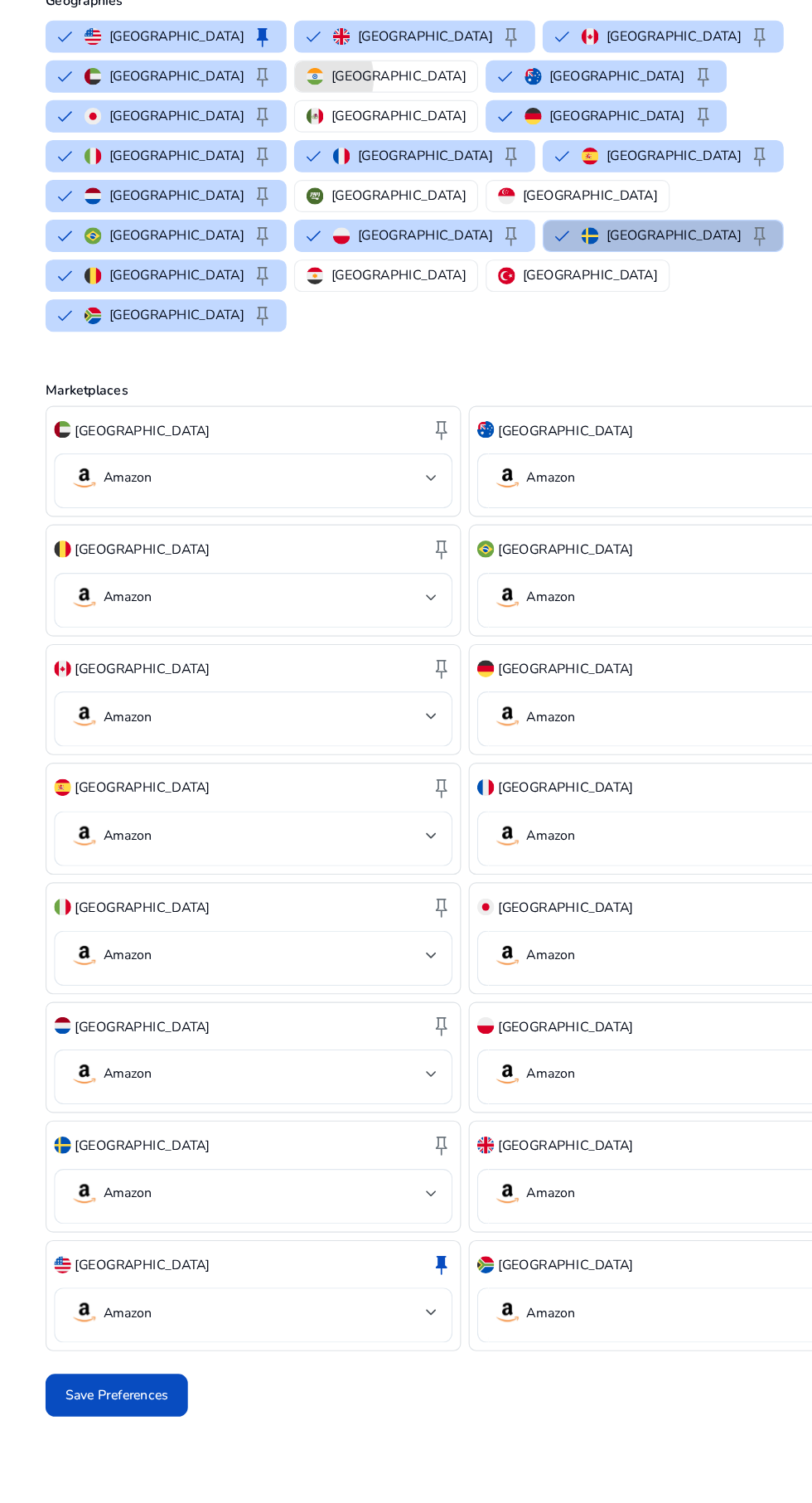
click at [268, 274] on img "button" at bounding box center [275, 273] width 15 height 15
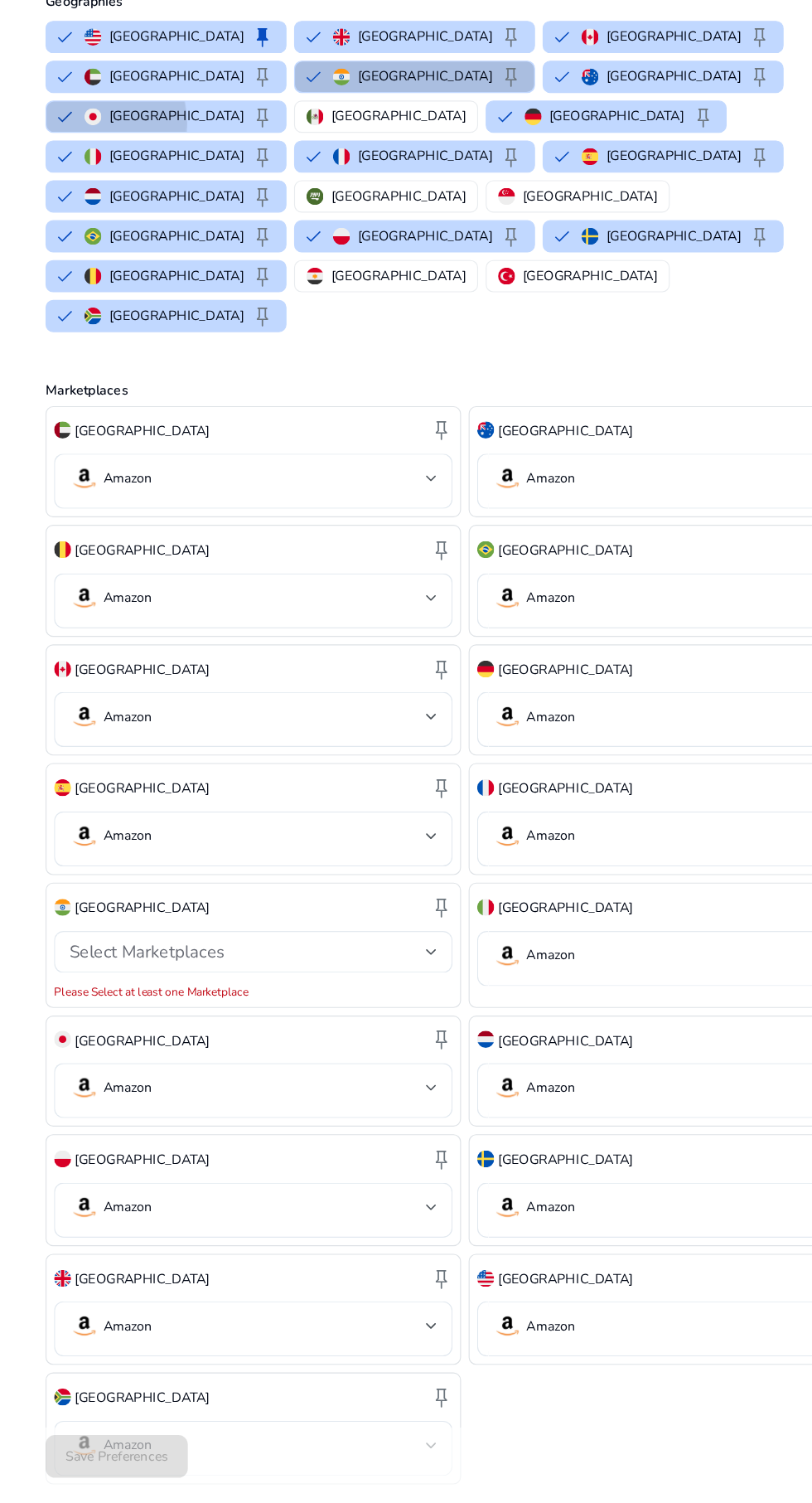
click at [250, 294] on button "Japan keep" at bounding box center [145, 307] width 209 height 26
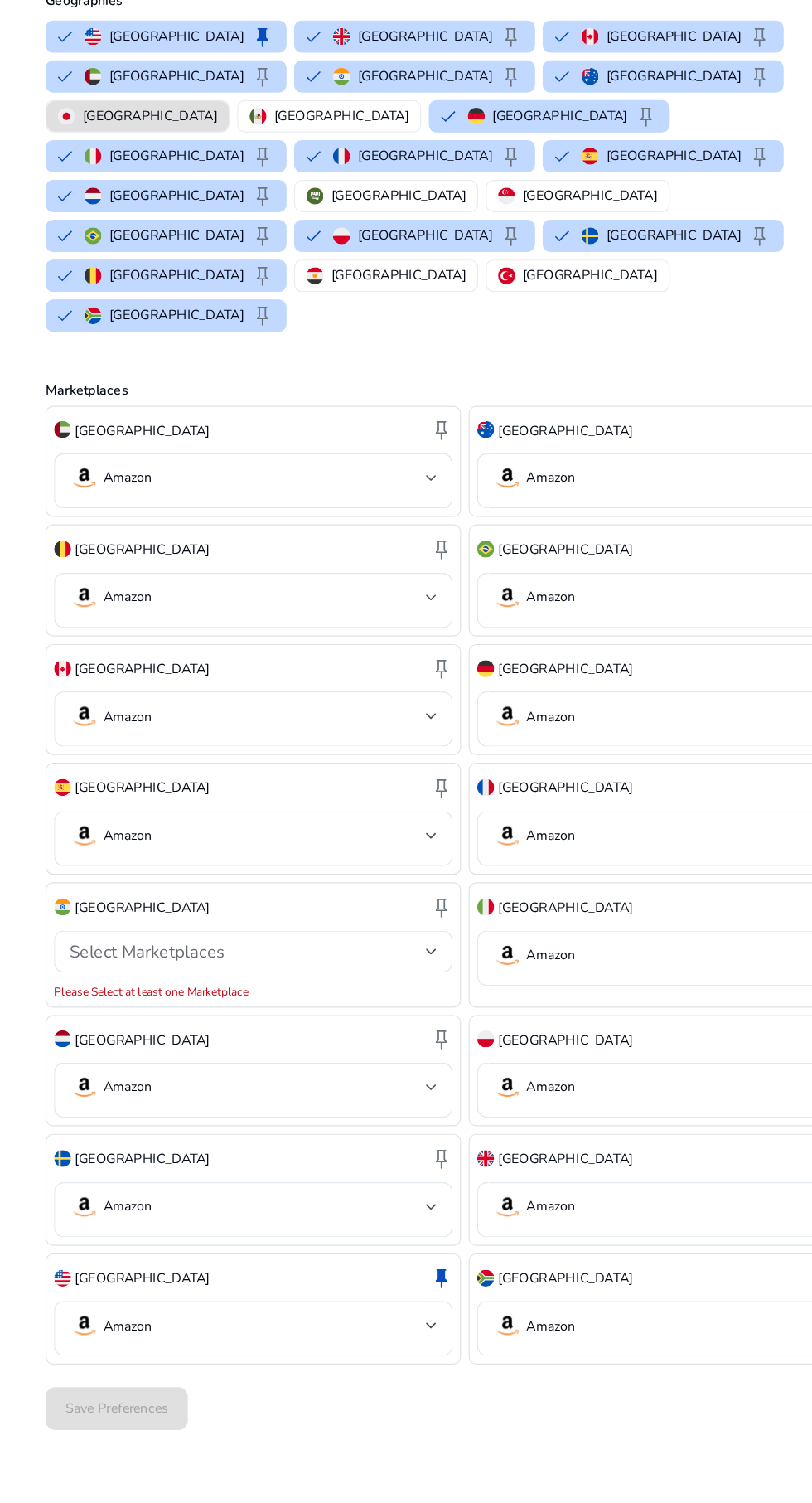
click at [250, 364] on button "Netherlands keep" at bounding box center [145, 376] width 209 height 26
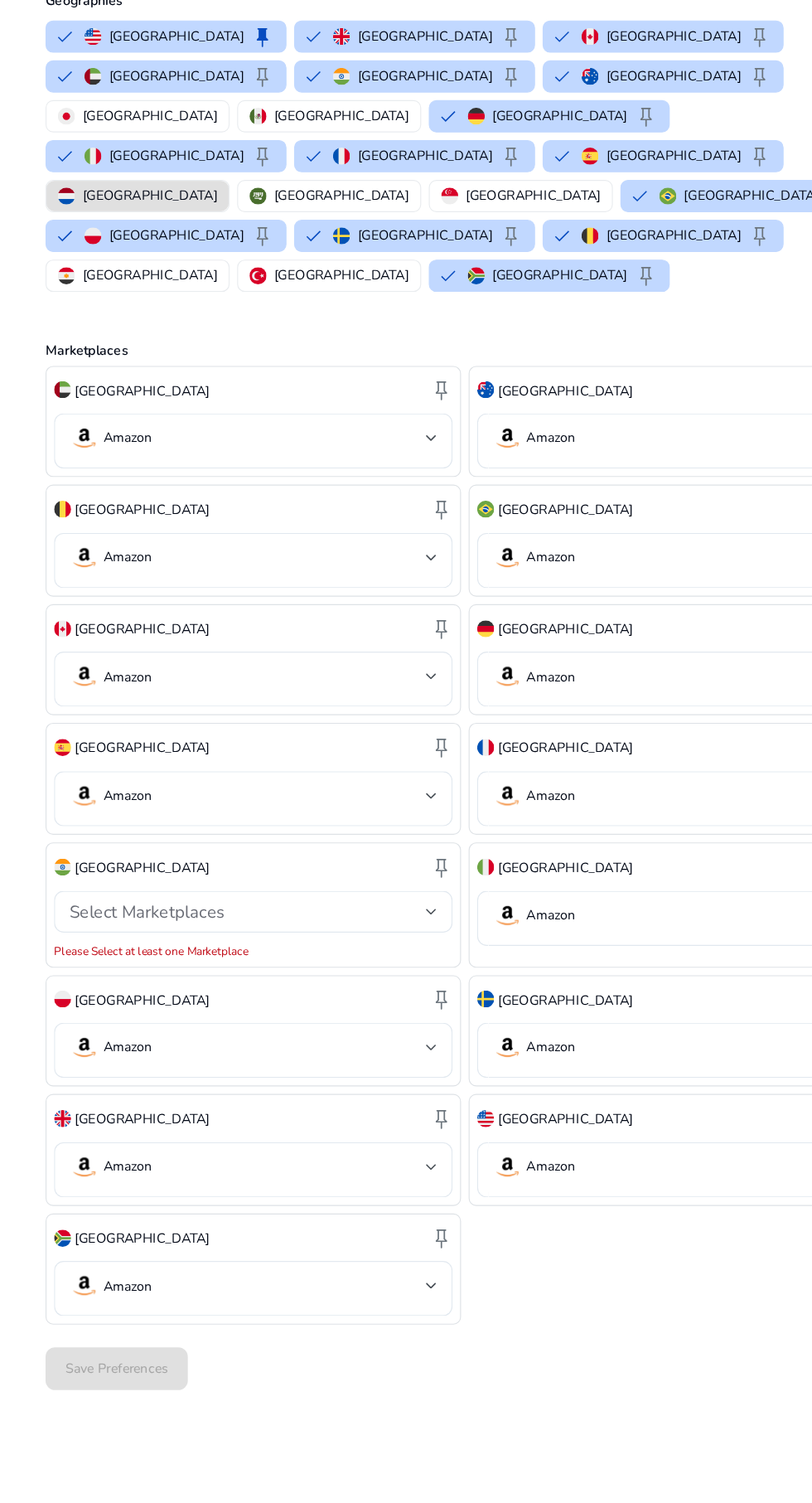
click at [475, 398] on button "Belgium keep" at bounding box center [579, 411] width 209 height 26
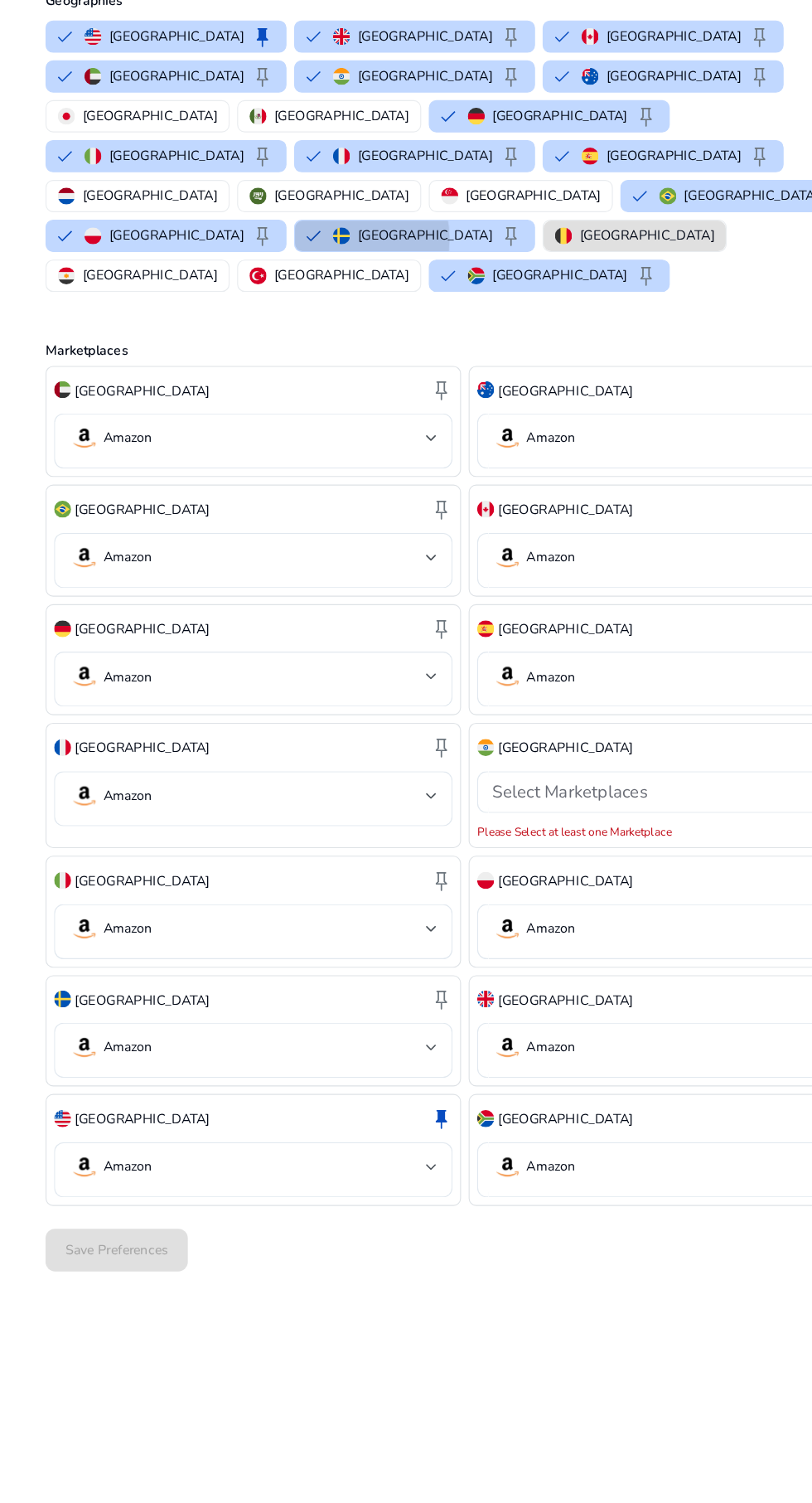
click at [258, 398] on button "Sweden keep" at bounding box center [362, 411] width 209 height 26
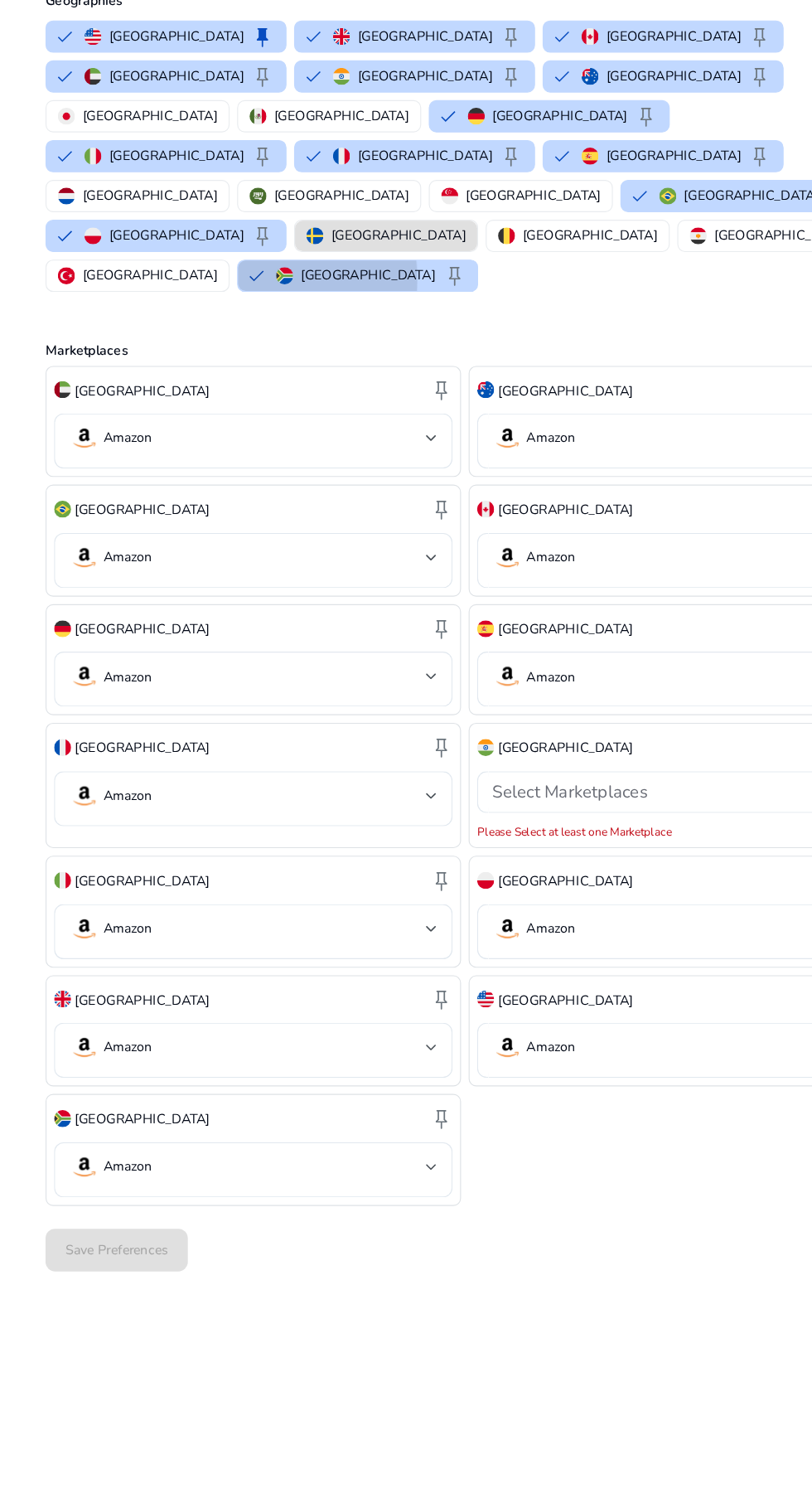
click at [416, 434] on button "[GEOGRAPHIC_DATA] keep" at bounding box center [312, 447] width 209 height 26
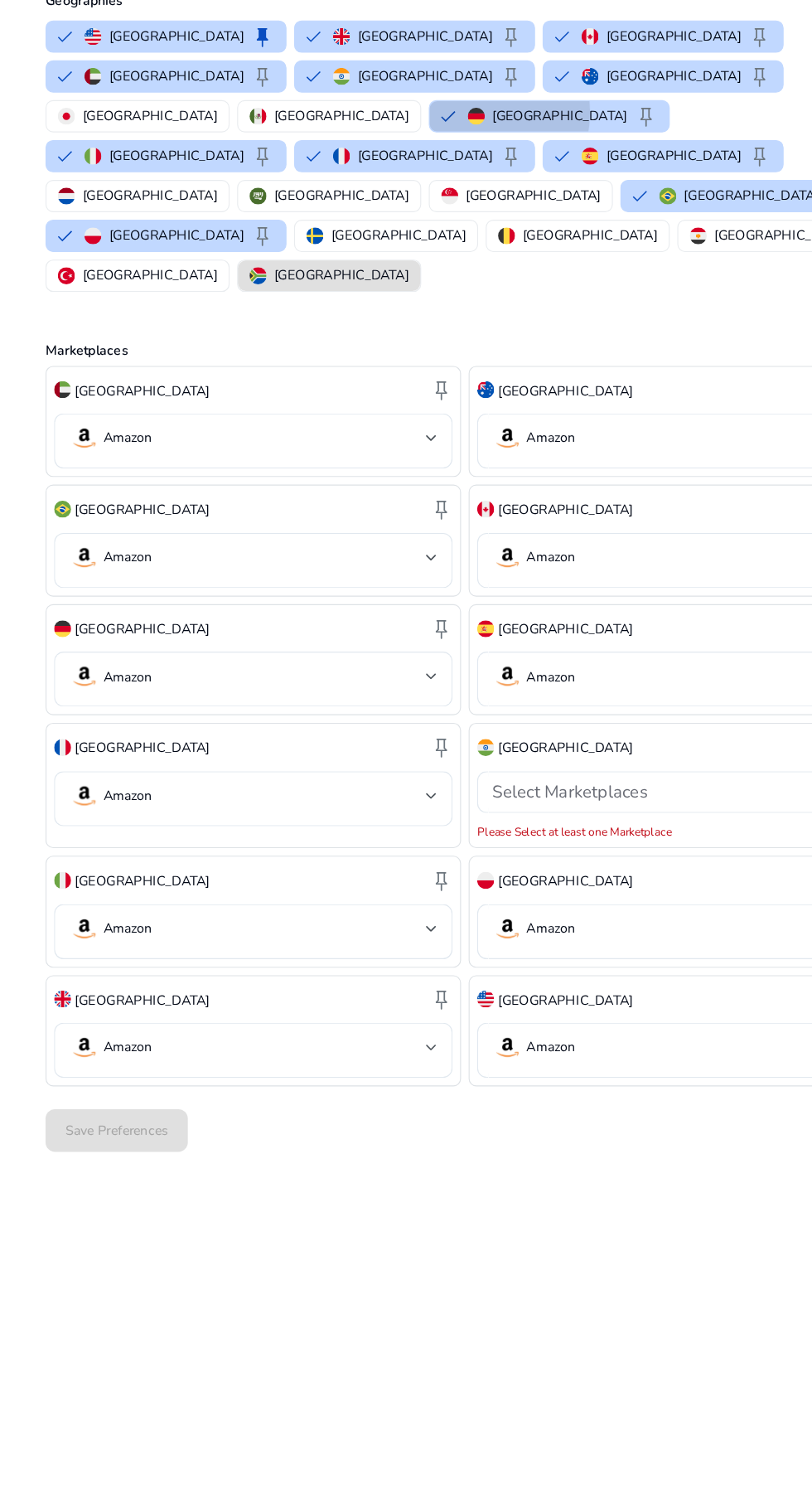
click at [494, 294] on button "Germany keep" at bounding box center [479, 307] width 209 height 26
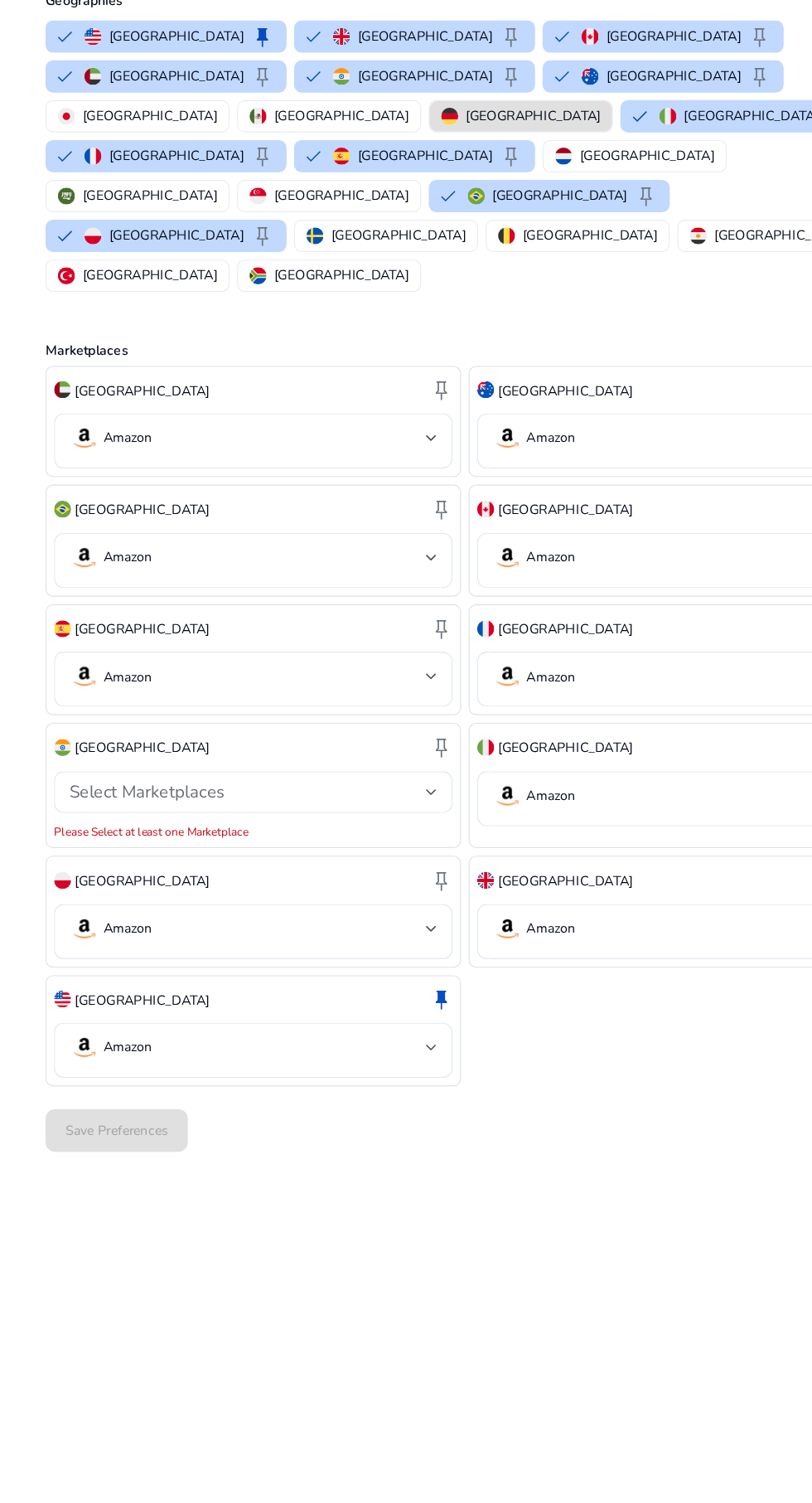
click at [581, 294] on button "Italy keep" at bounding box center [647, 307] width 209 height 26
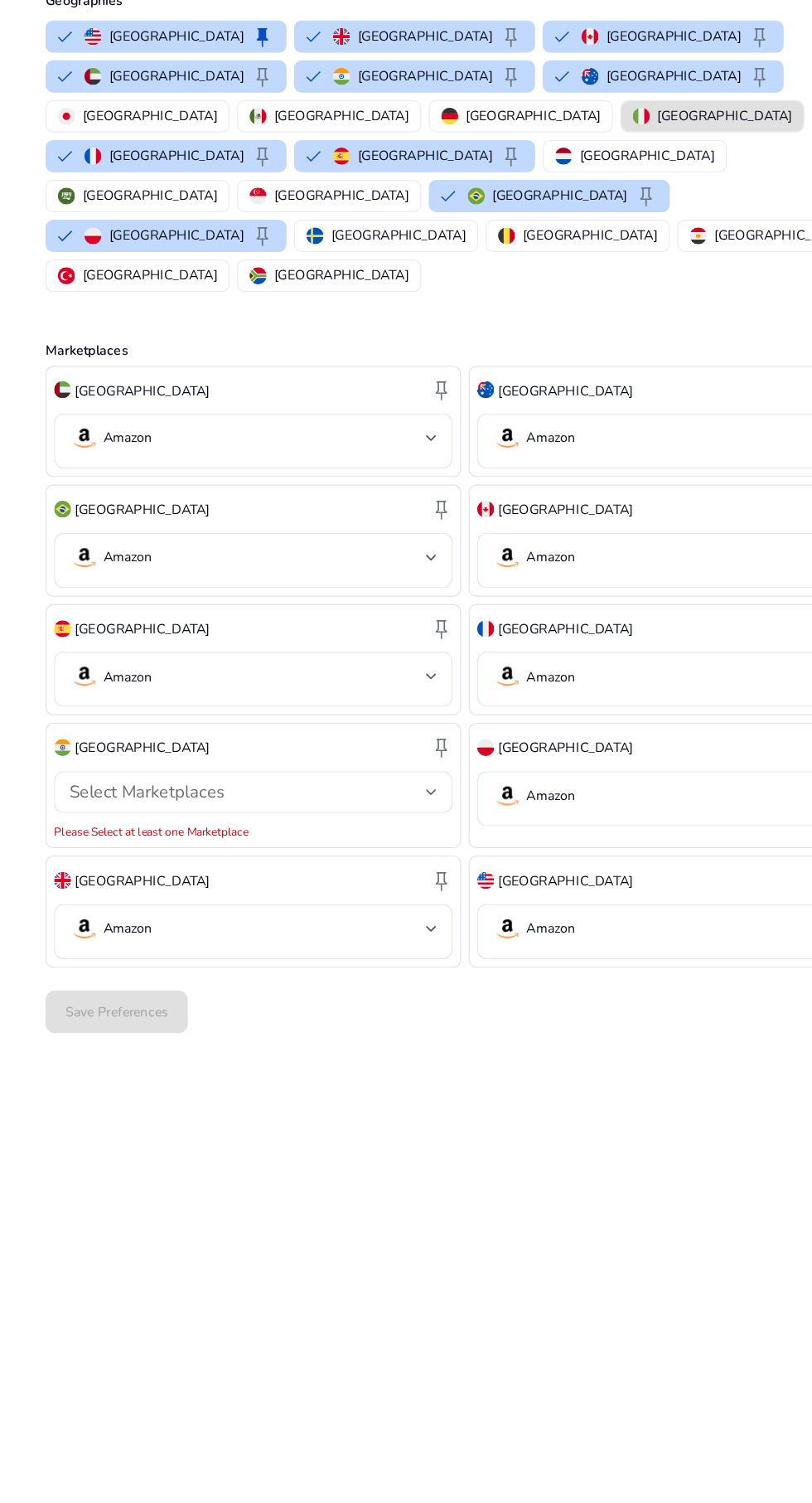
click at [584, 364] on button "Brazil keep" at bounding box center [479, 376] width 209 height 26
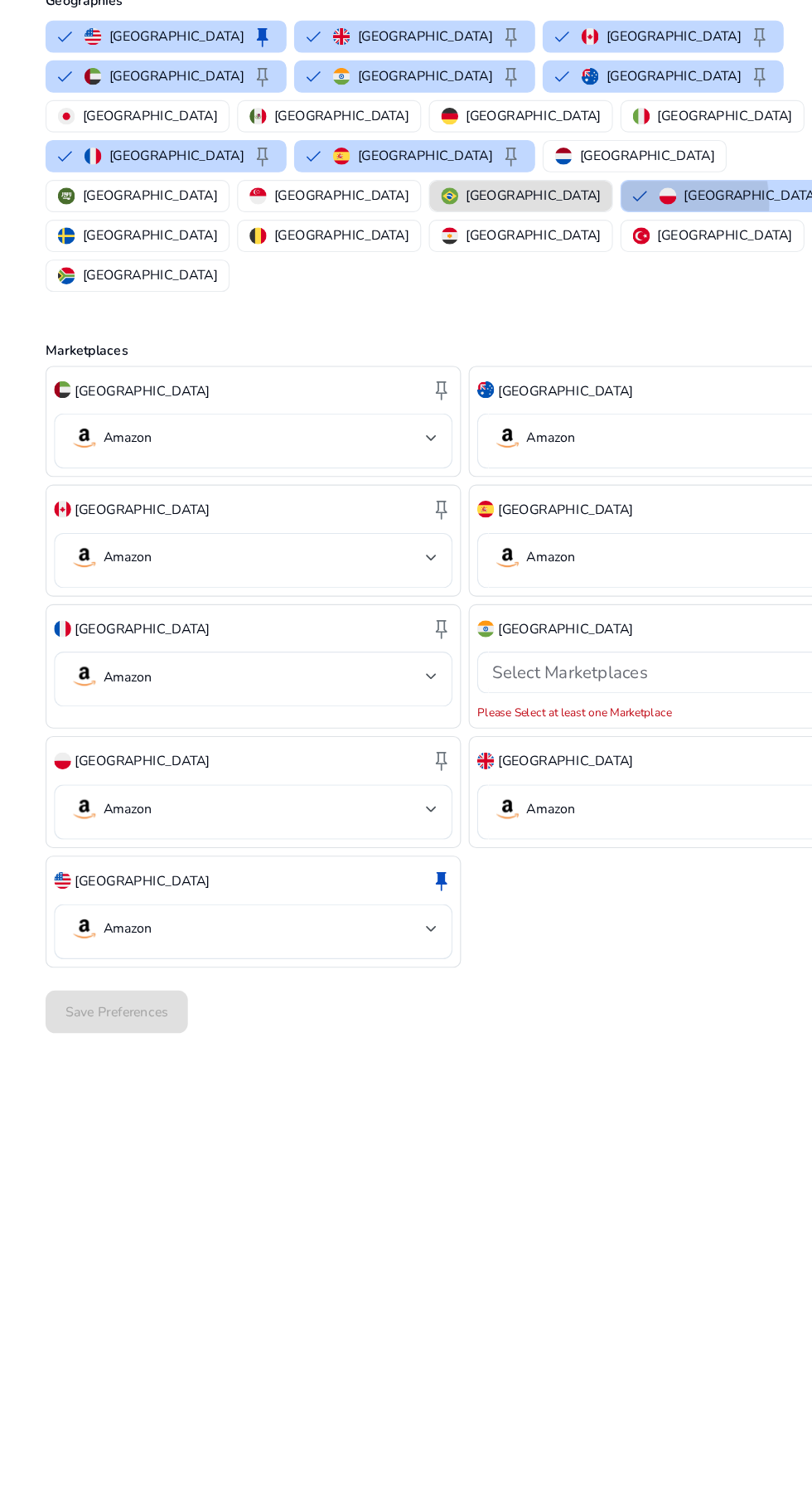
click at [543, 364] on button "Poland keep" at bounding box center [647, 376] width 209 height 26
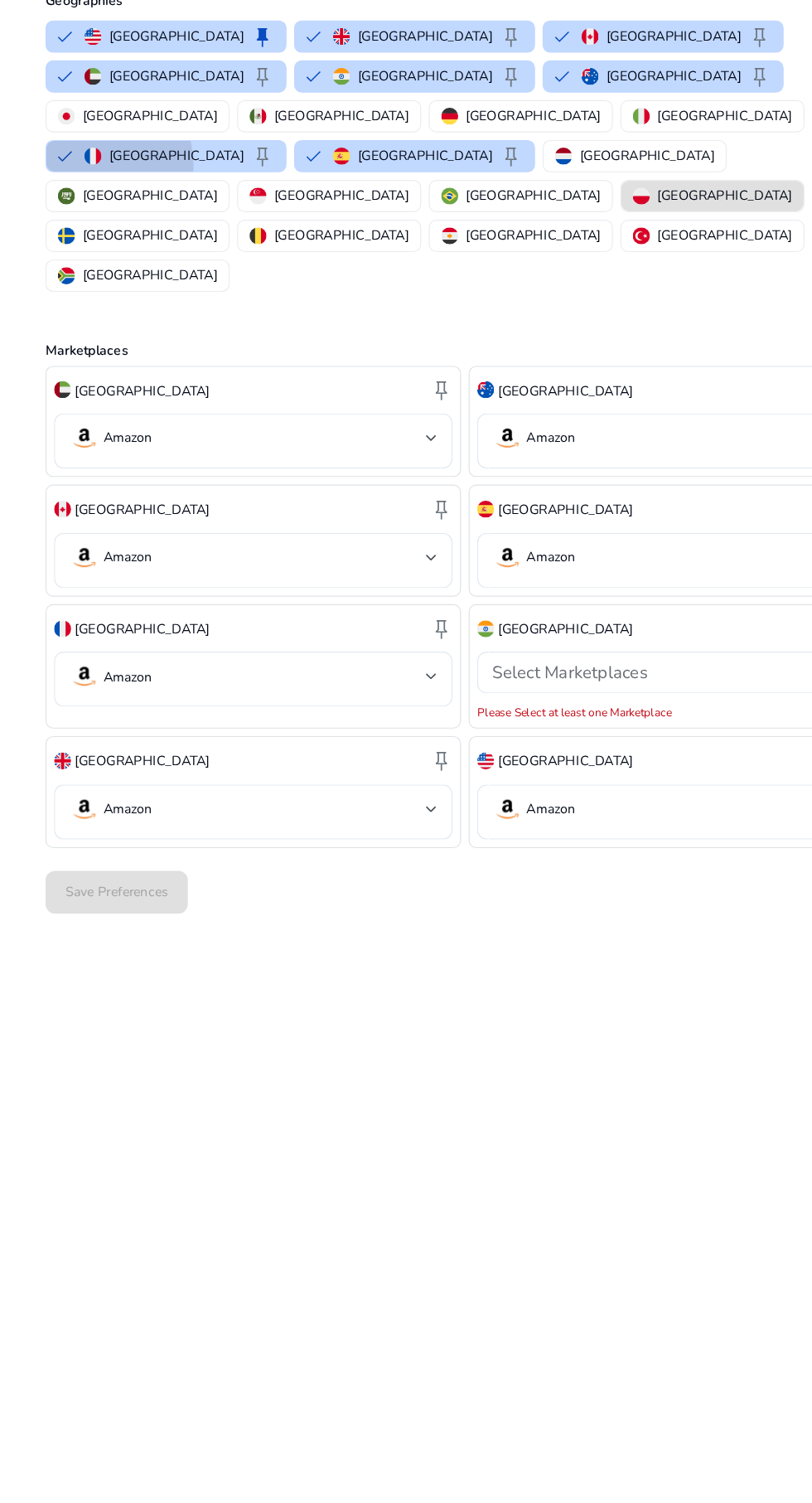
click at [66, 329] on button "France keep" at bounding box center [145, 342] width 209 height 26
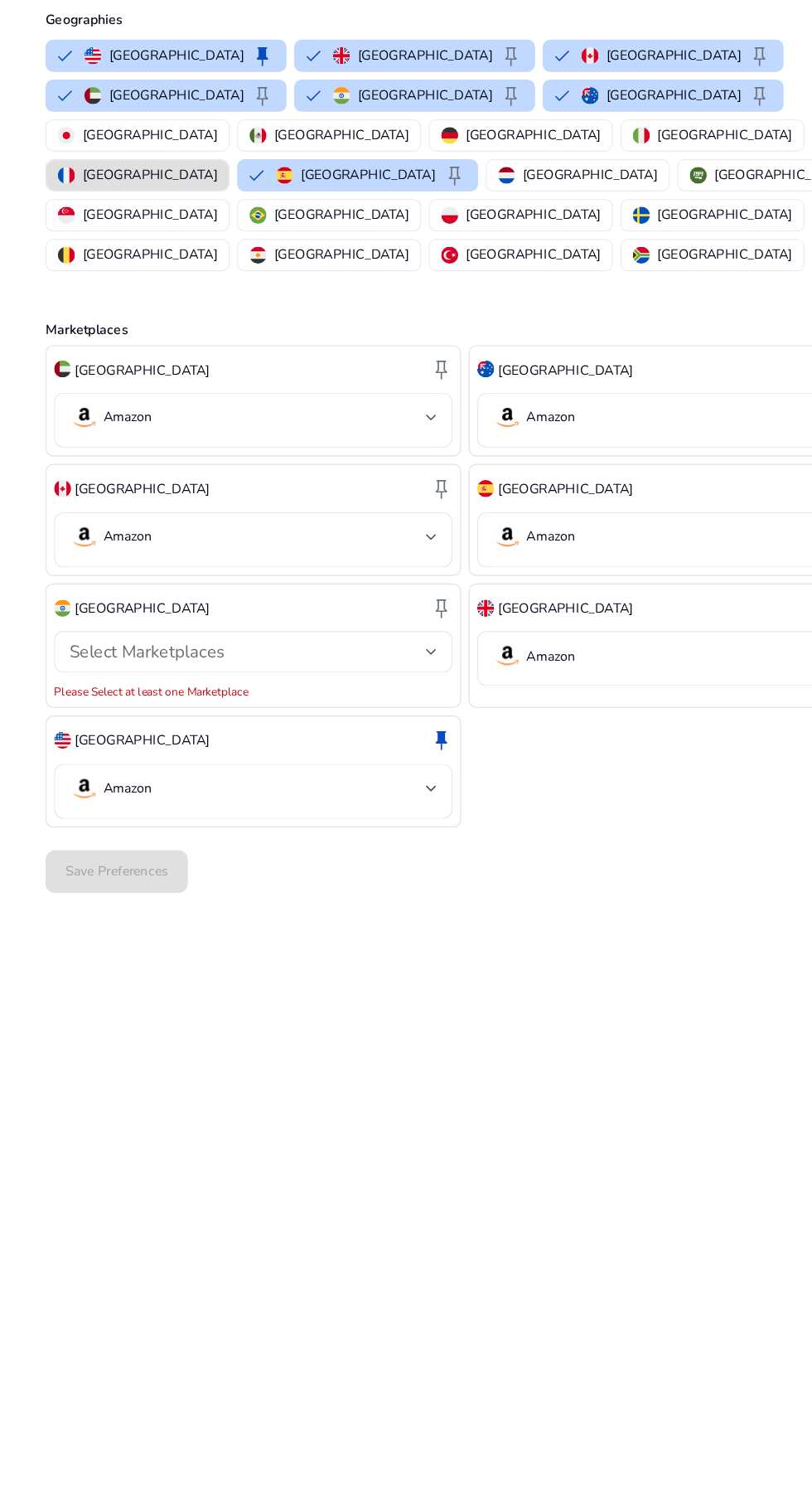
scroll to position [31, 0]
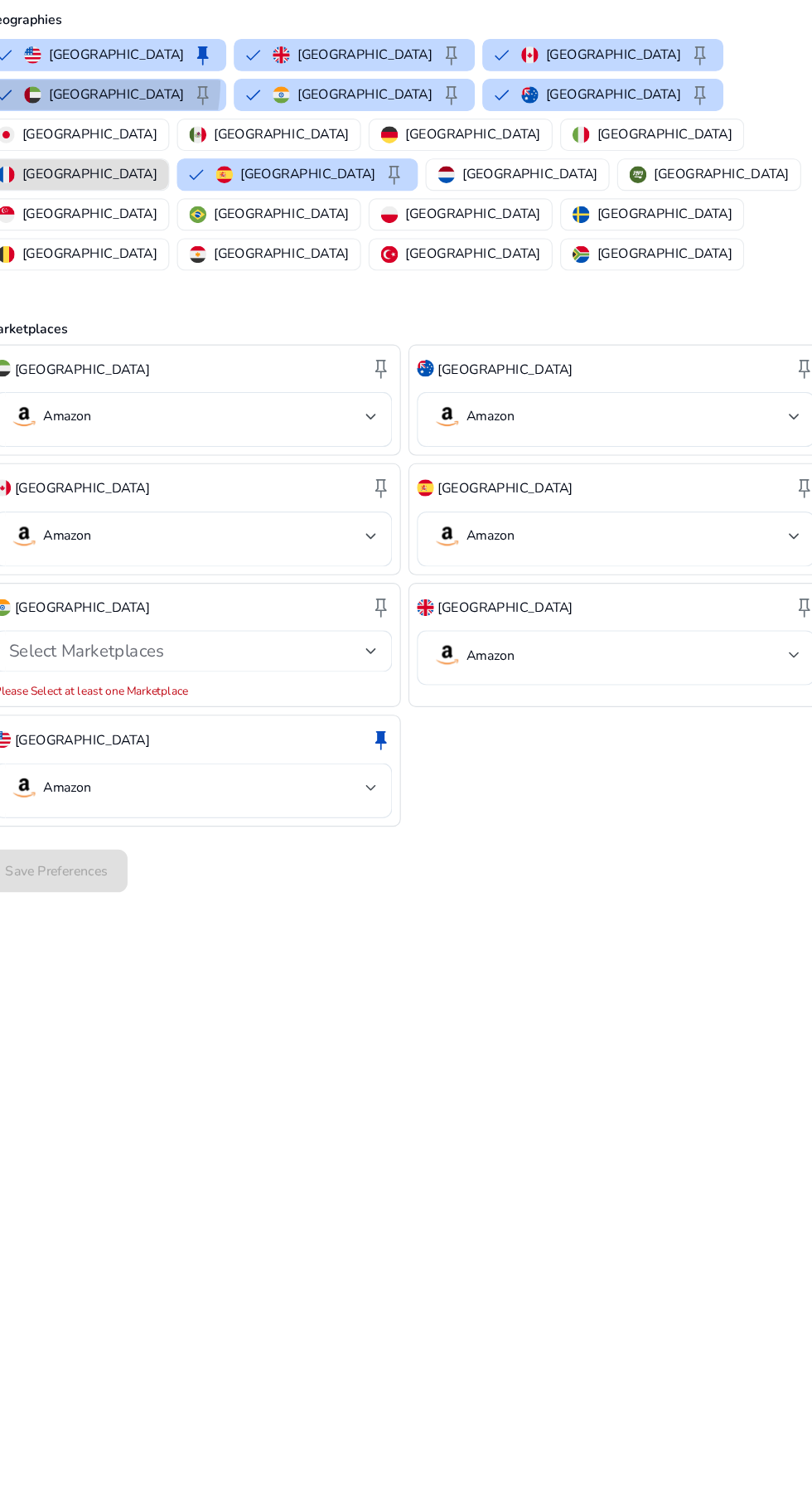
click at [88, 265] on img "button" at bounding box center [81, 273] width 15 height 15
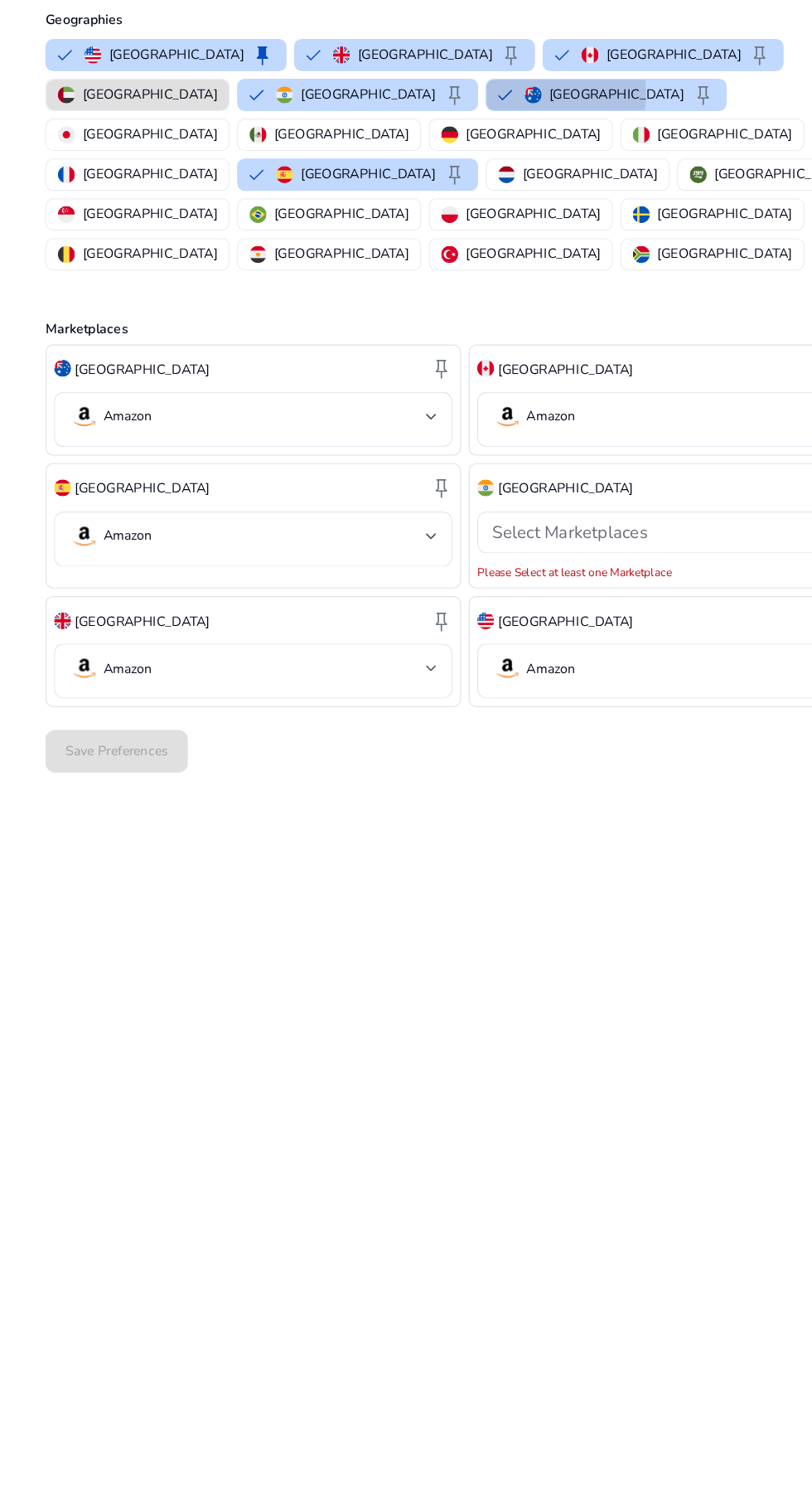
click at [426, 260] on button "Australia keep" at bounding box center [529, 273] width 209 height 26
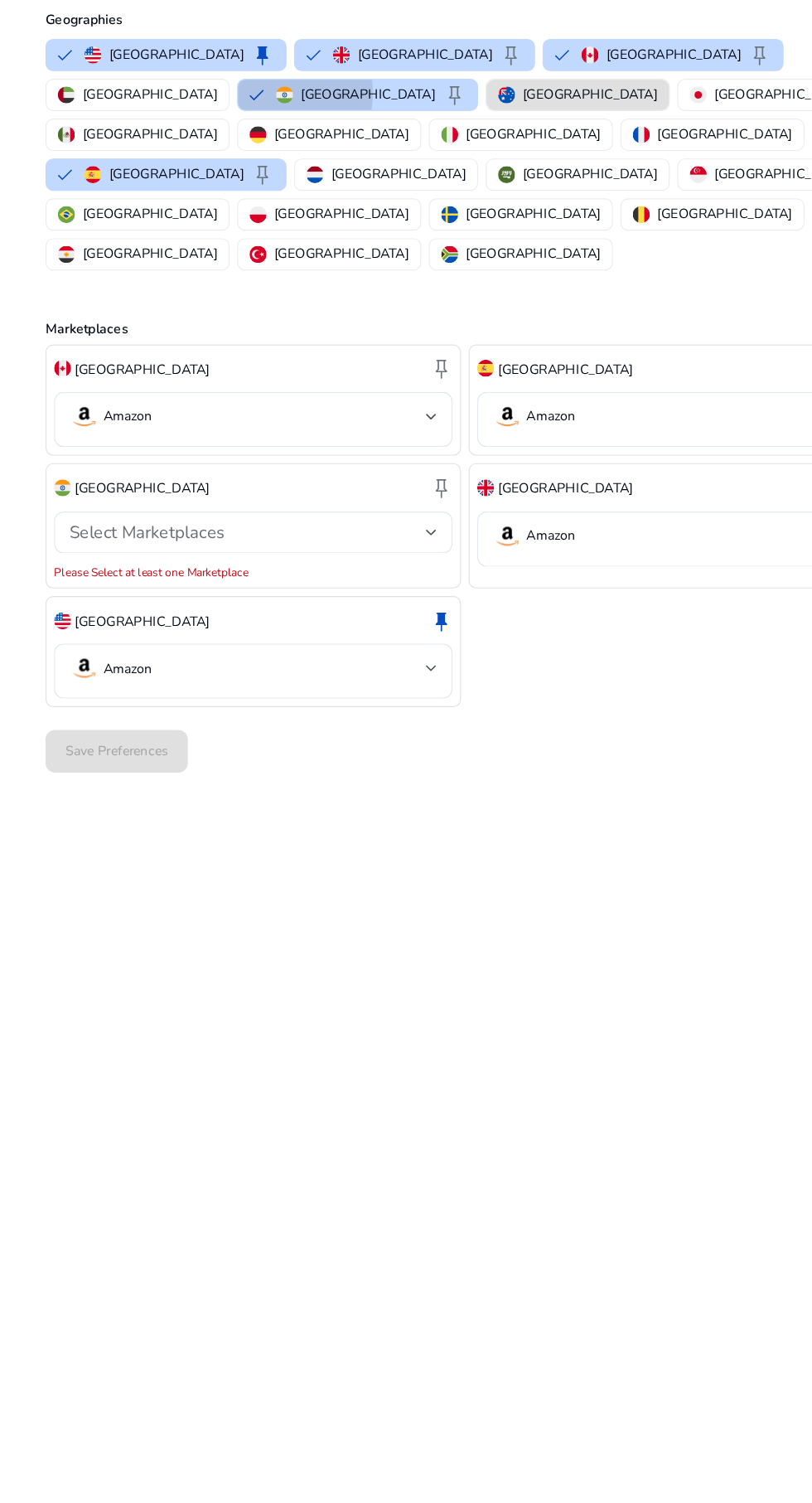
click at [208, 260] on button "India keep" at bounding box center [312, 273] width 209 height 26
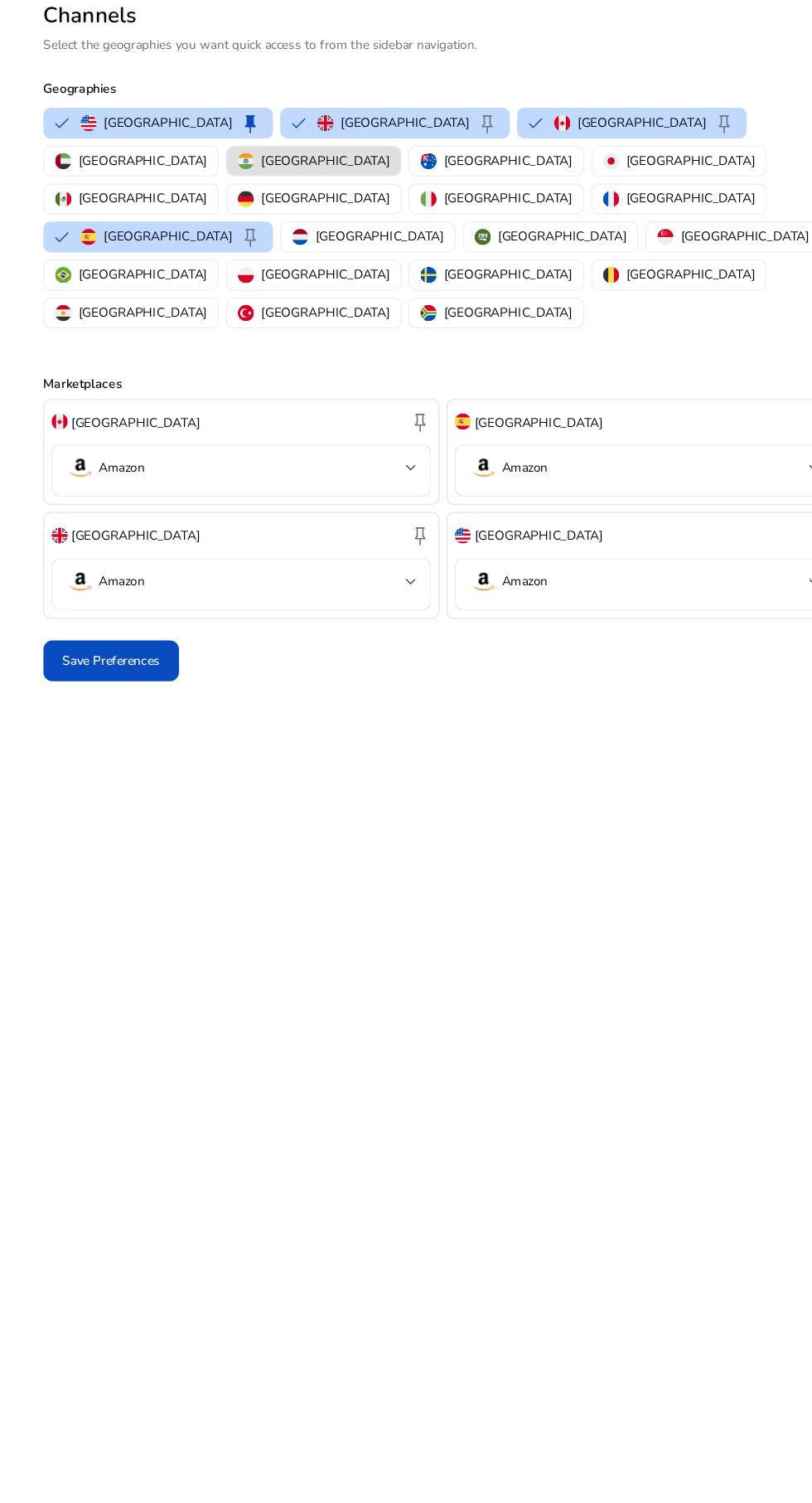
scroll to position [30, 0]
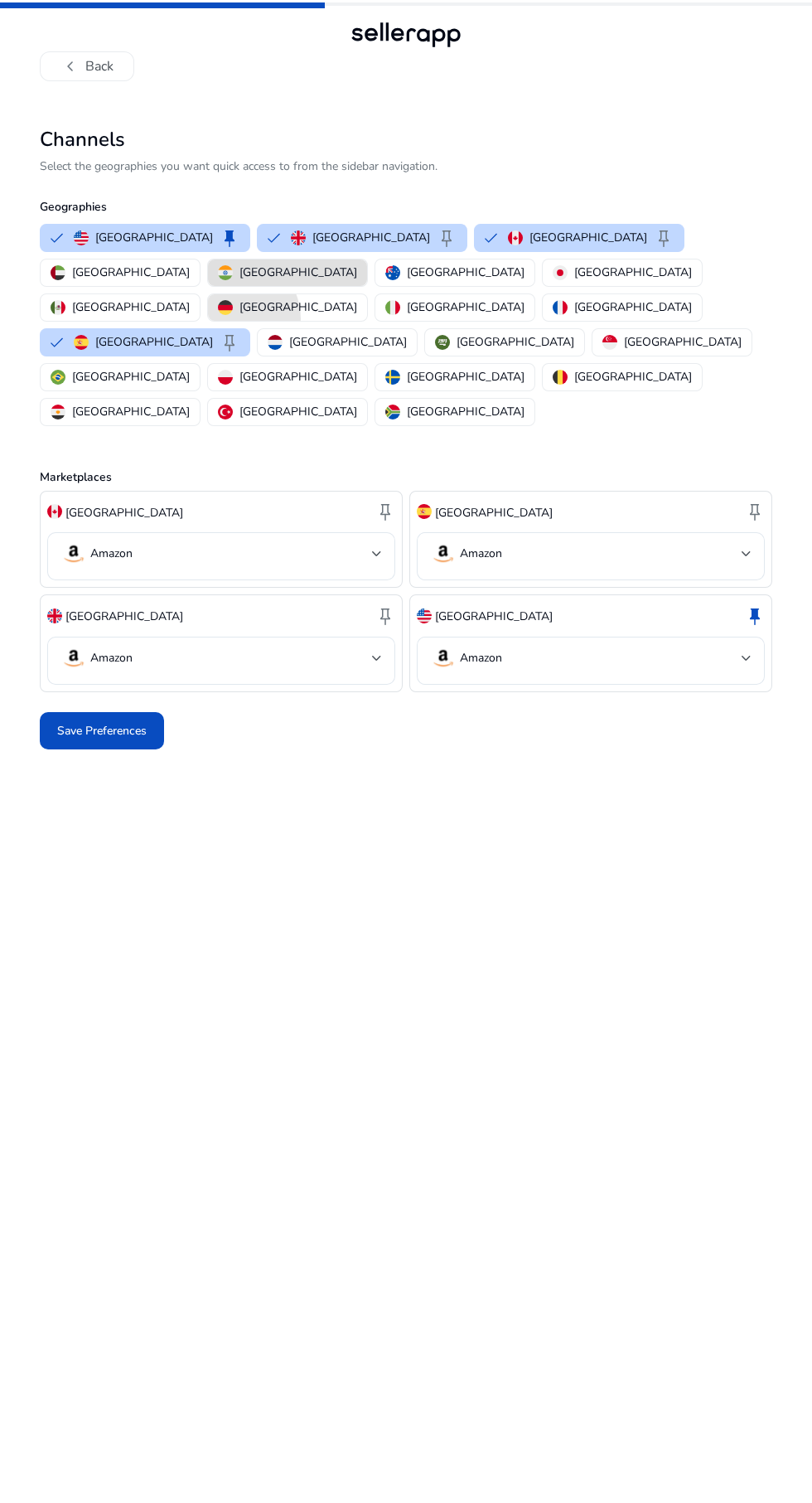
click at [233, 300] on img "button" at bounding box center [225, 307] width 15 height 15
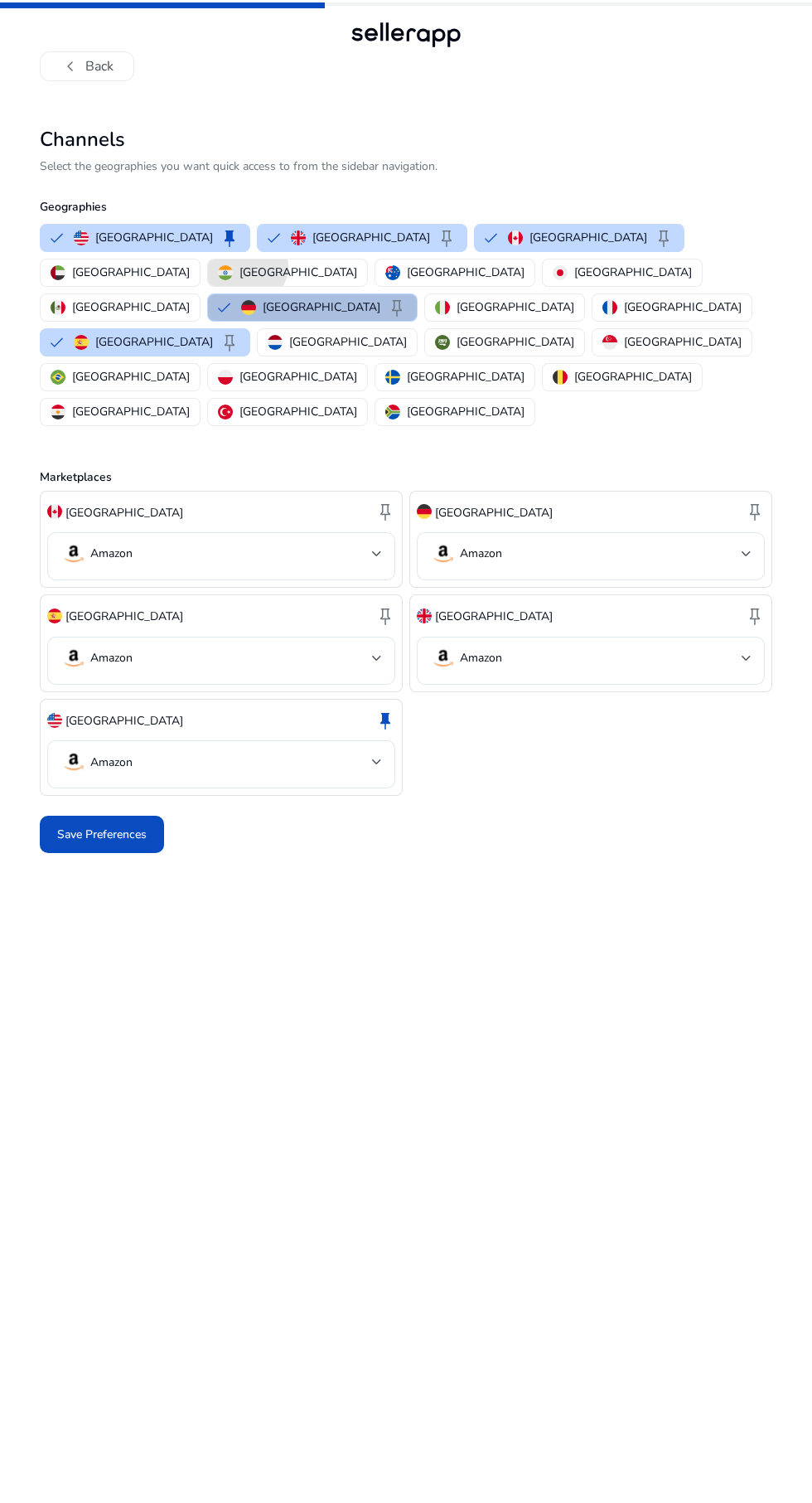
click at [357, 263] on p "[GEOGRAPHIC_DATA]" at bounding box center [298, 272] width 118 height 17
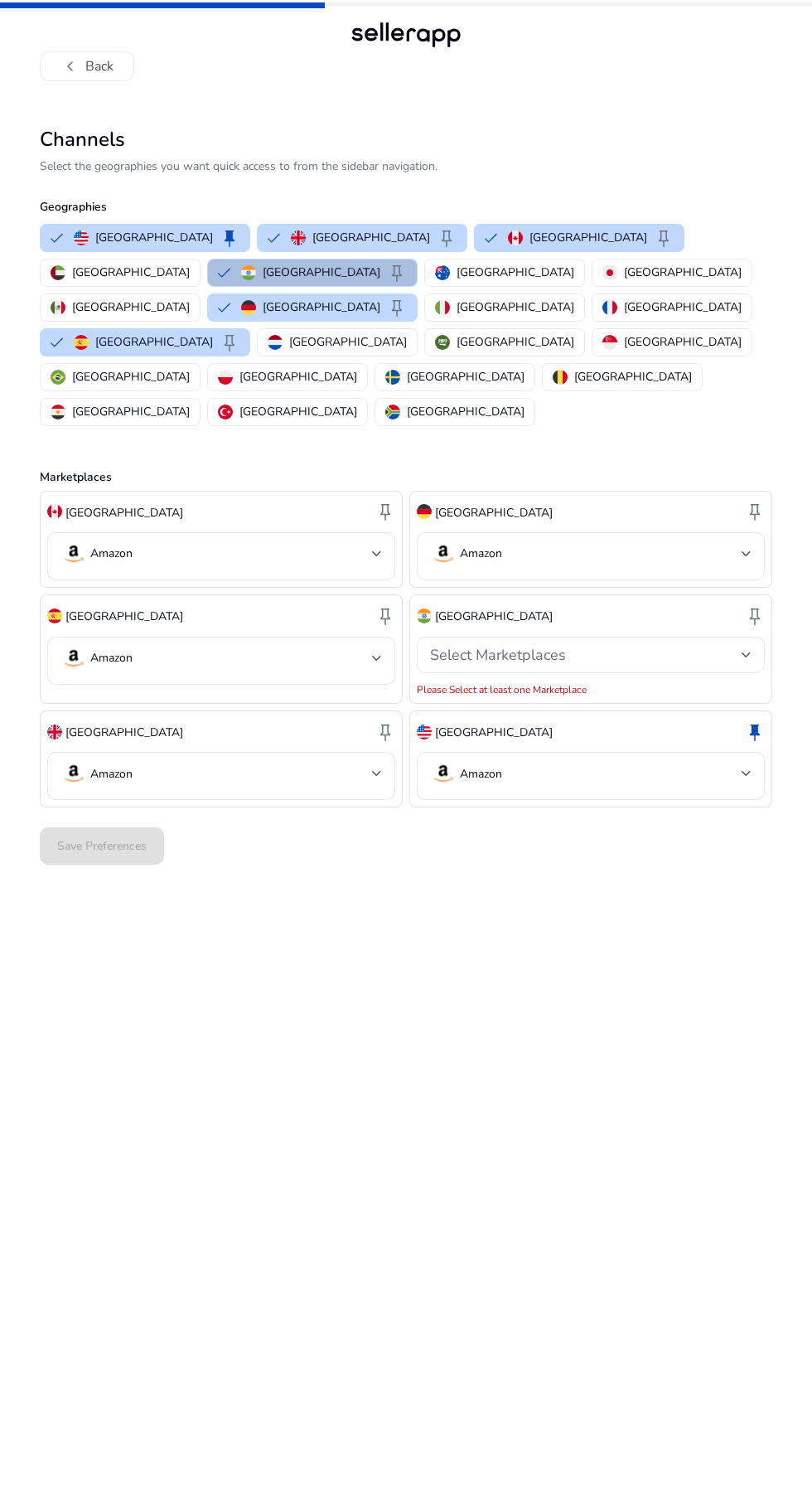
click at [208, 260] on button "India keep" at bounding box center [312, 273] width 209 height 26
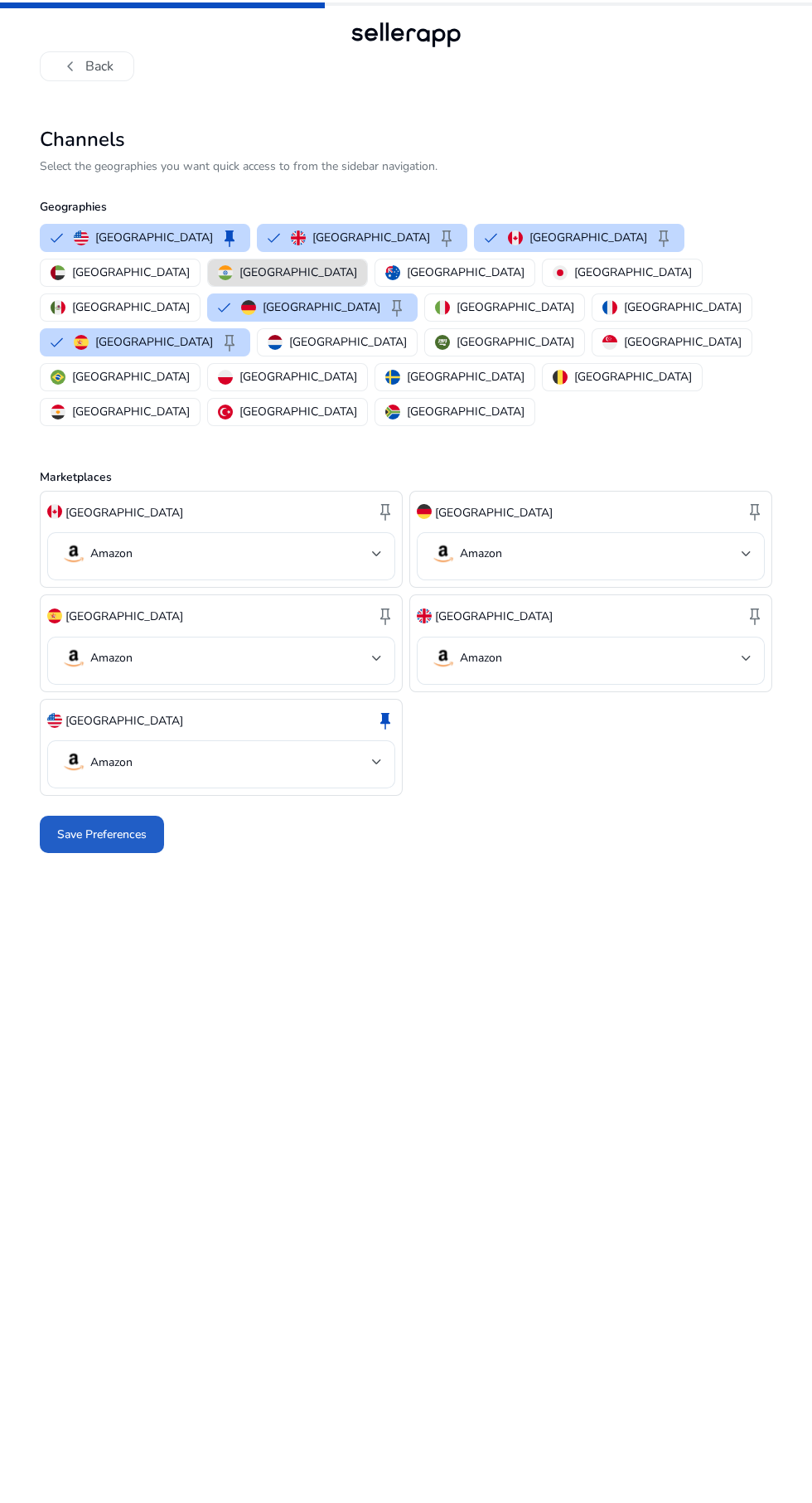
click at [142, 826] on span "Save Preferences" at bounding box center [102, 834] width 89 height 17
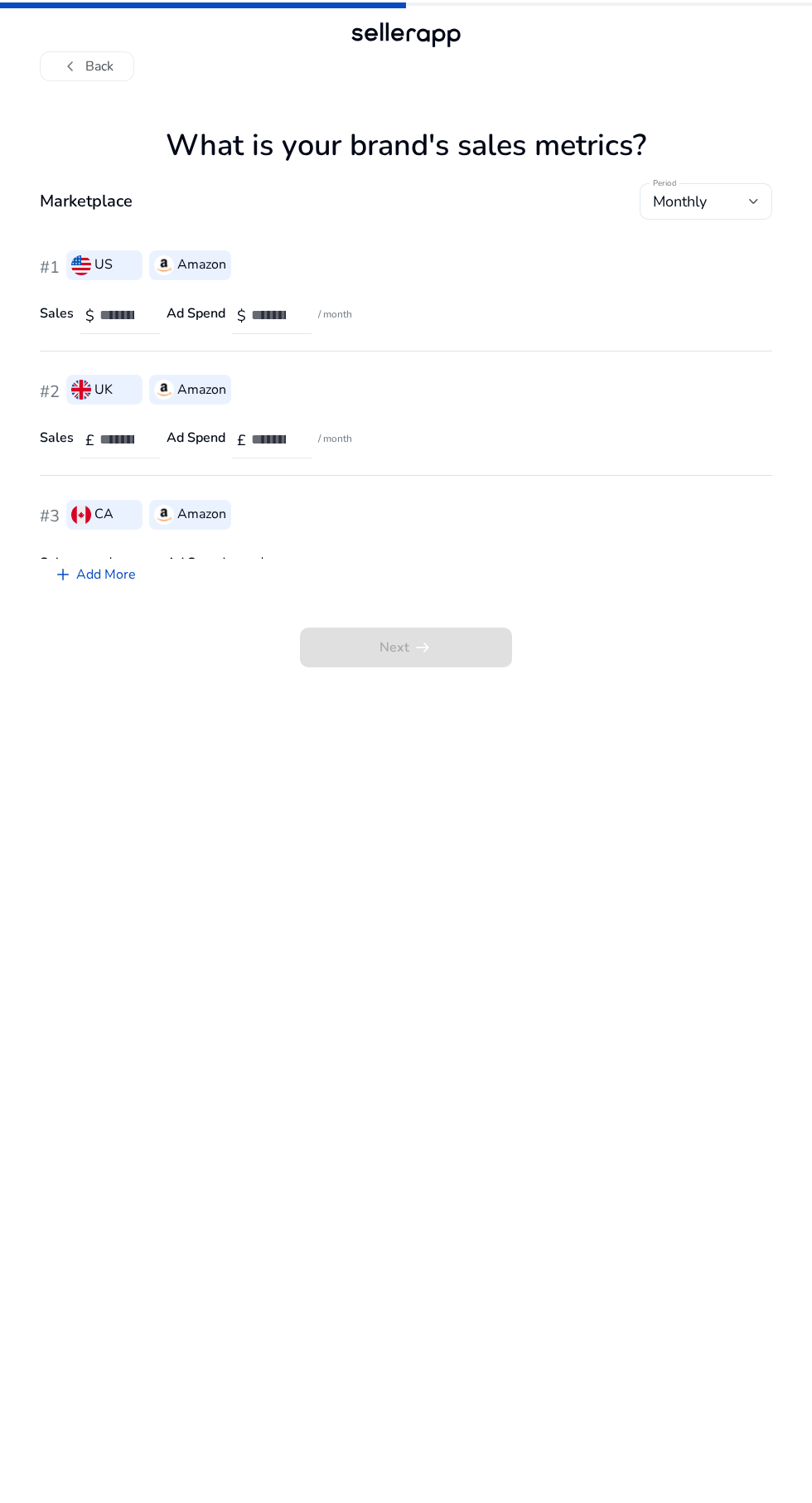
click at [108, 306] on input "number" at bounding box center [123, 315] width 47 height 18
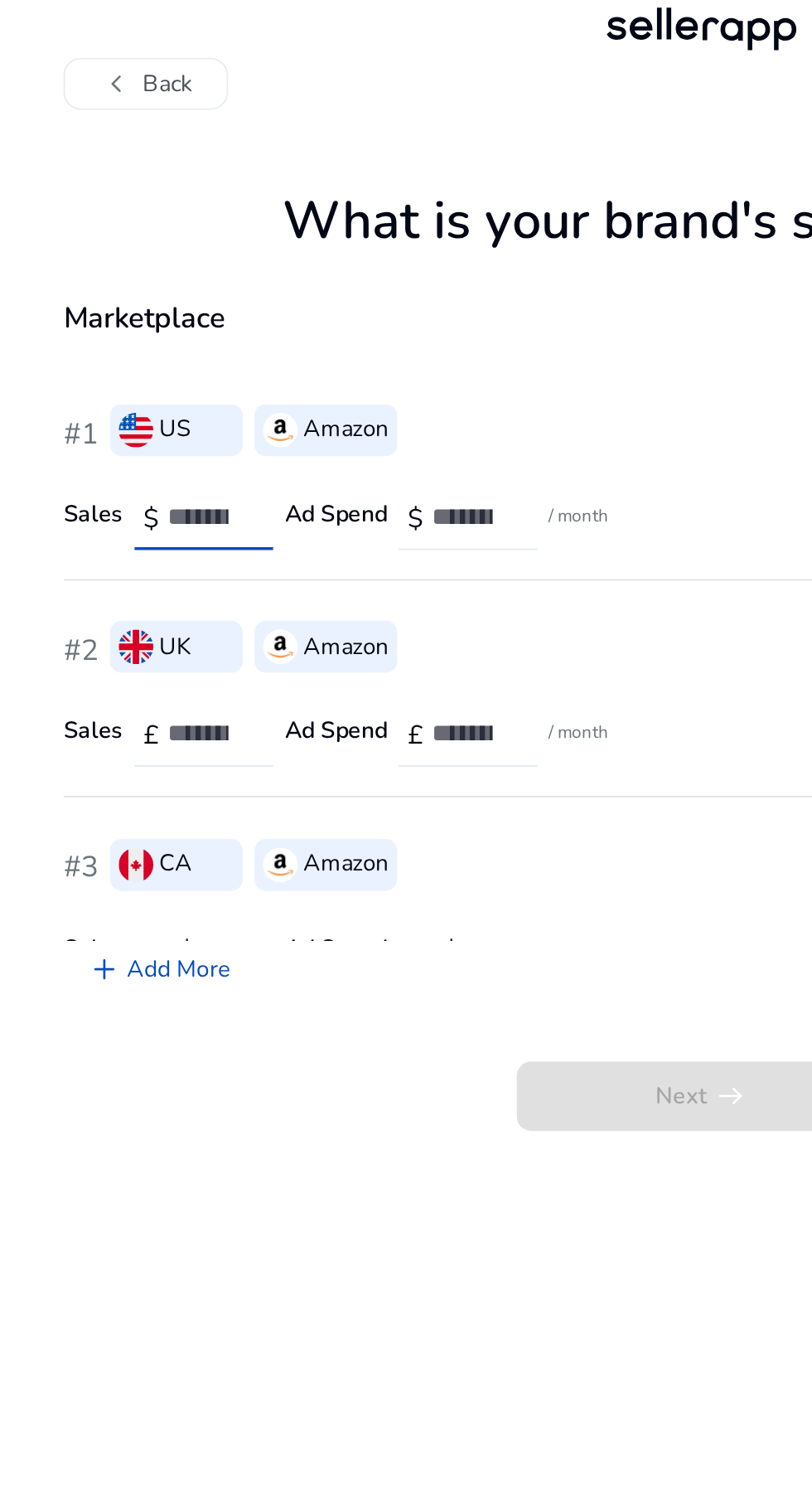
type input "*"
click at [274, 306] on input "number" at bounding box center [275, 315] width 47 height 18
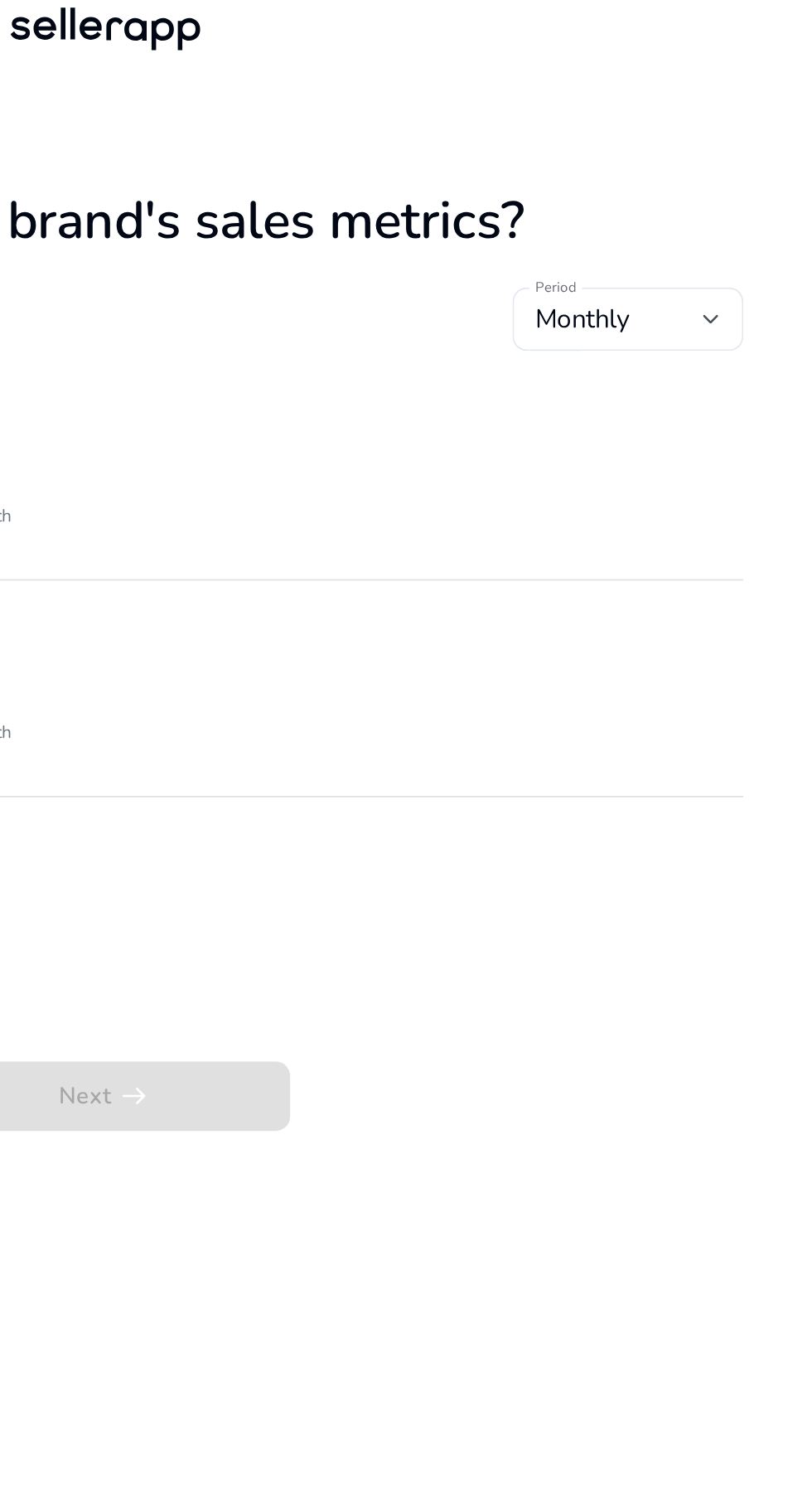
click at [755, 198] on div at bounding box center [754, 201] width 10 height 6
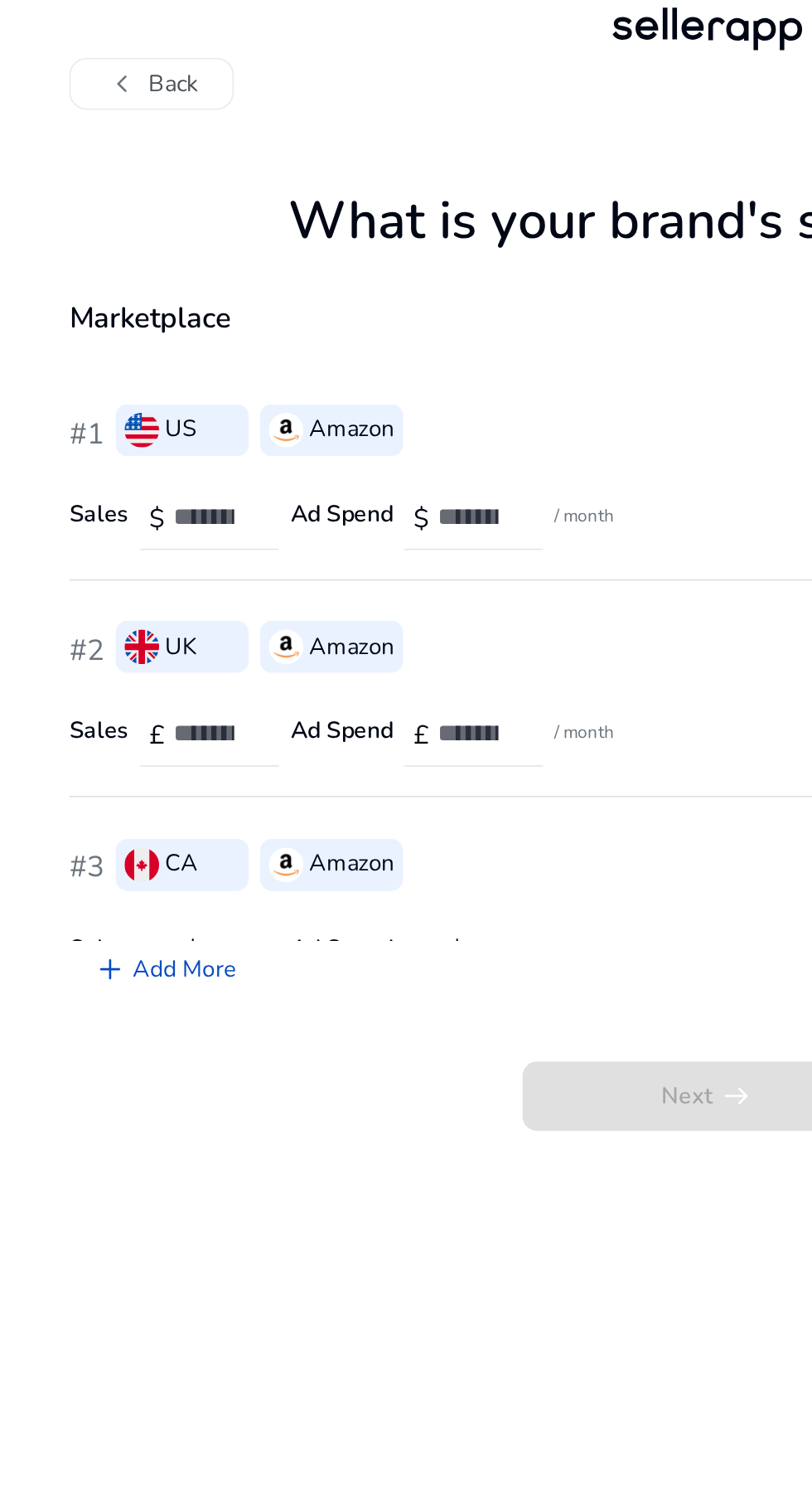
click at [107, 407] on div at bounding box center [406, 751] width 812 height 1503
click at [134, 306] on input "***" at bounding box center [123, 315] width 47 height 18
type input "*"
type input "***"
click at [115, 430] on input "number" at bounding box center [123, 439] width 47 height 18
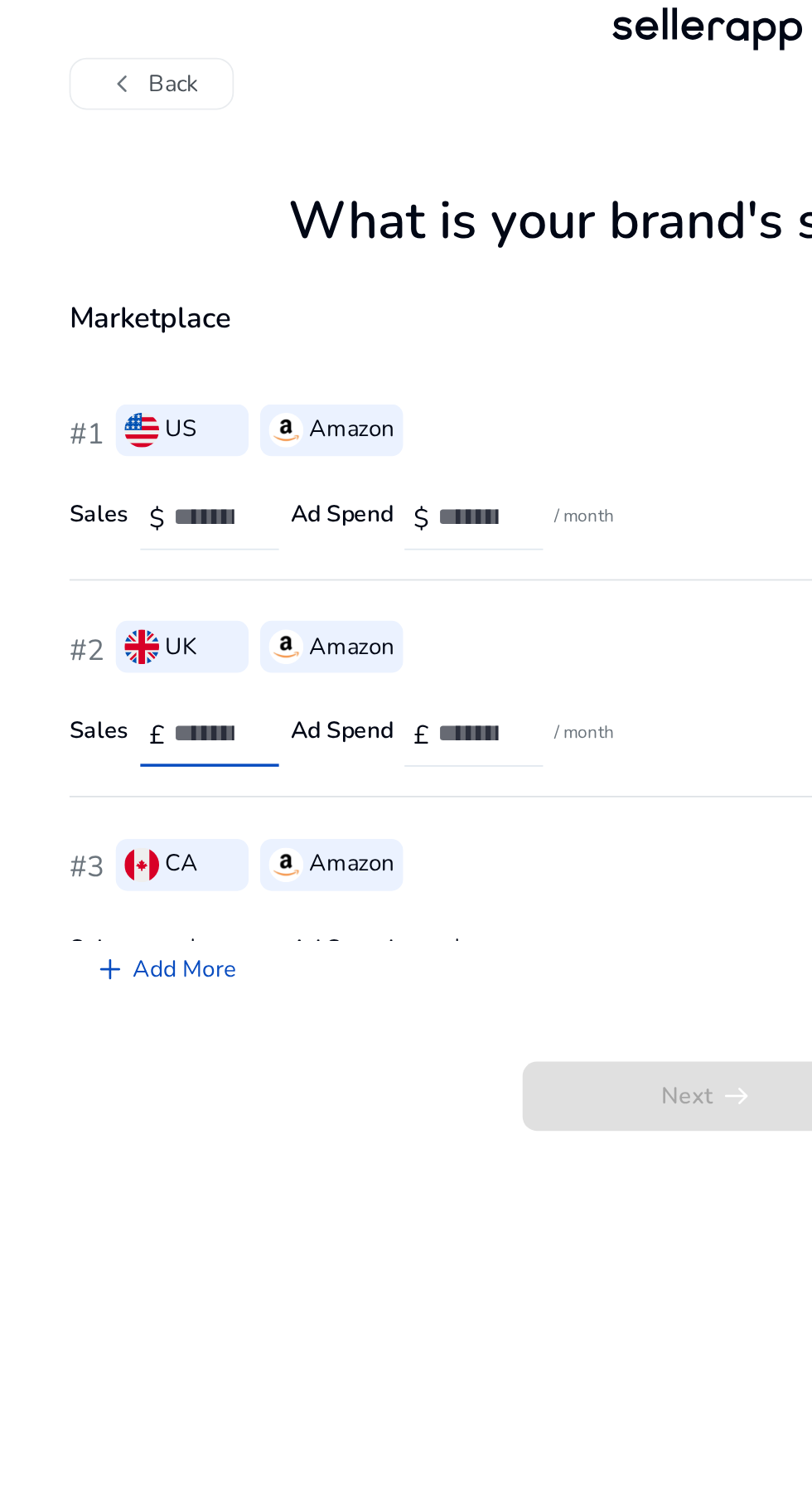
scroll to position [42, 0]
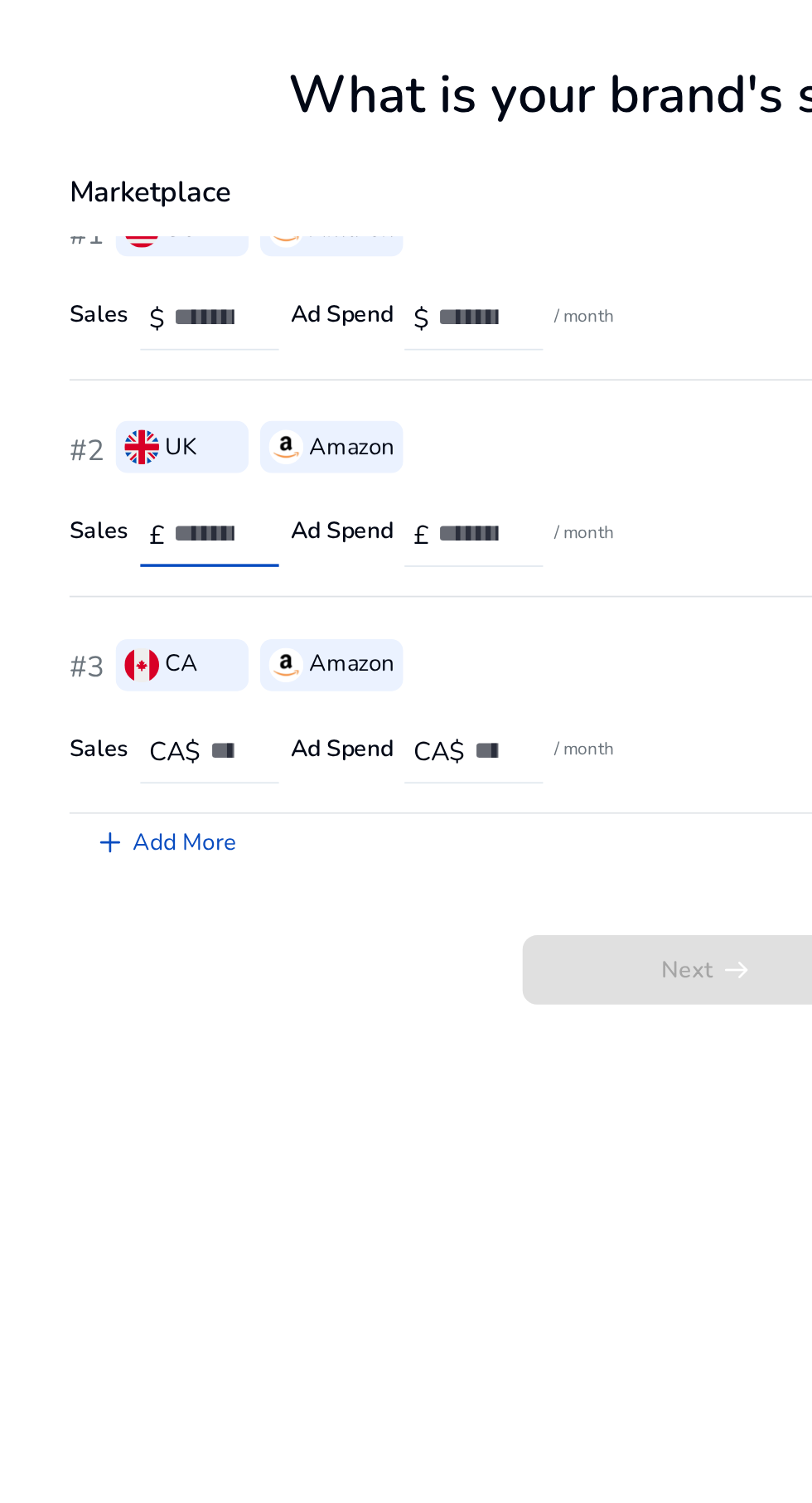
type input "***"
click at [121, 512] on input "number" at bounding box center [133, 521] width 26 height 18
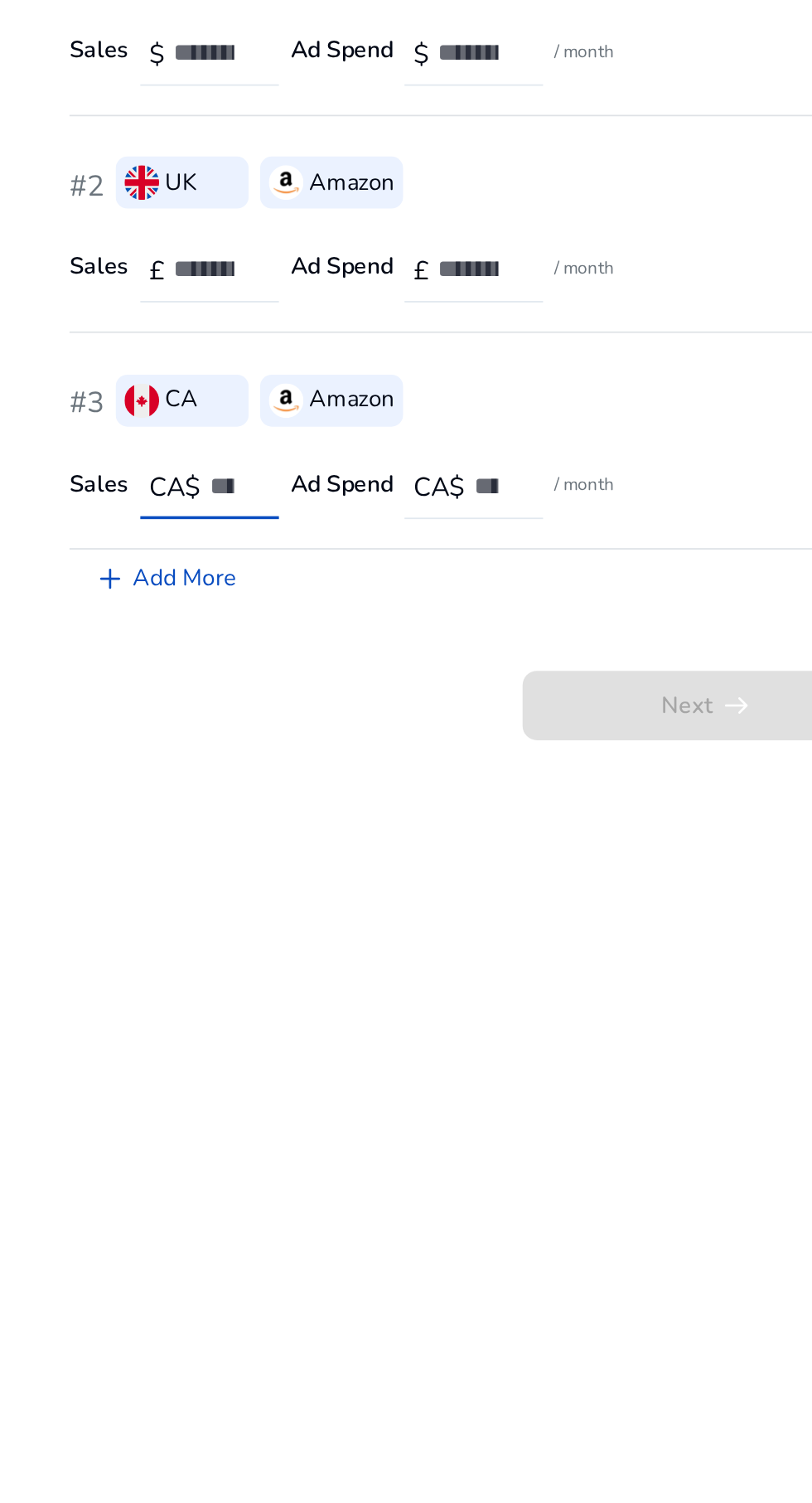
type input "***"
click at [288, 512] on input "number" at bounding box center [284, 521] width 26 height 18
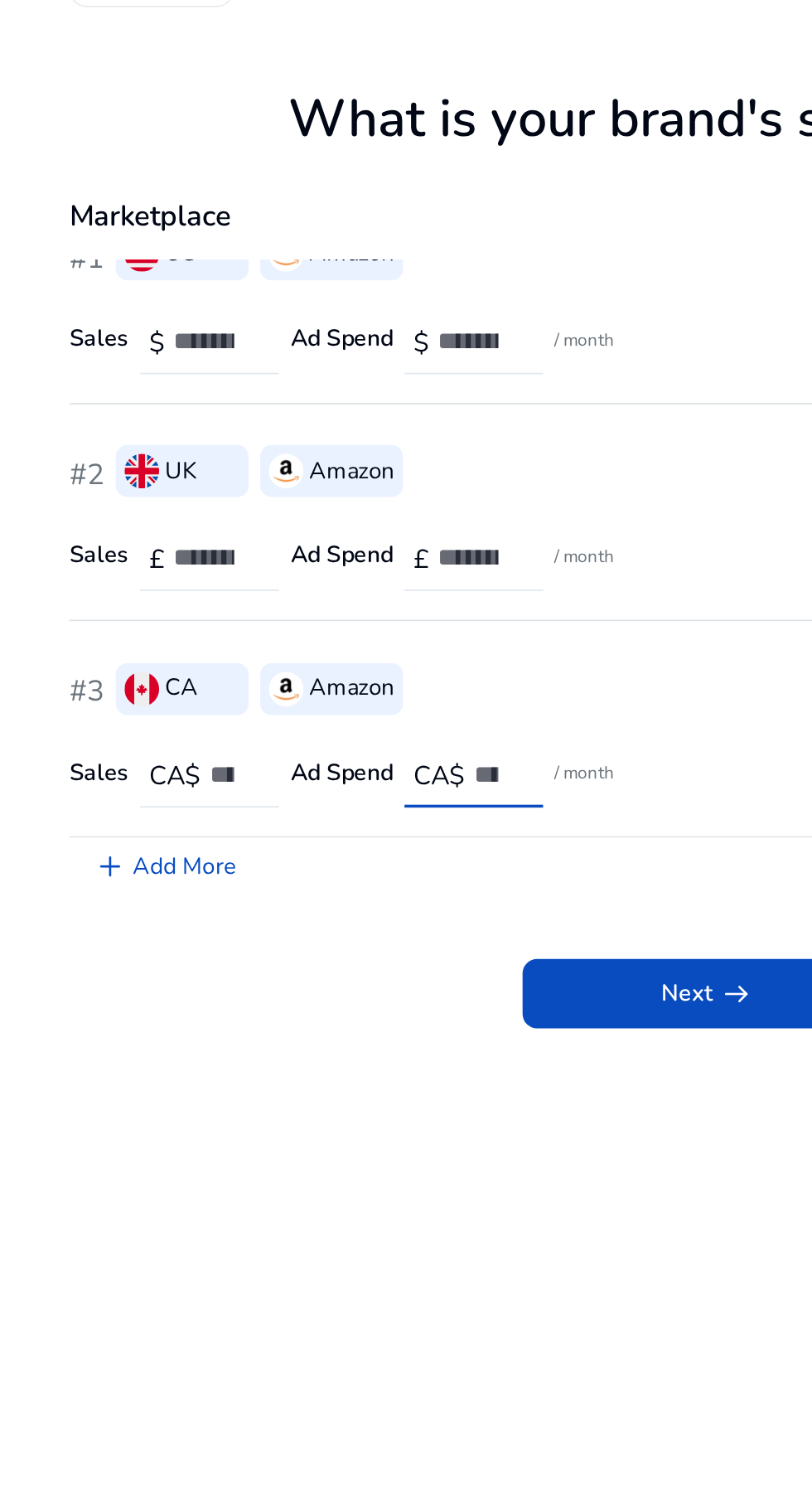
type input "*"
click at [275, 388] on input "number" at bounding box center [275, 397] width 47 height 18
type input "*"
click at [268, 263] on input "number" at bounding box center [275, 273] width 47 height 18
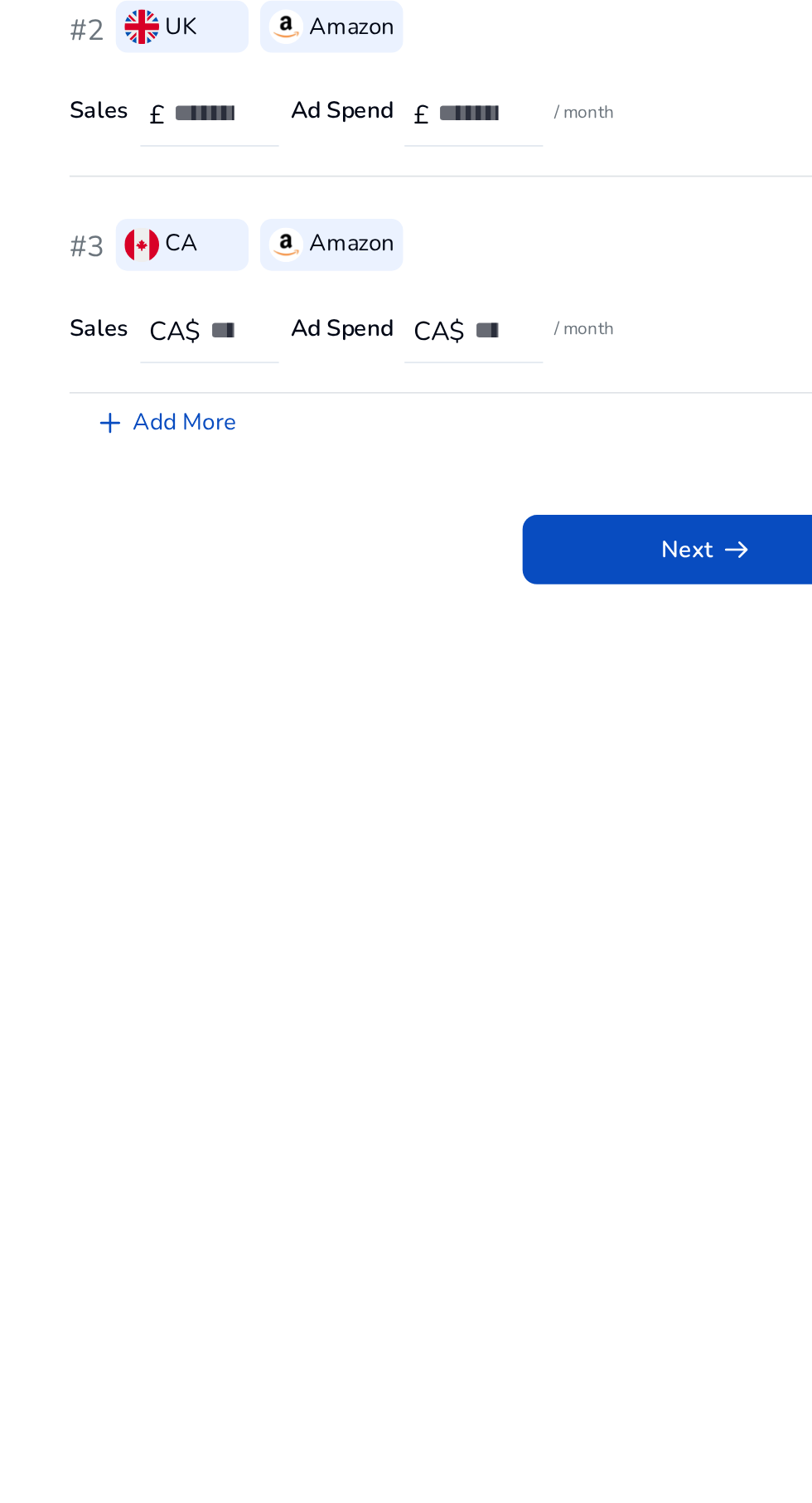
type input "*"
click at [392, 637] on span "Next arrow_right_alt" at bounding box center [406, 647] width 53 height 20
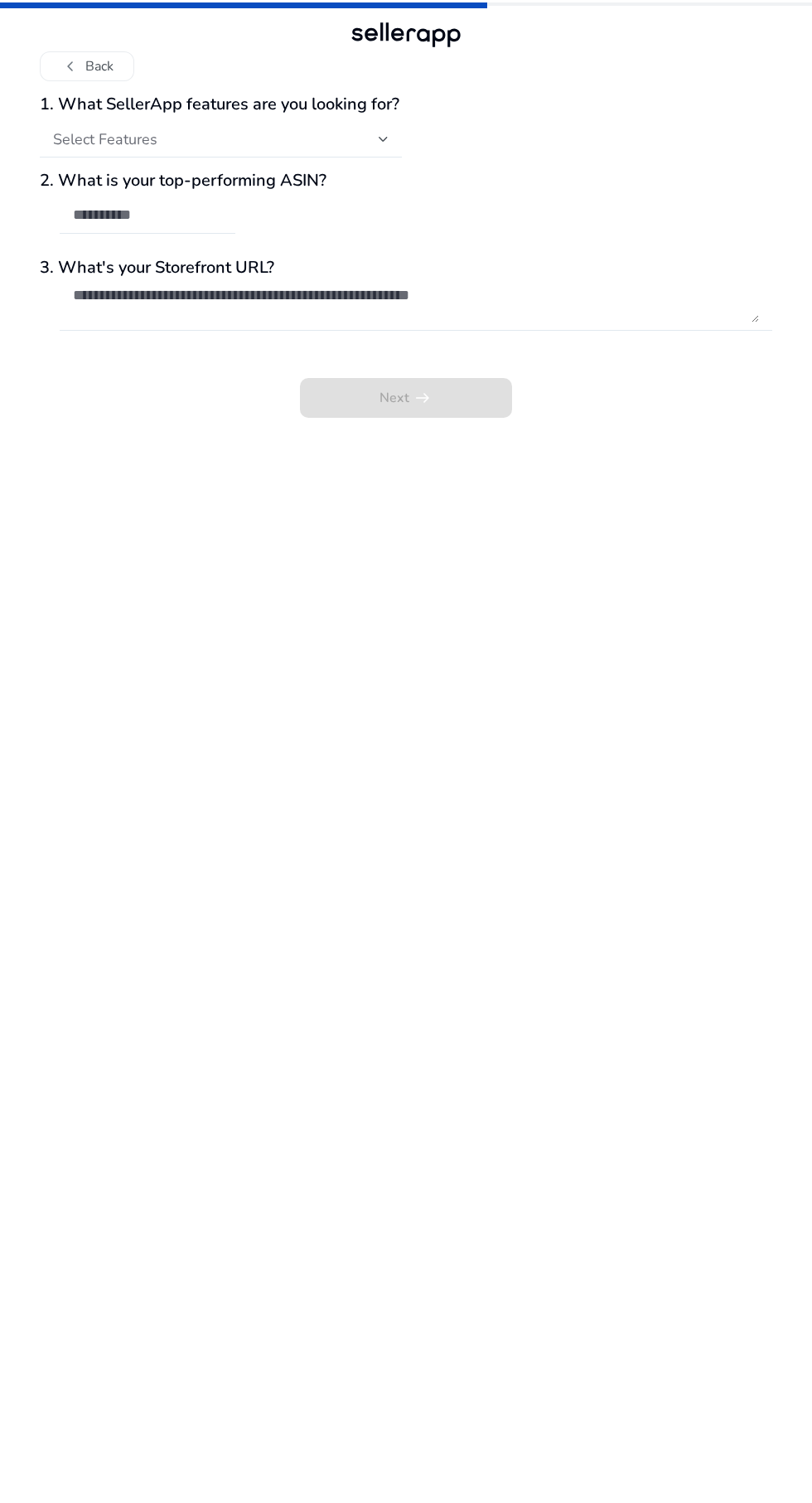
scroll to position [23, 0]
click at [384, 136] on div at bounding box center [384, 139] width 10 height 6
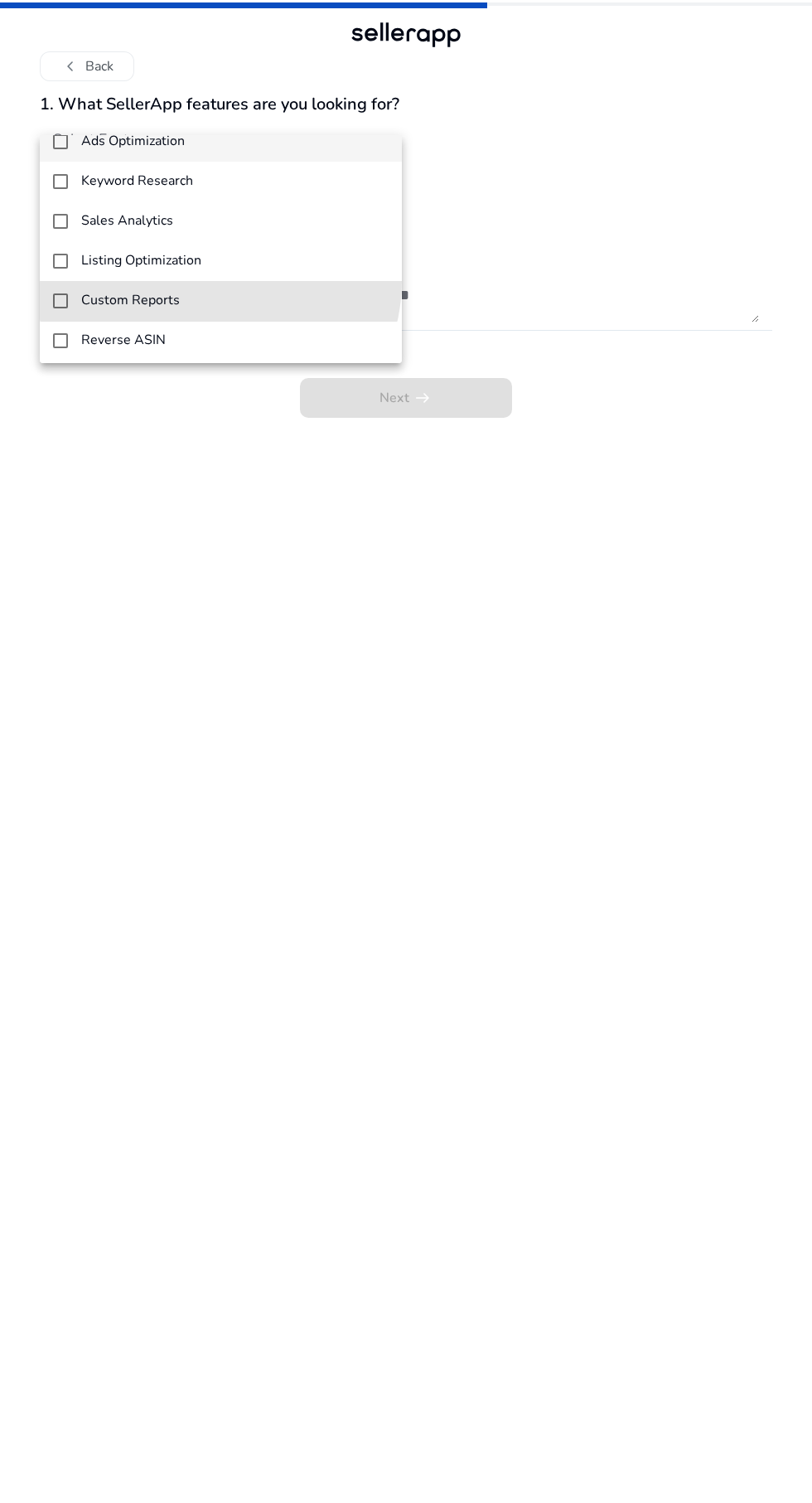
scroll to position [24, 0]
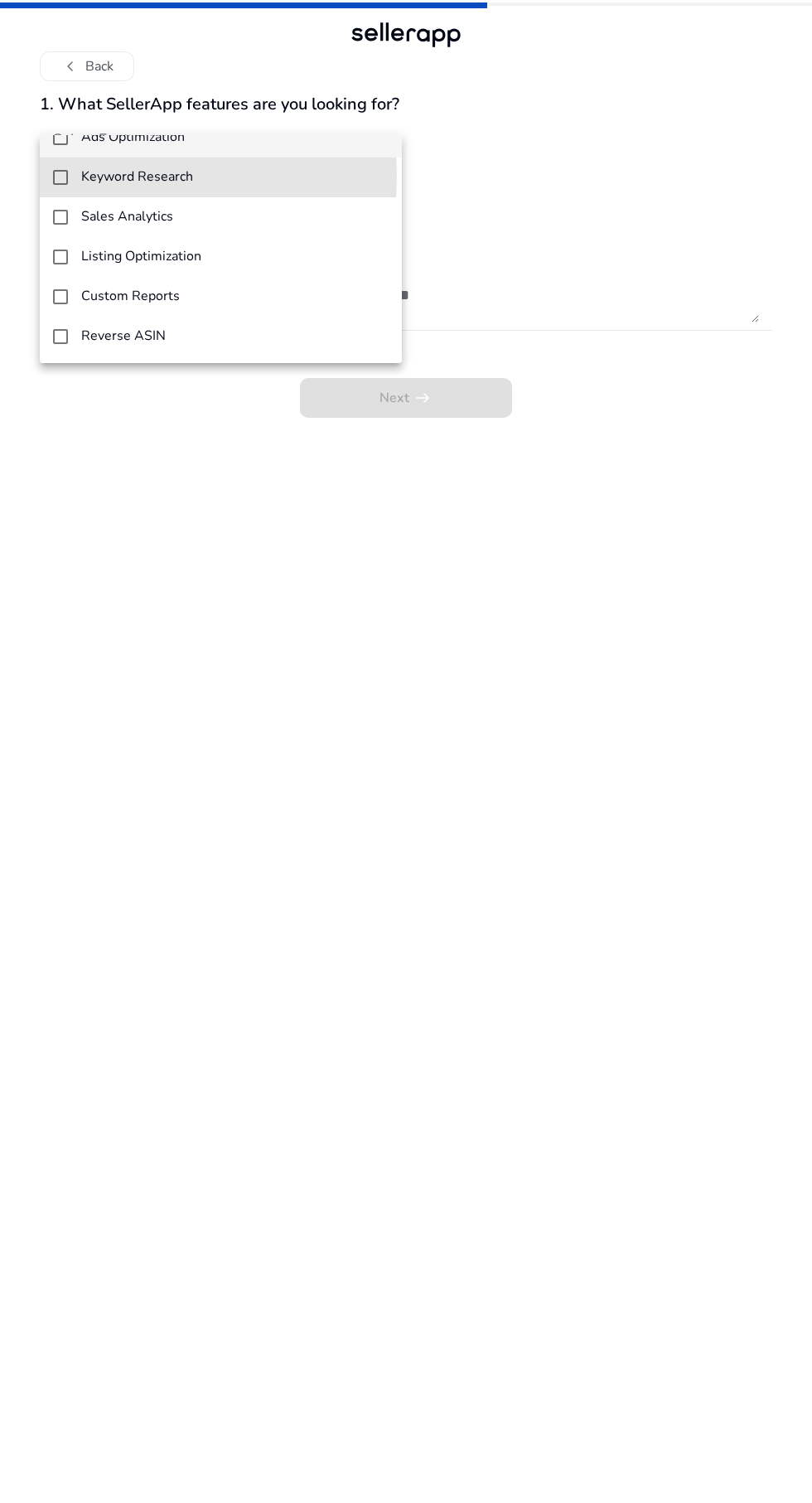
click at [70, 176] on mat-option "Keyword Research" at bounding box center [221, 178] width 362 height 40
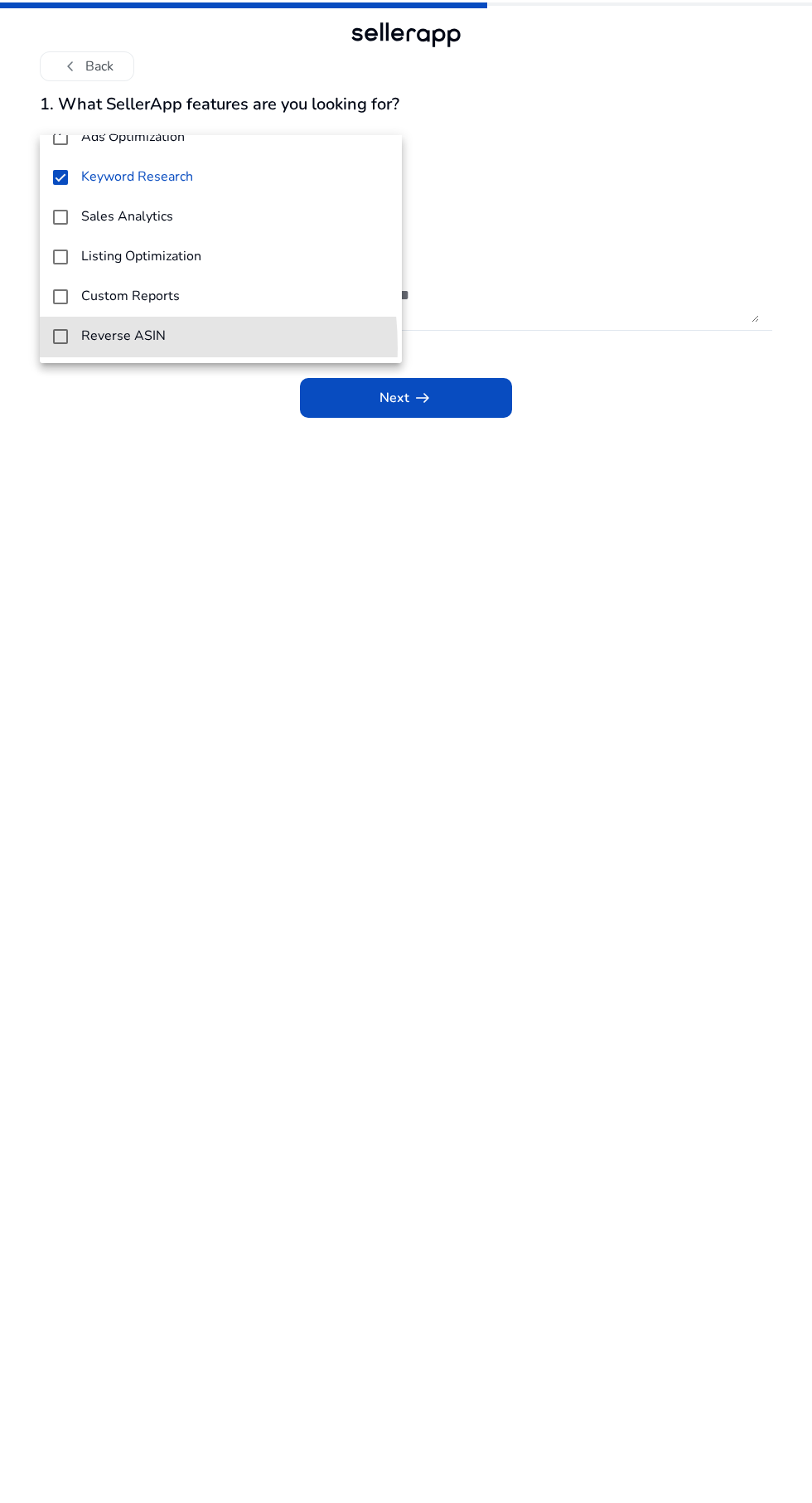
click at [62, 348] on mat-option "Reverse ASIN" at bounding box center [221, 336] width 362 height 40
click at [490, 215] on div at bounding box center [406, 751] width 812 height 1503
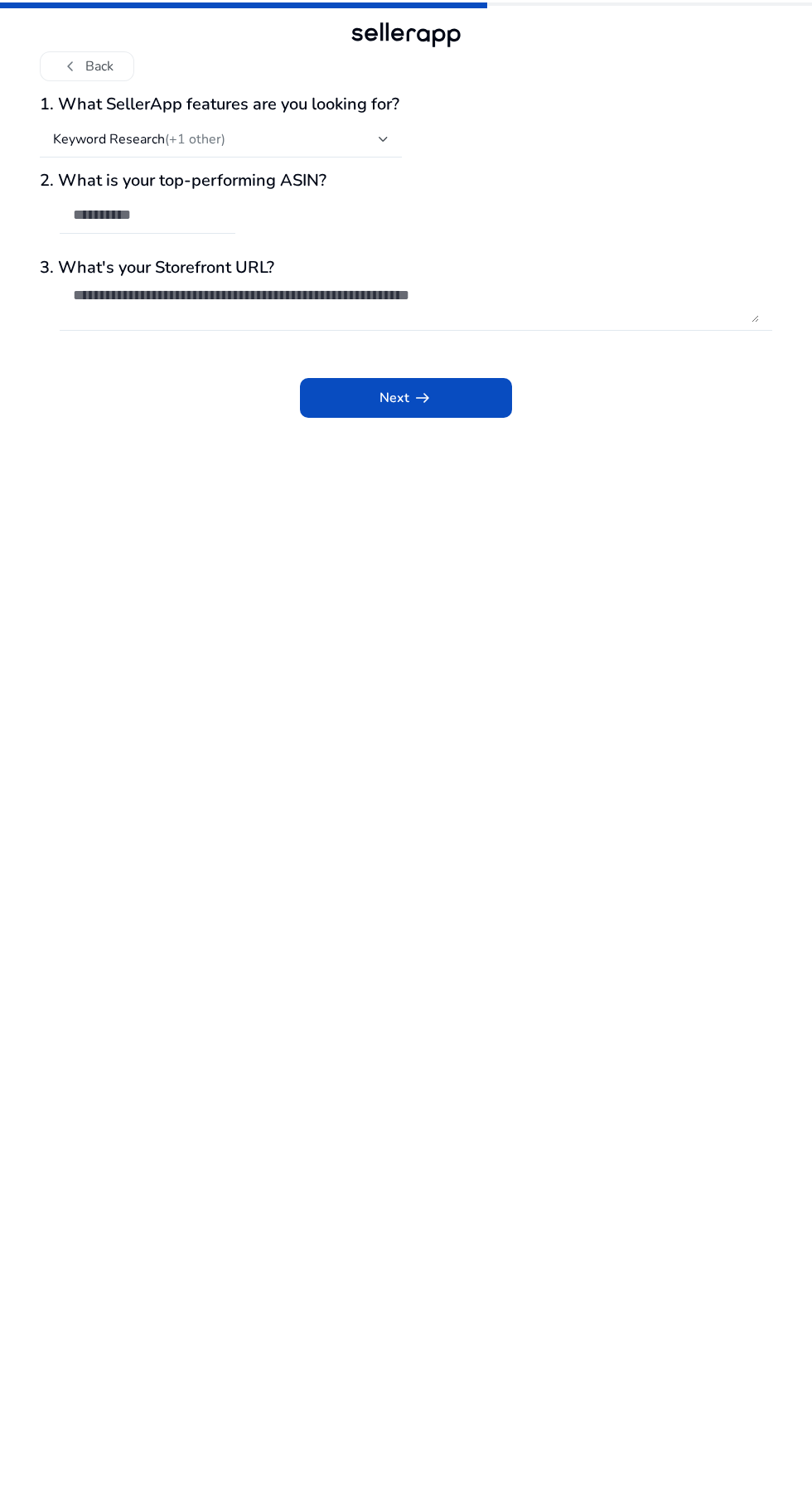
click at [383, 136] on div at bounding box center [384, 139] width 10 height 6
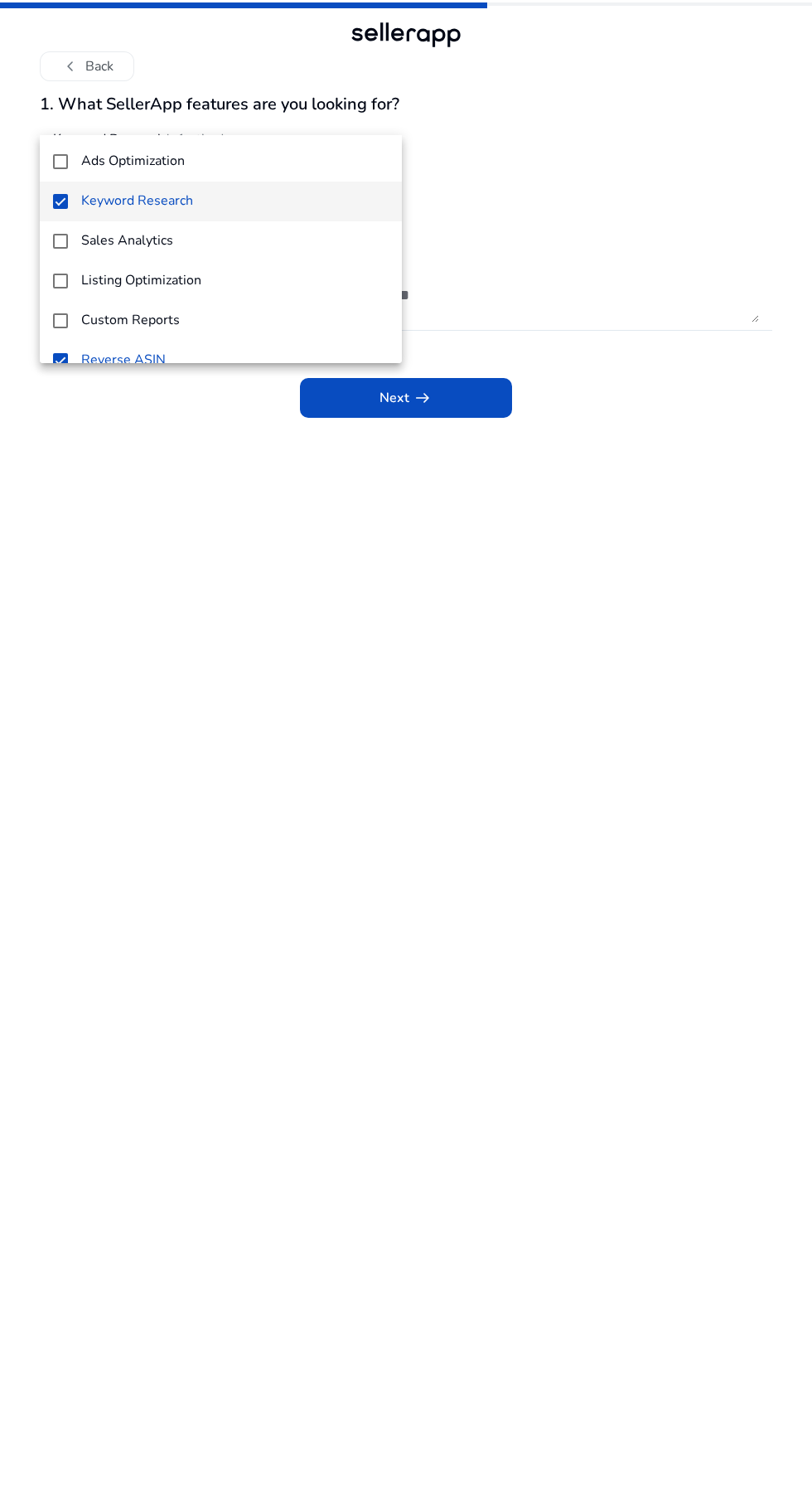
click at [496, 207] on div at bounding box center [406, 751] width 812 height 1503
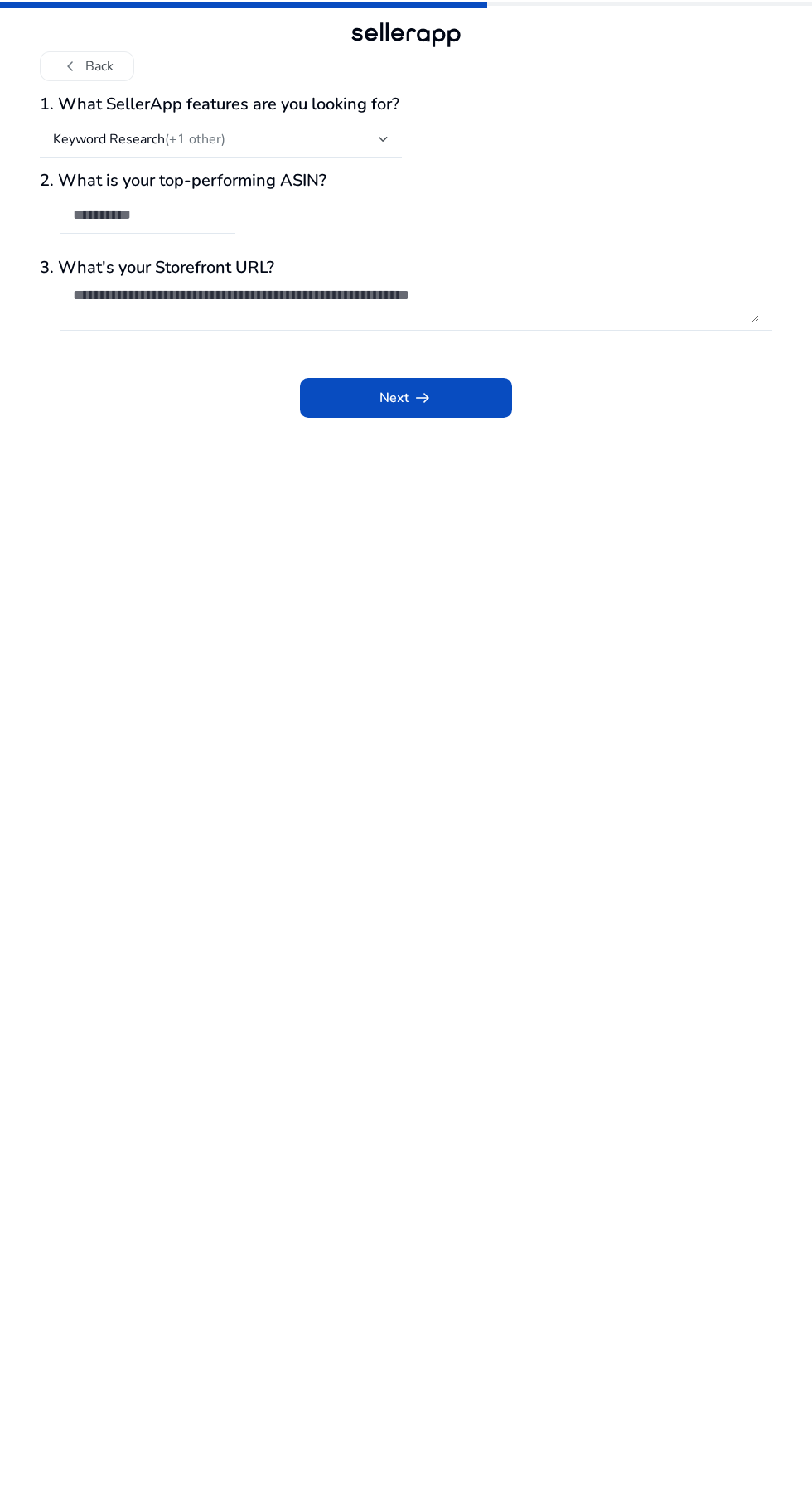
click at [216, 206] on input "text" at bounding box center [148, 215] width 149 height 18
click at [120, 206] on input "text" at bounding box center [148, 215] width 149 height 18
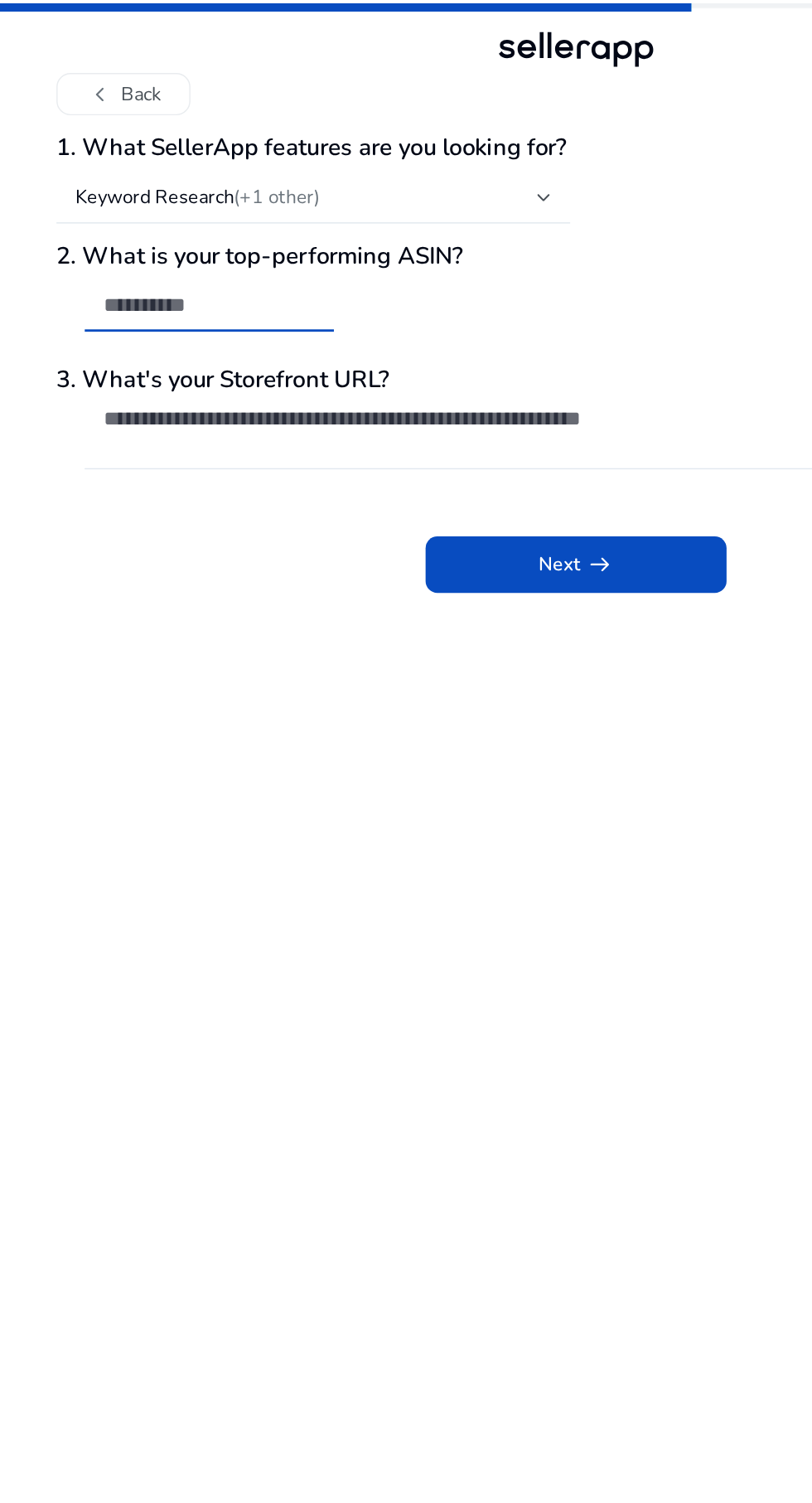
scroll to position [0, 0]
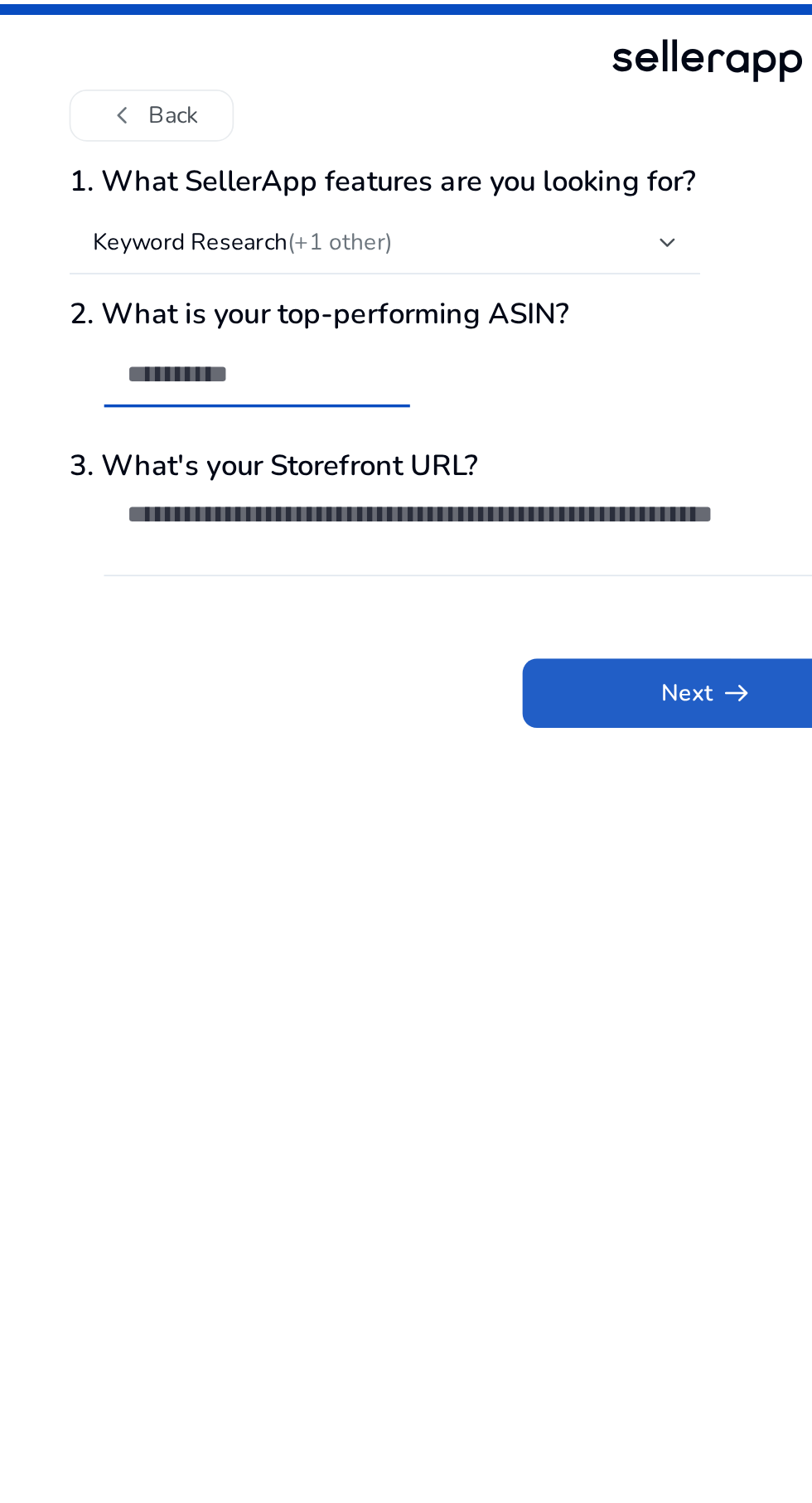
click at [421, 399] on span "arrow_right_alt" at bounding box center [423, 398] width 20 height 20
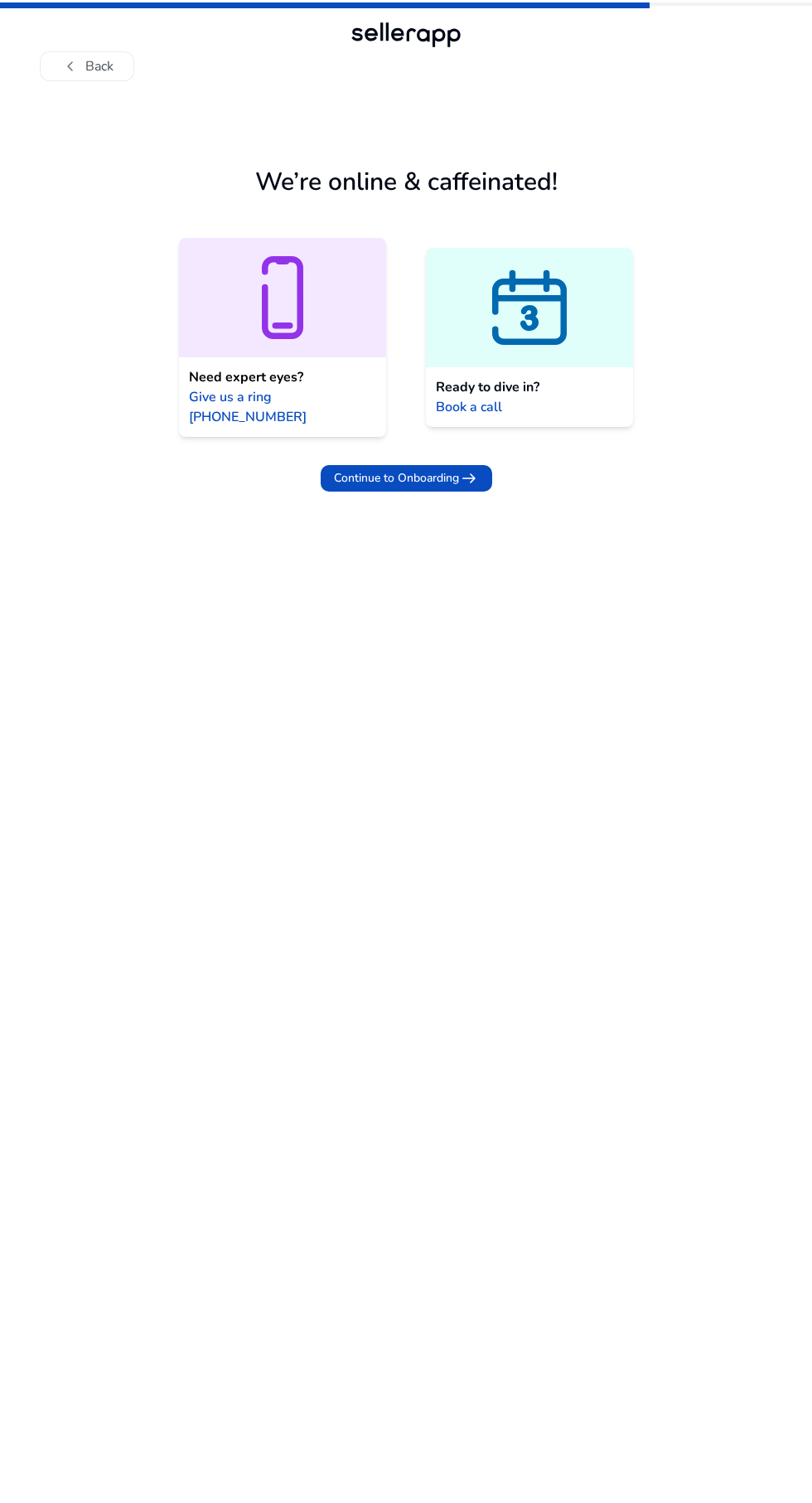
click at [447, 469] on span "Continue to Onboarding" at bounding box center [396, 478] width 125 height 17
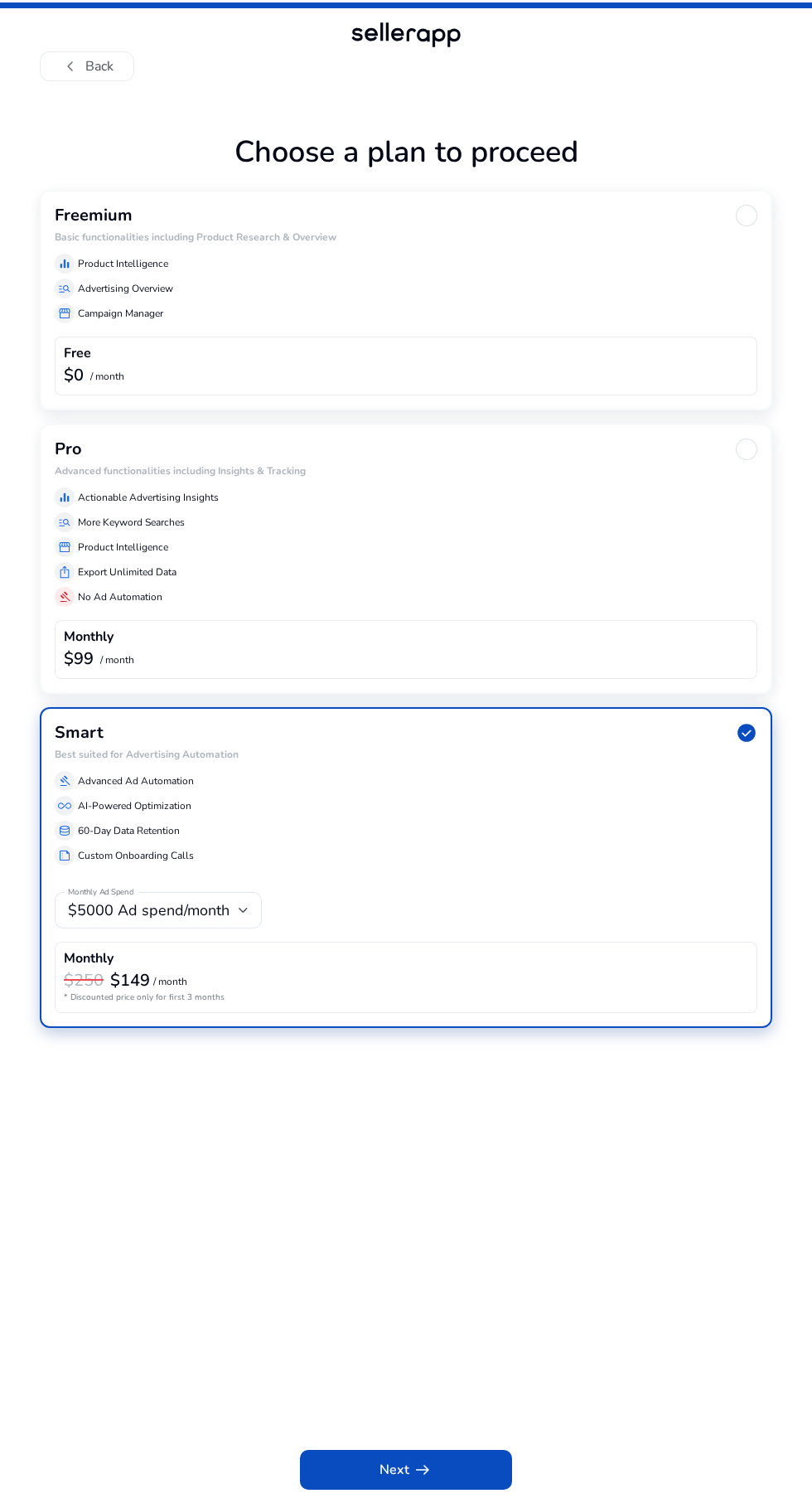
click at [259, 216] on div "Freemium" at bounding box center [406, 216] width 703 height 22
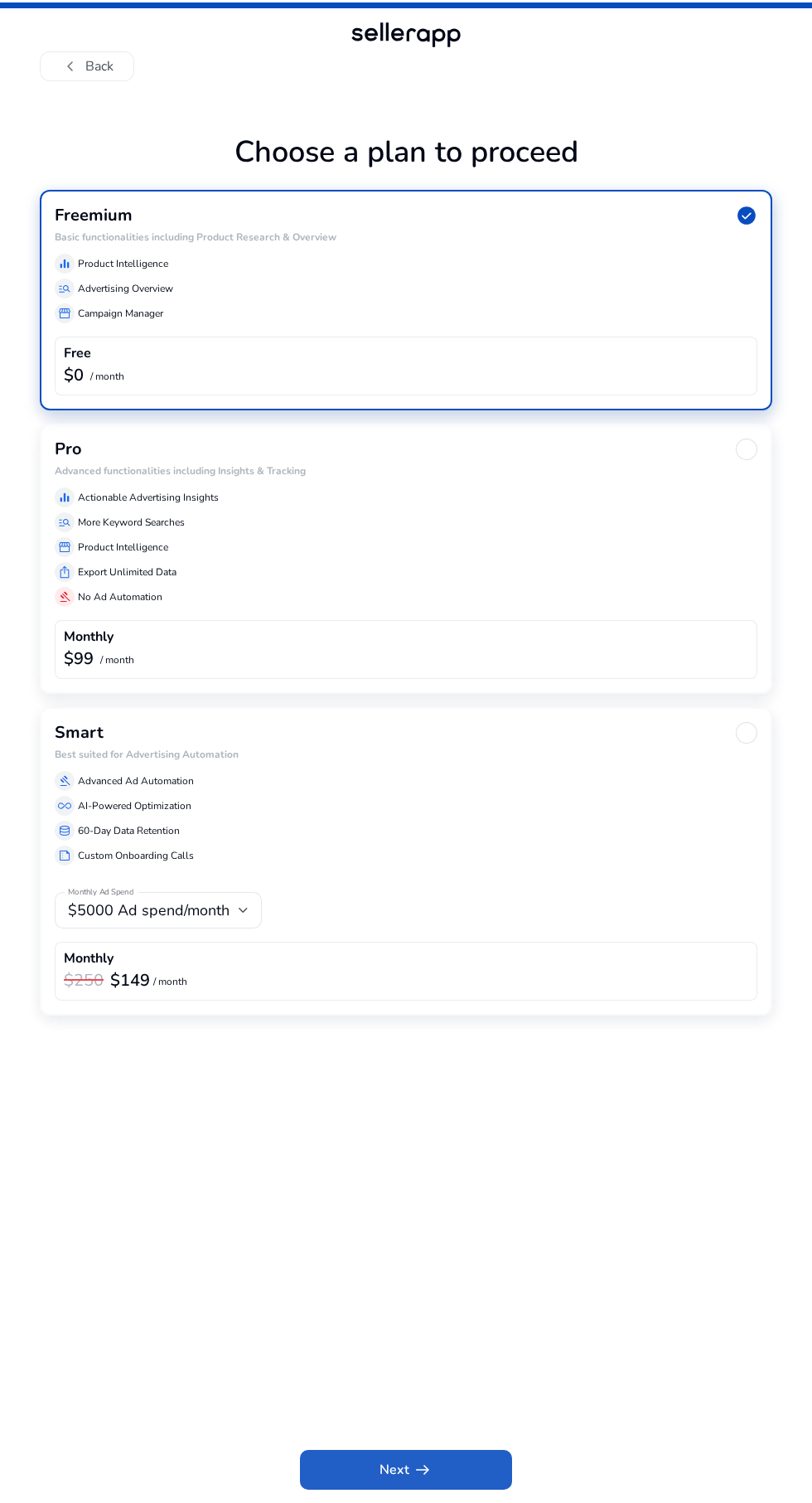
click at [458, 1478] on span at bounding box center [406, 1470] width 212 height 40
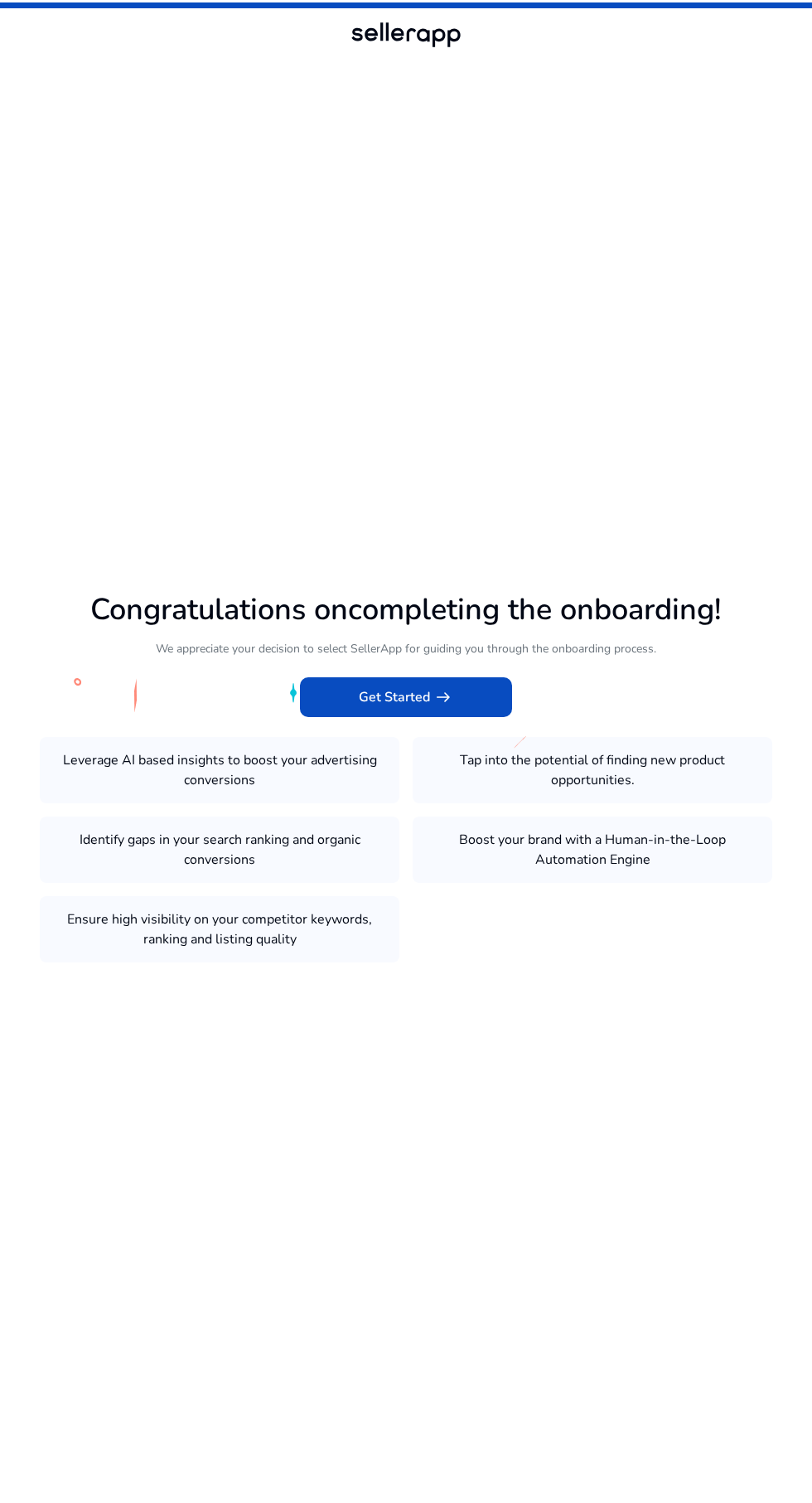
click at [408, 707] on span "Get Started arrow_right_alt" at bounding box center [406, 697] width 95 height 20
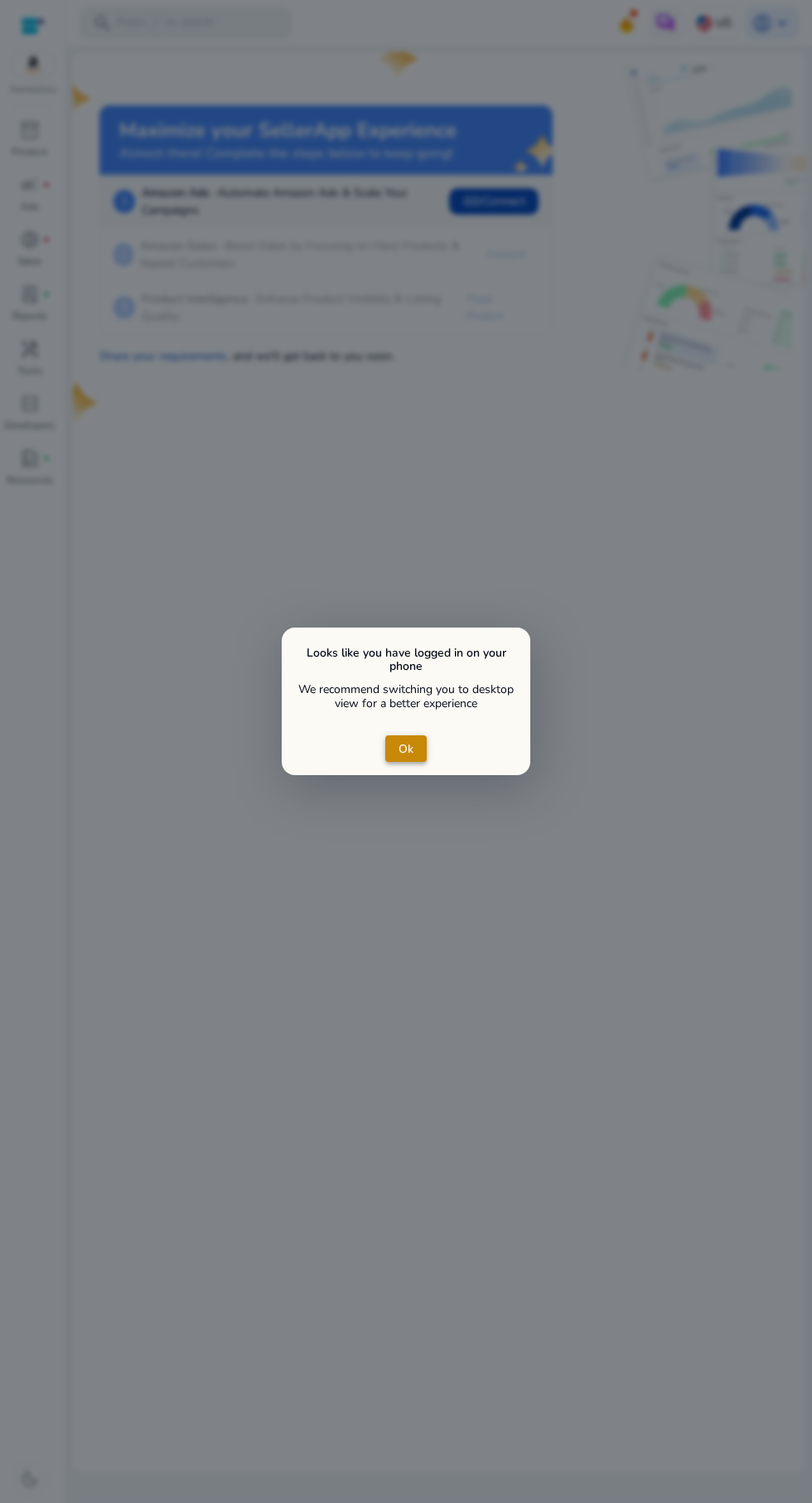
click at [406, 748] on span "Ok" at bounding box center [406, 748] width 15 height 17
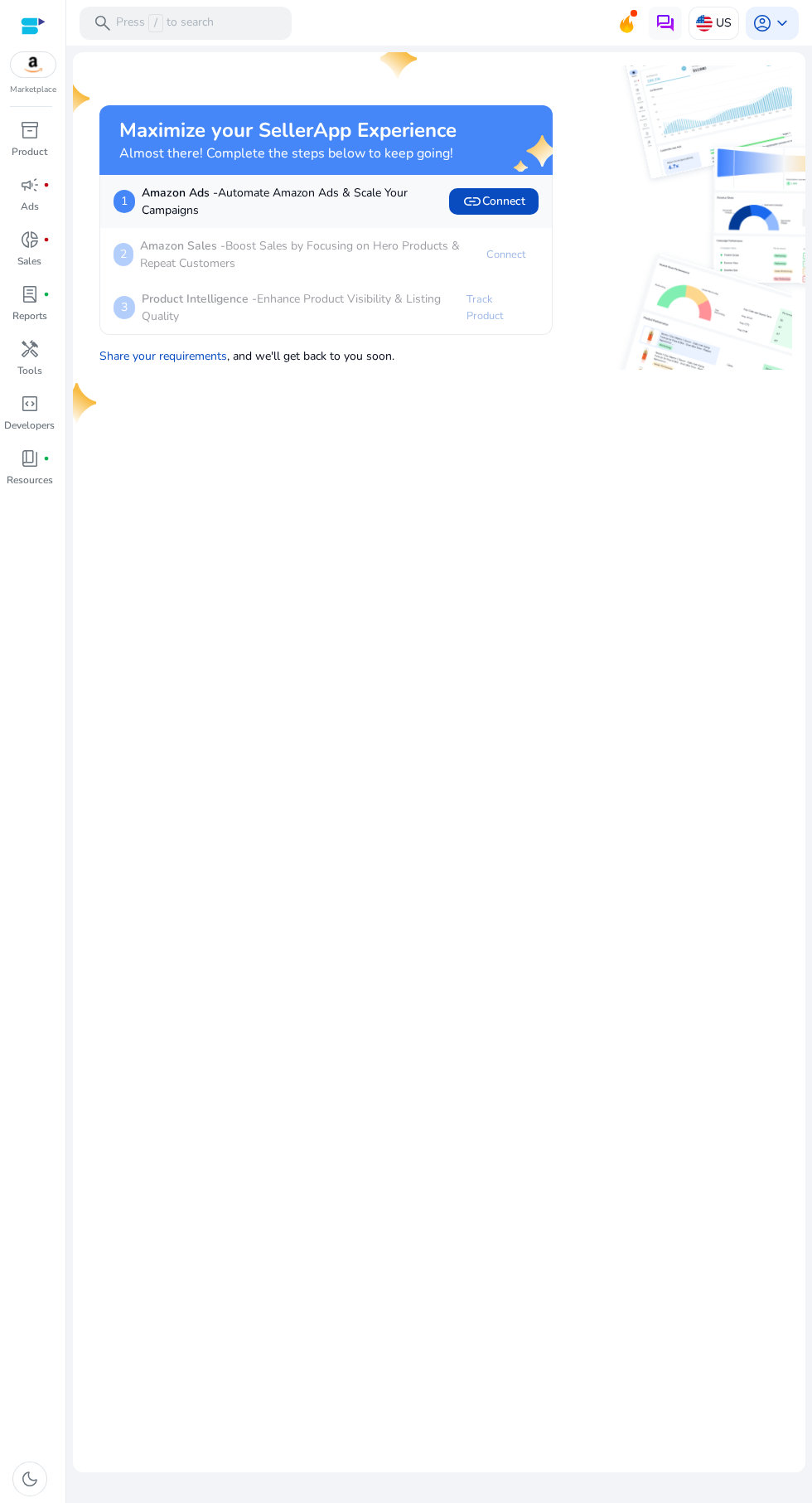
click at [39, 363] on p "Tools" at bounding box center [29, 370] width 25 height 15
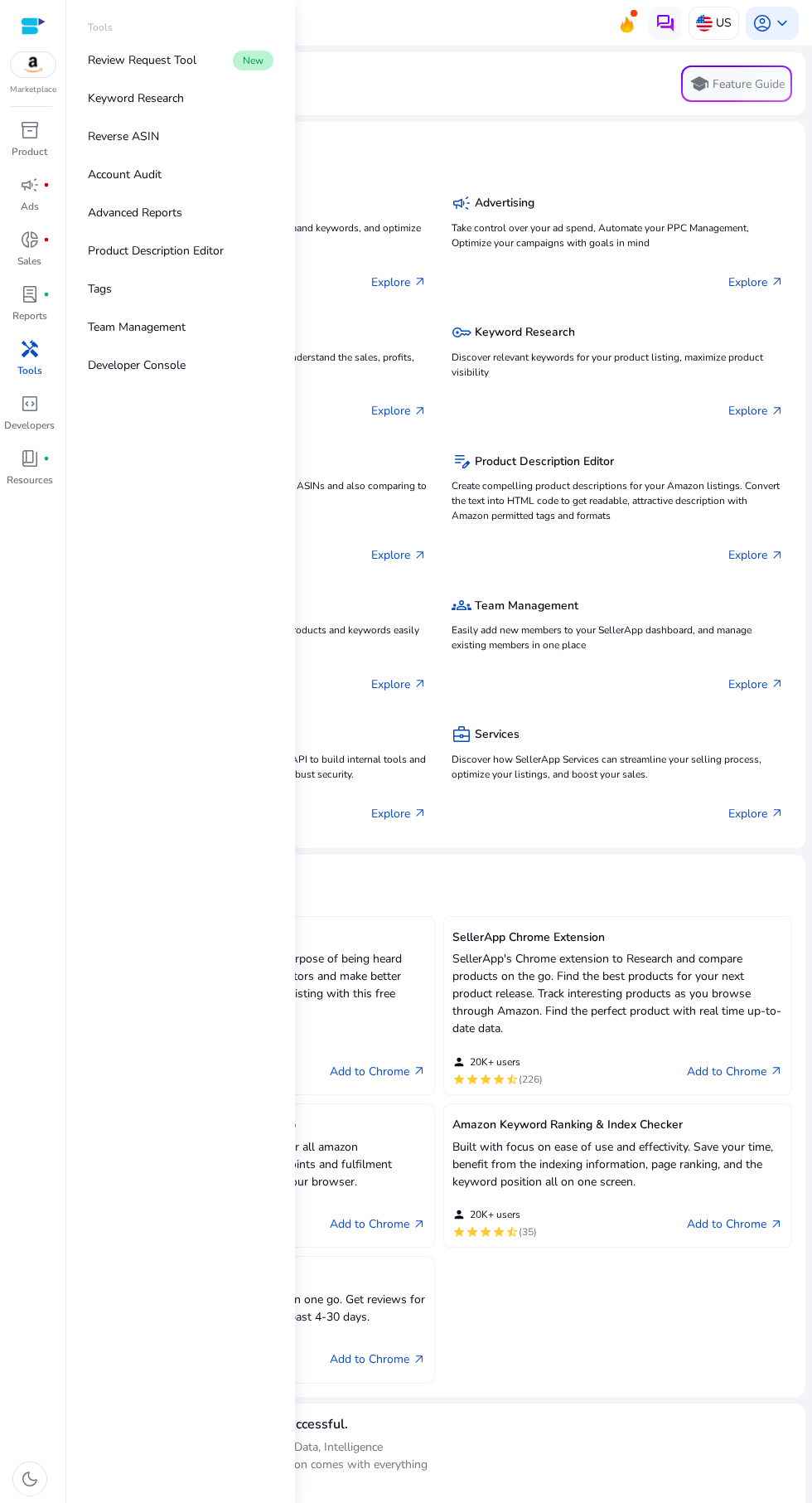
click at [165, 98] on p "Keyword Research" at bounding box center [135, 98] width 96 height 17
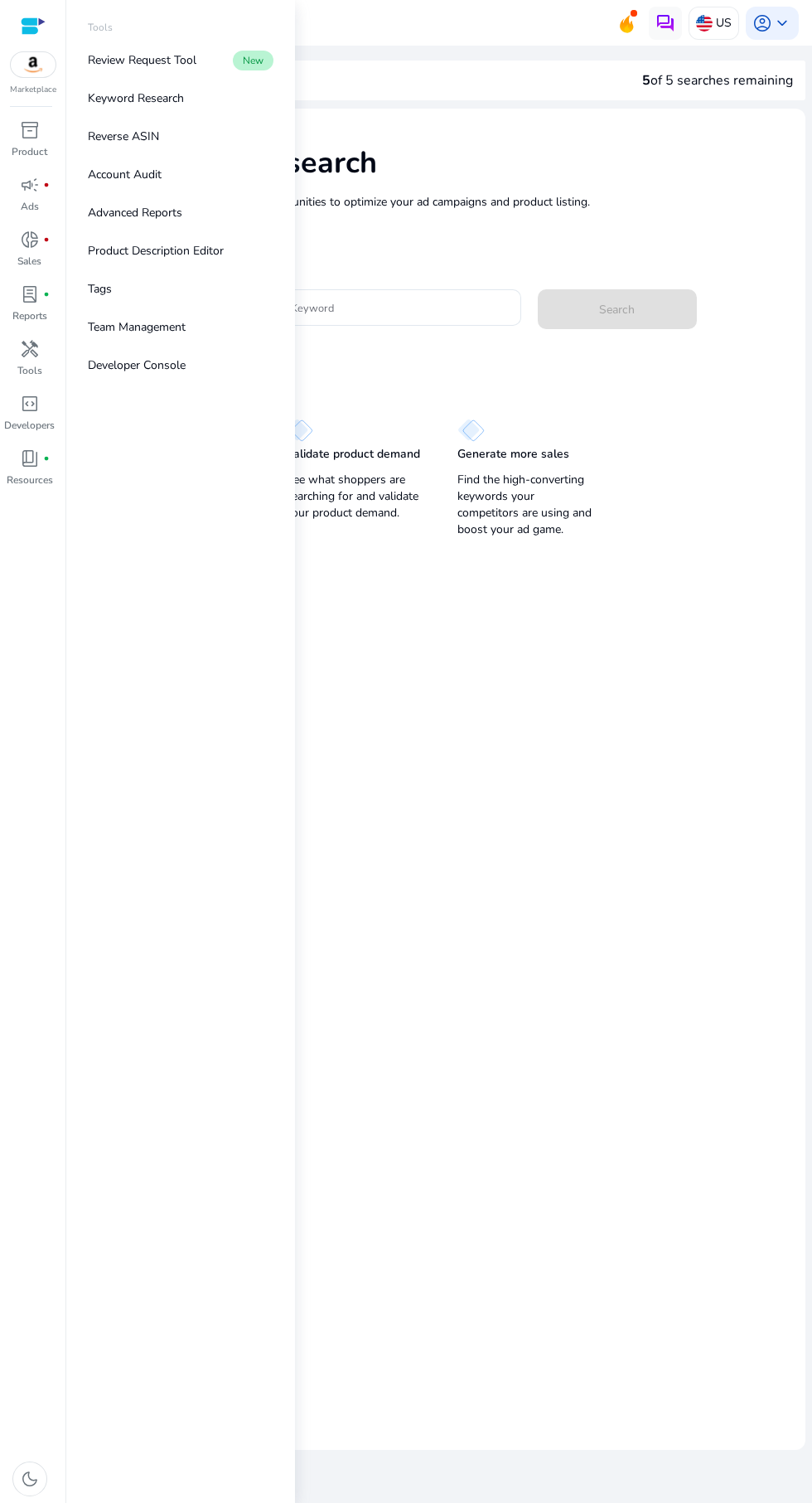
click at [407, 314] on input "Enter Keyword" at bounding box center [385, 307] width 244 height 18
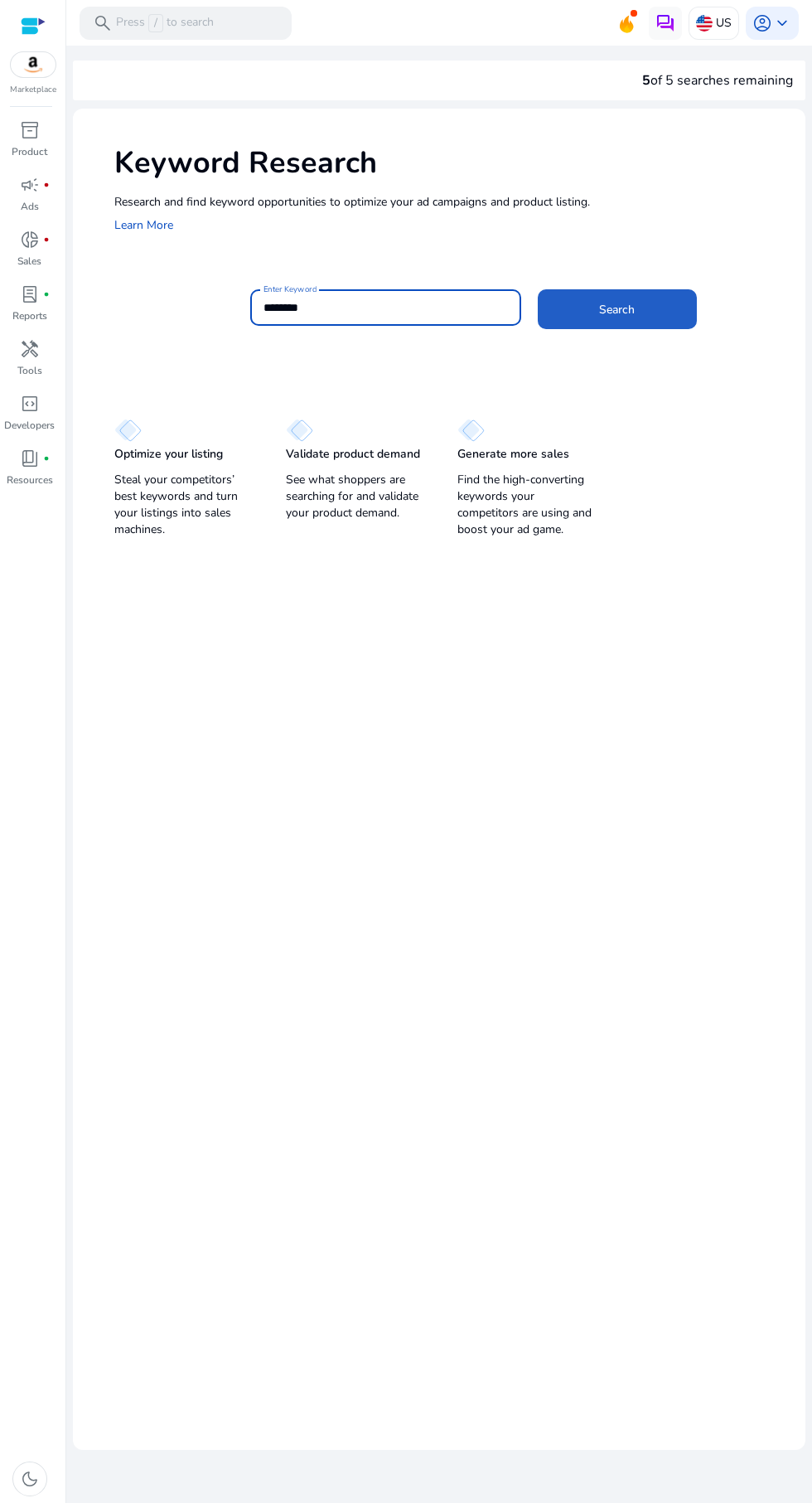
type input "********"
click at [637, 312] on span at bounding box center [617, 309] width 159 height 40
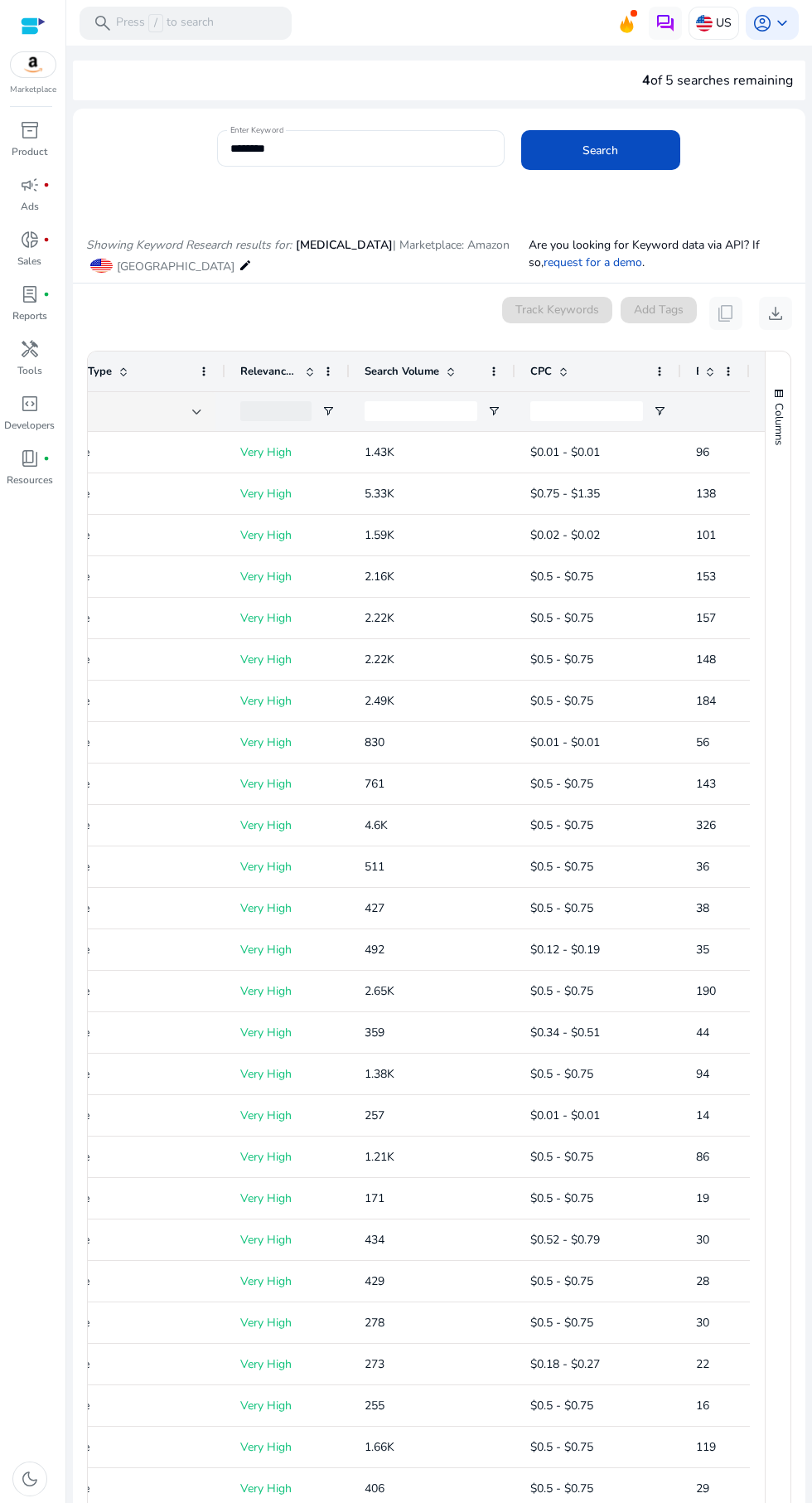
scroll to position [0, 197]
click at [398, 83] on div "4 of 5 searches remaining" at bounding box center [439, 80] width 733 height 40
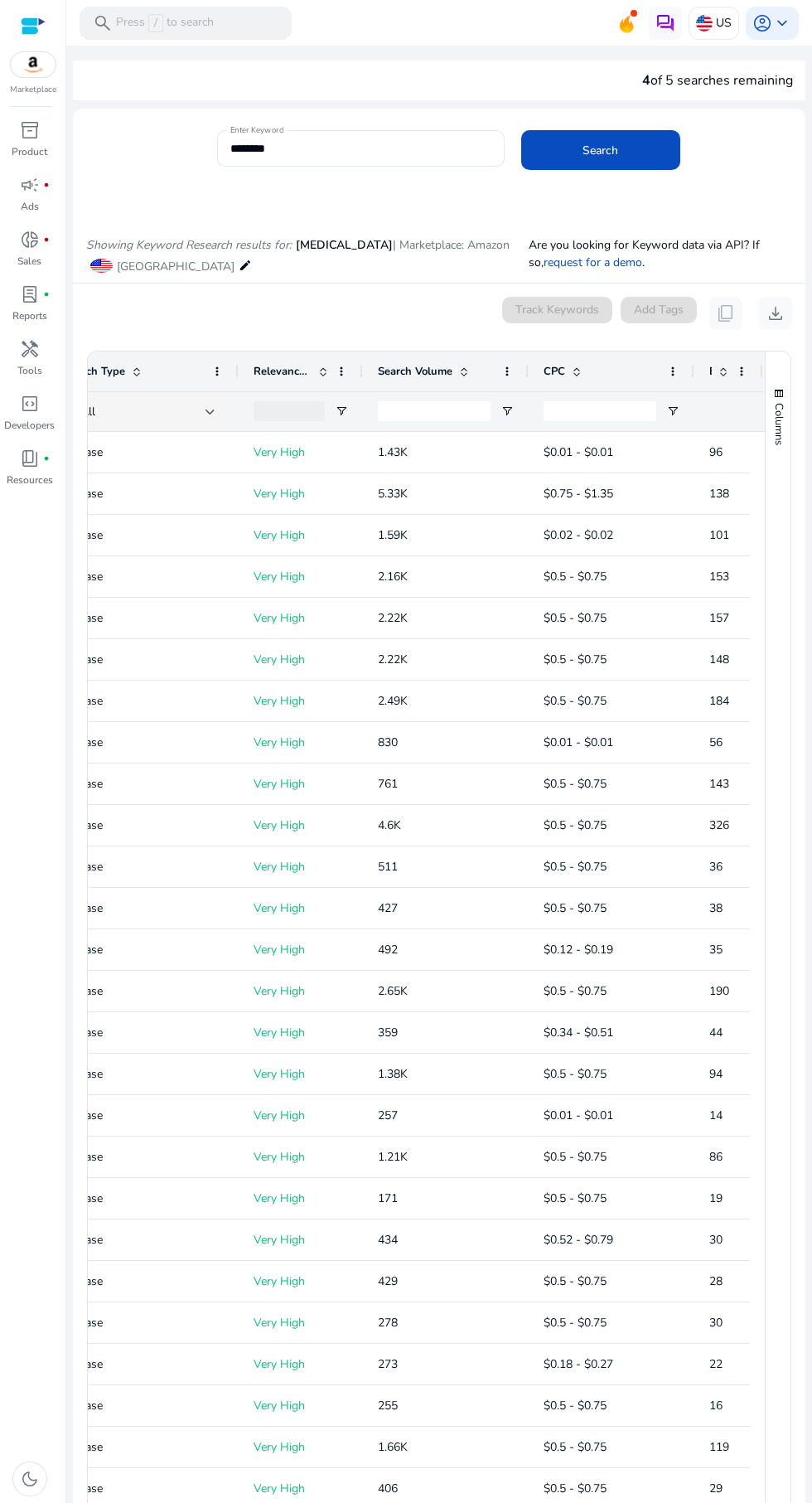
scroll to position [0, 148]
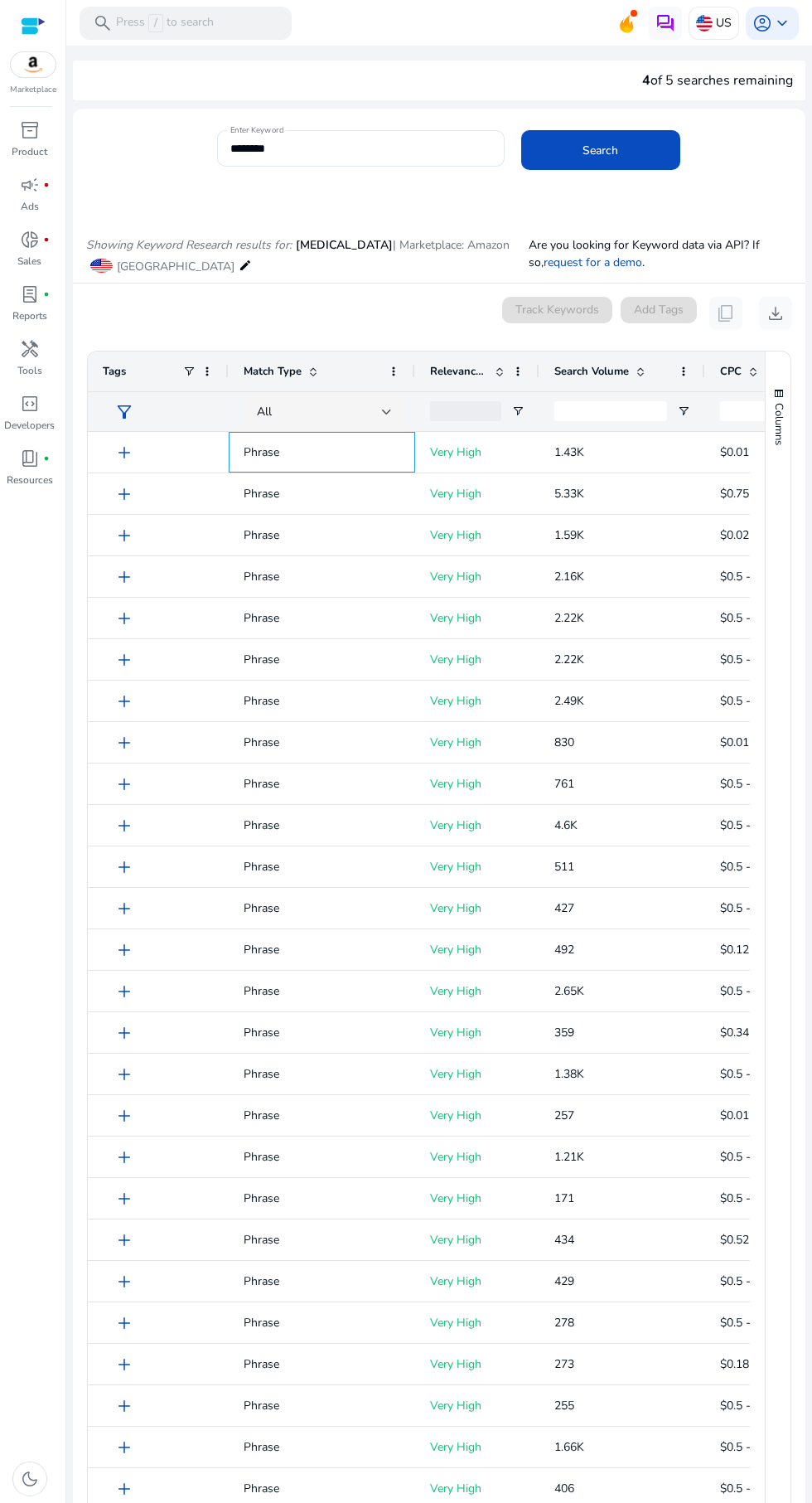
click at [254, 448] on p "Phrase" at bounding box center [322, 451] width 157 height 34
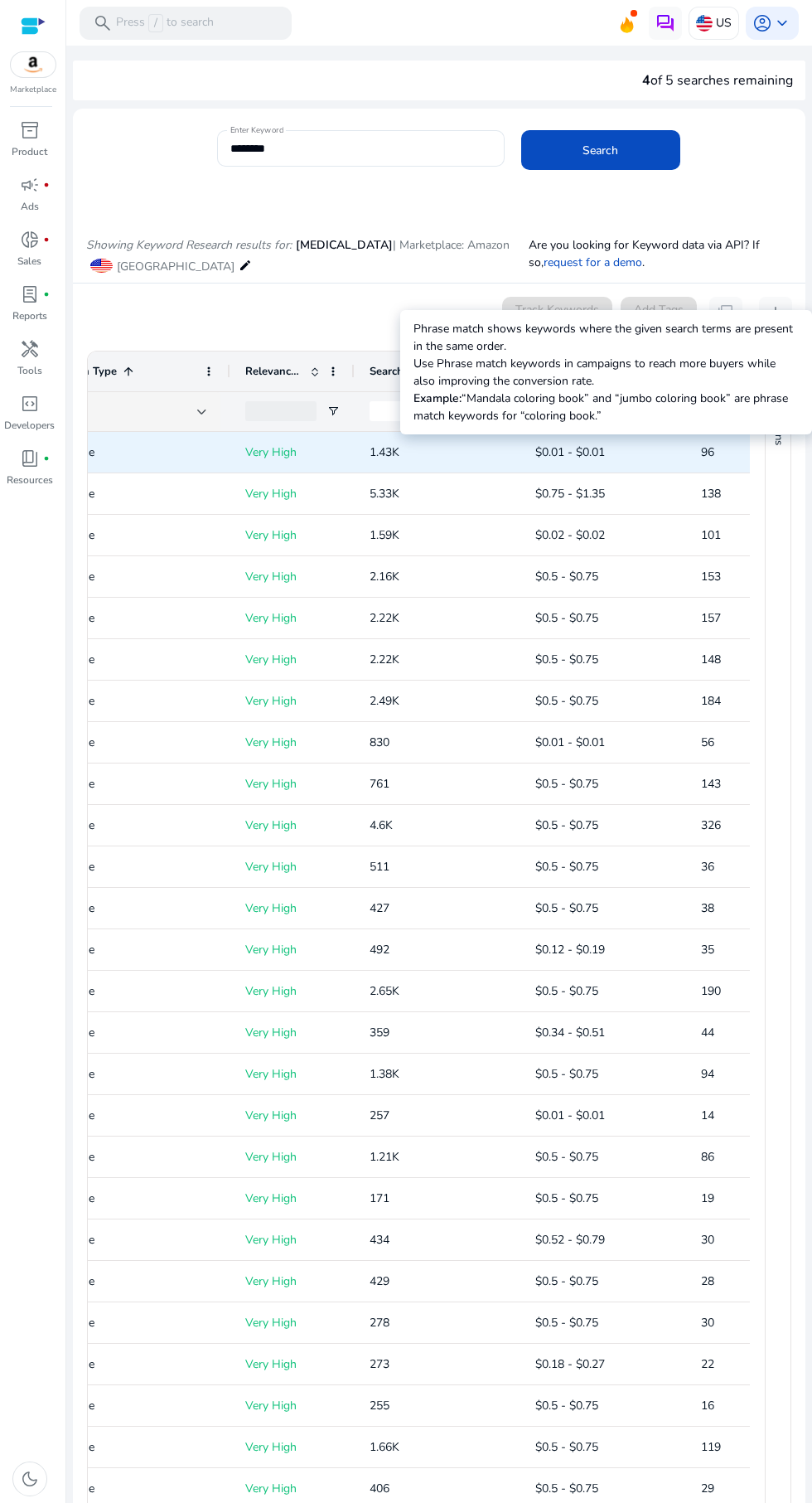
scroll to position [0, 190]
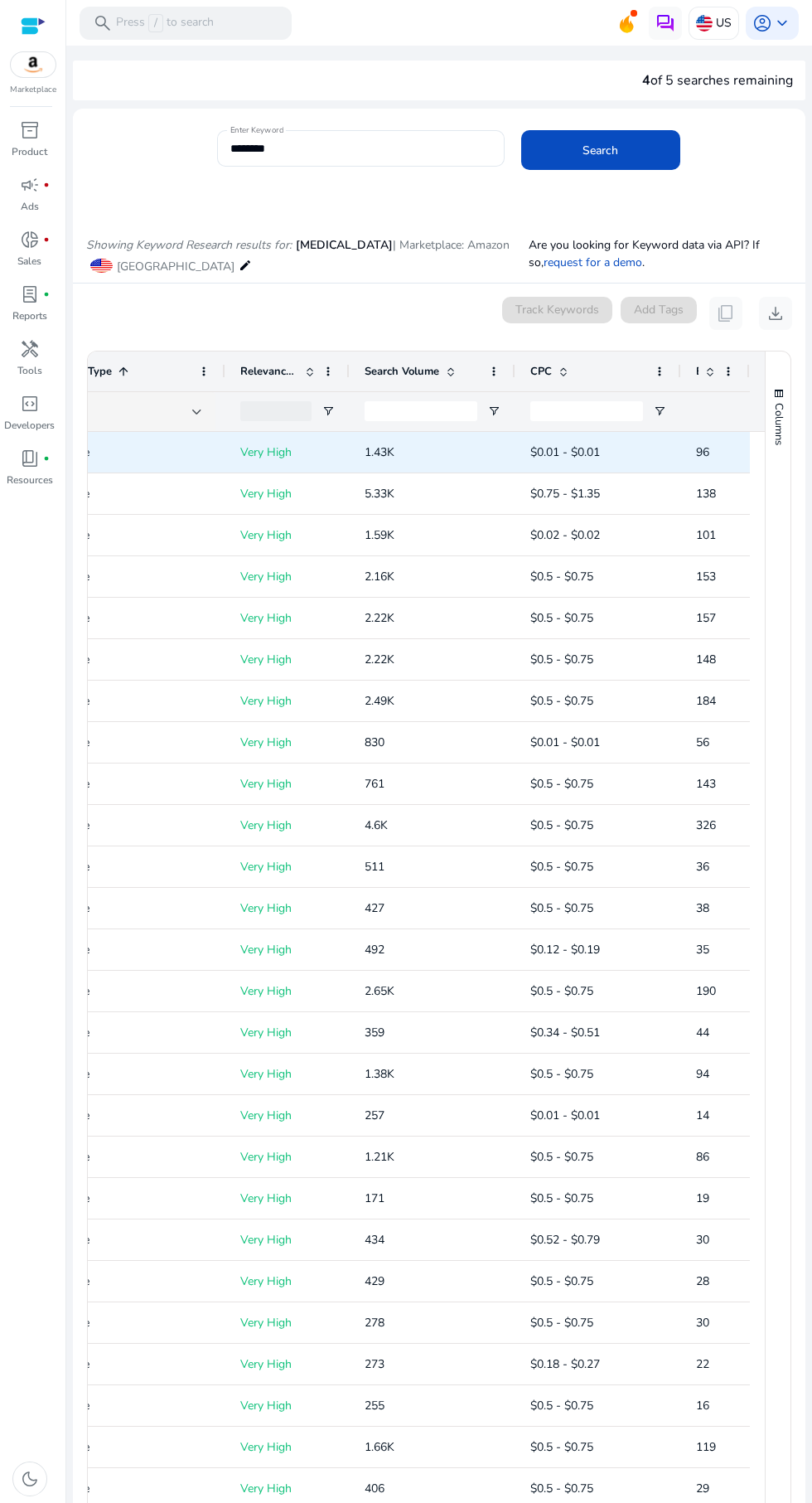
click at [324, 183] on div at bounding box center [361, 175] width 288 height 17
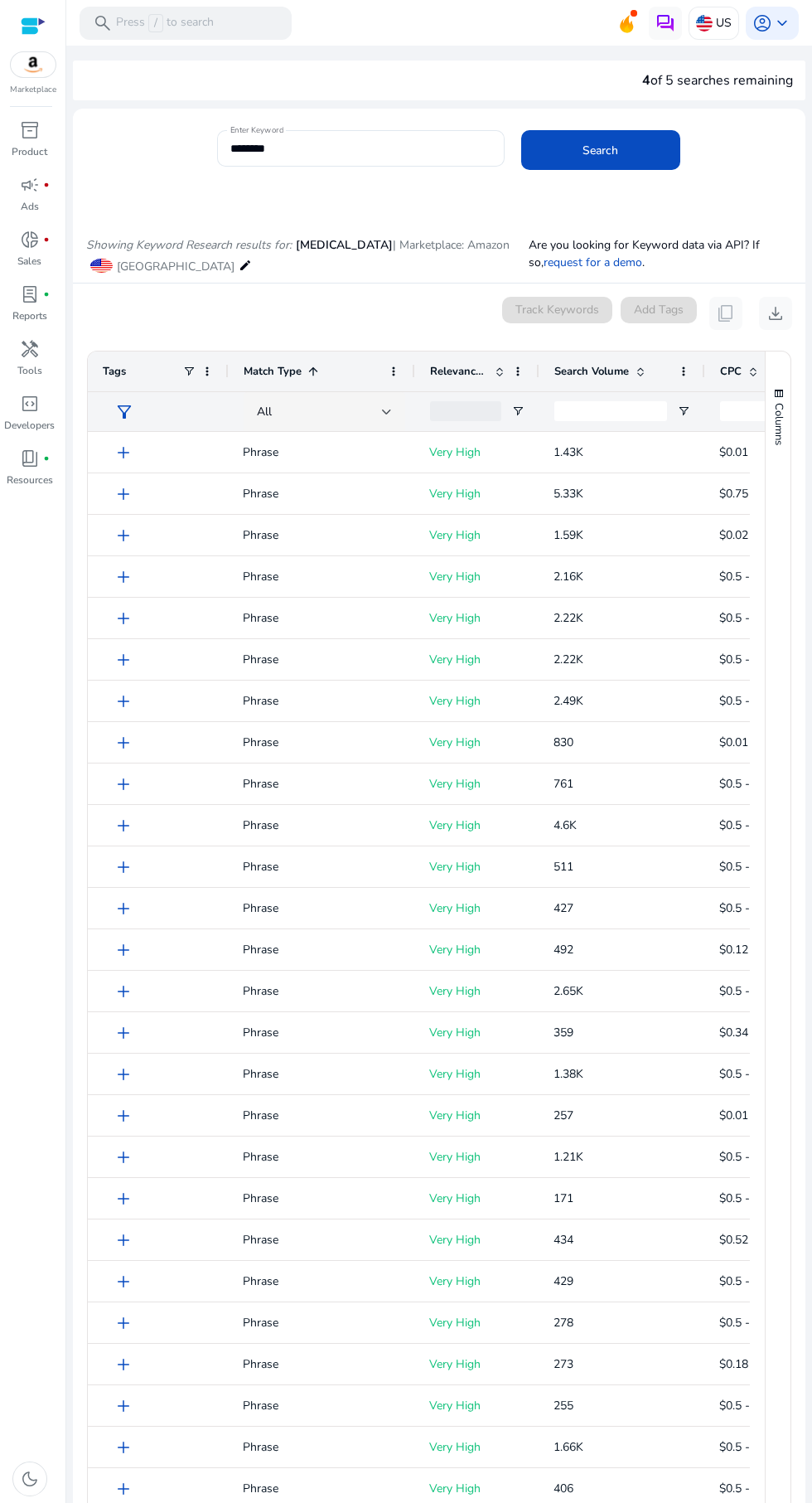
scroll to position [0, 1]
click at [389, 417] on div at bounding box center [385, 412] width 10 height 20
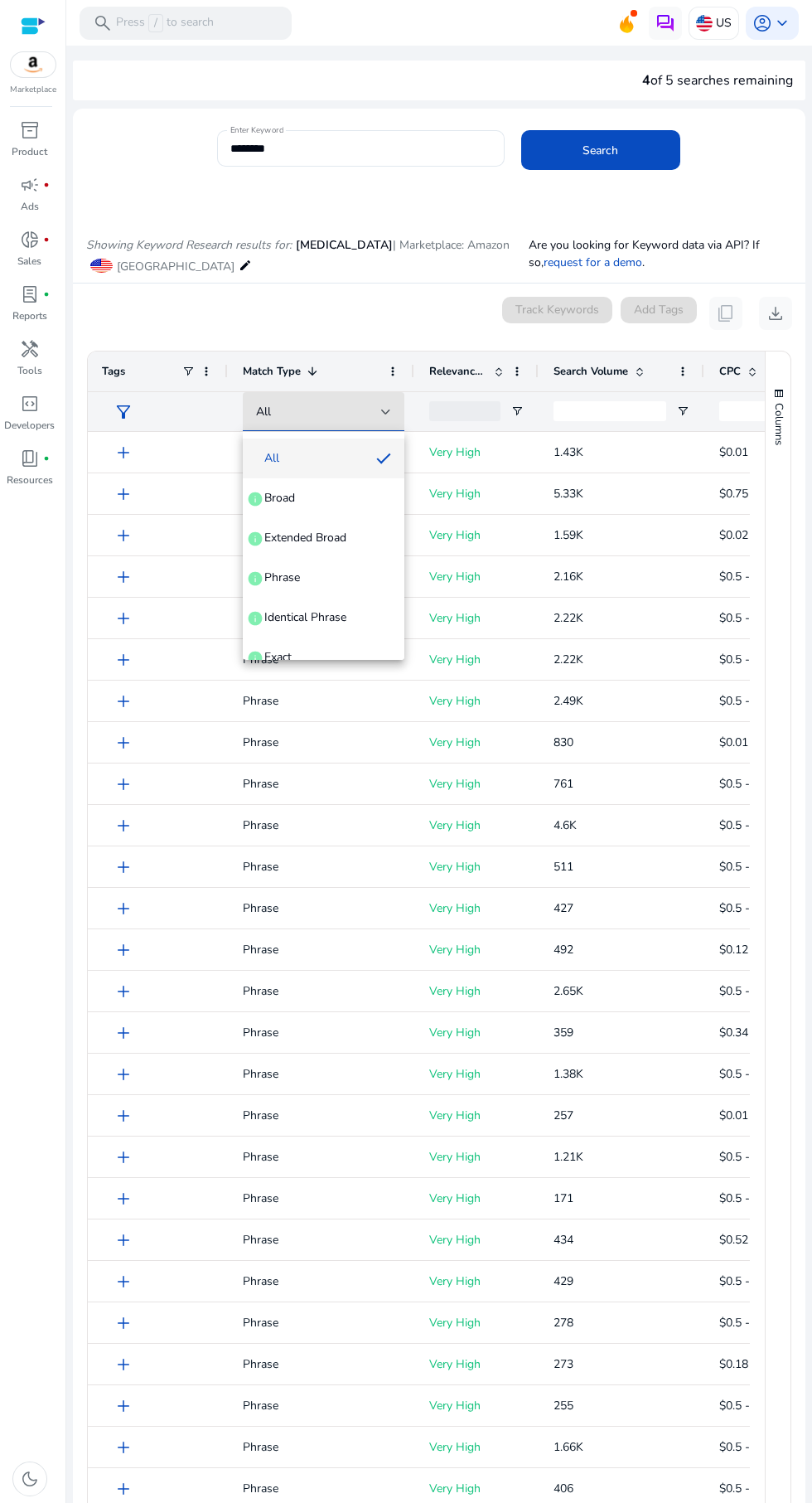
click at [389, 170] on div at bounding box center [406, 751] width 812 height 1503
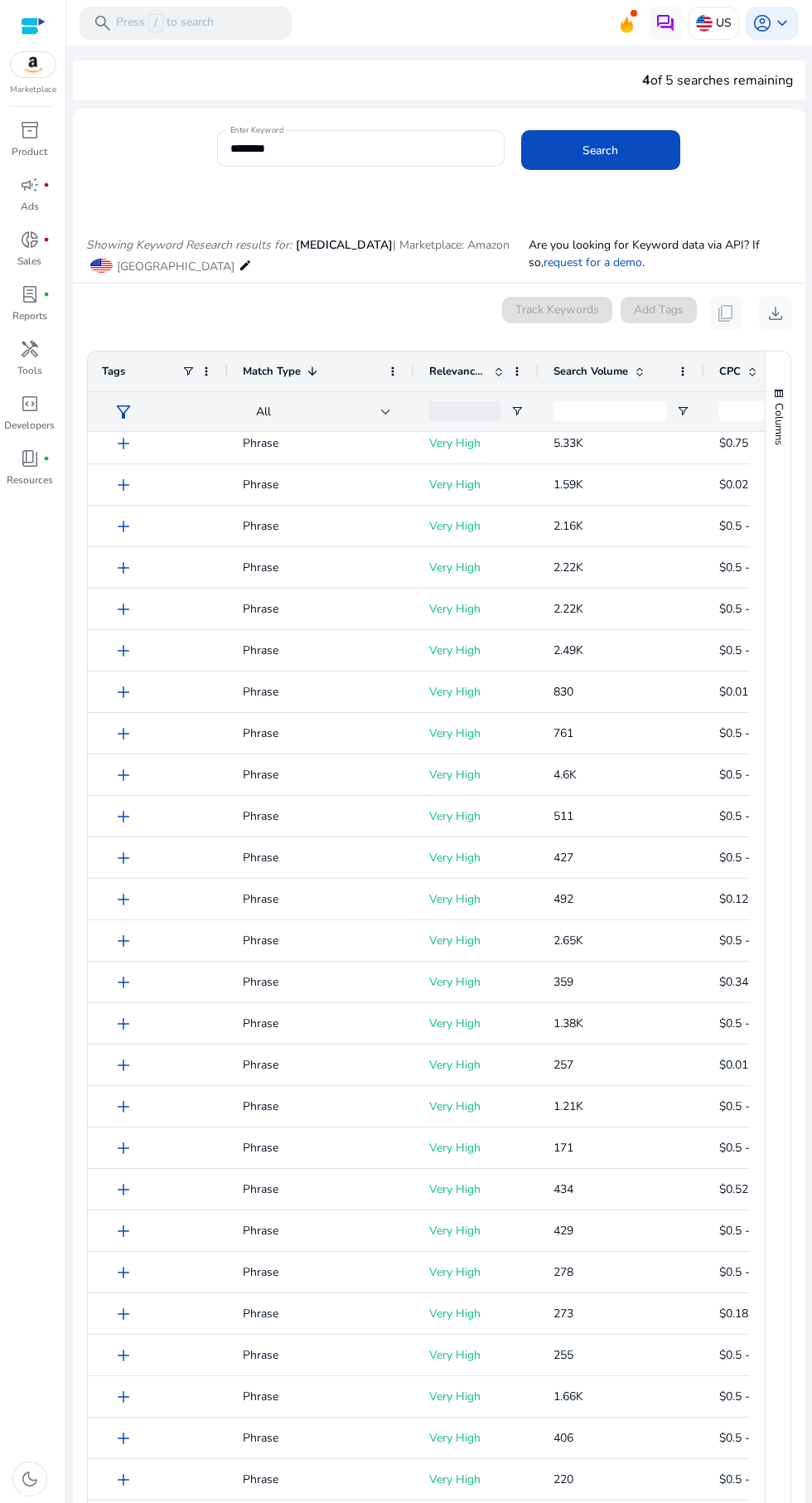
scroll to position [0, 0]
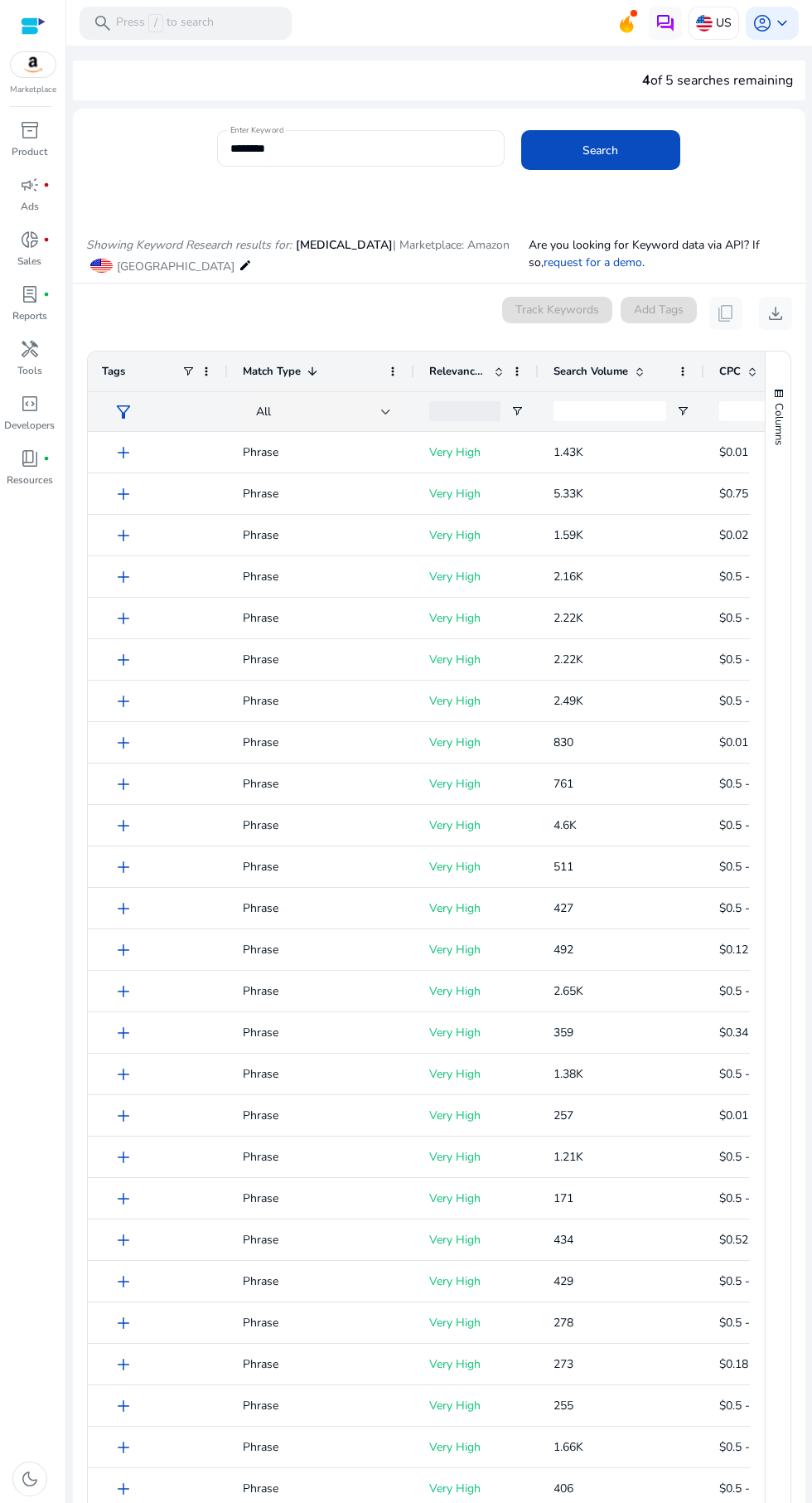
click at [366, 151] on input "********" at bounding box center [361, 149] width 261 height 18
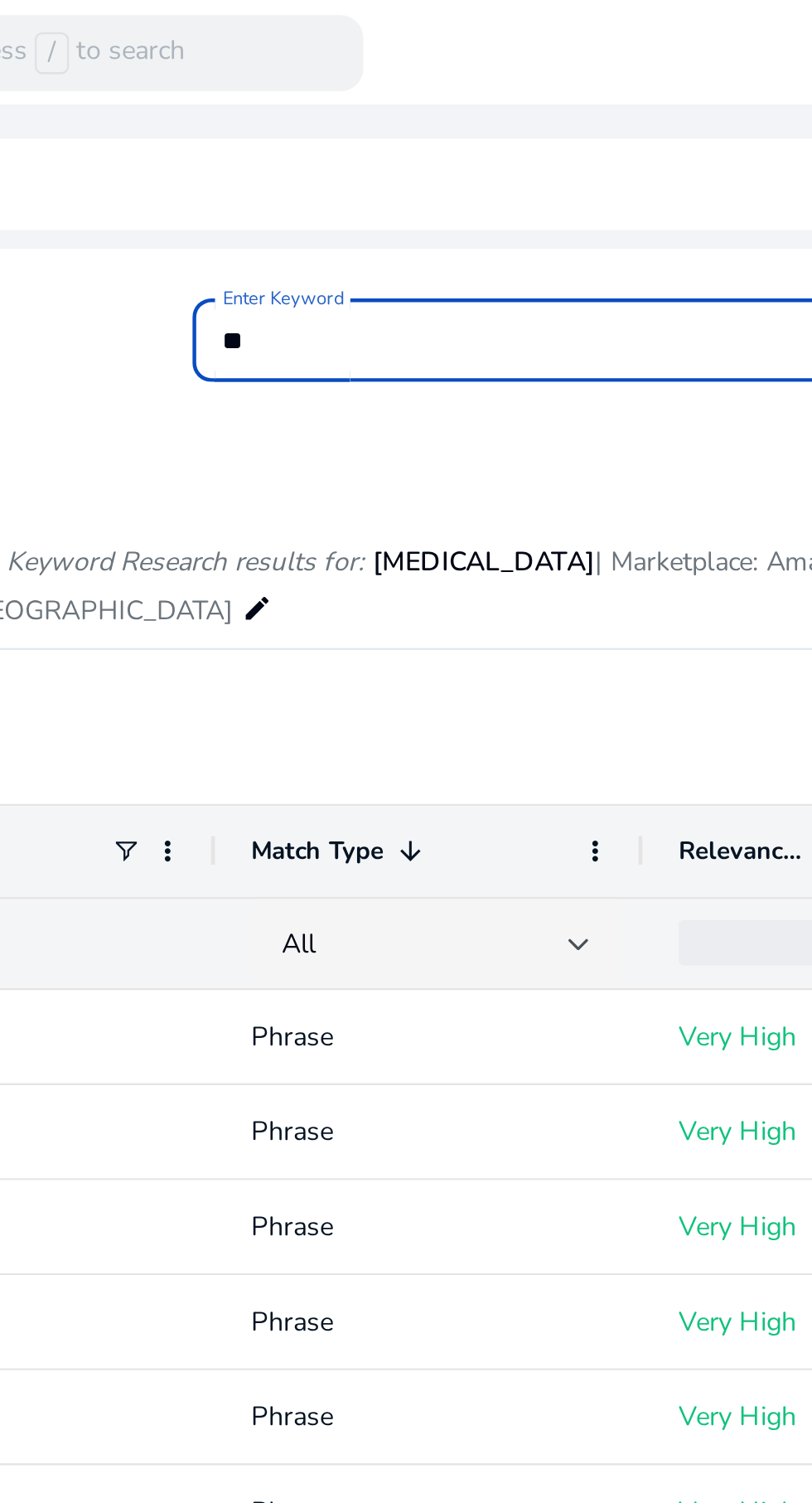
type input "*"
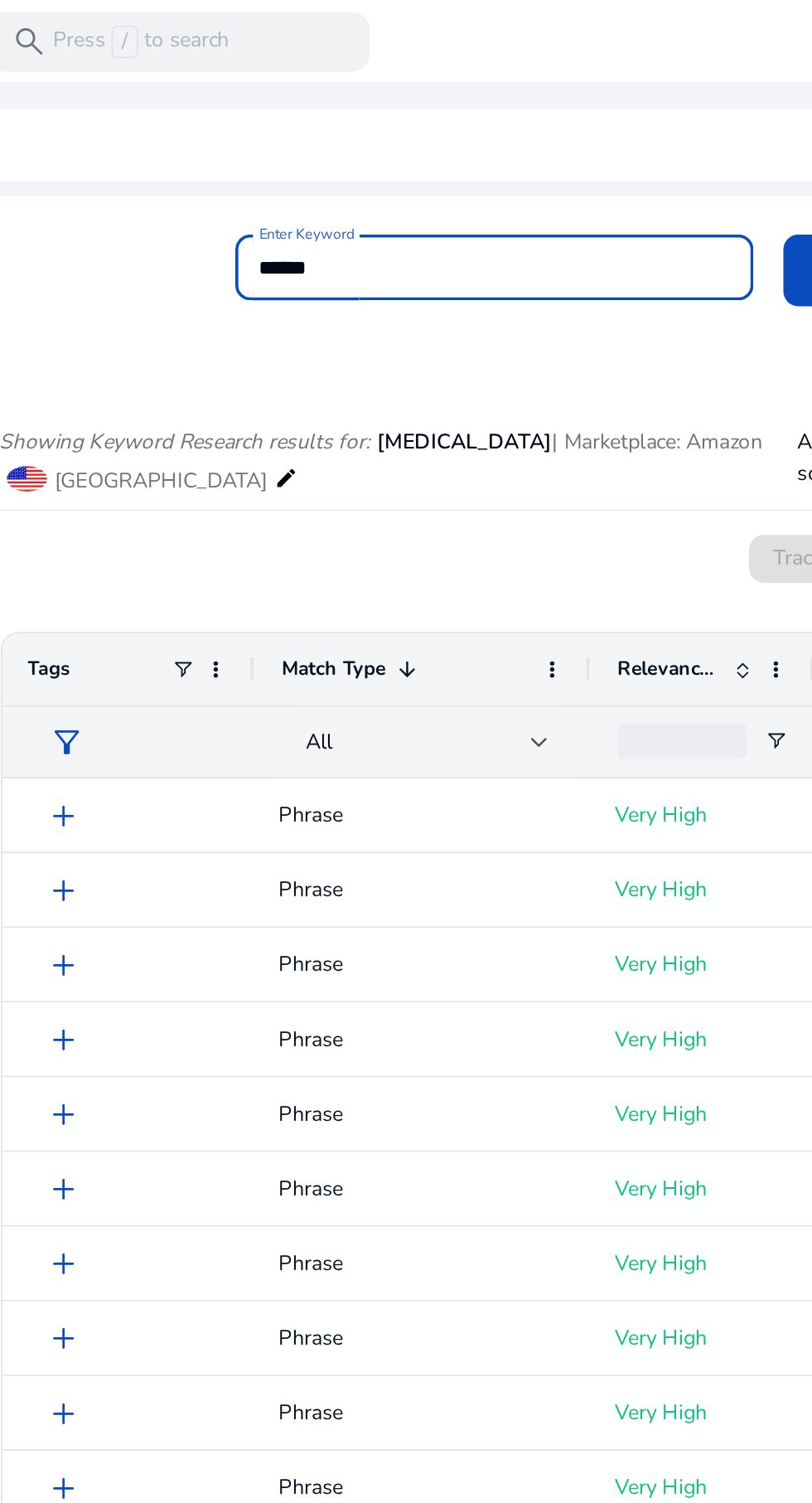
scroll to position [0, 3]
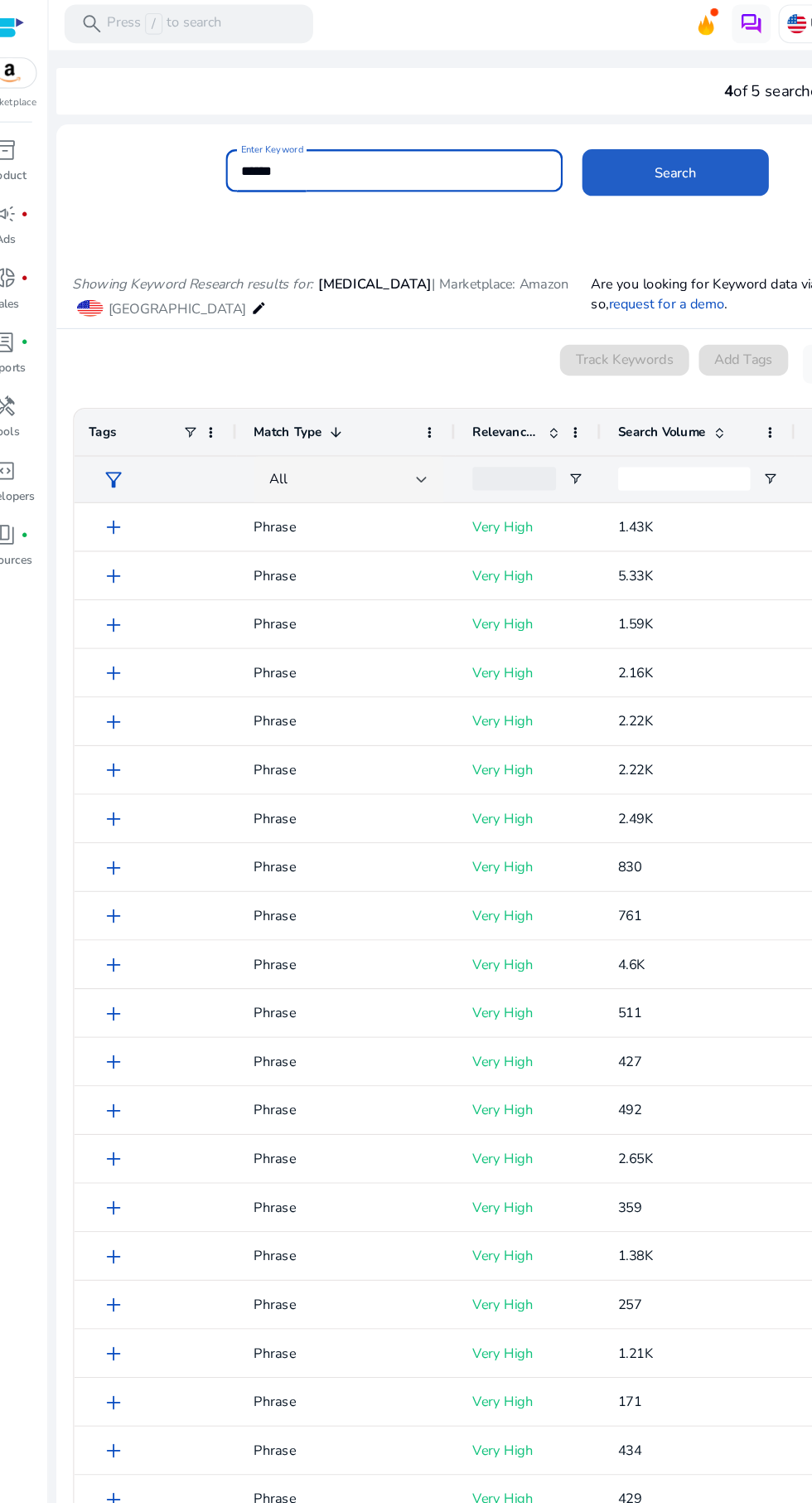
type input "******"
click at [598, 150] on span "Search" at bounding box center [600, 150] width 36 height 17
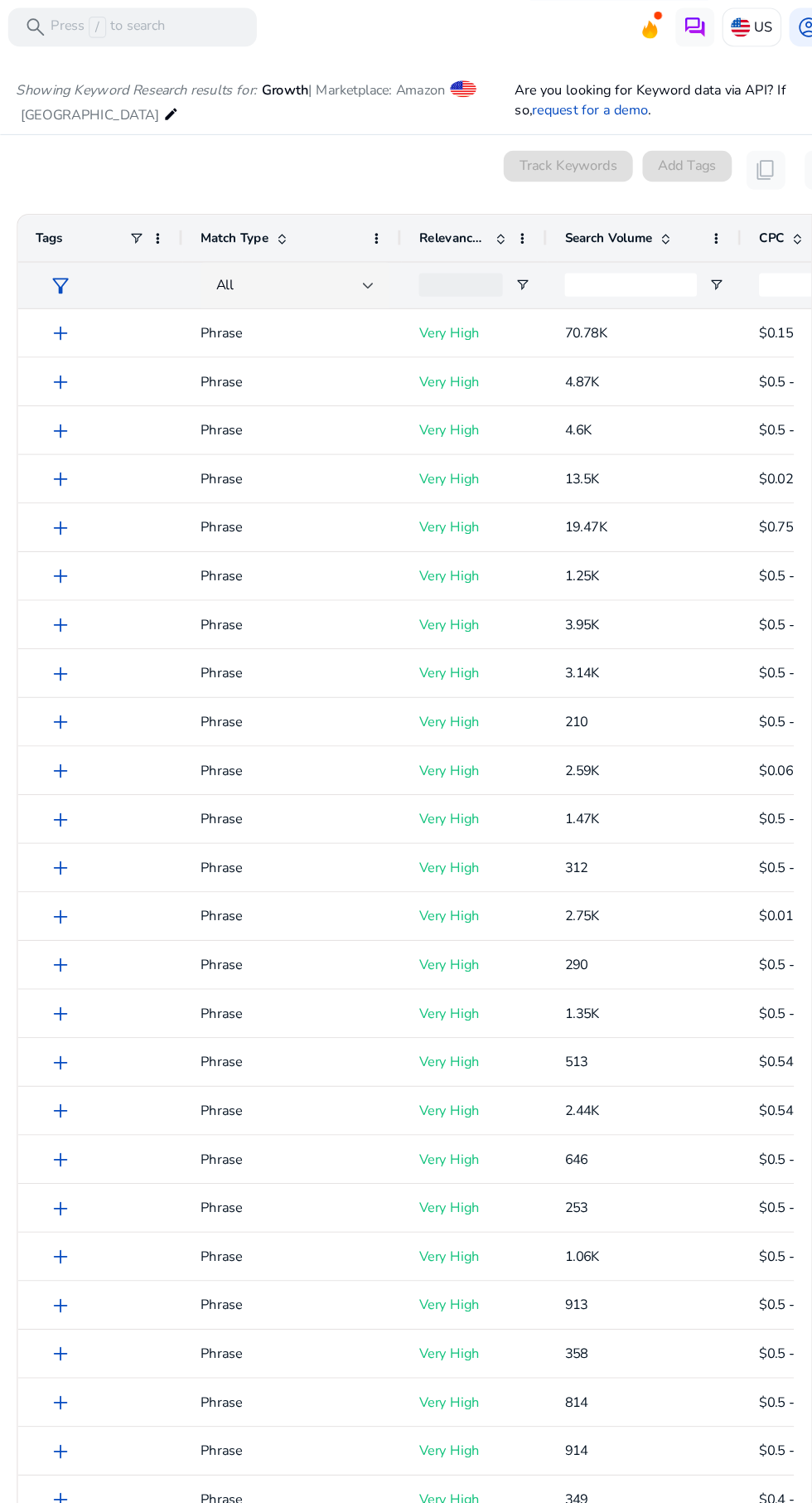
scroll to position [197, 0]
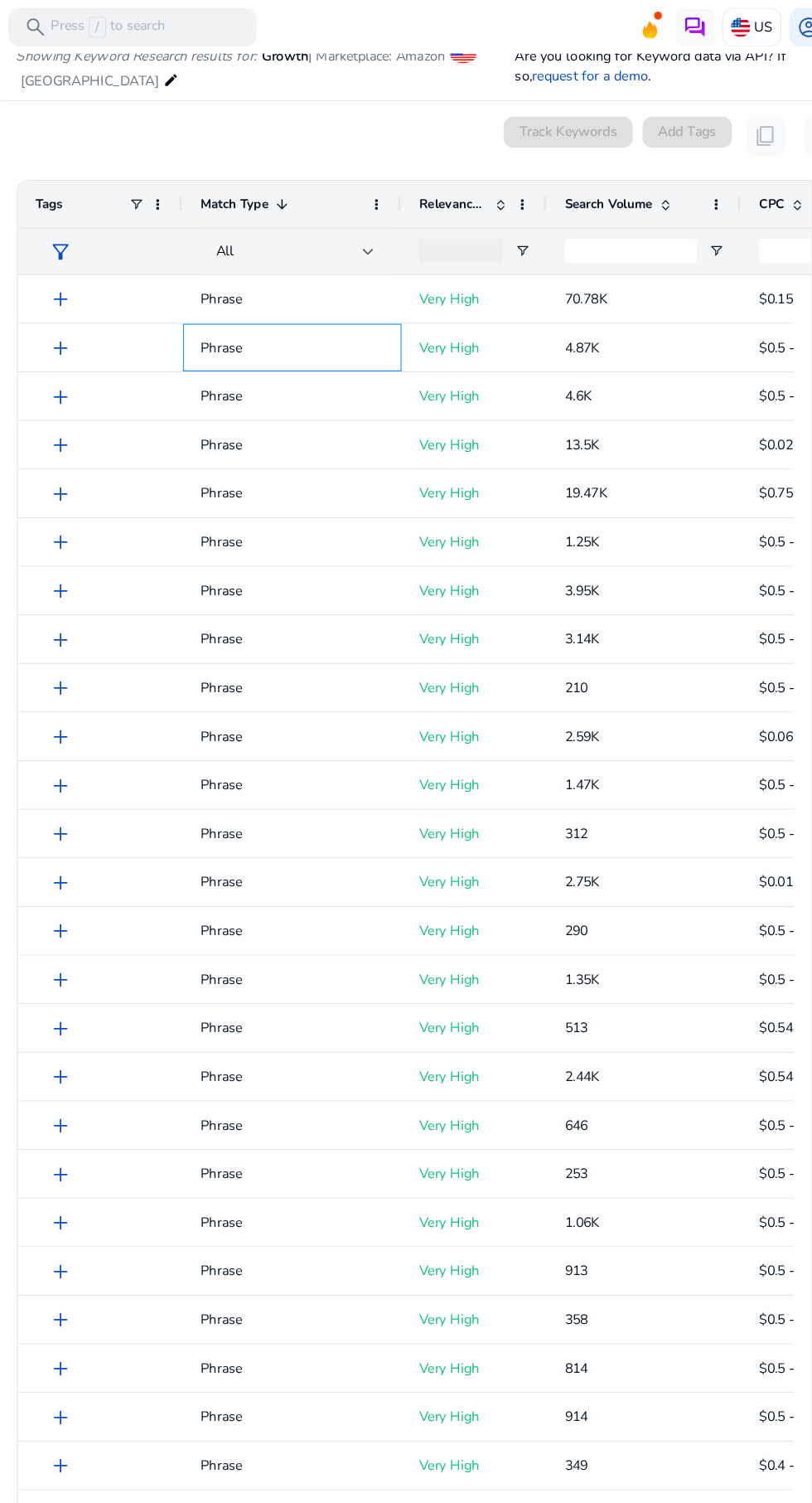
click at [266, 278] on span "Phrase" at bounding box center [322, 295] width 157 height 45
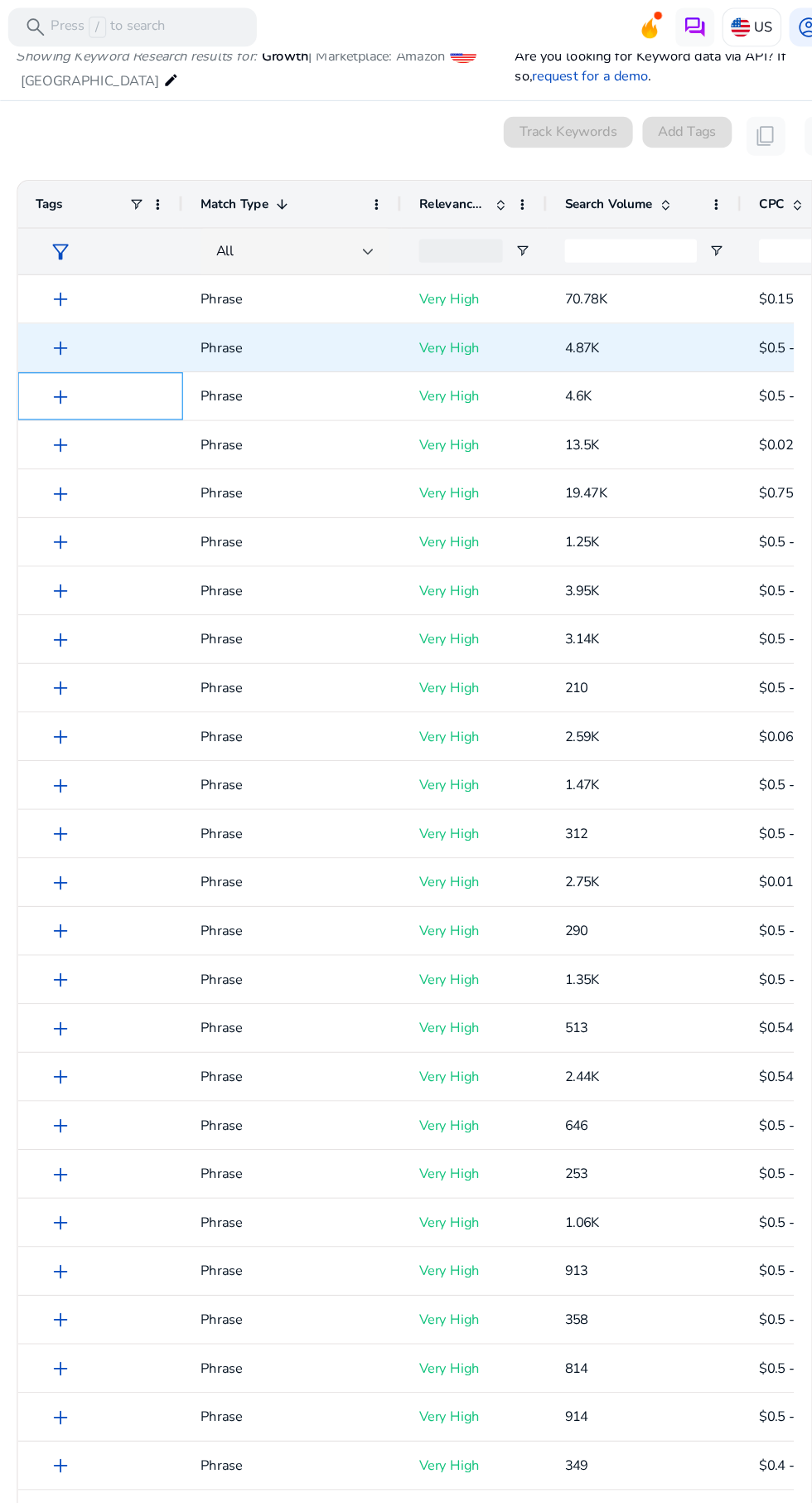
click at [100, 318] on div "add" at bounding box center [158, 337] width 141 height 41
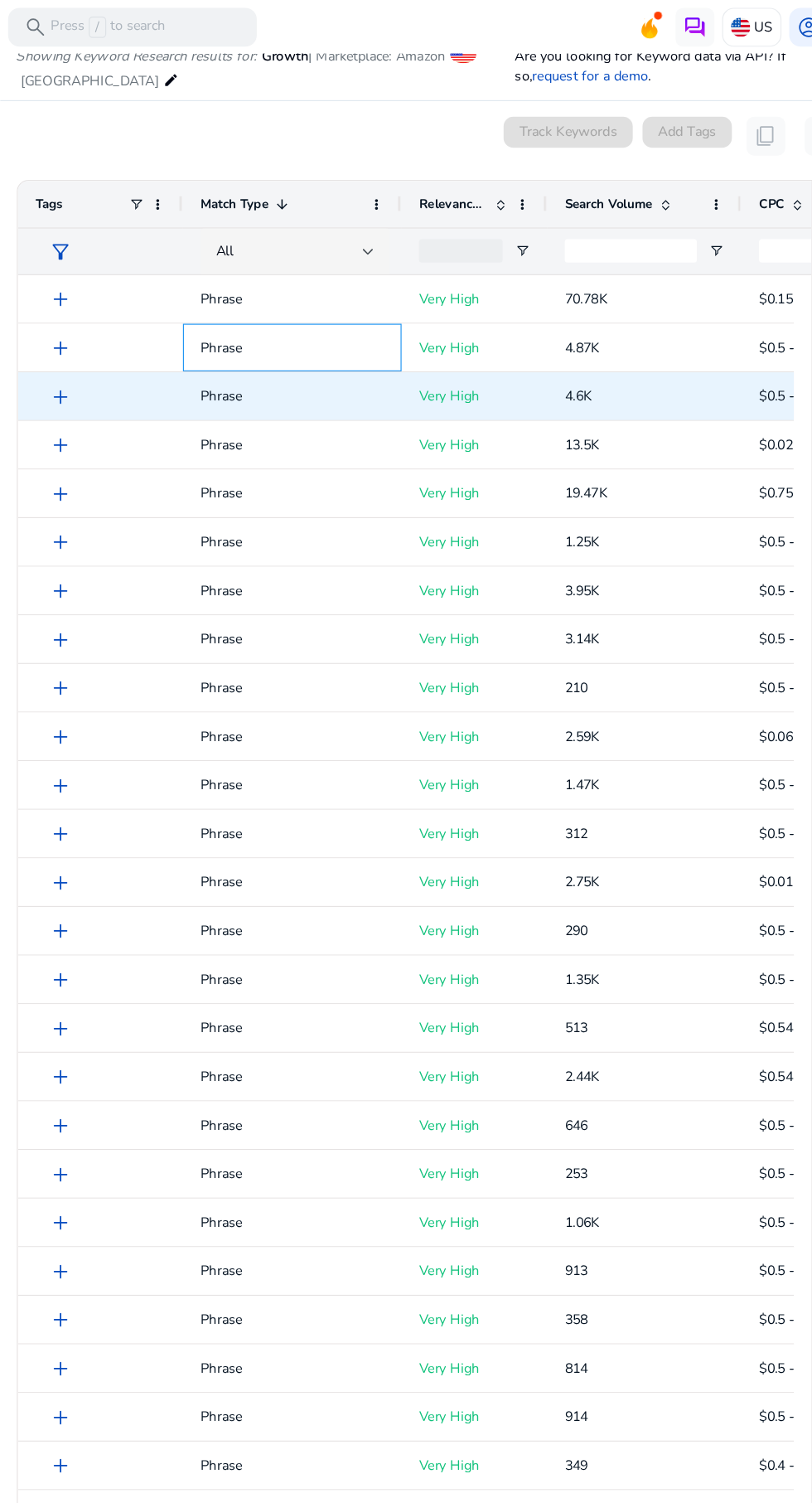
click at [261, 302] on p "Phrase" at bounding box center [322, 295] width 157 height 34
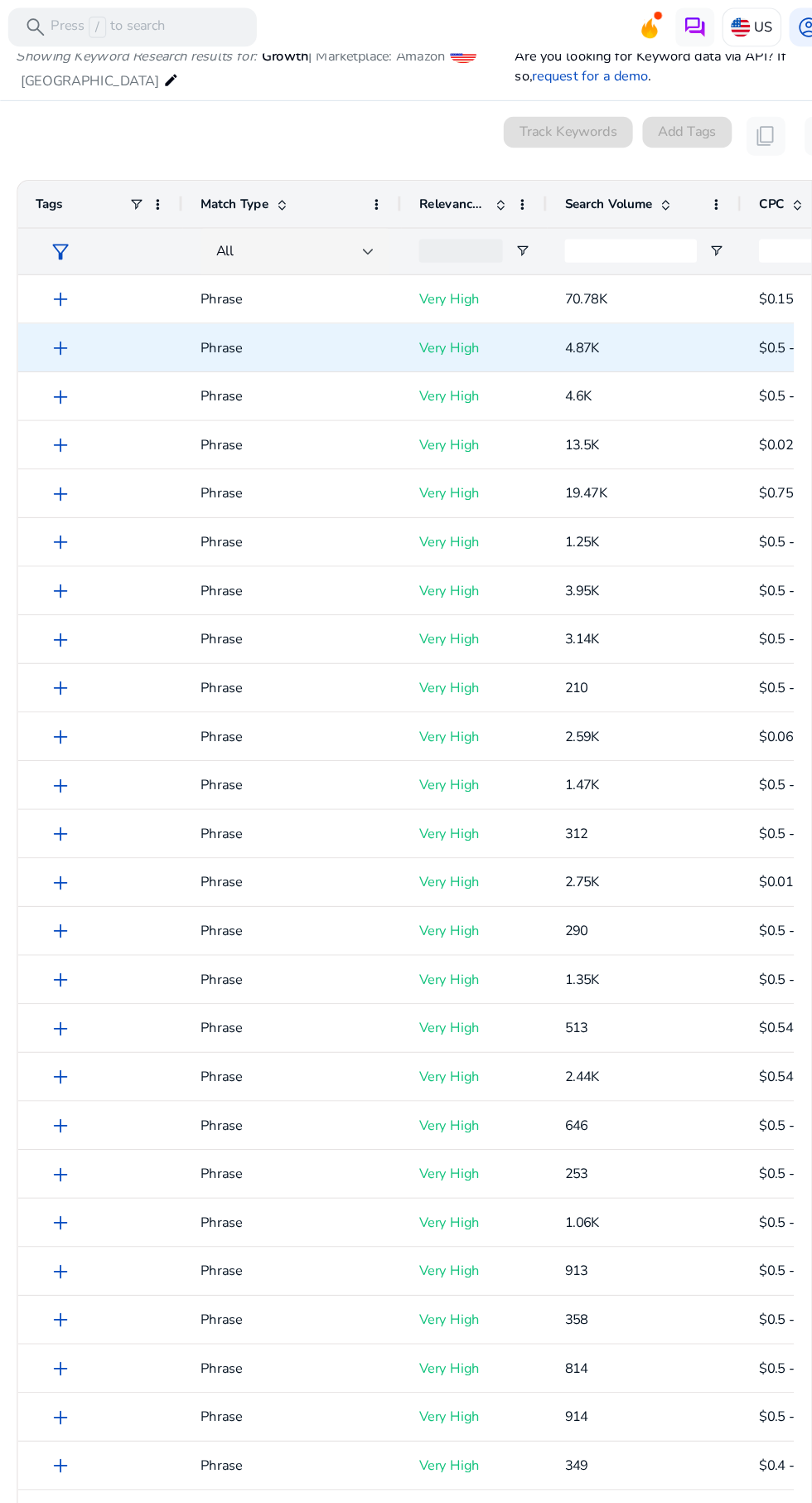
click at [268, 95] on mat-card "0 keyword(s) selected Track Keywords Add Tags content_copy download Press SPACE…" at bounding box center [439, 812] width 733 height 1451
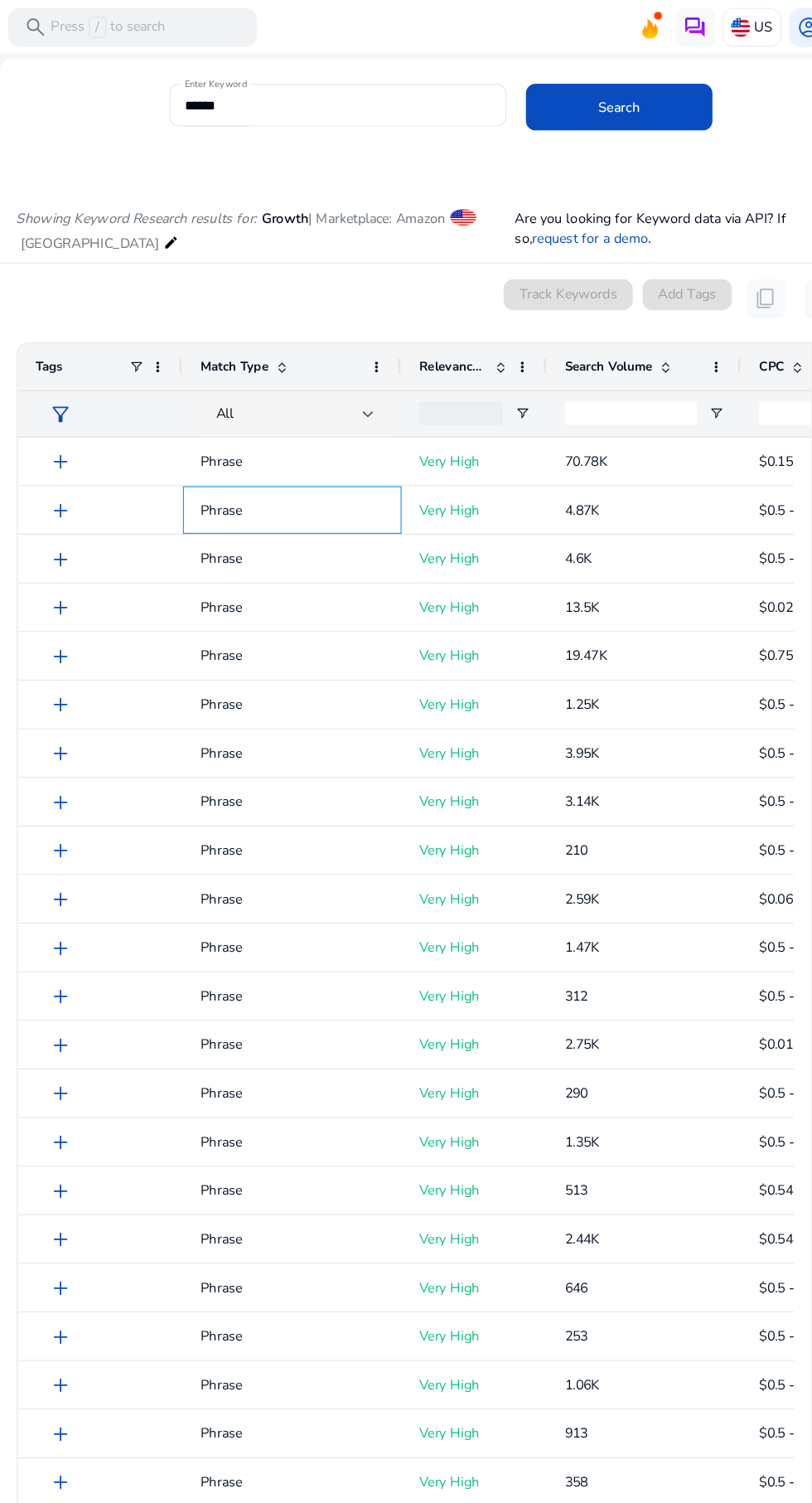
scroll to position [58, 0]
click at [287, 354] on div "All" at bounding box center [319, 354] width 125 height 18
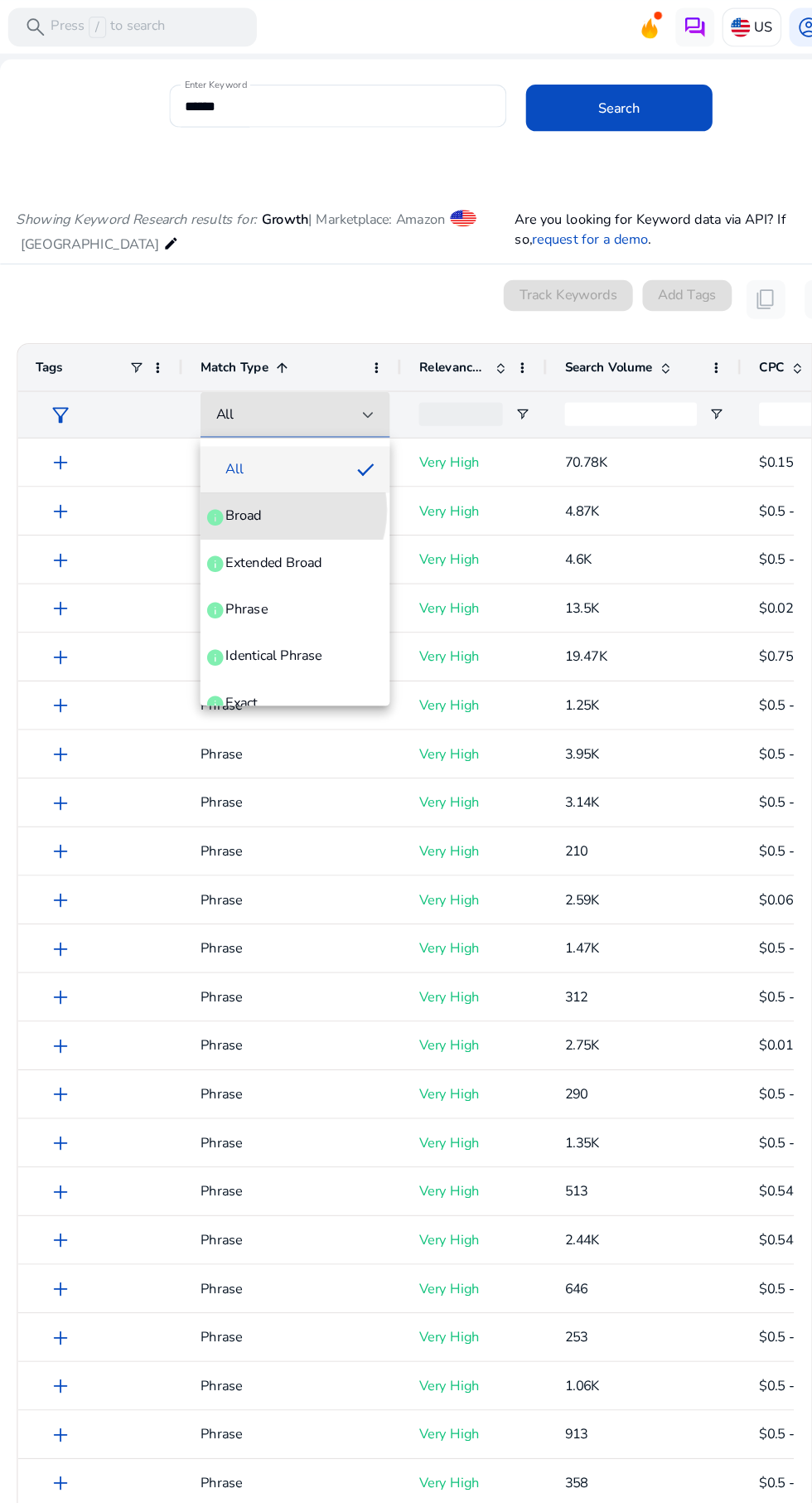
click at [303, 435] on span "Broad info" at bounding box center [324, 440] width 135 height 16
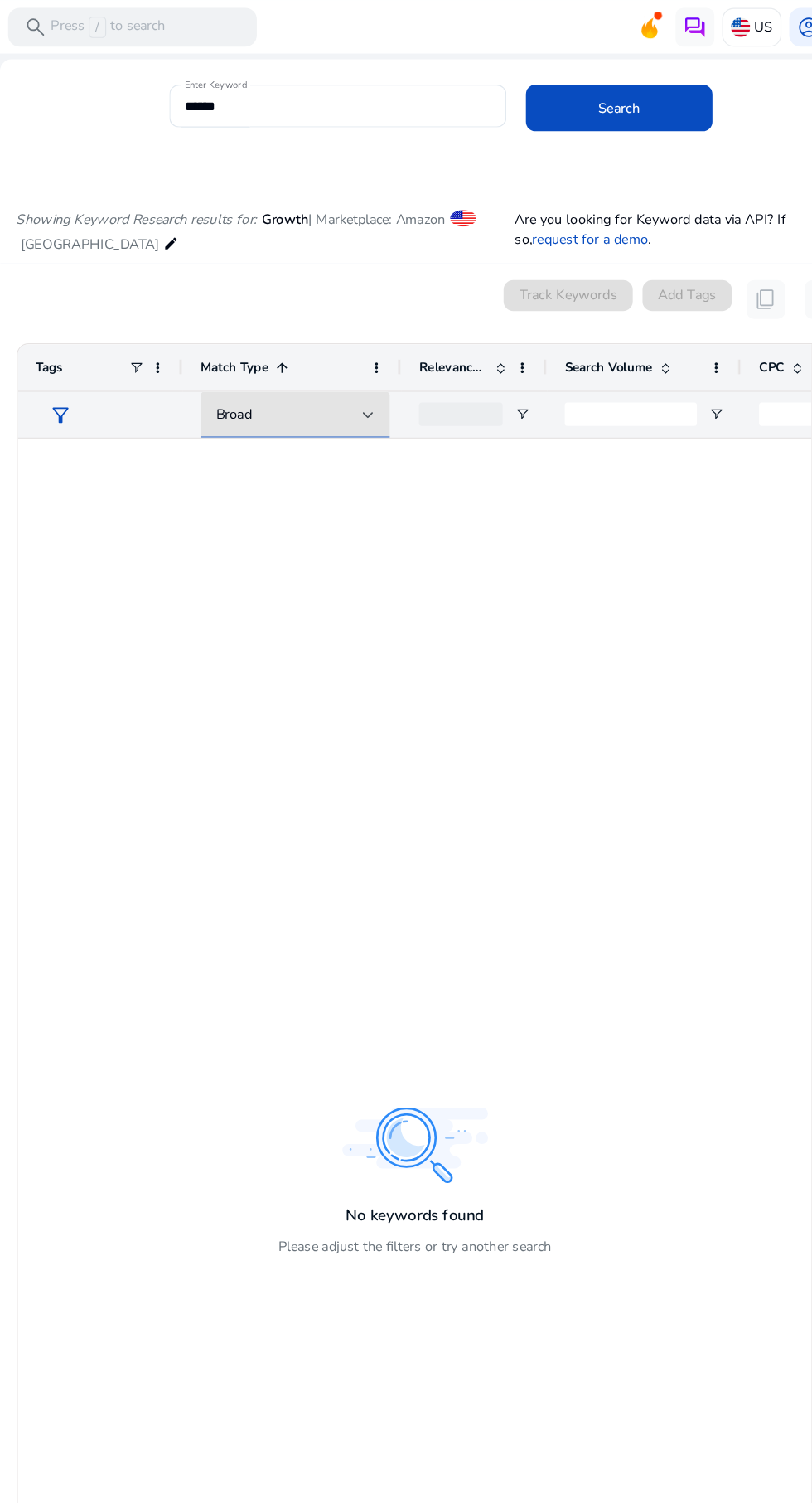
click at [384, 352] on div at bounding box center [386, 354] width 10 height 6
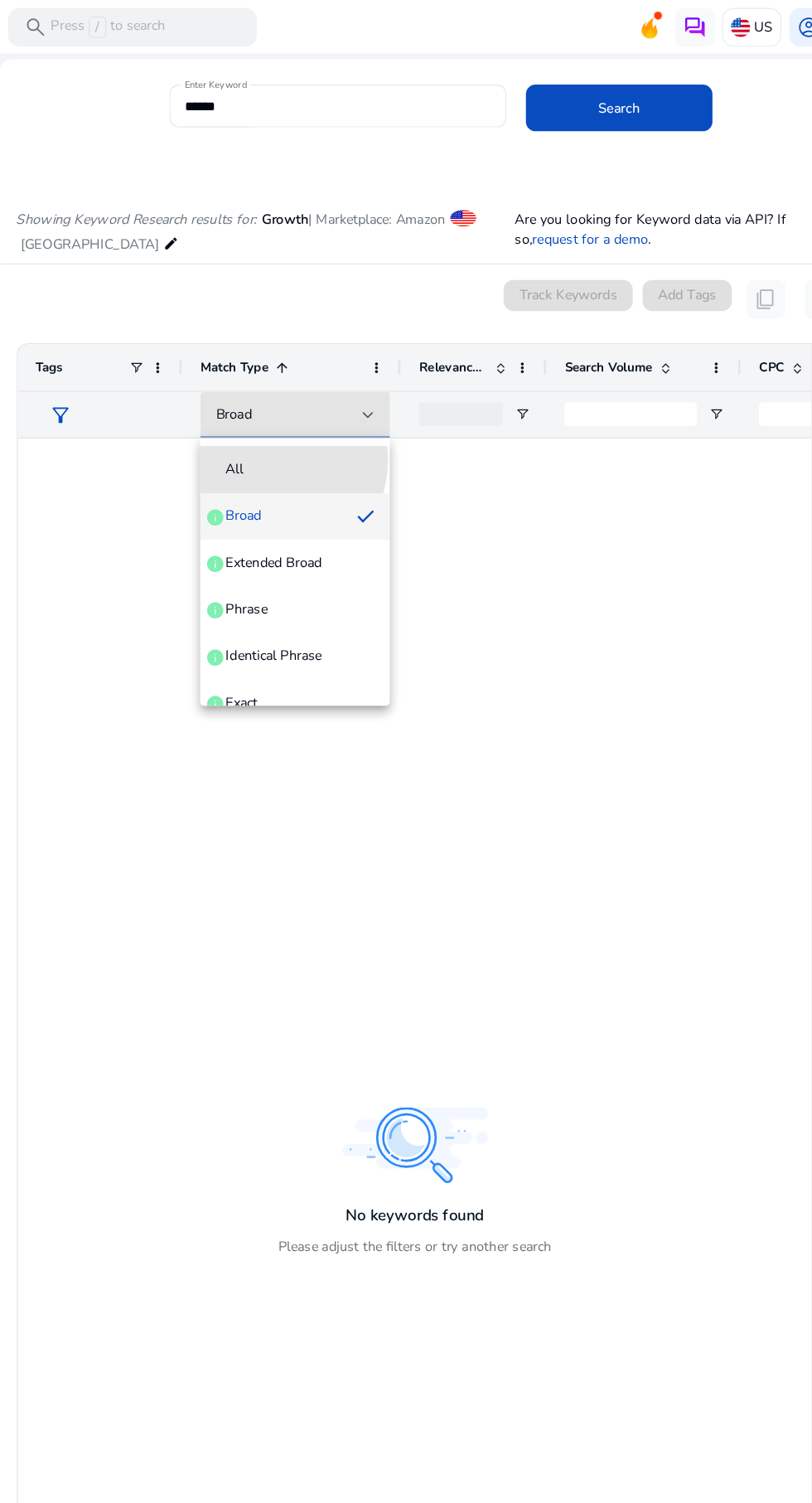
click at [298, 392] on span "All" at bounding box center [324, 400] width 135 height 16
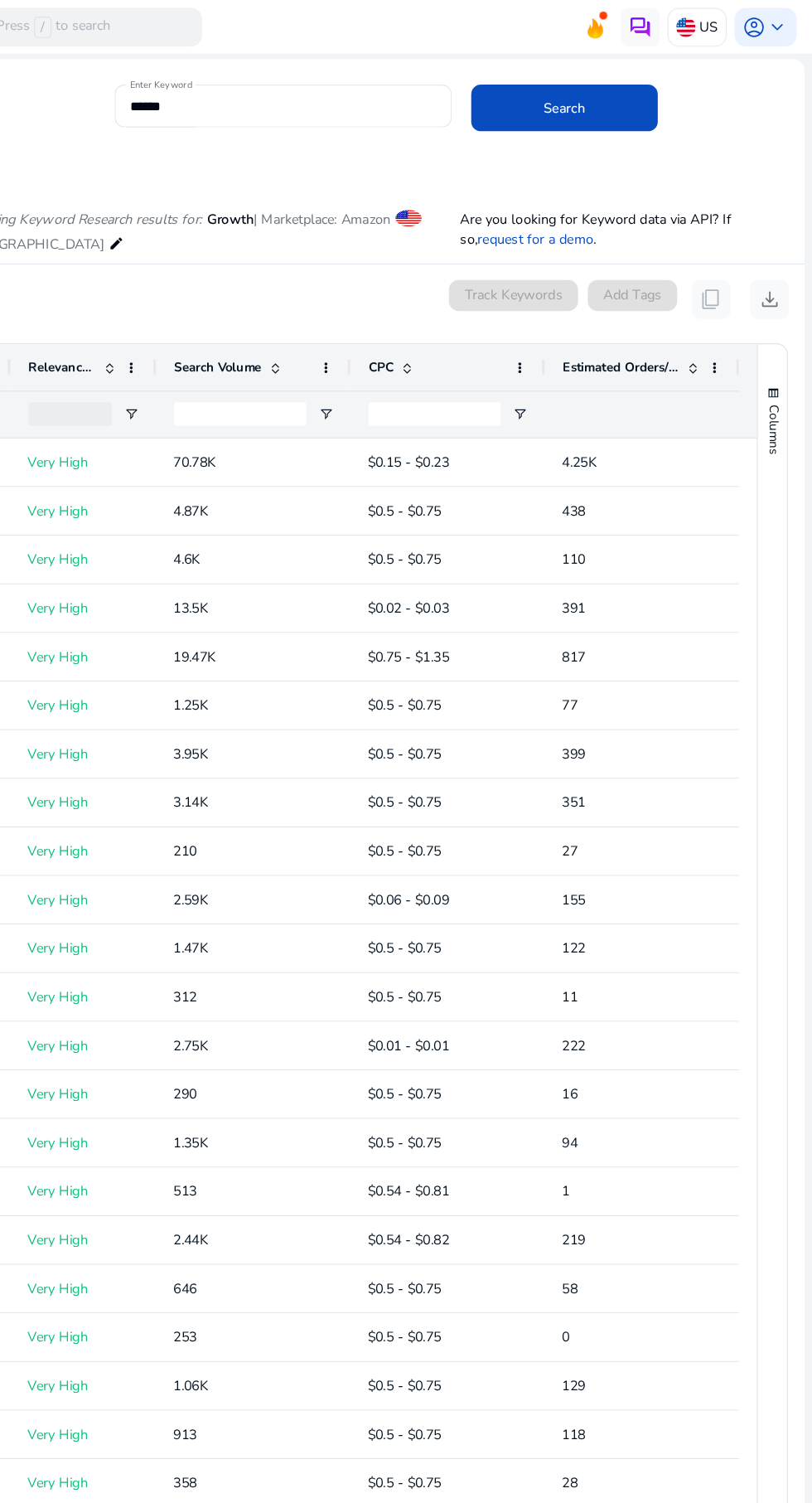
scroll to position [0, 0]
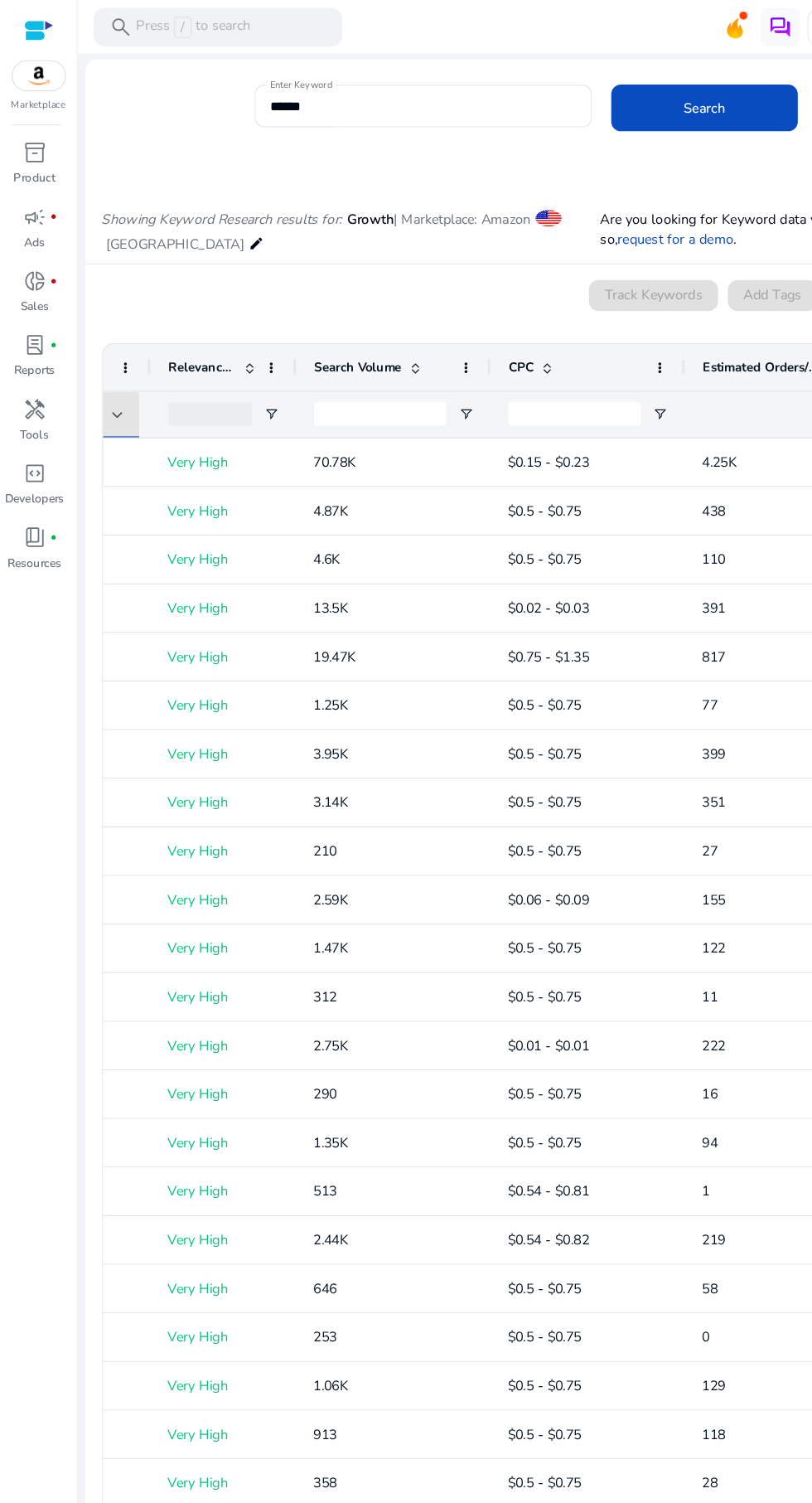
click at [164, 357] on div at bounding box center [179, 354] width 71 height 20
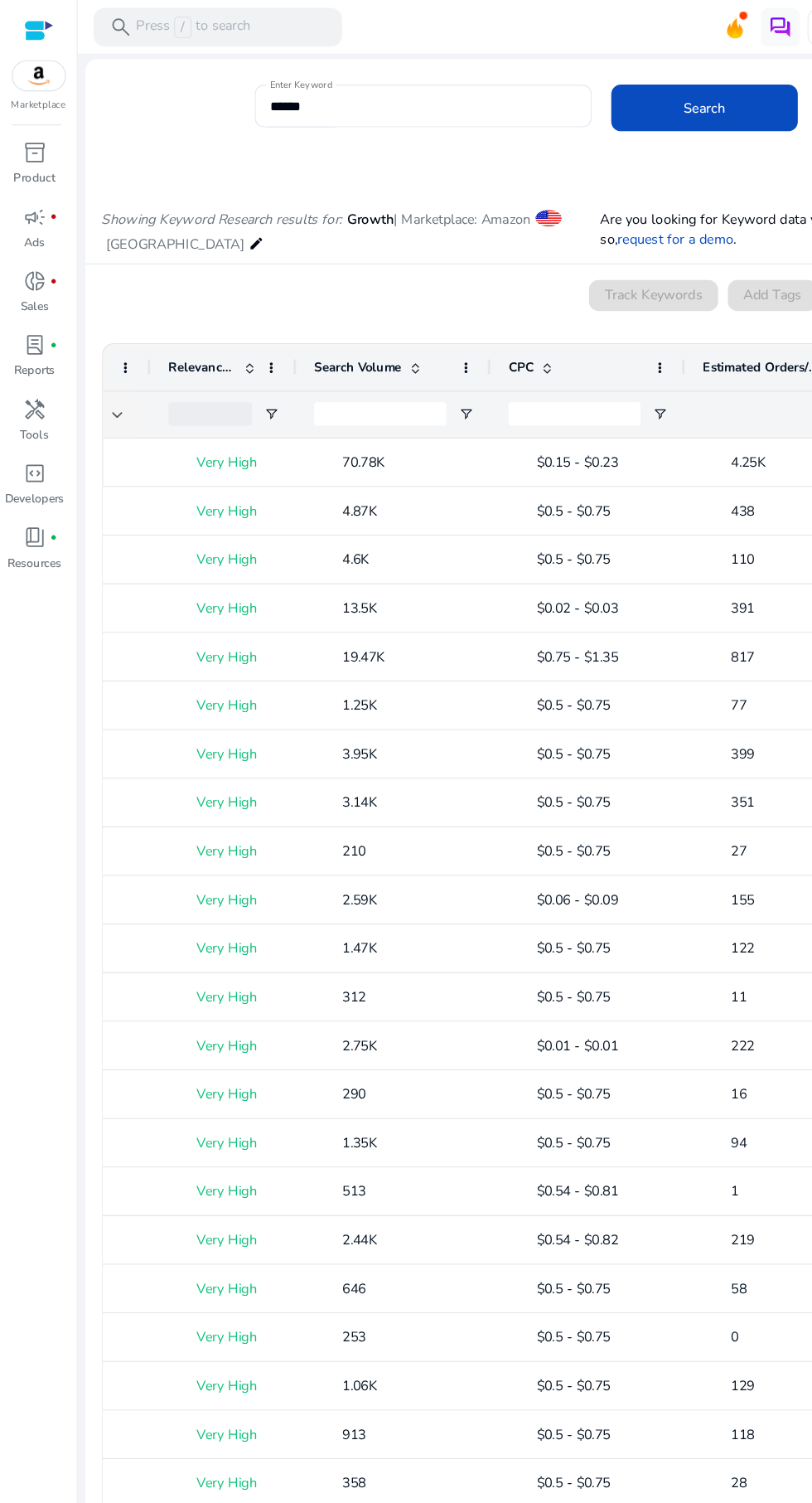
scroll to position [0, 262]
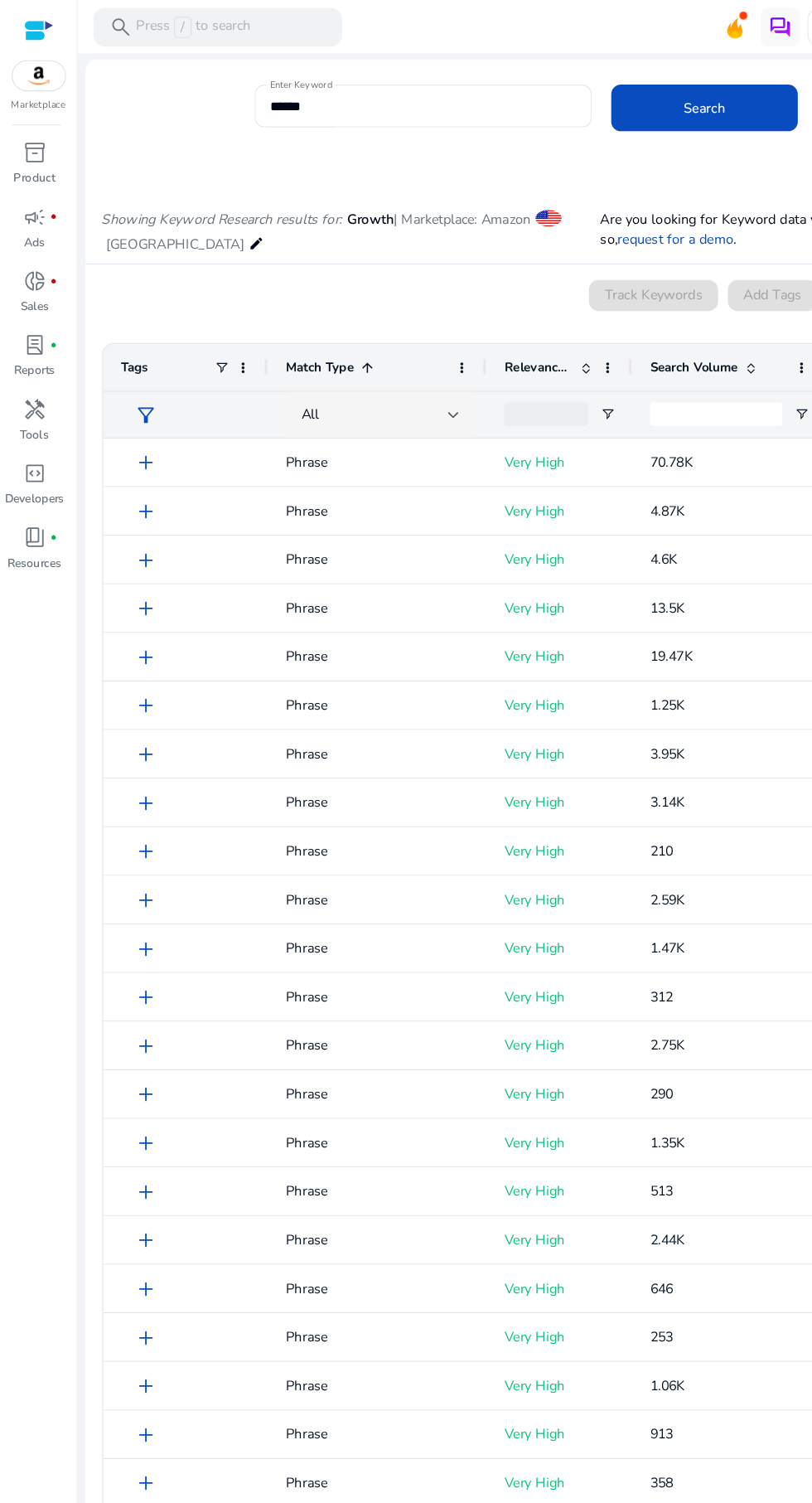
click at [116, 355] on span "filter_alt" at bounding box center [125, 354] width 20 height 20
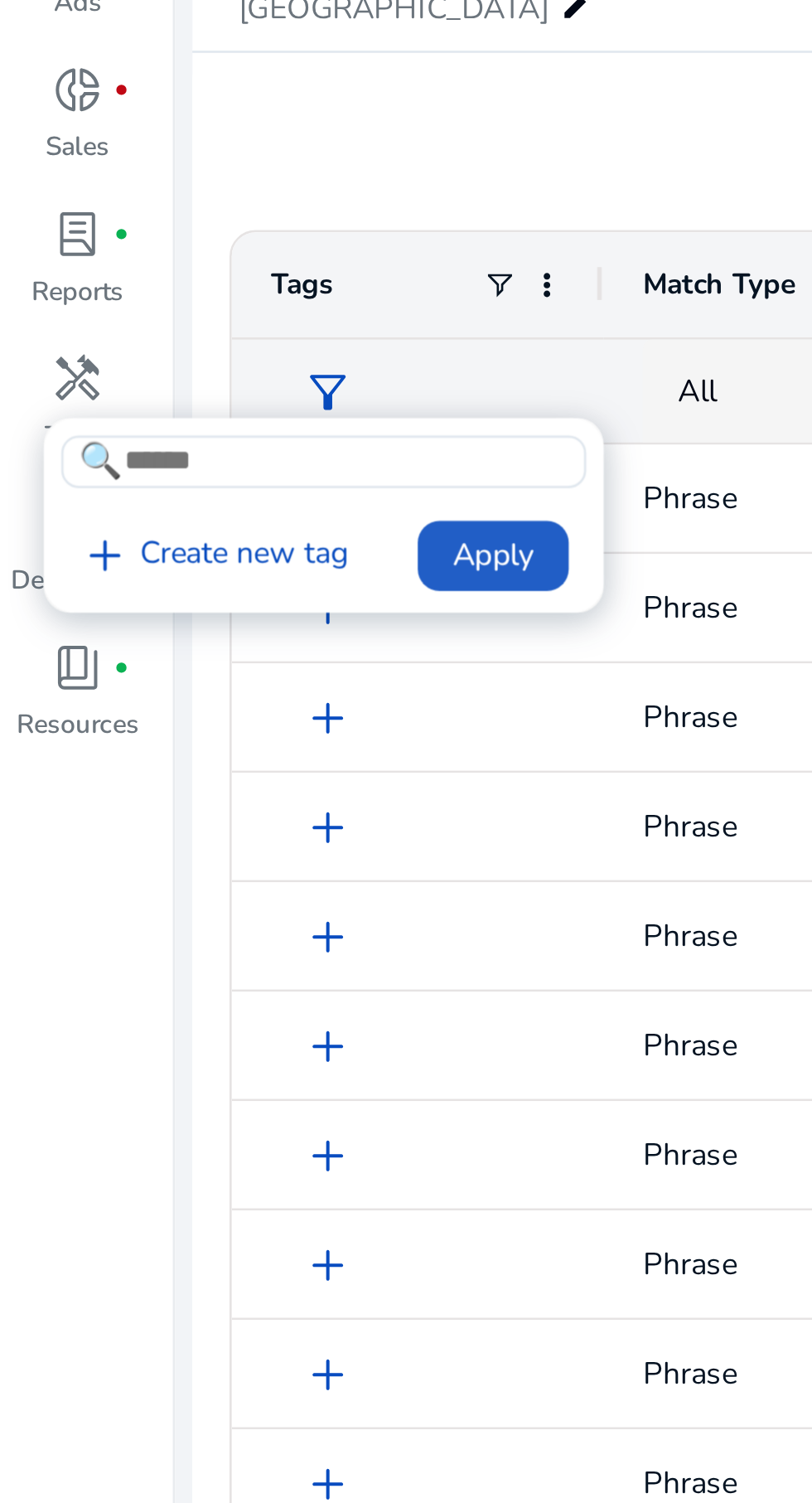
click at [179, 412] on span "Apply" at bounding box center [187, 416] width 31 height 17
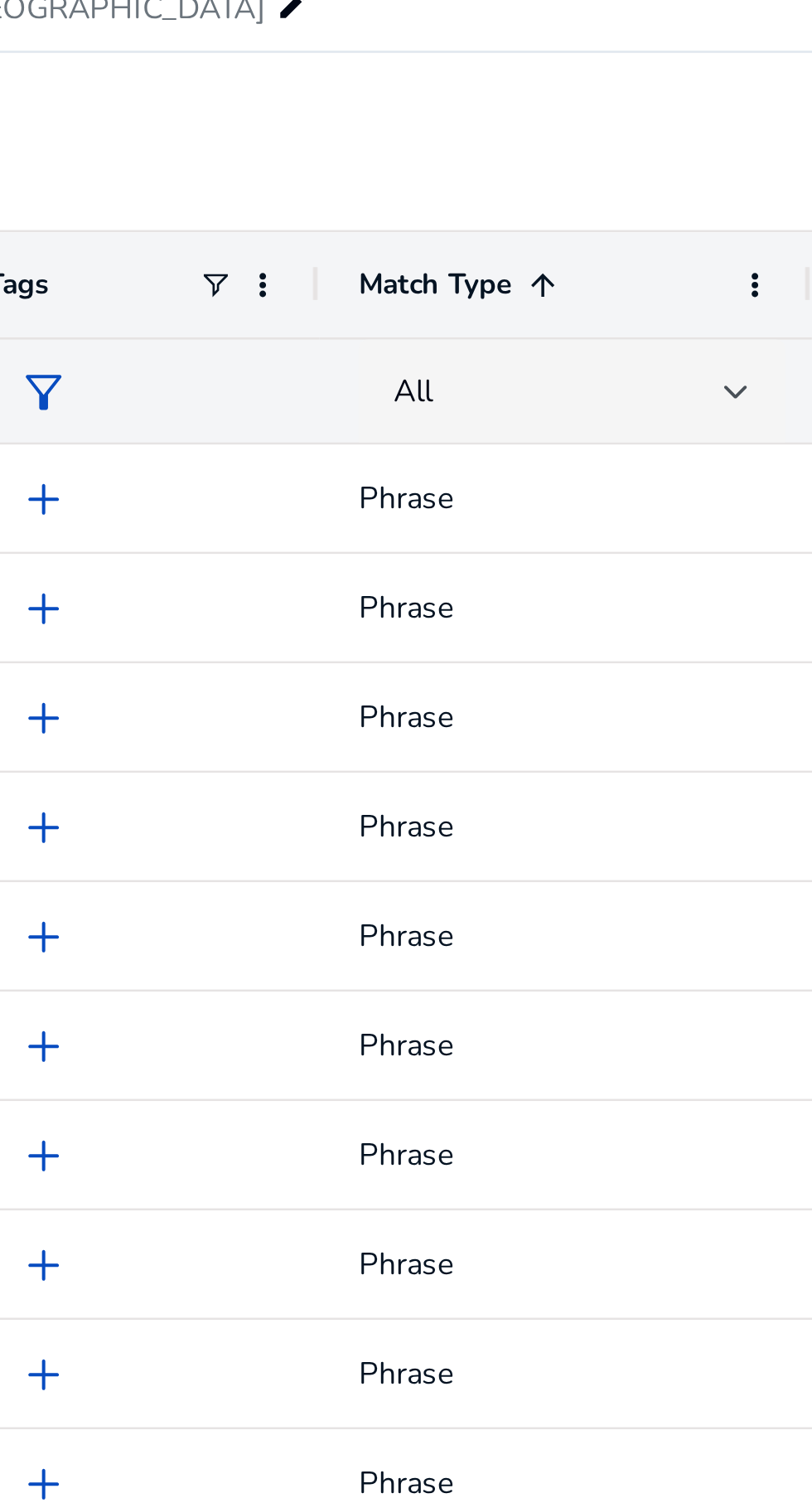
click at [269, 361] on span "All" at bounding box center [264, 353] width 15 height 15
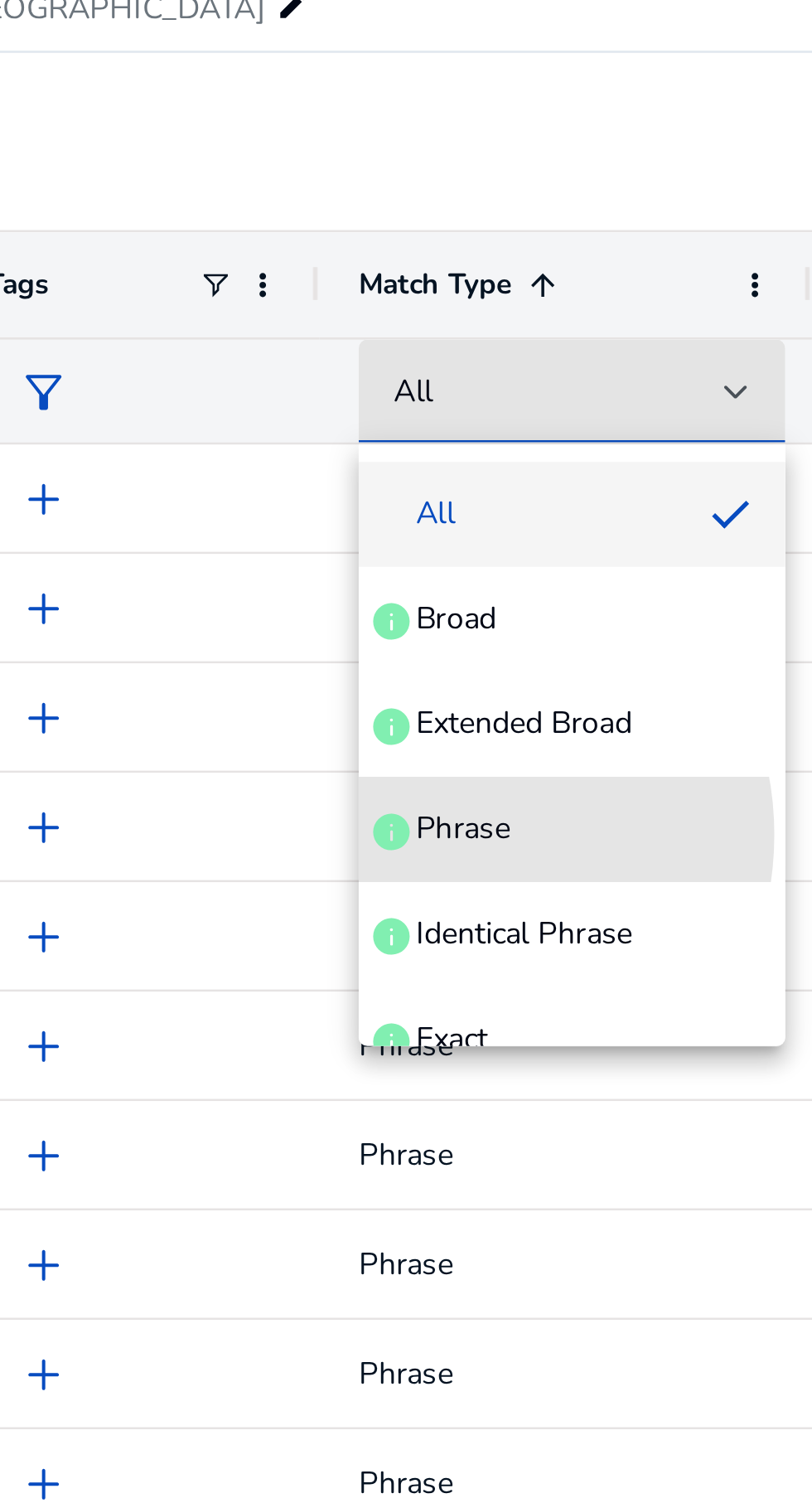
click at [277, 522] on span "Phrase" at bounding box center [283, 520] width 36 height 16
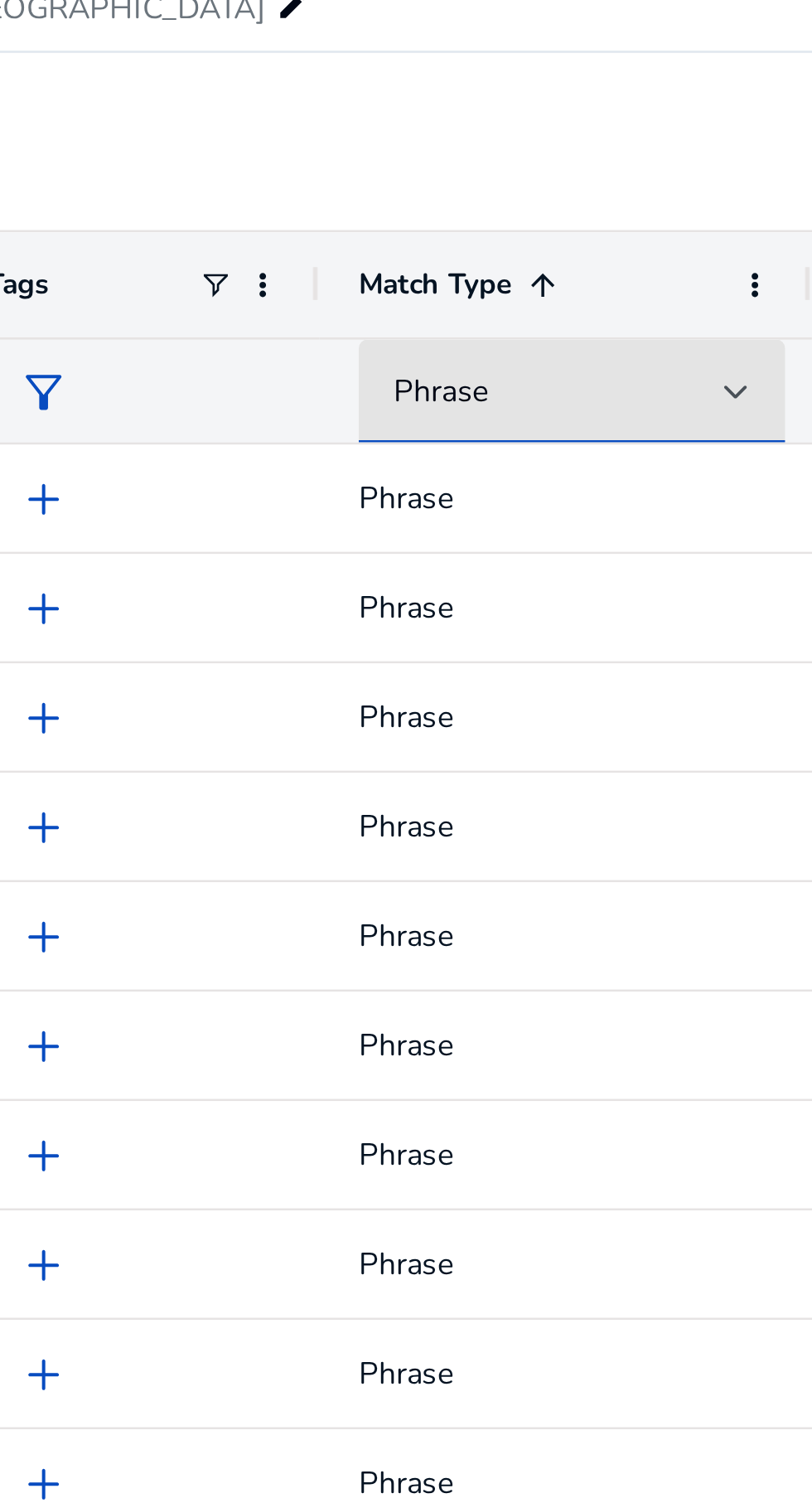
click at [387, 354] on div at bounding box center [386, 354] width 10 height 6
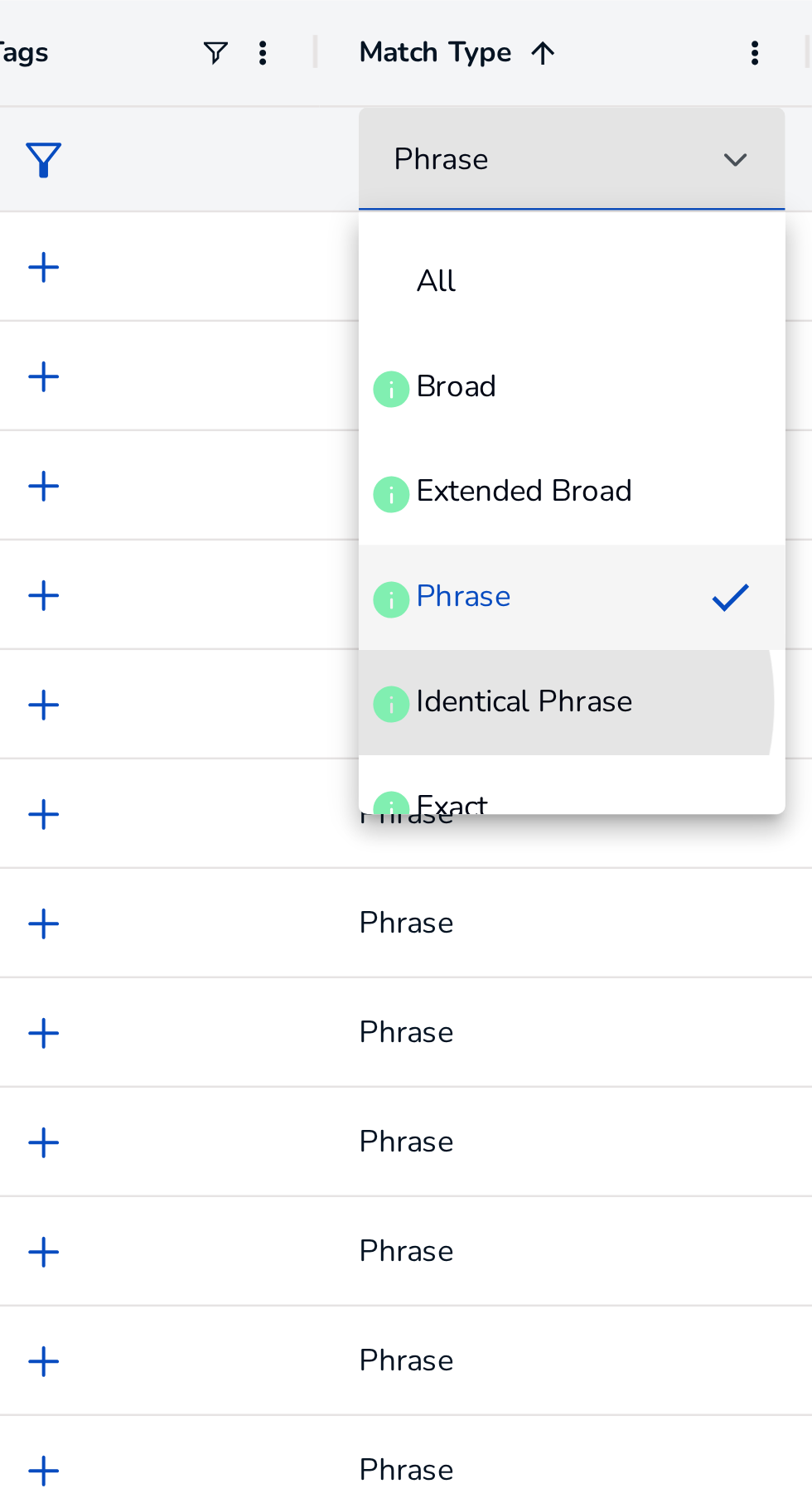
click at [297, 560] on span "Identical Phrase" at bounding box center [306, 560] width 82 height 16
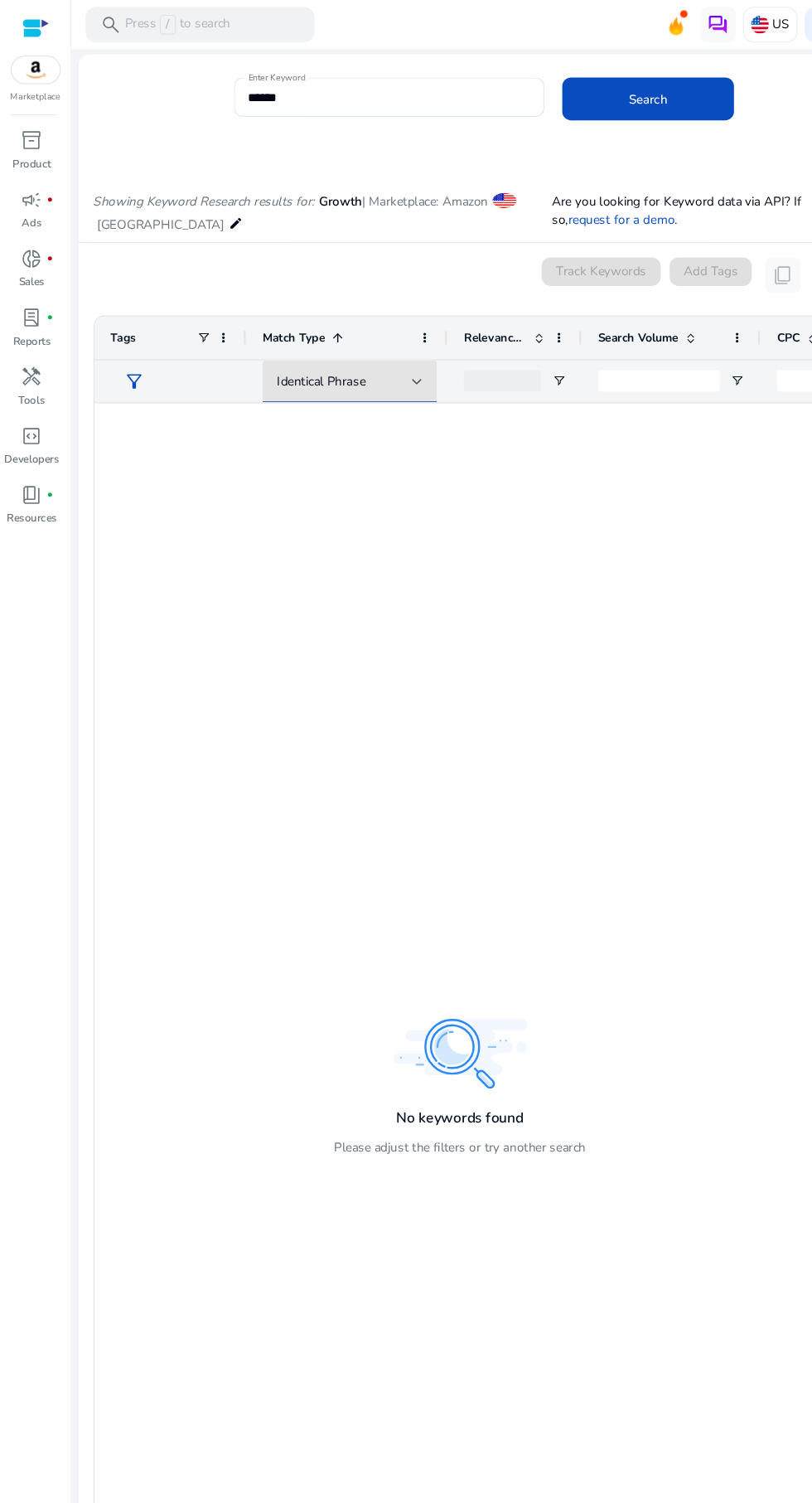
click at [384, 350] on div at bounding box center [386, 354] width 10 height 20
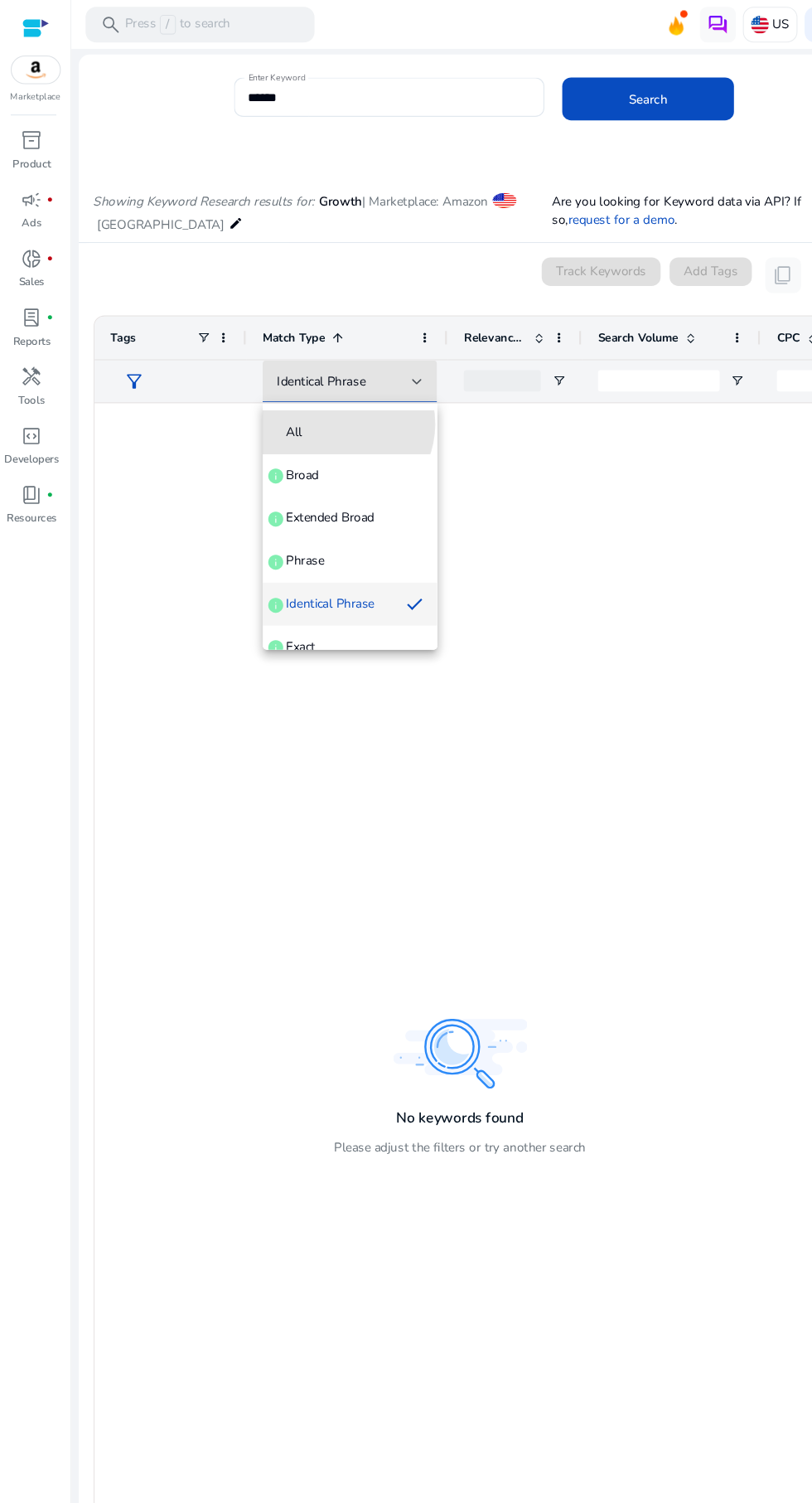
click at [313, 393] on span "All" at bounding box center [324, 400] width 135 height 16
